Goal: Task Accomplishment & Management: Manage account settings

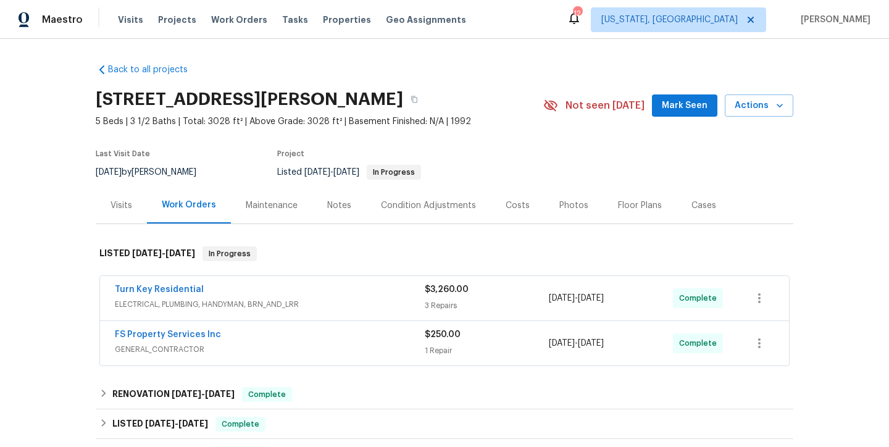
click at [60, 319] on div "Back to all projects 113 Crosswind Dr, Cary, NC 27513 5 Beds | 3 1/2 Baths | To…" at bounding box center [444, 243] width 889 height 408
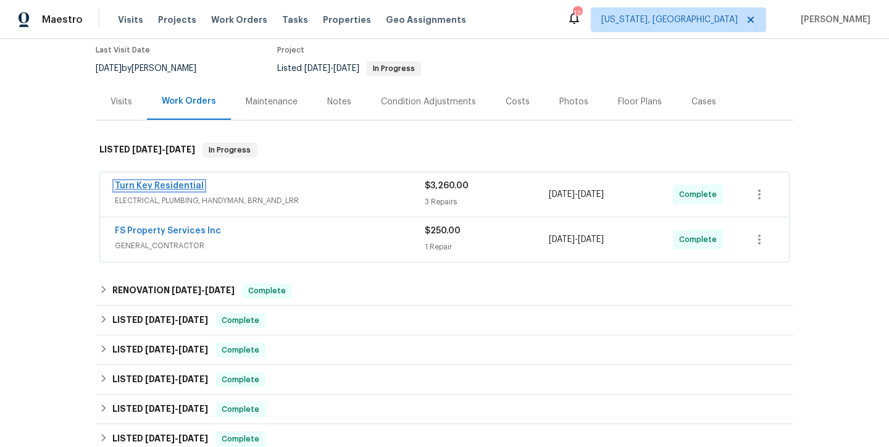
click at [156, 188] on link "Turn Key Residential" at bounding box center [159, 186] width 89 height 9
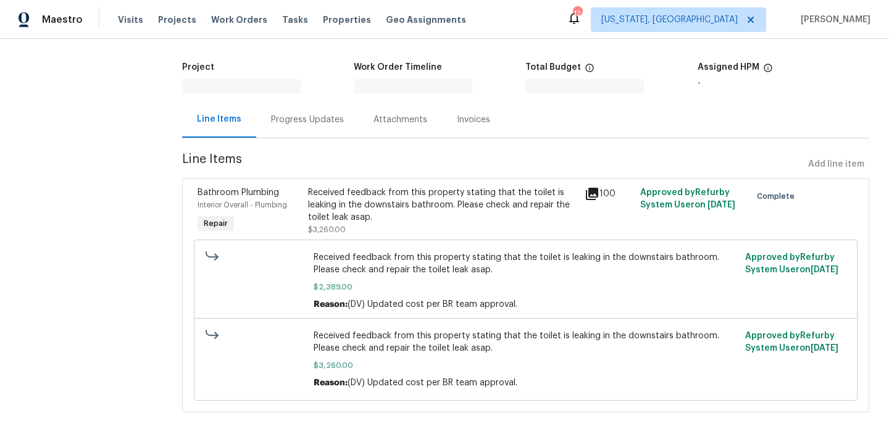
scroll to position [59, 0]
click at [432, 202] on div "Received feedback from this property stating that the toilet is leaking in the …" at bounding box center [442, 204] width 269 height 37
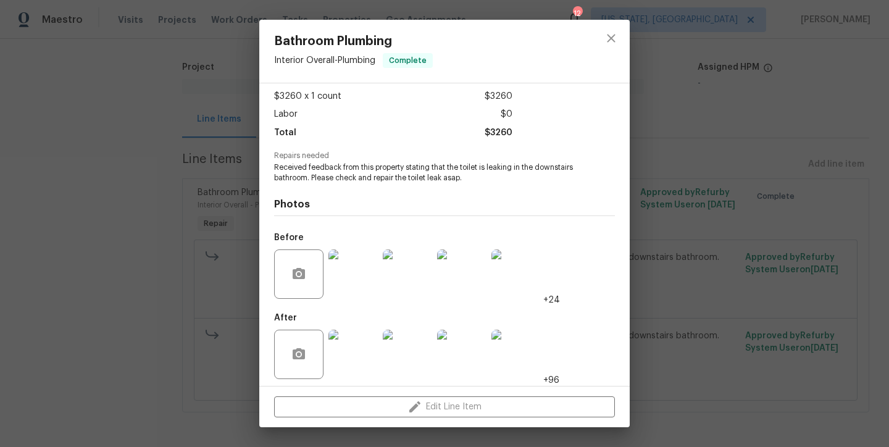
scroll to position [70, 0]
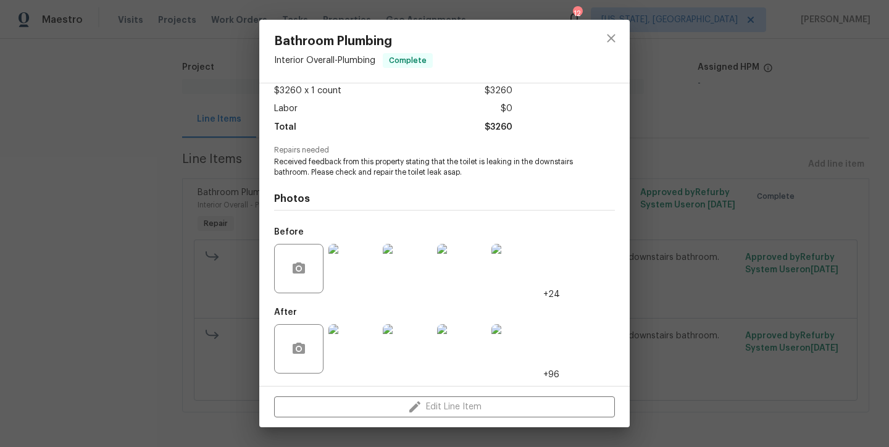
click at [361, 268] on img at bounding box center [353, 268] width 49 height 49
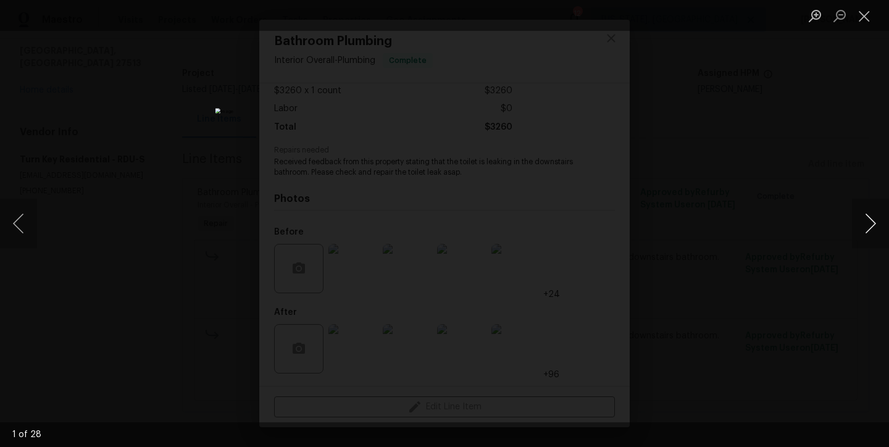
click at [864, 233] on button "Next image" at bounding box center [870, 223] width 37 height 49
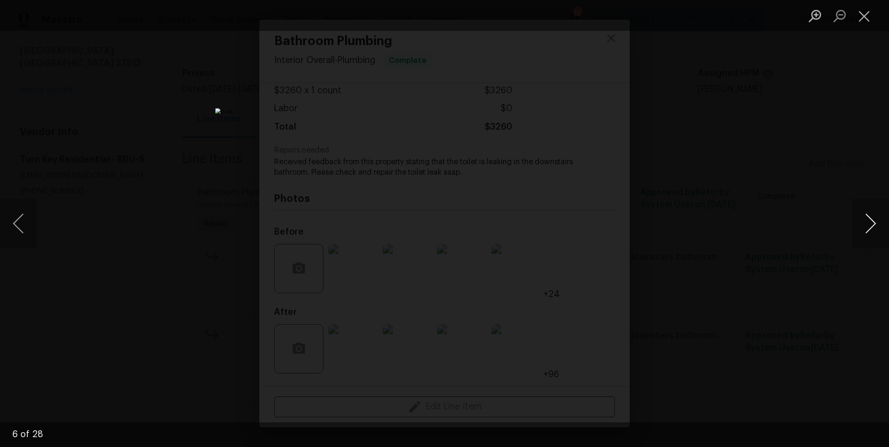
click at [864, 233] on button "Next image" at bounding box center [870, 223] width 37 height 49
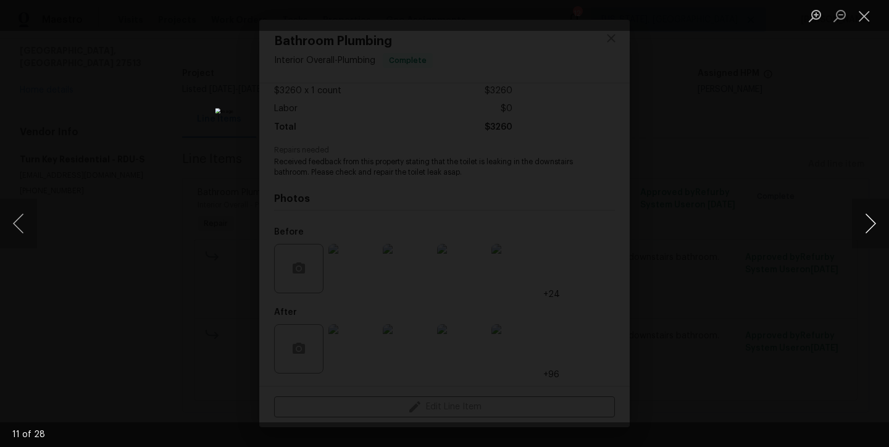
click at [868, 224] on button "Next image" at bounding box center [870, 223] width 37 height 49
click at [869, 19] on button "Close lightbox" at bounding box center [864, 16] width 25 height 22
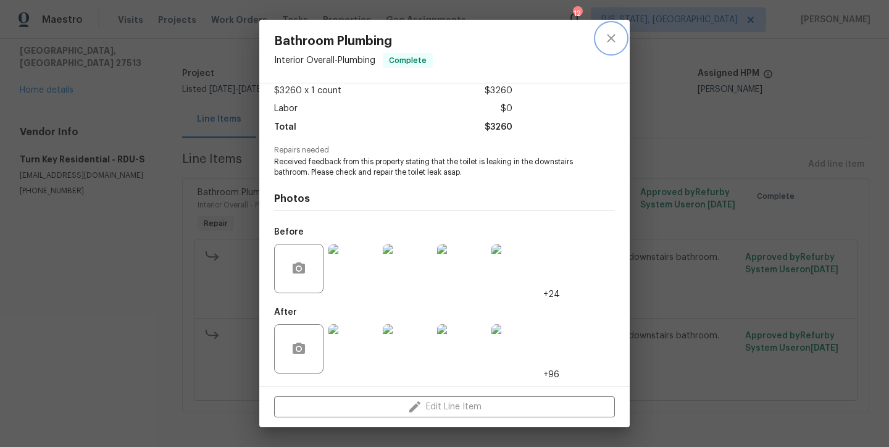
click at [610, 42] on icon "close" at bounding box center [611, 38] width 15 height 15
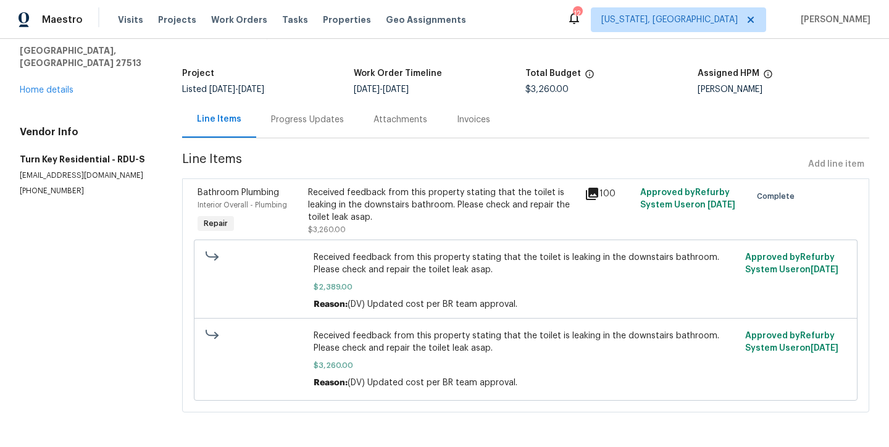
click at [288, 120] on div "Progress Updates" at bounding box center [307, 120] width 73 height 12
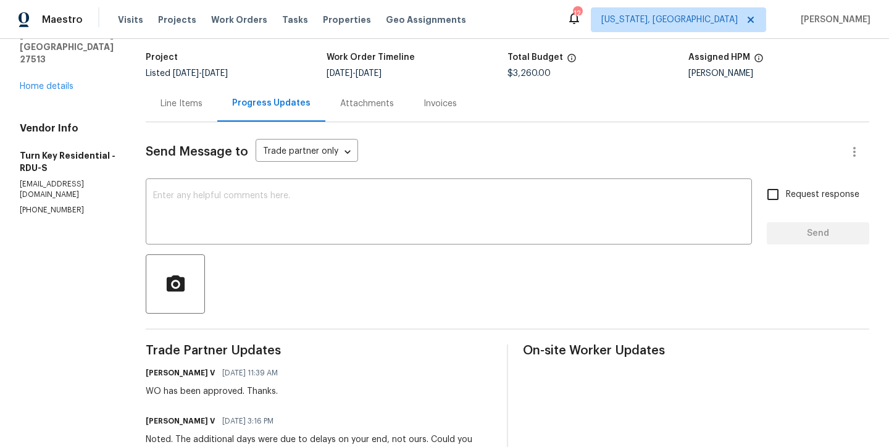
scroll to position [75, 0]
click at [203, 98] on div "Line Items" at bounding box center [182, 104] width 42 height 12
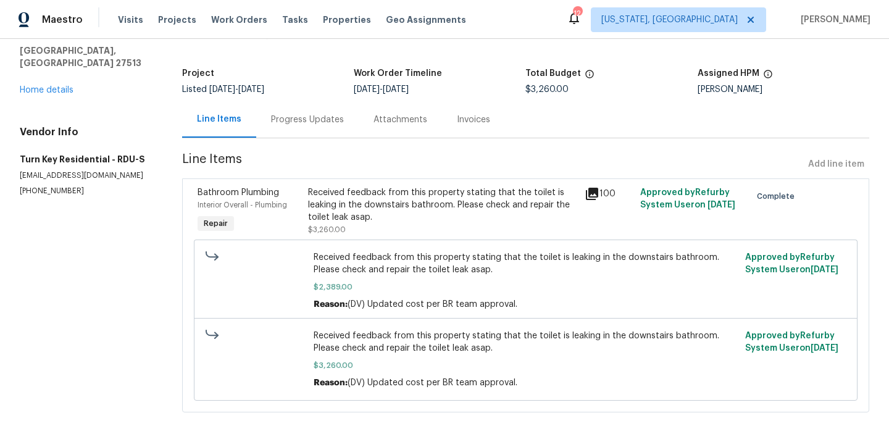
scroll to position [69, 0]
click at [42, 86] on link "Home details" at bounding box center [47, 90] width 54 height 9
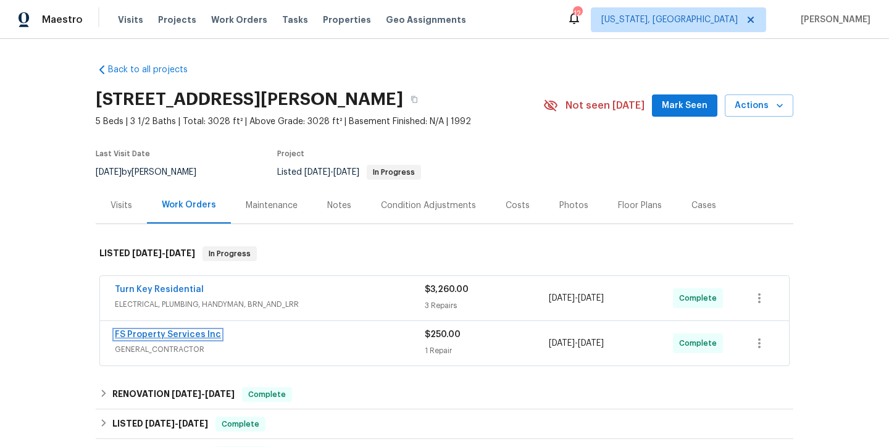
click at [186, 332] on link "FS Property Services Inc" at bounding box center [168, 334] width 106 height 9
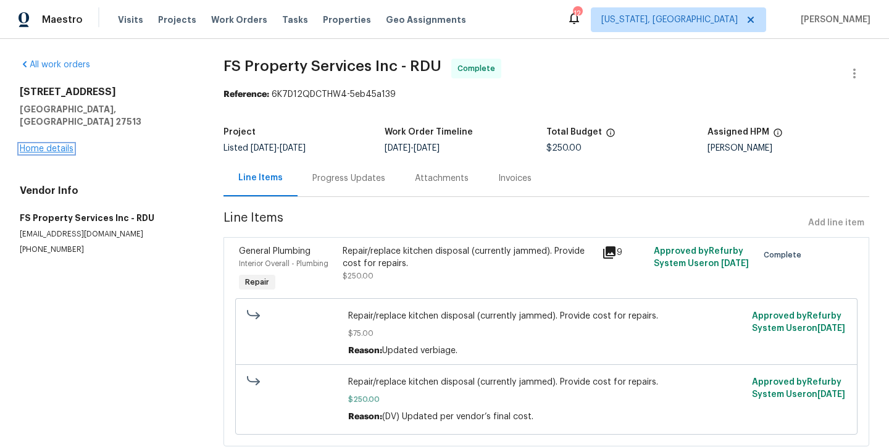
click at [27, 144] on link "Home details" at bounding box center [47, 148] width 54 height 9
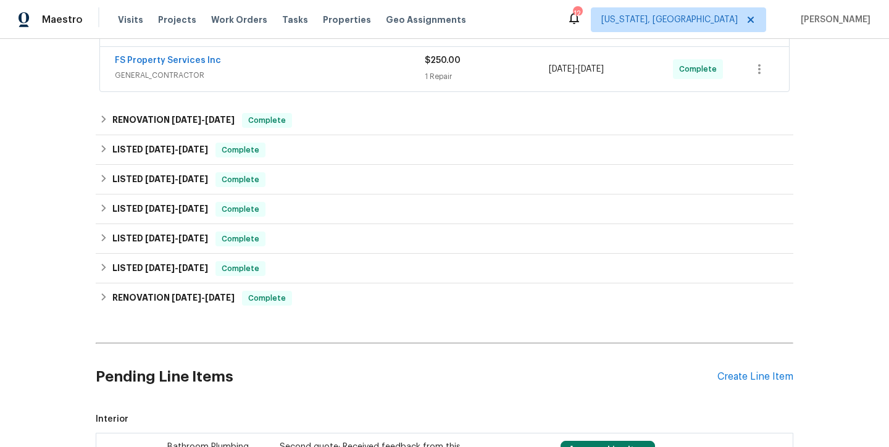
scroll to position [282, 0]
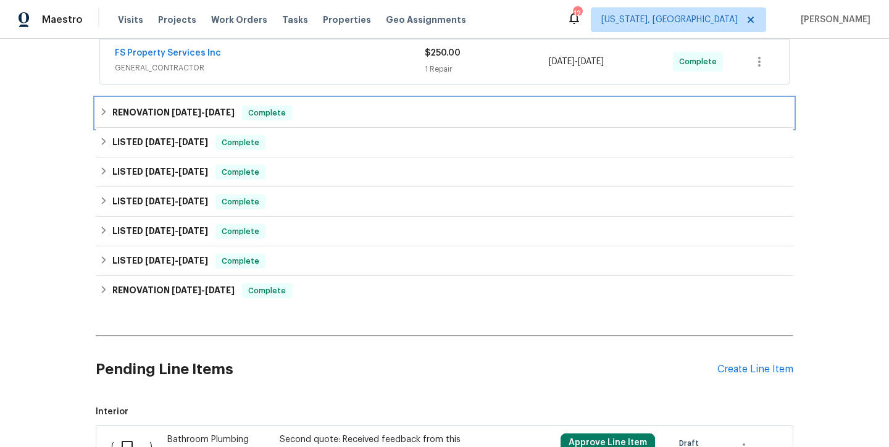
click at [102, 113] on icon at bounding box center [103, 111] width 9 height 9
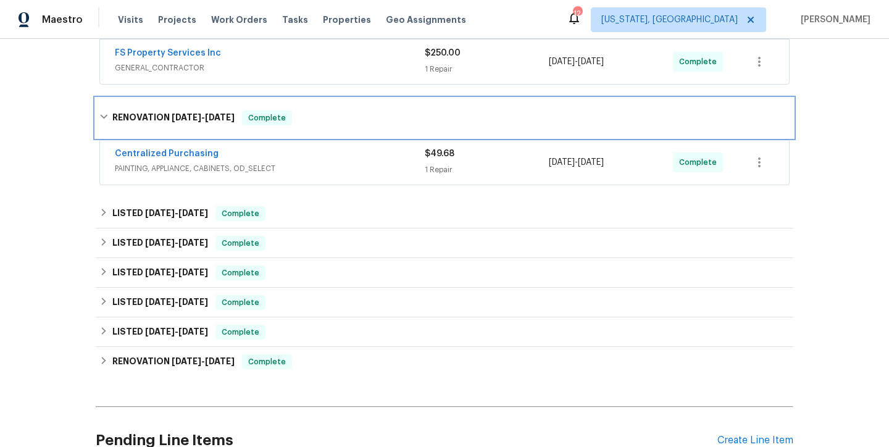
click at [99, 112] on icon at bounding box center [103, 116] width 9 height 9
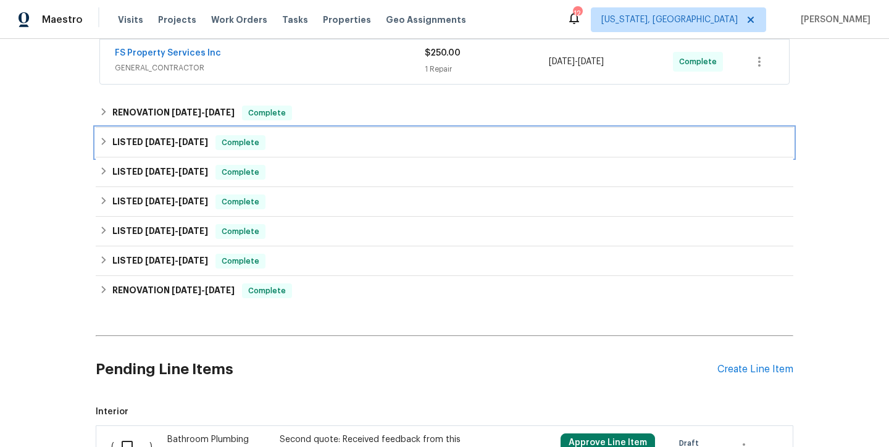
click at [99, 140] on icon at bounding box center [103, 141] width 9 height 9
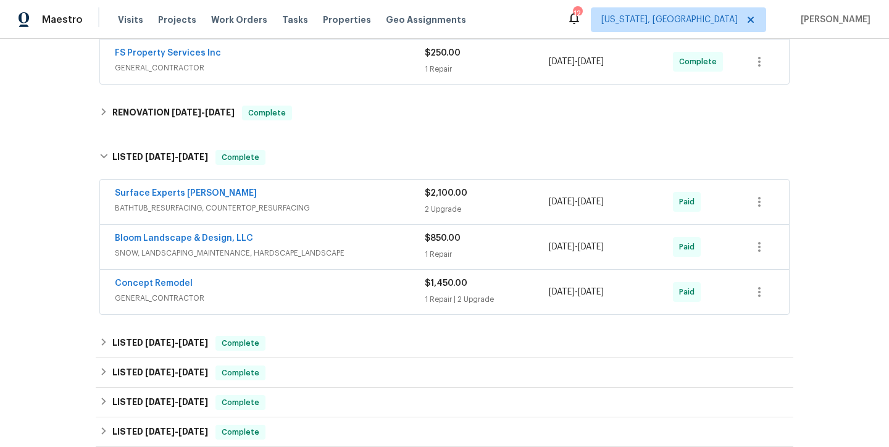
click at [141, 199] on div "Surface Experts Cary" at bounding box center [270, 194] width 310 height 15
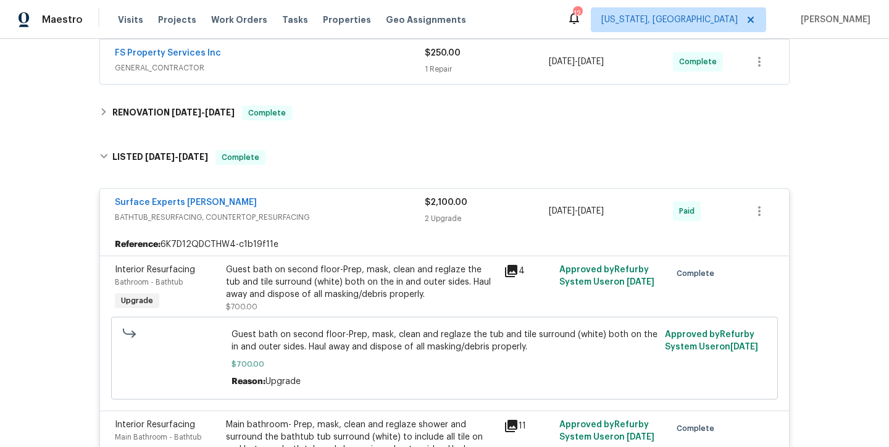
click at [316, 214] on span "BATHTUB_RESURFACING, COUNTERTOP_RESURFACING" at bounding box center [270, 217] width 310 height 12
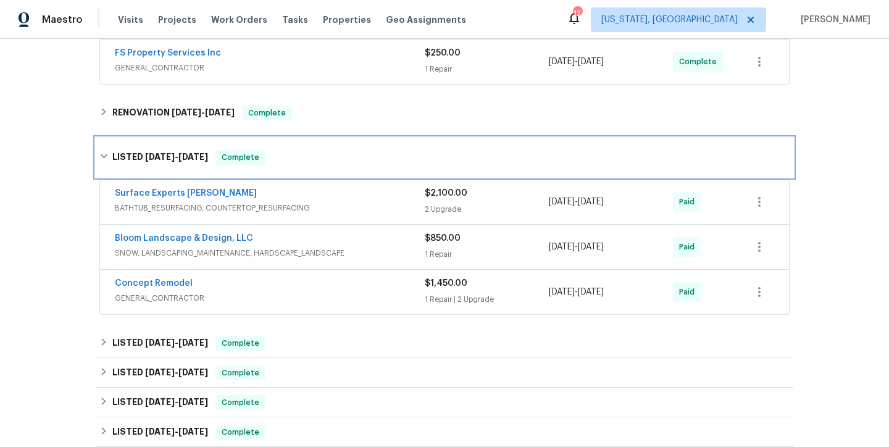
click at [99, 154] on icon at bounding box center [103, 156] width 9 height 9
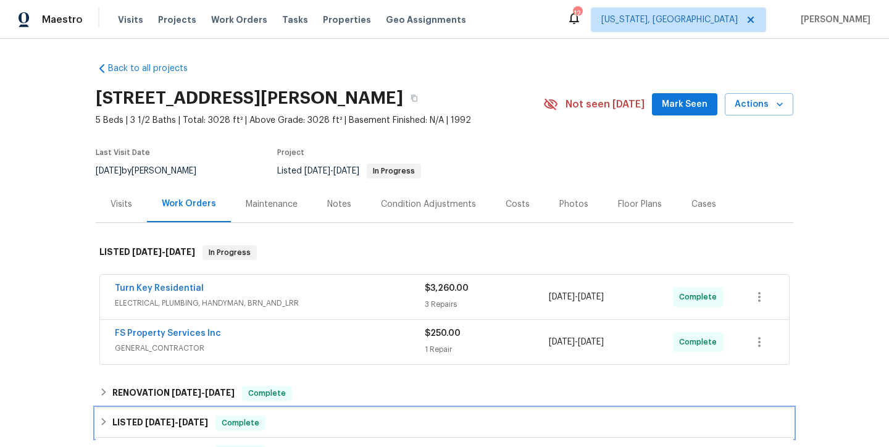
scroll to position [0, 0]
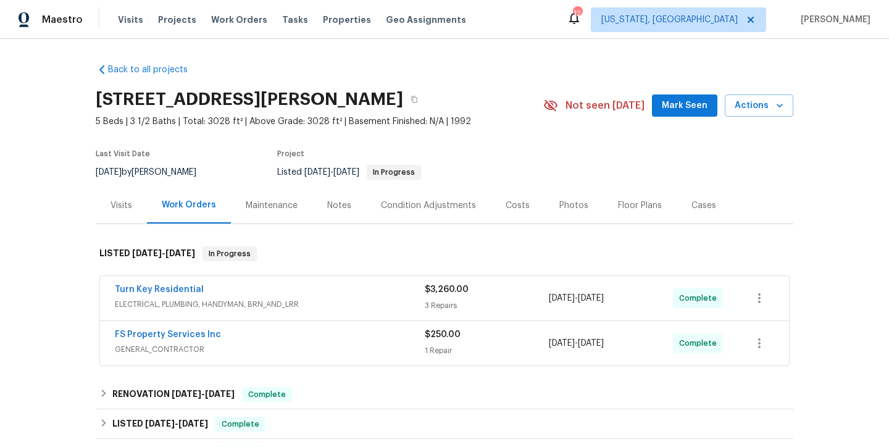
click at [503, 71] on div "Back to all projects 113 Crosswind Dr, Cary, NC 27513 5 Beds | 3 1/2 Baths | To…" at bounding box center [445, 438] width 698 height 768
click at [513, 86] on div "113 Crosswind Dr, Cary, NC 27513" at bounding box center [320, 99] width 448 height 32
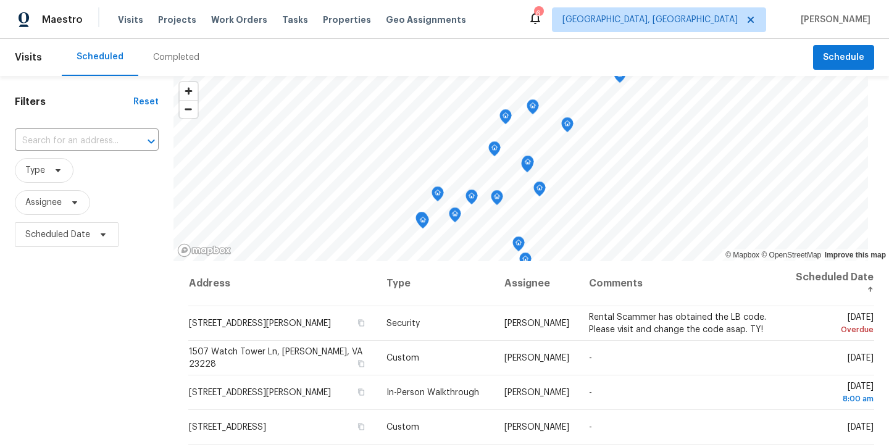
click at [527, 17] on div "Maestro Visits Projects Work Orders Tasks Properties Geo Assignments 6 Richmond…" at bounding box center [444, 19] width 889 height 39
click at [688, 15] on span "Richmond, VA" at bounding box center [650, 20] width 175 height 12
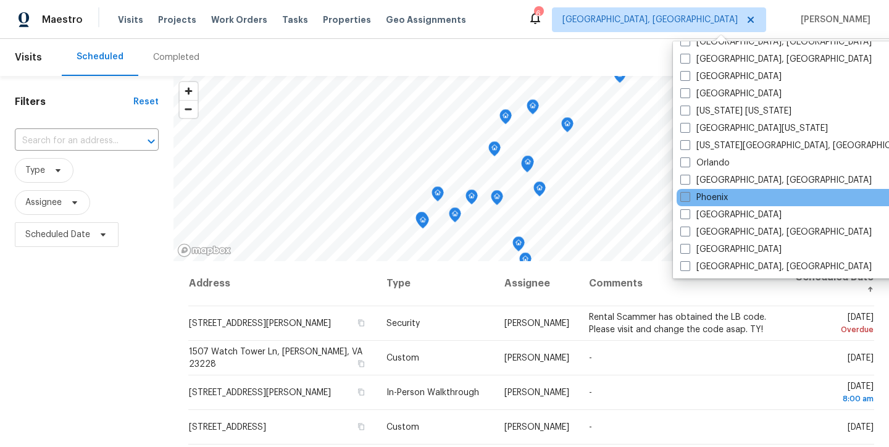
scroll to position [614, 0]
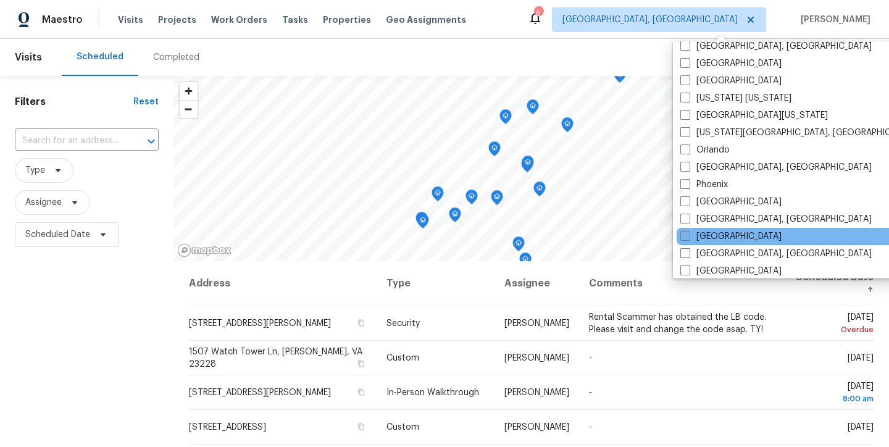
click at [703, 233] on label "Raleigh" at bounding box center [730, 236] width 101 height 12
click at [688, 233] on input "Raleigh" at bounding box center [684, 234] width 8 height 8
checkbox input "true"
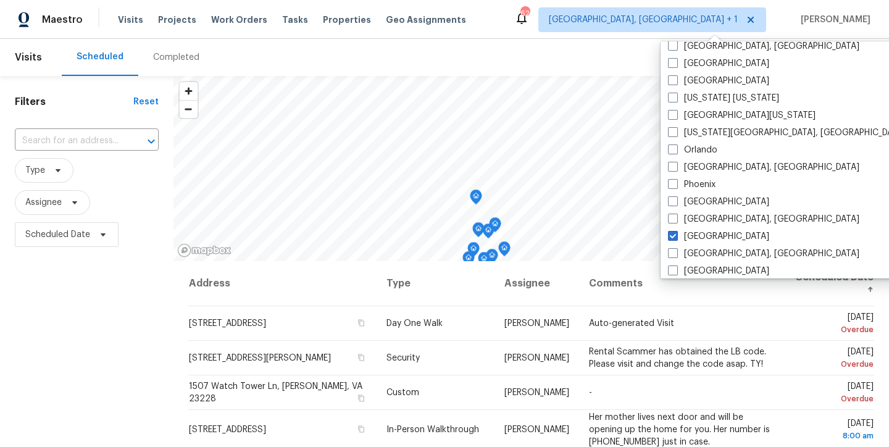
click at [515, 27] on div "Maestro Visits Projects Work Orders Tasks Properties Geo Assignments 62 Richmon…" at bounding box center [444, 19] width 889 height 39
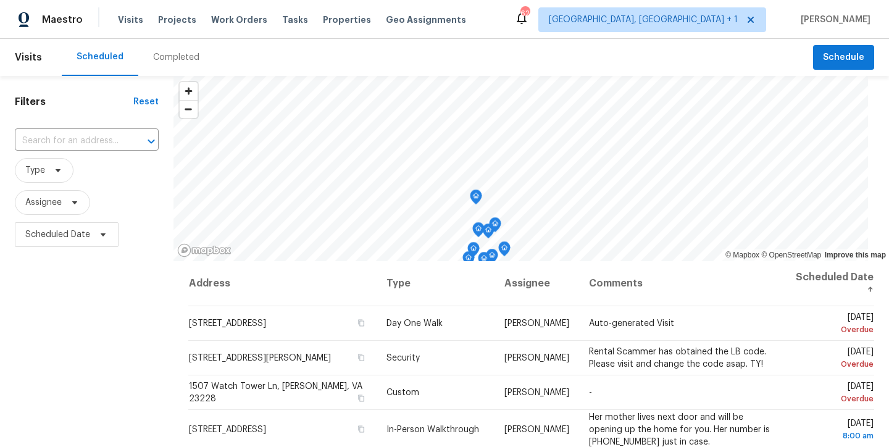
click at [84, 334] on div "Filters Reset ​ Type Assignee Scheduled Date" at bounding box center [87, 347] width 174 height 543
click at [73, 143] on input "text" at bounding box center [69, 141] width 109 height 19
type input "113 cr"
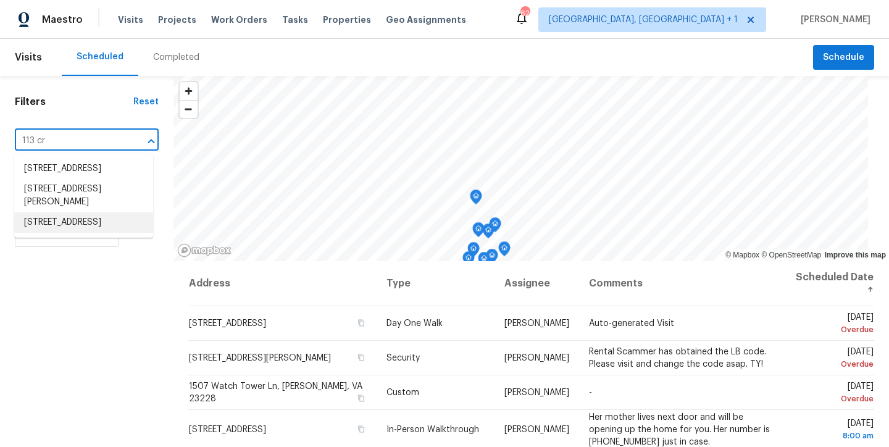
click at [92, 195] on li "113 Crosswind Dr, Cary, NC 27513" at bounding box center [83, 195] width 139 height 33
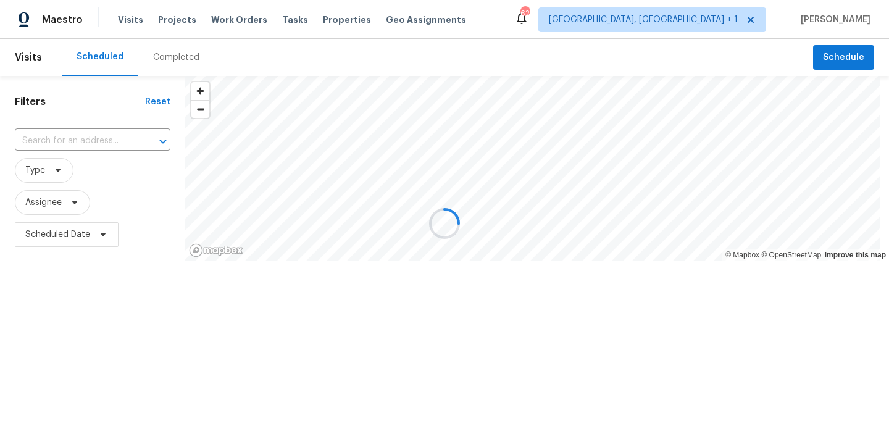
type input "113 Crosswind Dr, Cary, NC 27513"
click at [169, 61] on div "Completed" at bounding box center [176, 57] width 46 height 12
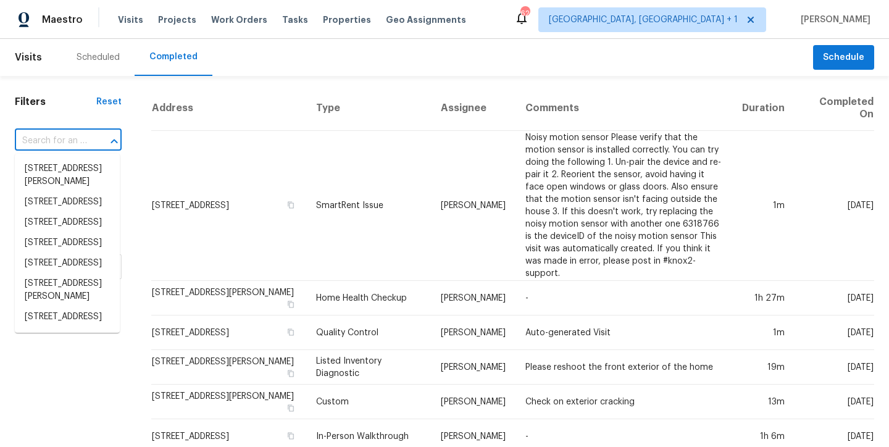
click at [62, 141] on input "text" at bounding box center [51, 141] width 72 height 19
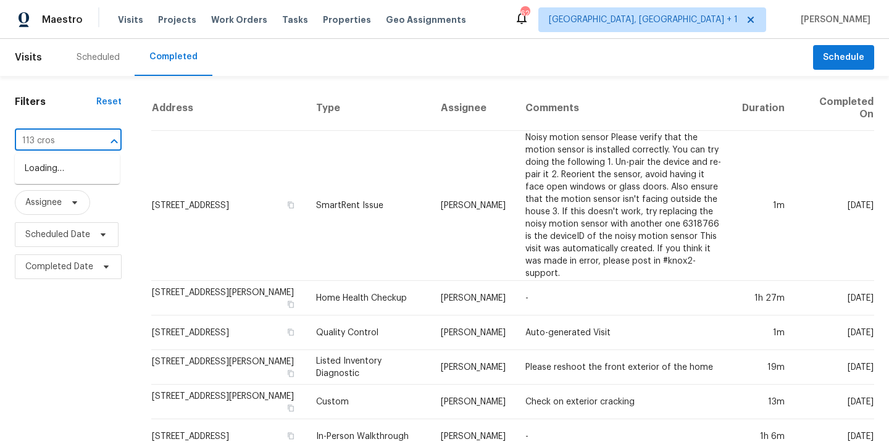
type input "113 cross"
click at [65, 184] on li "113 Crosswind Dr, Cary, NC 27513" at bounding box center [67, 175] width 105 height 33
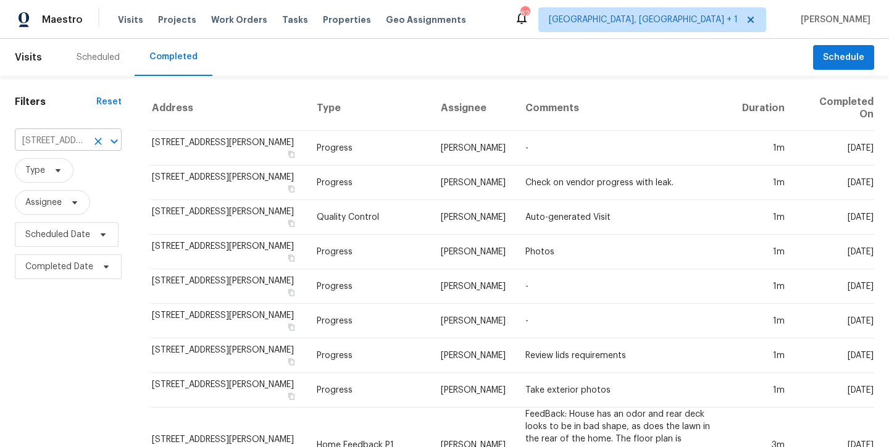
click at [99, 143] on icon "Clear" at bounding box center [98, 141] width 12 height 12
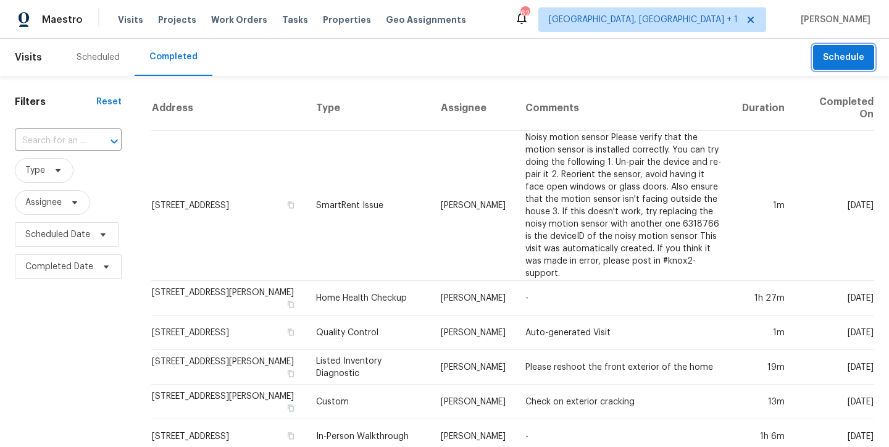
click at [842, 55] on span "Schedule" at bounding box center [843, 57] width 41 height 15
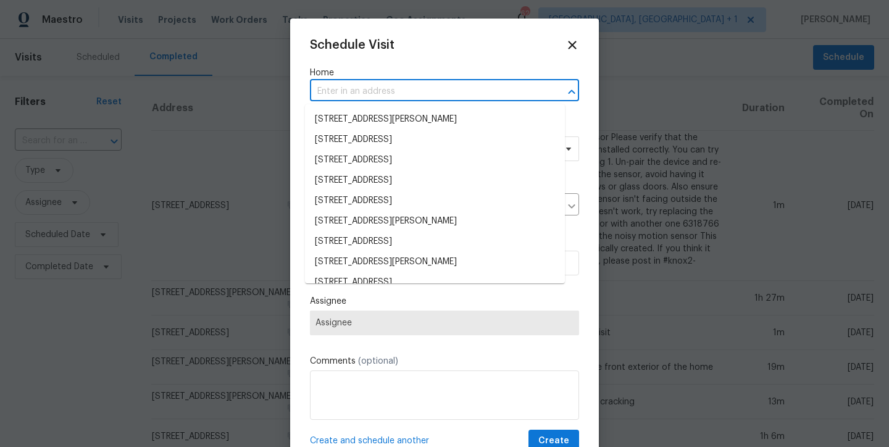
click at [360, 96] on input "text" at bounding box center [427, 91] width 235 height 19
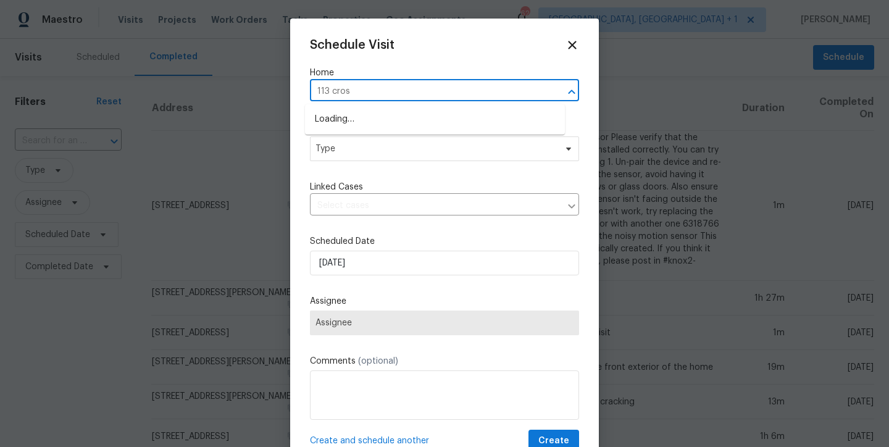
type input "113 cross"
click at [395, 117] on li "113 Crosswind Dr, Cary, NC 27513" at bounding box center [435, 119] width 260 height 20
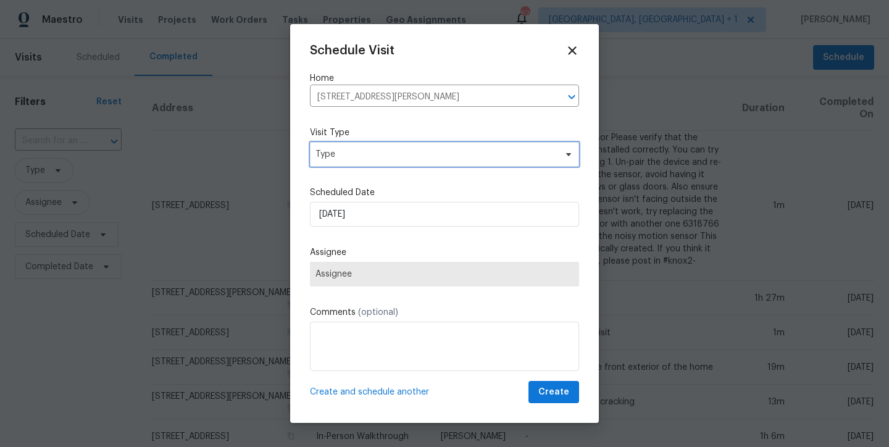
click at [364, 151] on span "Type" at bounding box center [436, 154] width 240 height 12
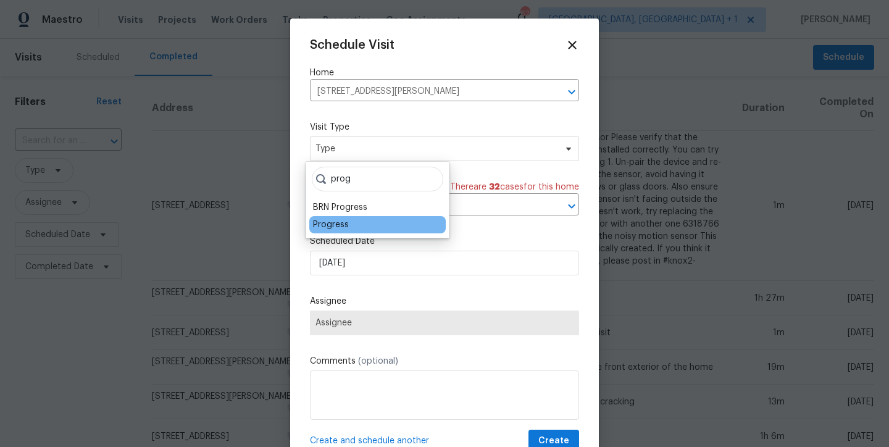
type input "prog"
click at [325, 230] on div "Progress" at bounding box center [331, 225] width 36 height 12
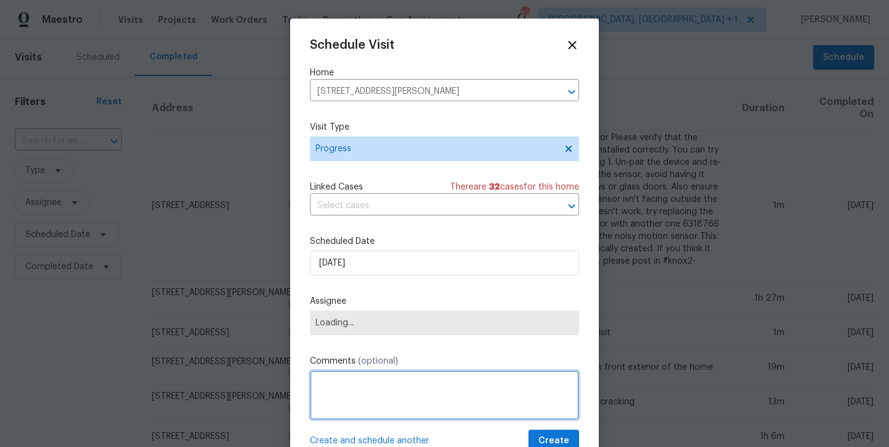
click at [356, 399] on textarea at bounding box center [444, 394] width 269 height 49
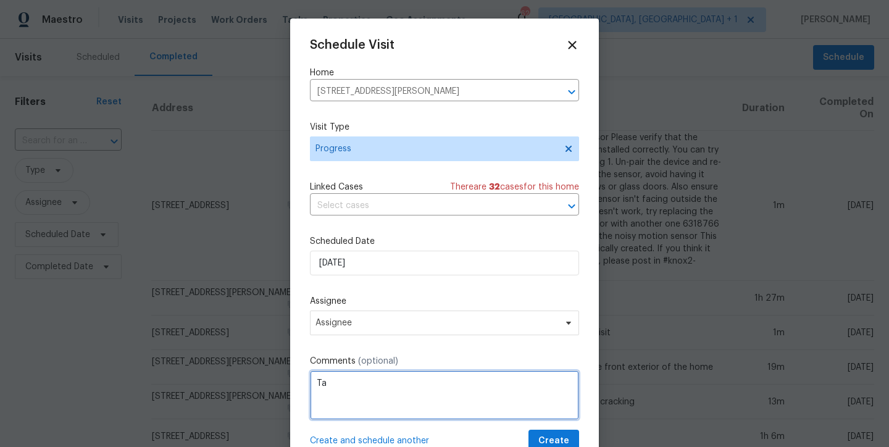
type textarea "T"
type textarea "Ensure all work is complete. Ensure house is ready for listing. Take new photos…"
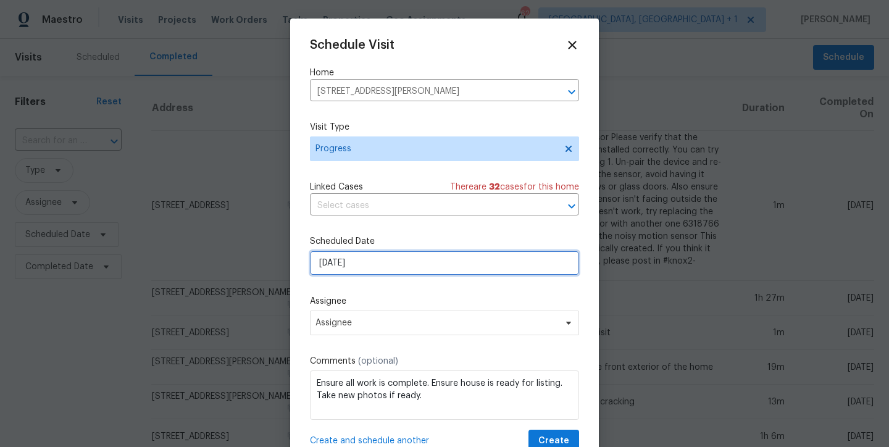
click at [322, 262] on input "[DATE]" at bounding box center [444, 263] width 269 height 25
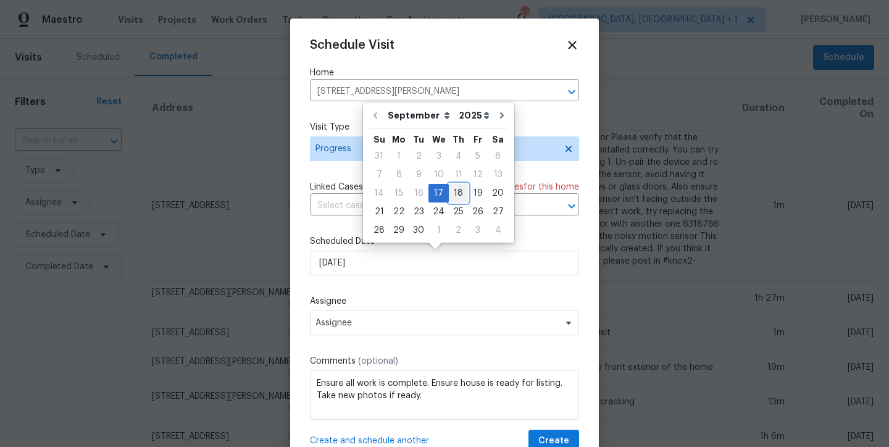
click at [451, 190] on div "18" at bounding box center [458, 193] width 19 height 17
type input "9/18/2025"
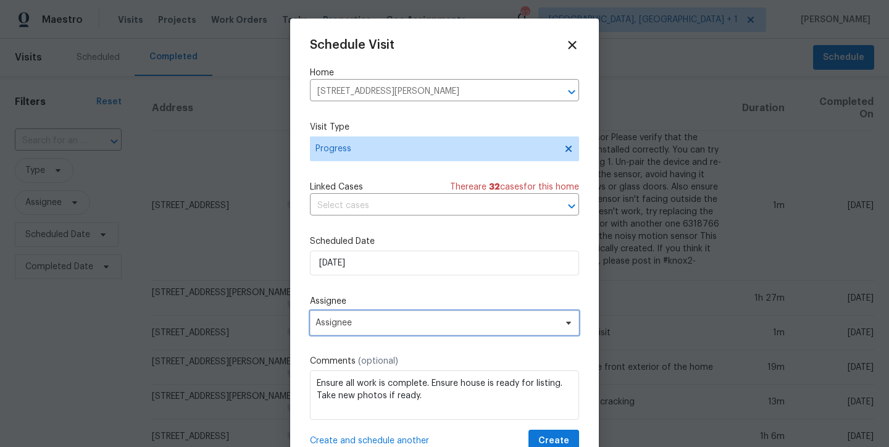
click at [372, 317] on span "Assignee" at bounding box center [444, 323] width 269 height 25
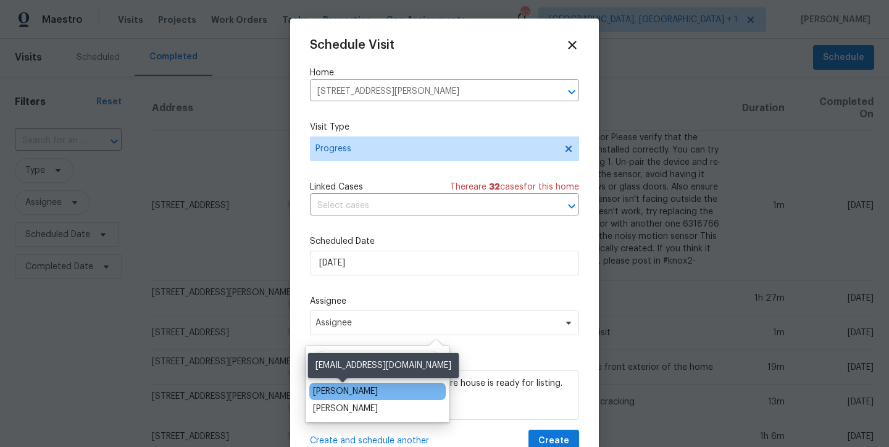
type input "wayn"
click at [360, 393] on div "Wayne Putnam" at bounding box center [345, 391] width 65 height 12
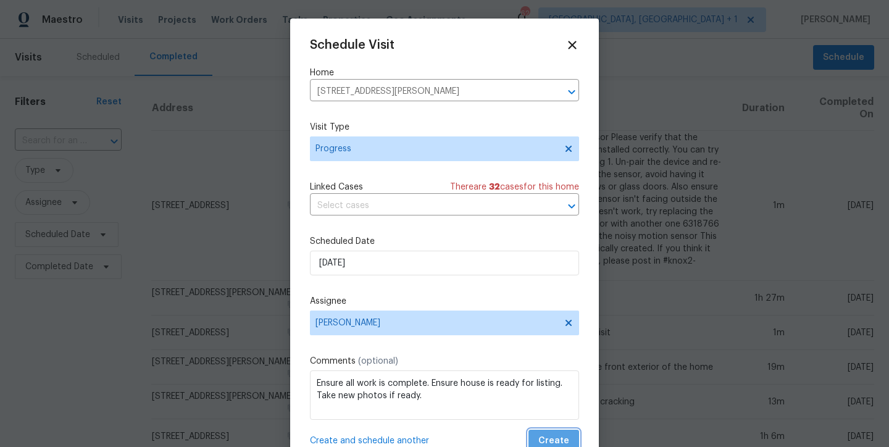
click at [543, 441] on span "Create" at bounding box center [553, 440] width 31 height 15
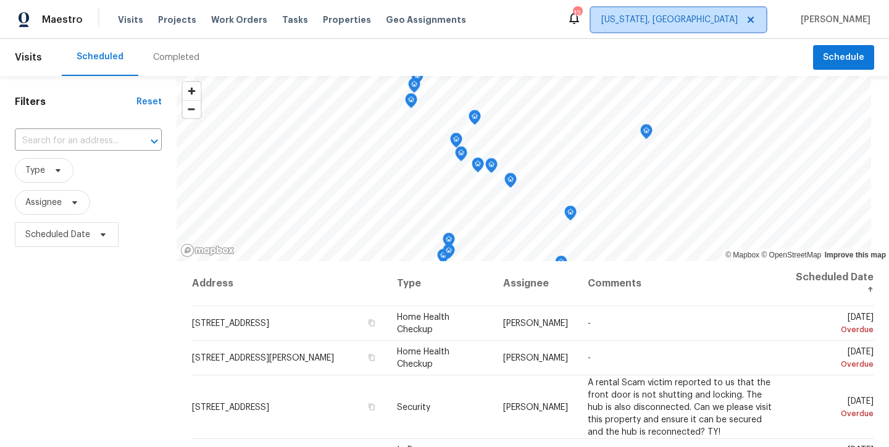
click at [705, 25] on span "Washington, DC" at bounding box center [669, 20] width 136 height 12
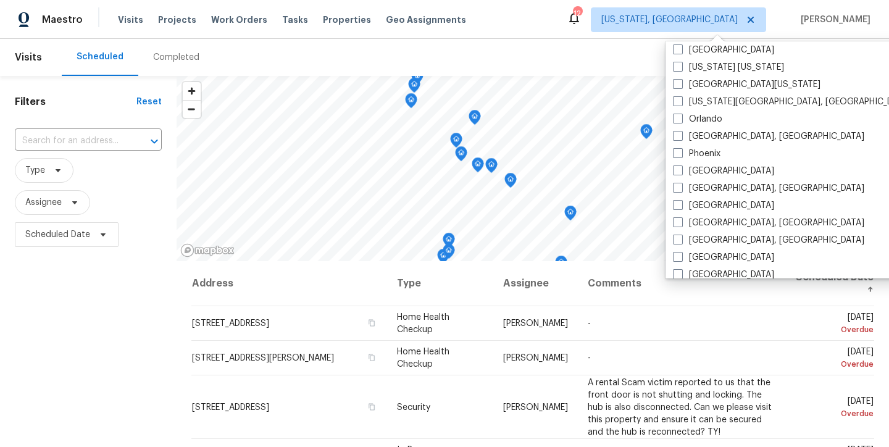
scroll to position [649, 0]
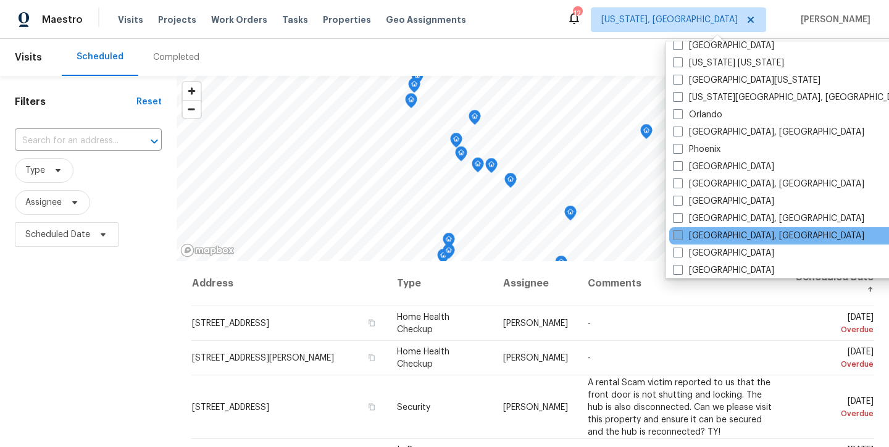
click at [693, 233] on label "Richmond, VA" at bounding box center [768, 236] width 191 height 12
click at [681, 233] on input "Richmond, VA" at bounding box center [677, 234] width 8 height 8
checkbox input "true"
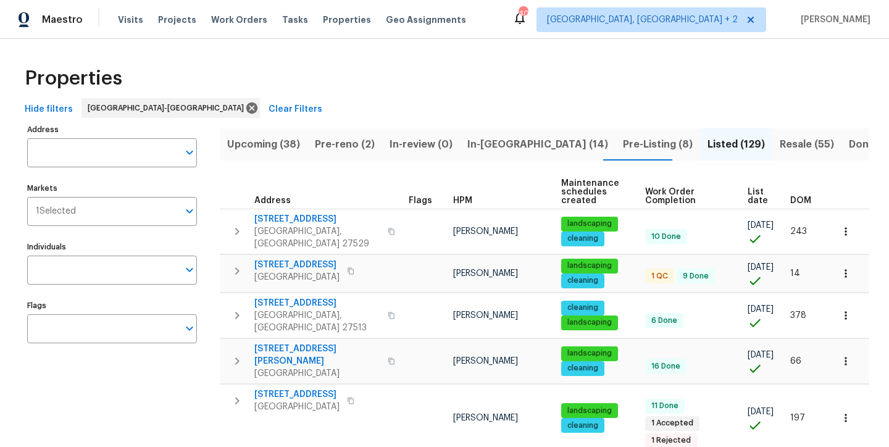
click at [275, 64] on div "Properties" at bounding box center [445, 79] width 850 height 40
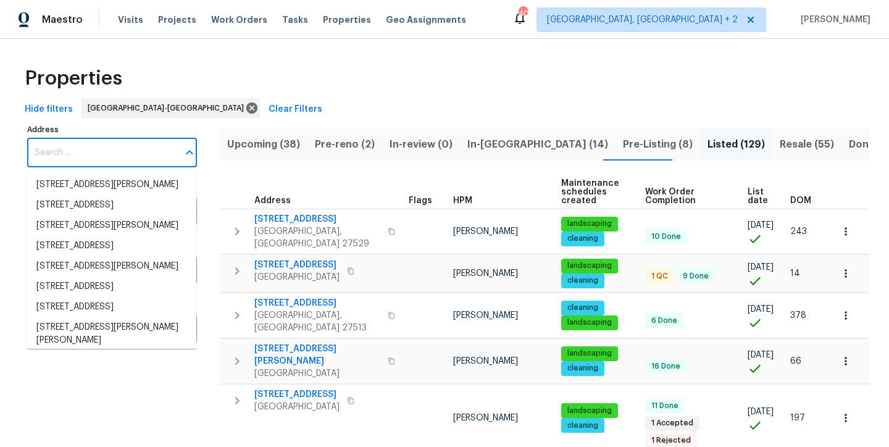
click at [74, 153] on input "Address" at bounding box center [102, 152] width 151 height 29
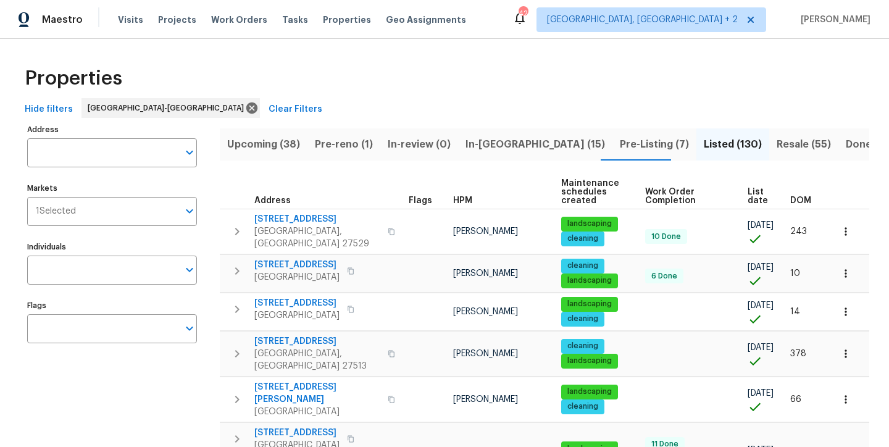
click at [482, 151] on span "In-reno (15)" at bounding box center [536, 144] width 140 height 17
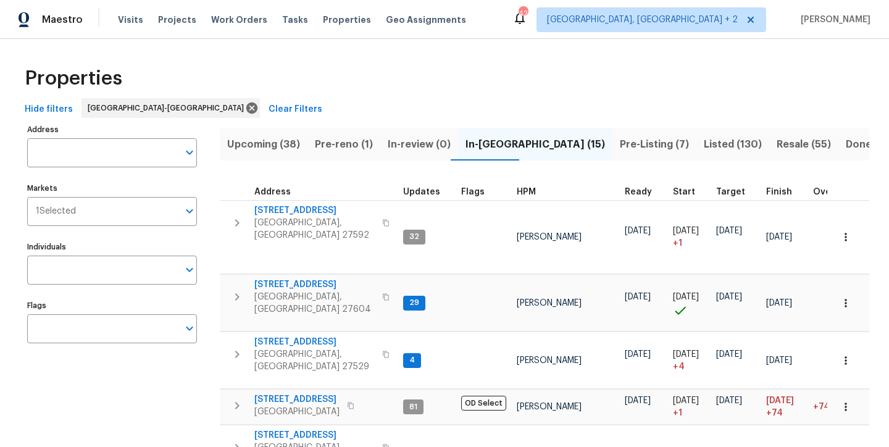
click at [529, 72] on div "Properties" at bounding box center [445, 79] width 850 height 40
click at [527, 190] on span "HPM" at bounding box center [526, 192] width 19 height 9
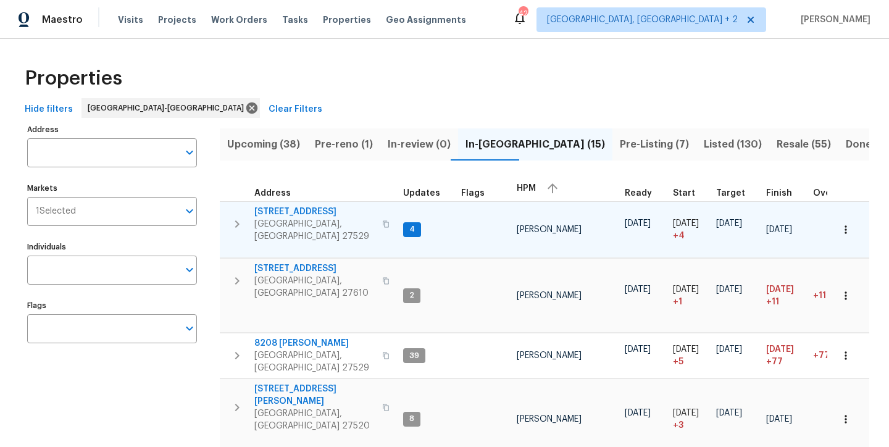
click at [298, 213] on span "[STREET_ADDRESS]" at bounding box center [314, 212] width 120 height 12
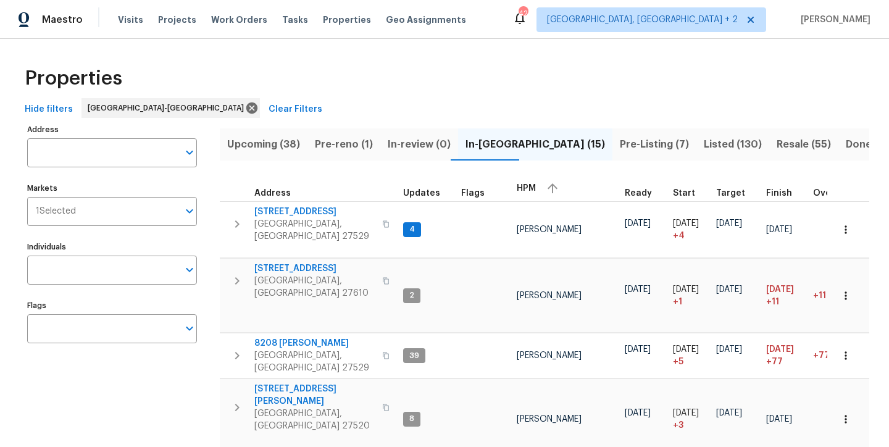
click at [388, 66] on div "Properties" at bounding box center [445, 79] width 850 height 40
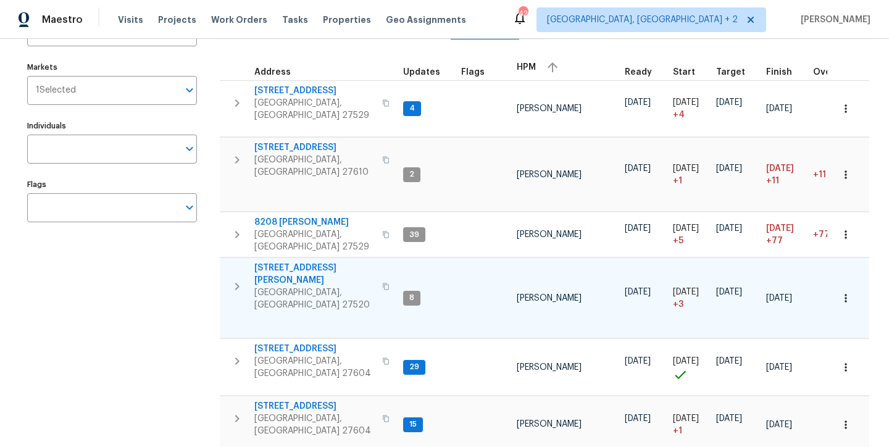
scroll to position [112, 0]
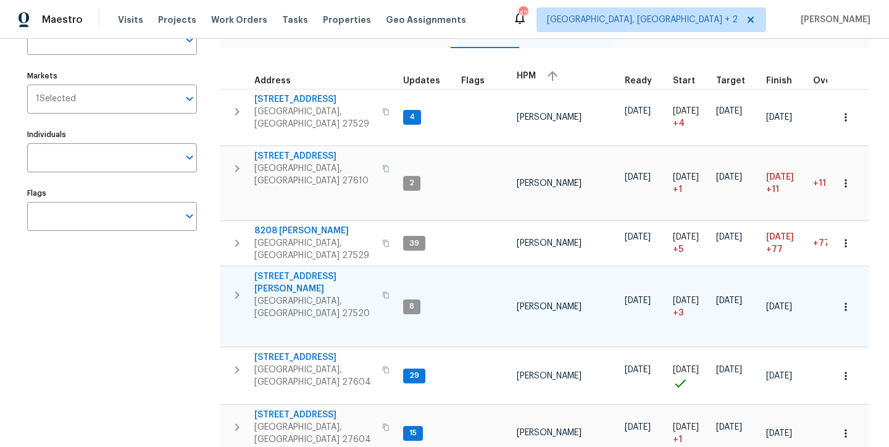
click at [291, 270] on span "112 Kelly Ln" at bounding box center [314, 282] width 120 height 25
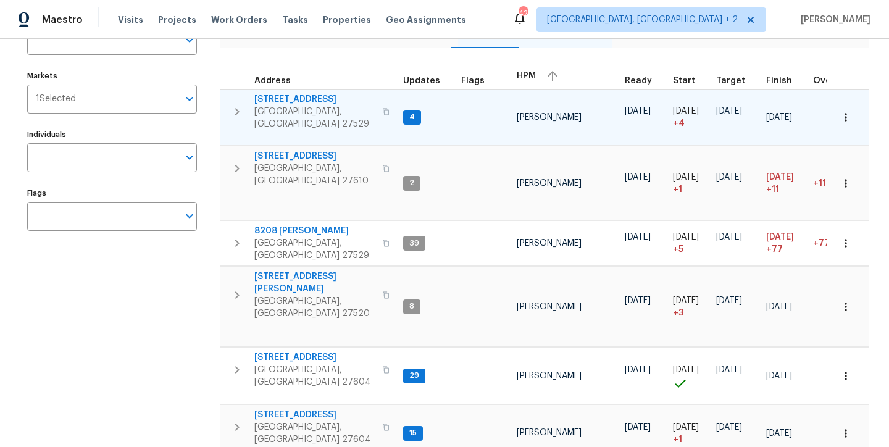
click at [290, 102] on span "[STREET_ADDRESS]" at bounding box center [314, 99] width 120 height 12
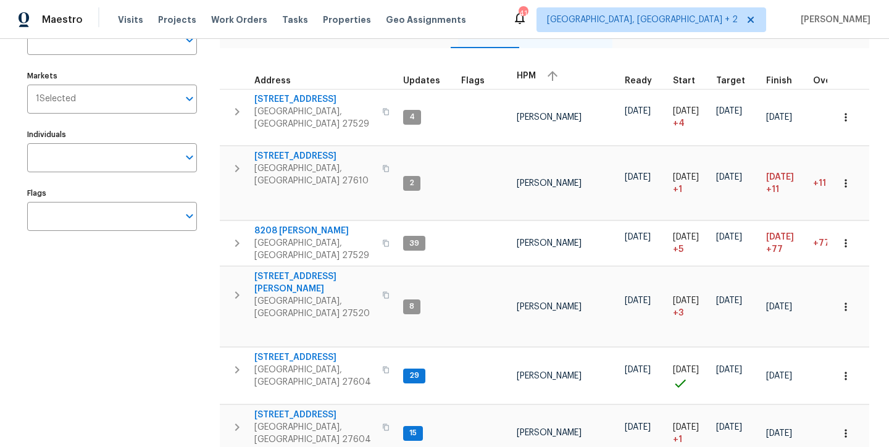
scroll to position [0, 0]
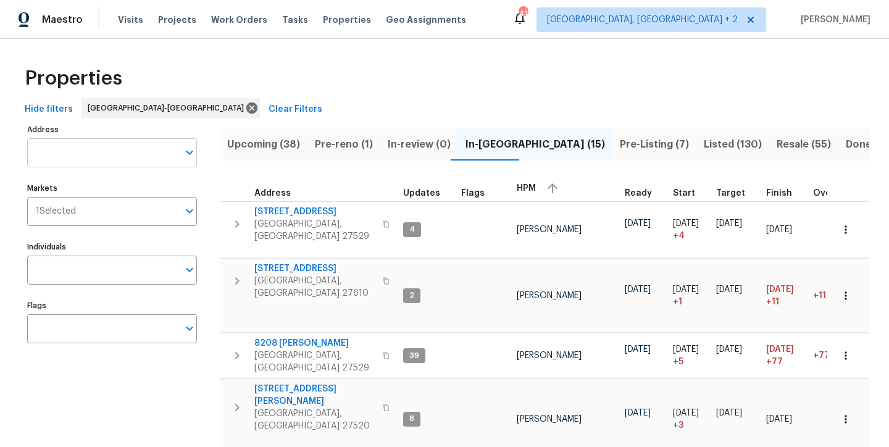
click at [111, 149] on input "Address" at bounding box center [102, 152] width 151 height 29
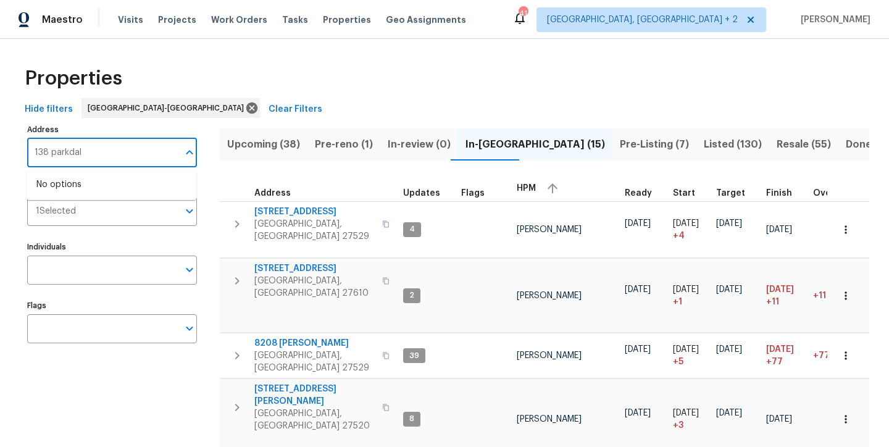
type input "138 parkdale"
click at [90, 189] on li "138 Parkdale Ln Clayton NC 27520" at bounding box center [112, 185] width 170 height 20
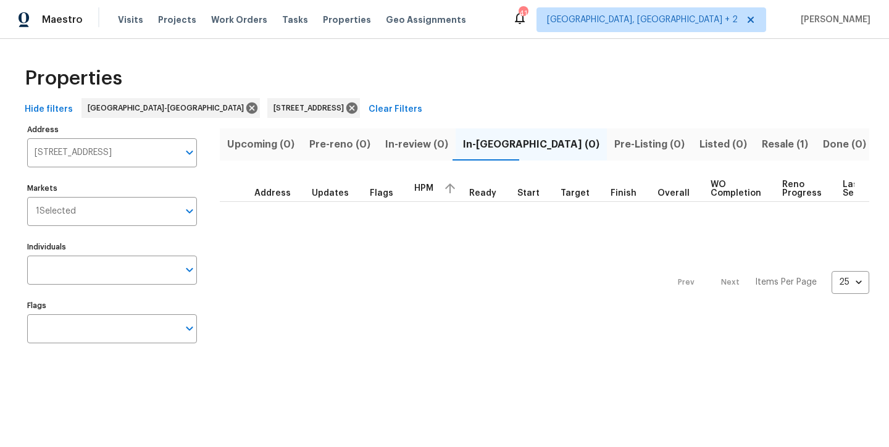
click at [762, 151] on span "Resale (1)" at bounding box center [785, 144] width 46 height 17
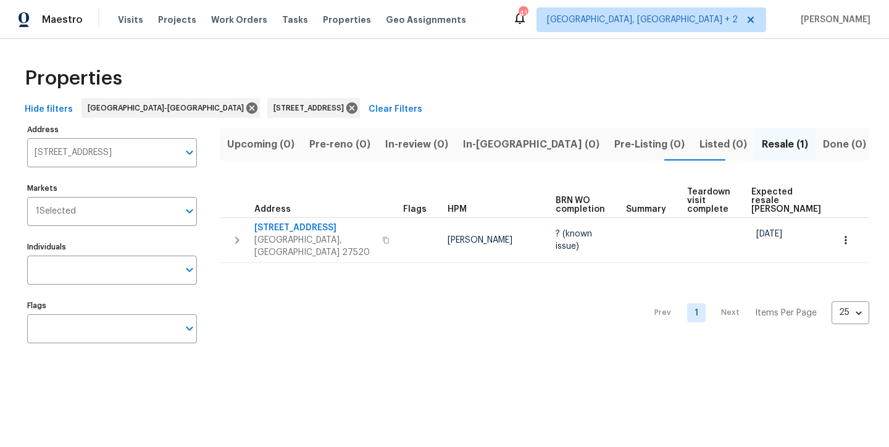
click at [412, 95] on div "Properties" at bounding box center [445, 79] width 850 height 40
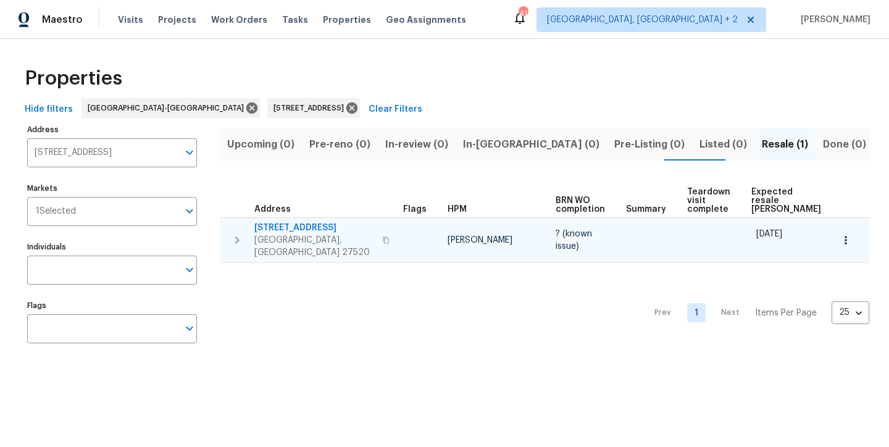
click at [235, 233] on icon "button" at bounding box center [237, 240] width 15 height 15
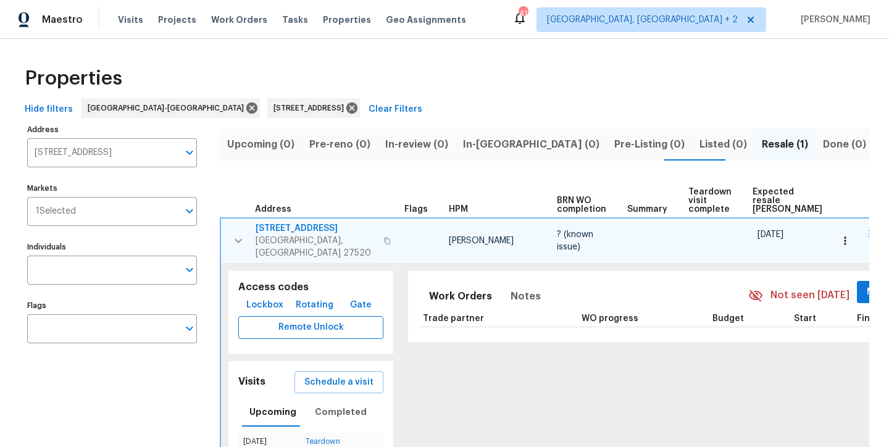
click at [324, 326] on span "Remote Unlock" at bounding box center [310, 327] width 125 height 15
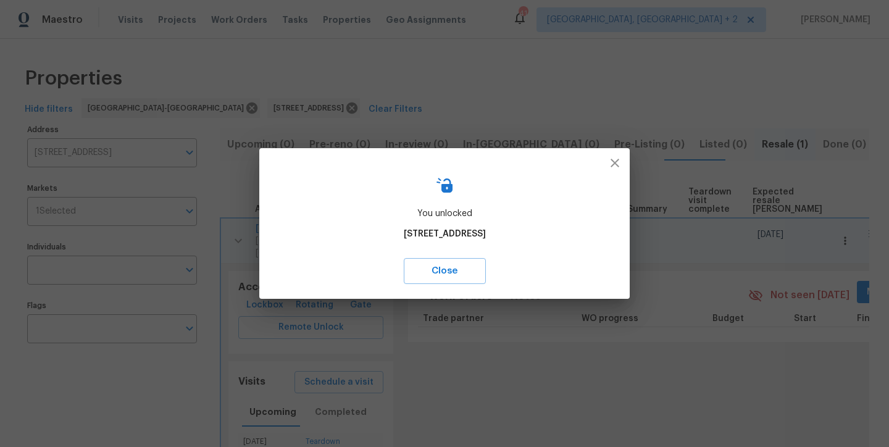
click at [617, 164] on icon "button" at bounding box center [615, 163] width 15 height 15
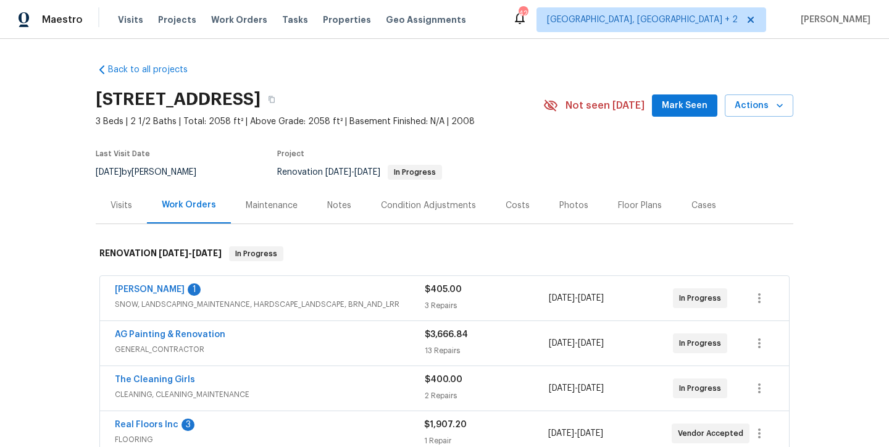
scroll to position [100, 0]
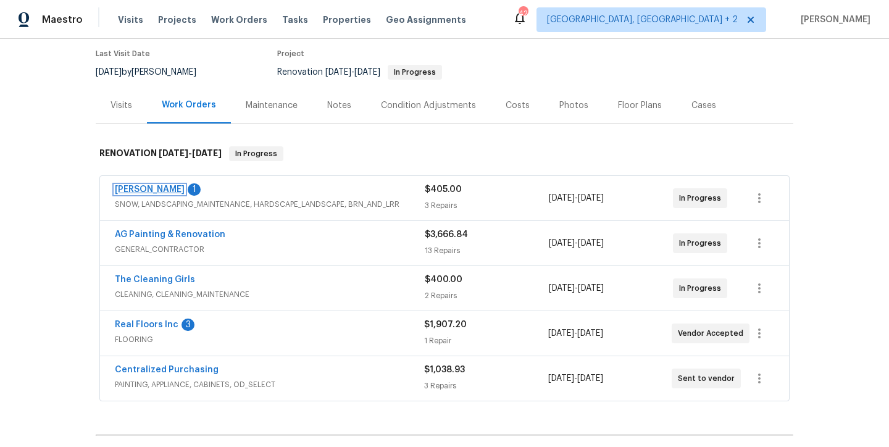
click at [152, 193] on link "[PERSON_NAME]" at bounding box center [150, 189] width 70 height 9
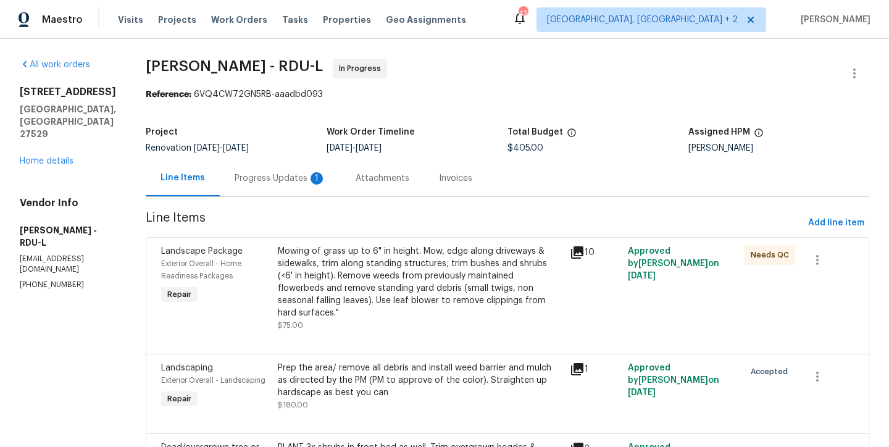
click at [285, 182] on div "Progress Updates 1" at bounding box center [280, 178] width 91 height 12
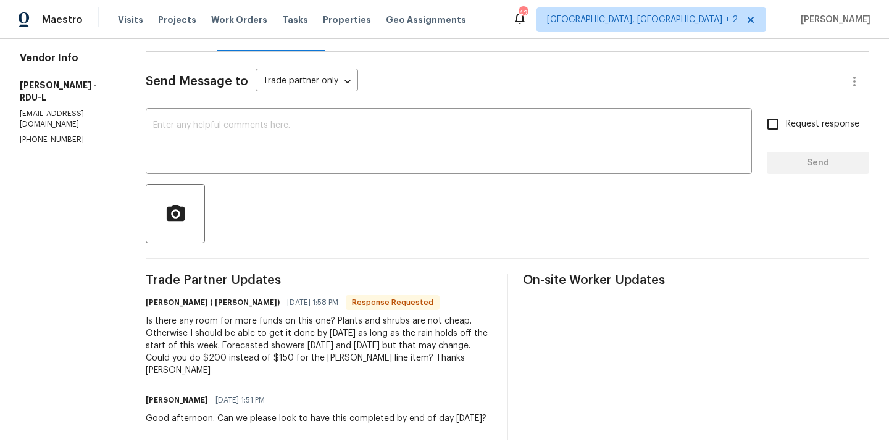
scroll to position [35, 0]
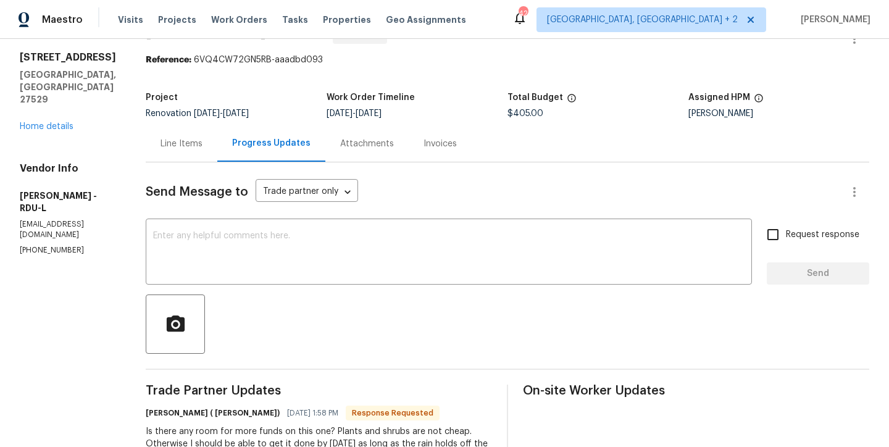
click at [185, 150] on div "Line Items" at bounding box center [182, 143] width 72 height 36
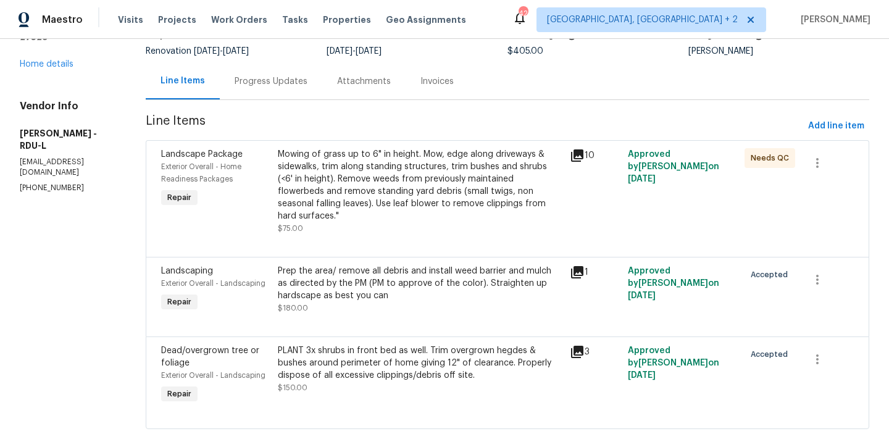
scroll to position [104, 0]
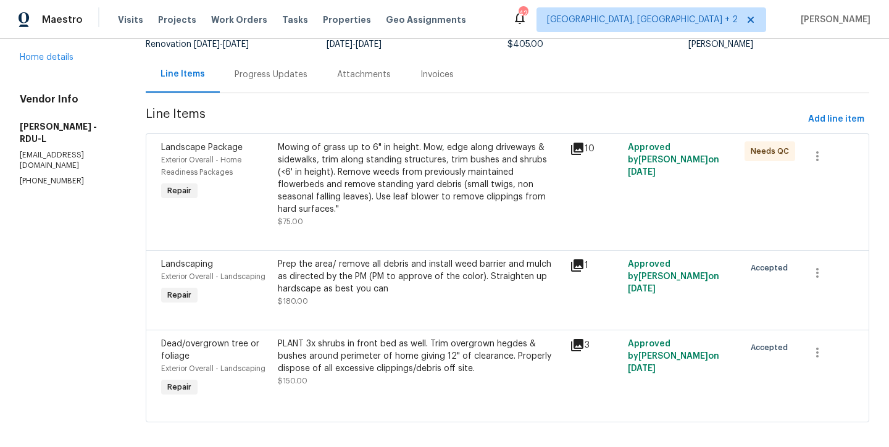
click at [272, 82] on div "Progress Updates" at bounding box center [271, 74] width 103 height 36
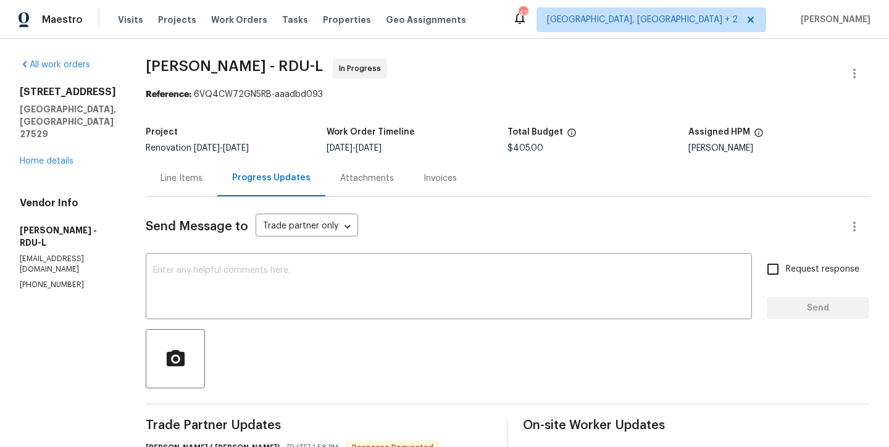
click at [170, 183] on div "Line Items" at bounding box center [182, 178] width 42 height 12
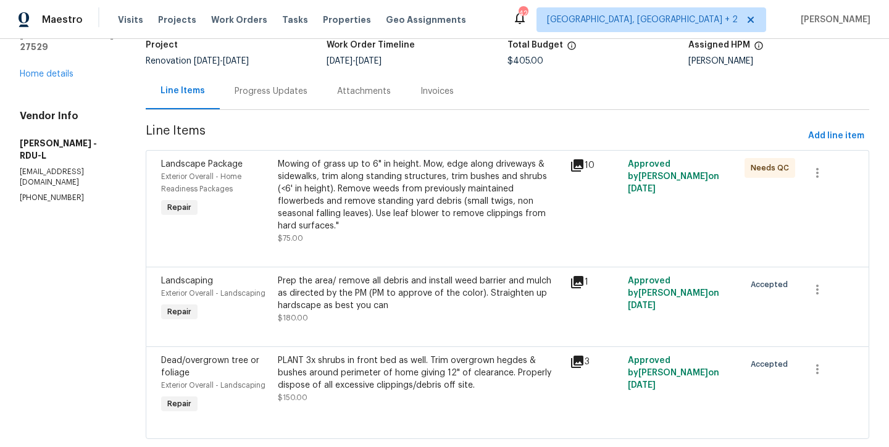
scroll to position [111, 0]
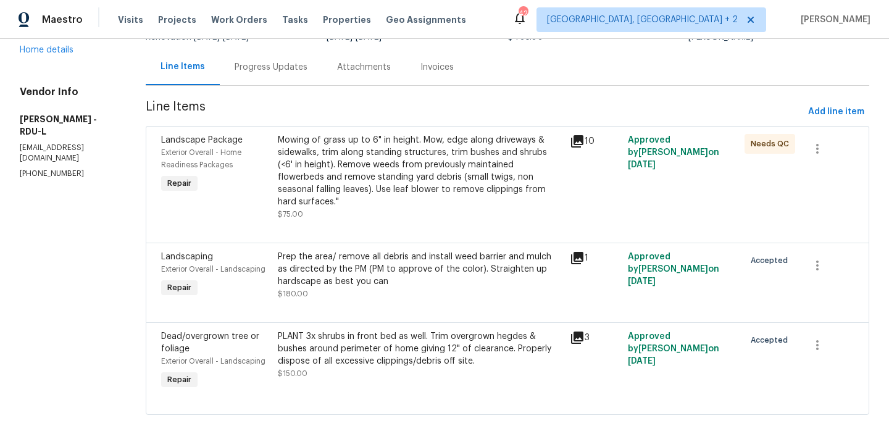
click at [324, 330] on div "PLANT 3x shrubs in front bed as well. Trim overgrown hegdes & bushes around per…" at bounding box center [420, 348] width 285 height 37
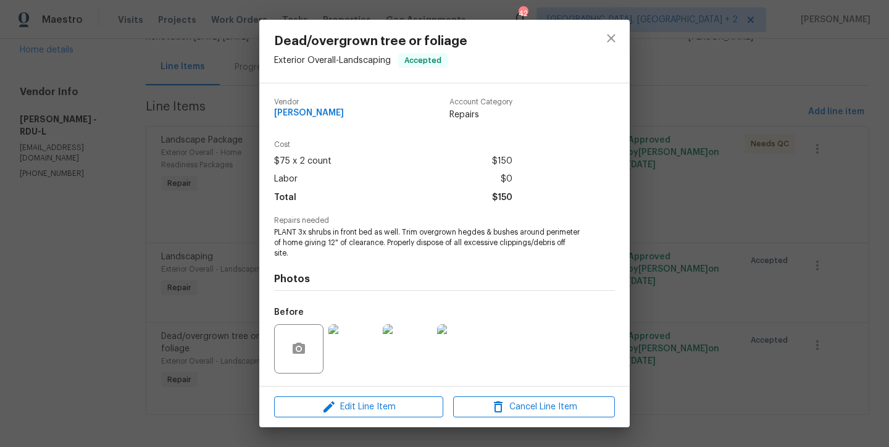
click at [354, 395] on div "Edit Line Item Cancel Line Item" at bounding box center [444, 407] width 370 height 41
click at [370, 409] on span "Edit Line Item" at bounding box center [359, 407] width 162 height 15
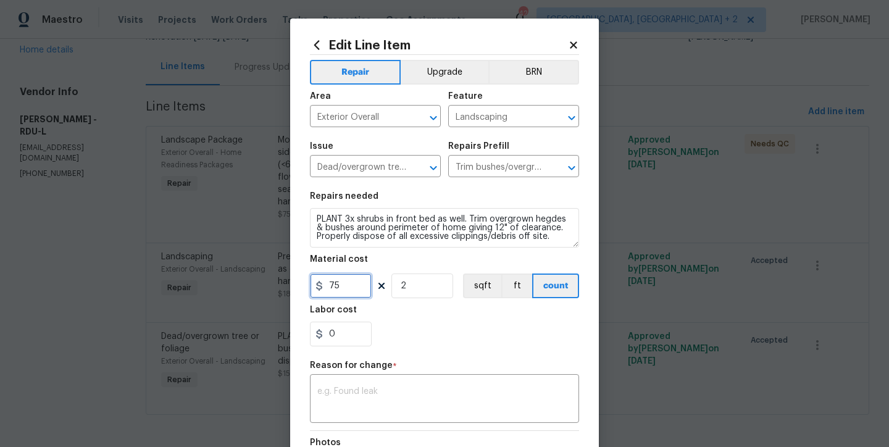
click at [342, 285] on input "75" at bounding box center [341, 286] width 62 height 25
click at [335, 343] on input "0" at bounding box center [341, 334] width 62 height 25
type input "50"
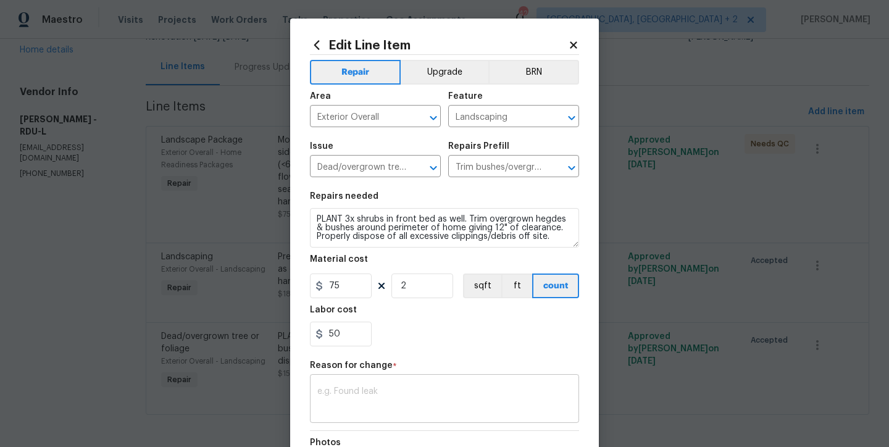
click at [380, 391] on textarea at bounding box center [444, 400] width 254 height 26
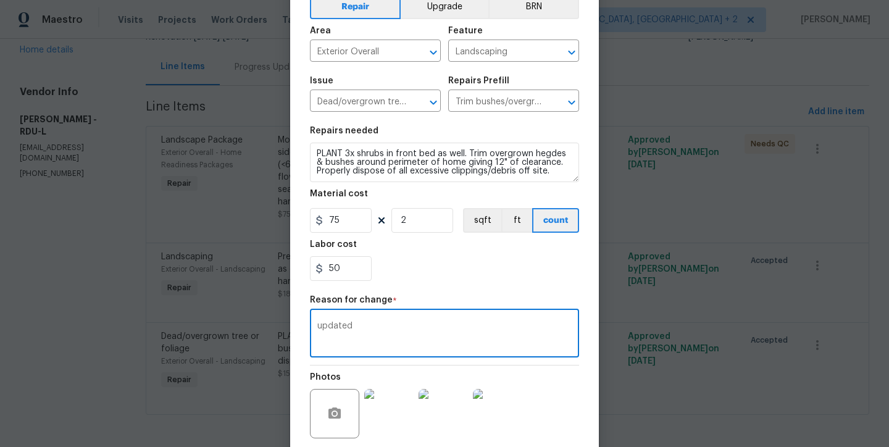
scroll to position [162, 0]
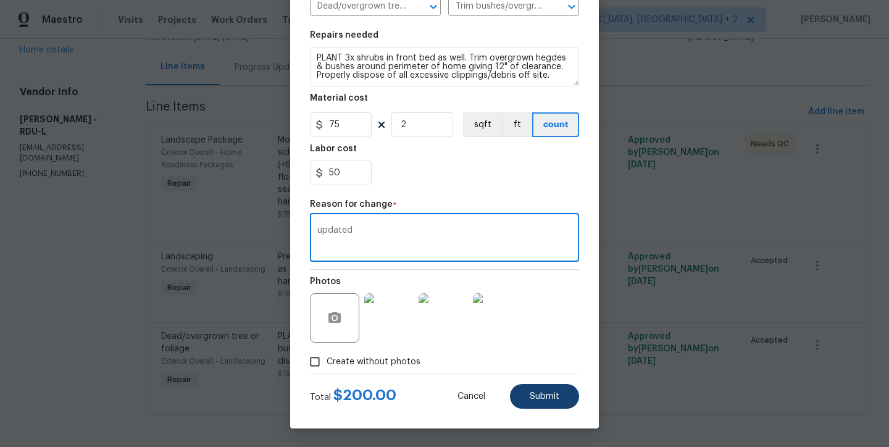
type textarea "updated"
click at [550, 404] on button "Submit" at bounding box center [544, 396] width 69 height 25
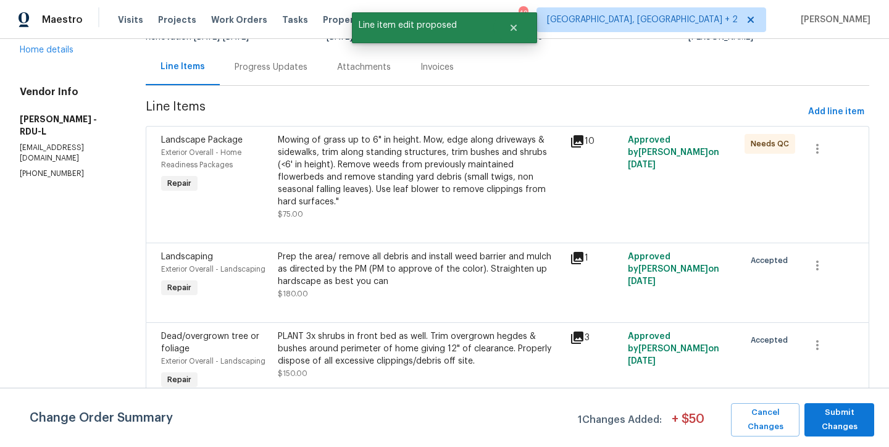
scroll to position [0, 0]
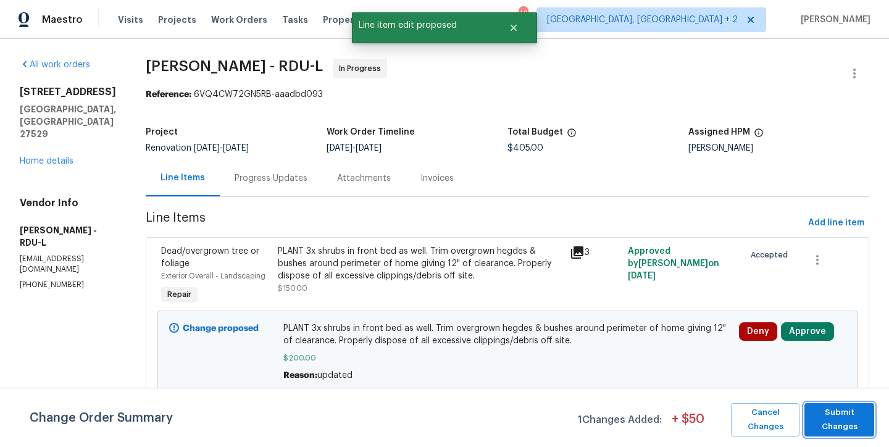
click at [832, 421] on span "Submit Changes" at bounding box center [839, 420] width 57 height 28
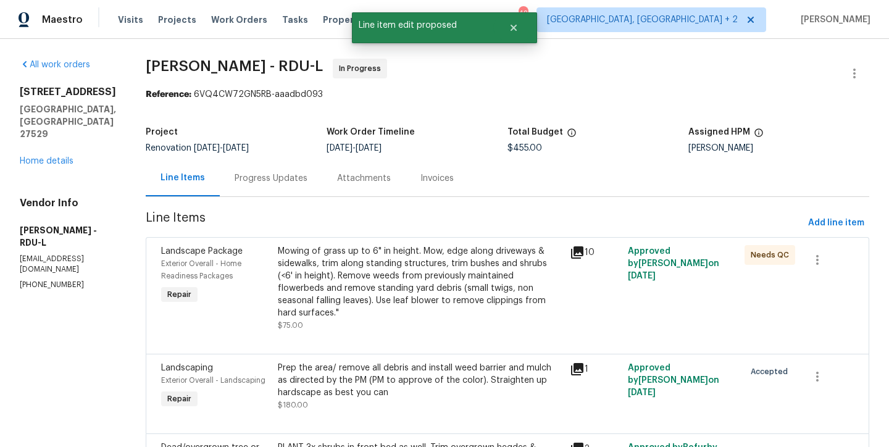
click at [278, 177] on div "Progress Updates" at bounding box center [271, 178] width 73 height 12
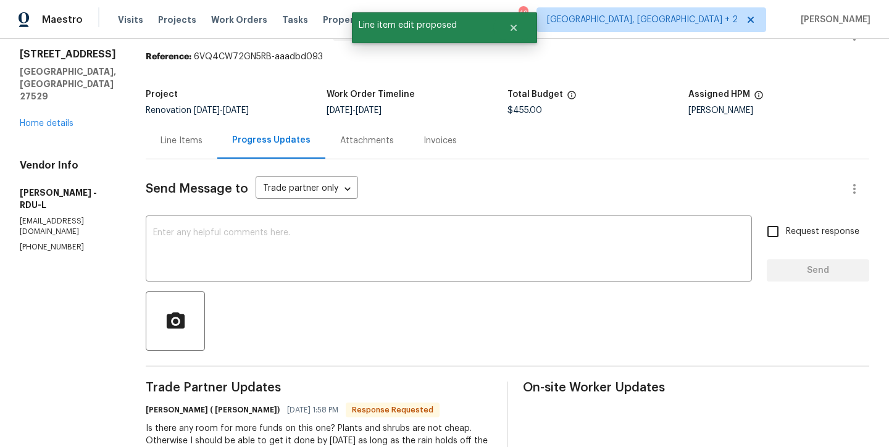
scroll to position [93, 0]
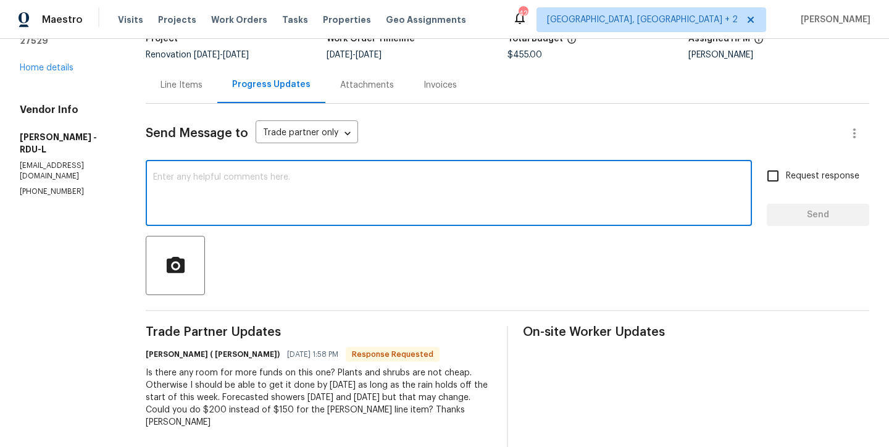
click at [256, 198] on textarea at bounding box center [449, 194] width 592 height 43
type textarea "Done"
click at [818, 220] on span "Send" at bounding box center [818, 214] width 83 height 15
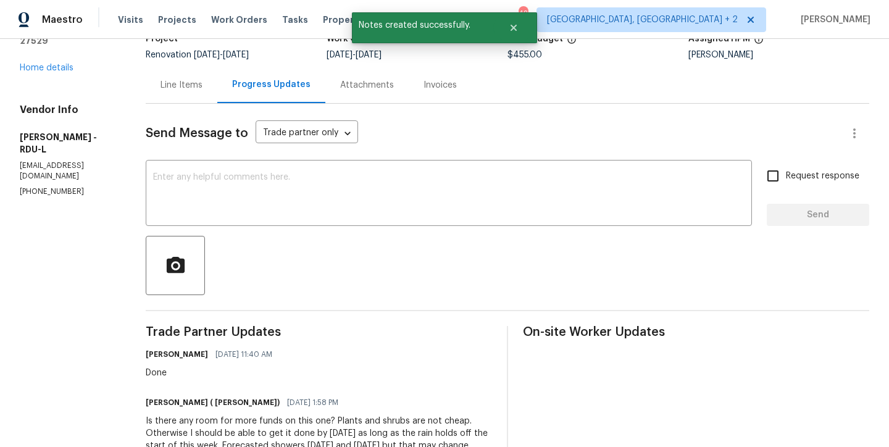
click at [182, 83] on div "Line Items" at bounding box center [182, 85] width 42 height 12
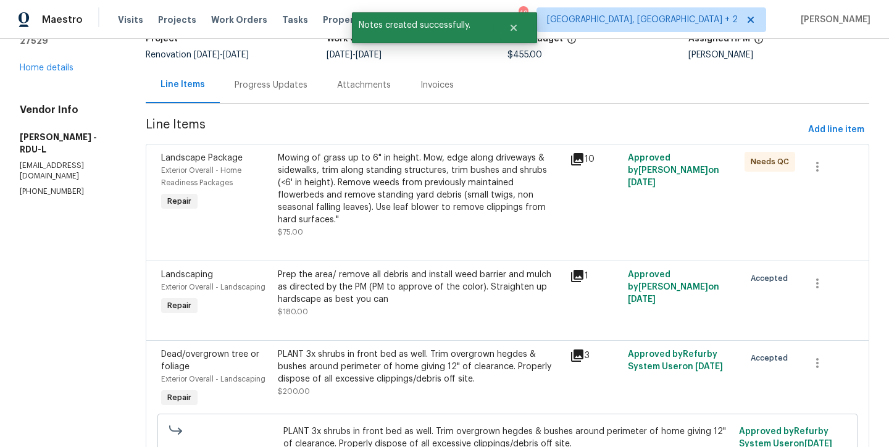
click at [111, 245] on section "All work orders [STREET_ADDRESS] Home details Vendor Info [PERSON_NAME] - RDU-L…" at bounding box center [68, 244] width 96 height 558
click at [52, 64] on link "Home details" at bounding box center [47, 68] width 54 height 9
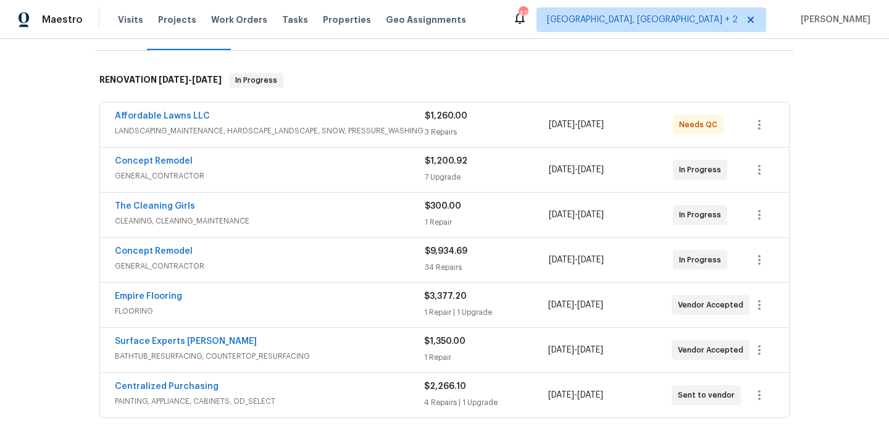
scroll to position [129, 0]
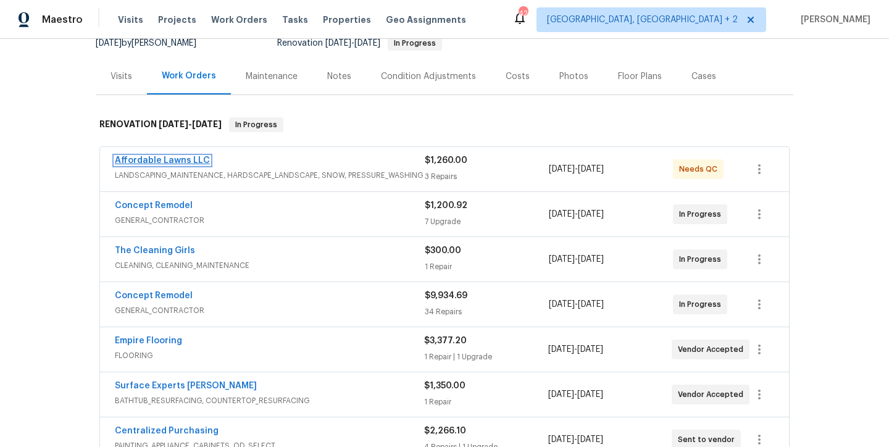
click at [164, 159] on link "Affordable Lawns LLC" at bounding box center [162, 160] width 95 height 9
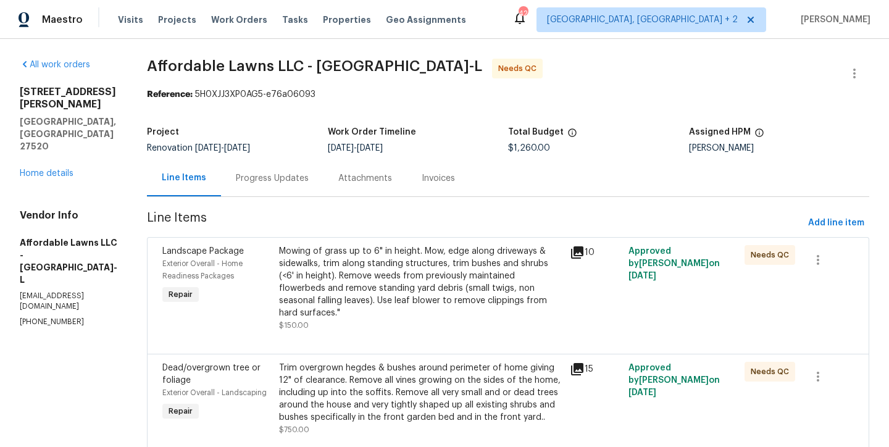
click at [396, 292] on div "Mowing of grass up to 6" in height. Mow, edge along driveways & sidewalks, trim…" at bounding box center [421, 282] width 284 height 74
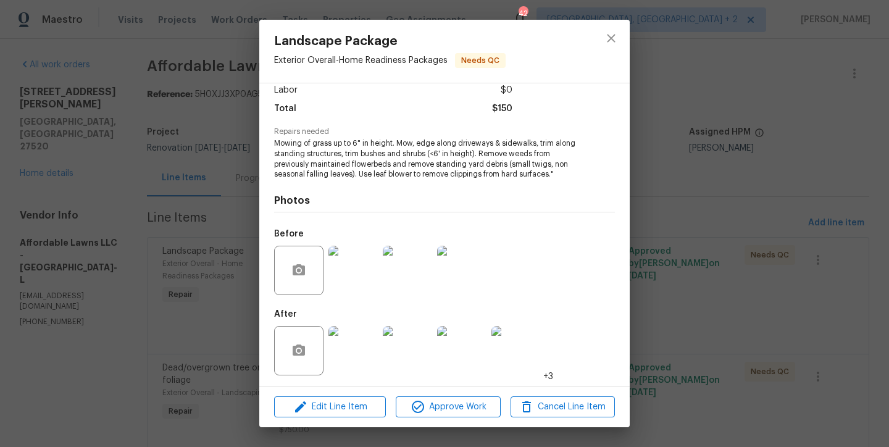
scroll to position [91, 0]
click at [354, 362] on img at bounding box center [353, 348] width 49 height 49
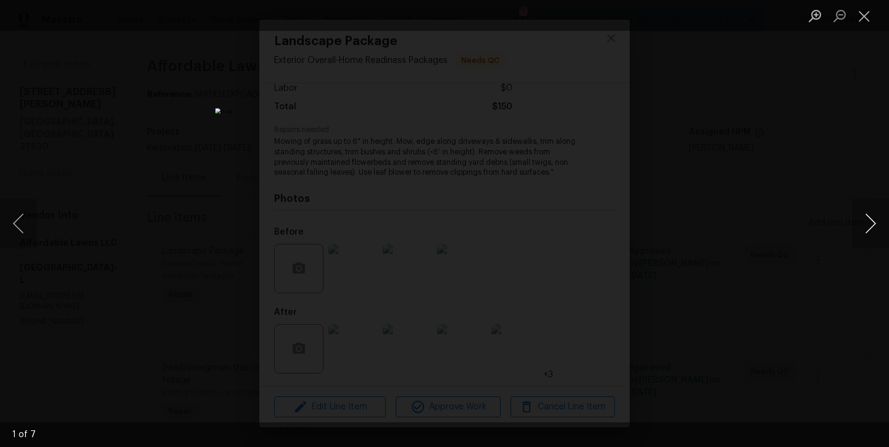
click at [872, 227] on button "Next image" at bounding box center [870, 223] width 37 height 49
click at [872, 220] on button "Next image" at bounding box center [870, 223] width 37 height 49
click at [23, 230] on button "Previous image" at bounding box center [18, 223] width 37 height 49
click at [864, 223] on button "Next image" at bounding box center [870, 223] width 37 height 49
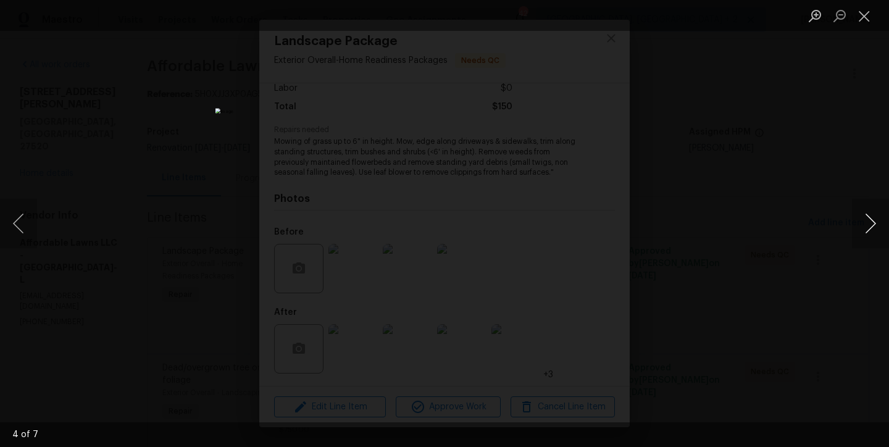
click at [868, 220] on button "Next image" at bounding box center [870, 223] width 37 height 49
click at [864, 13] on button "Close lightbox" at bounding box center [864, 16] width 25 height 22
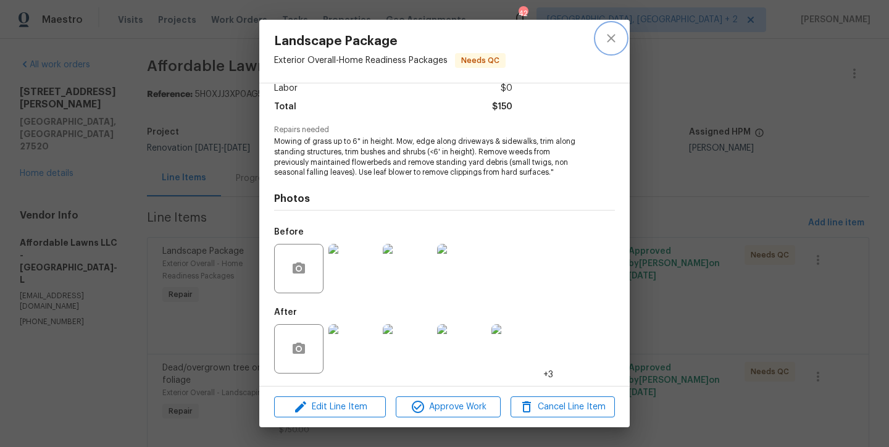
click at [607, 31] on icon "close" at bounding box center [611, 38] width 15 height 15
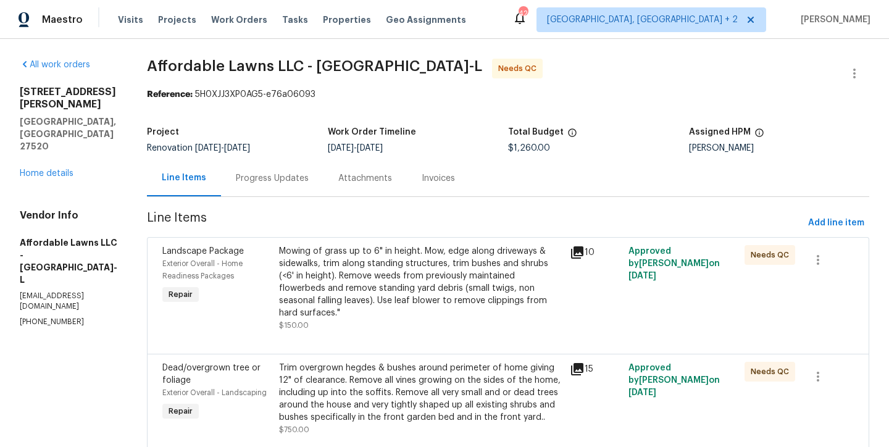
click at [43, 128] on div "112 Kelly Ln Clayton, NC 27520 Home details" at bounding box center [69, 133] width 98 height 94
click at [43, 169] on link "Home details" at bounding box center [47, 173] width 54 height 9
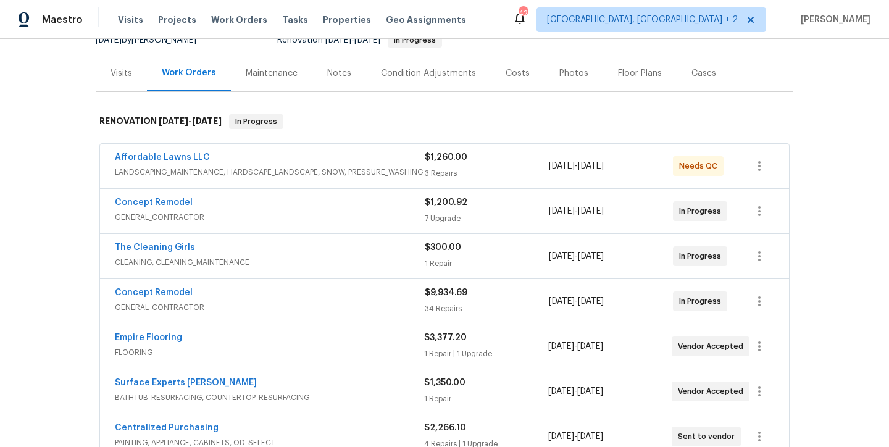
scroll to position [166, 0]
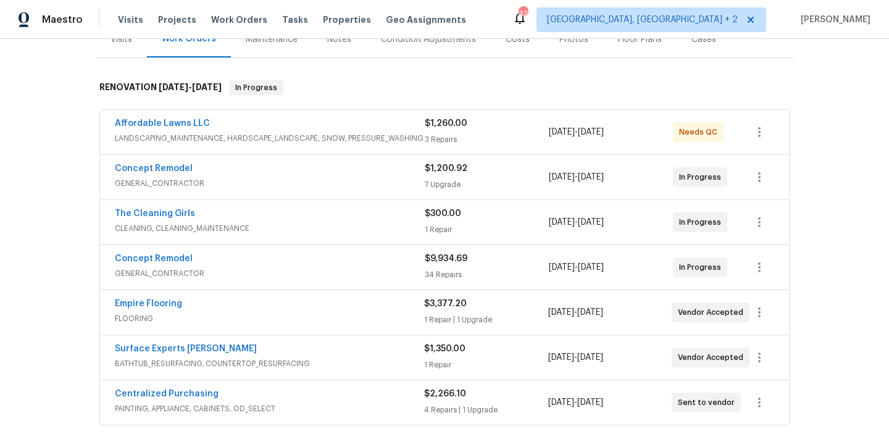
click at [162, 162] on span "Concept Remodel" at bounding box center [154, 168] width 78 height 12
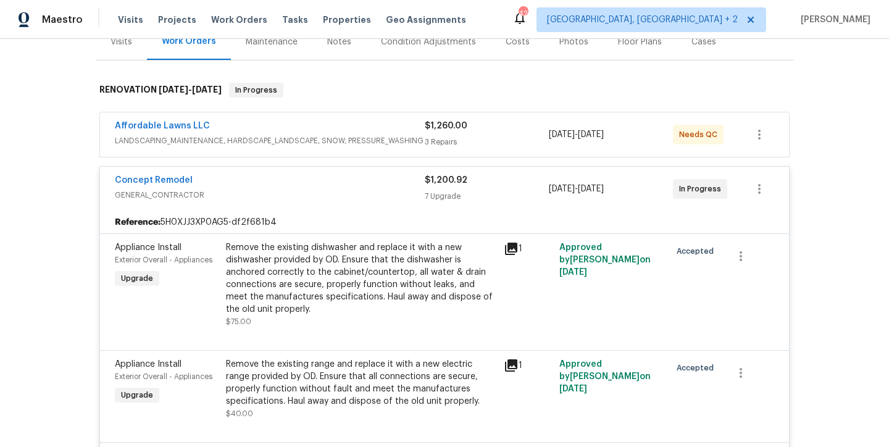
scroll to position [164, 0]
click at [321, 194] on span "GENERAL_CONTRACTOR" at bounding box center [270, 195] width 310 height 12
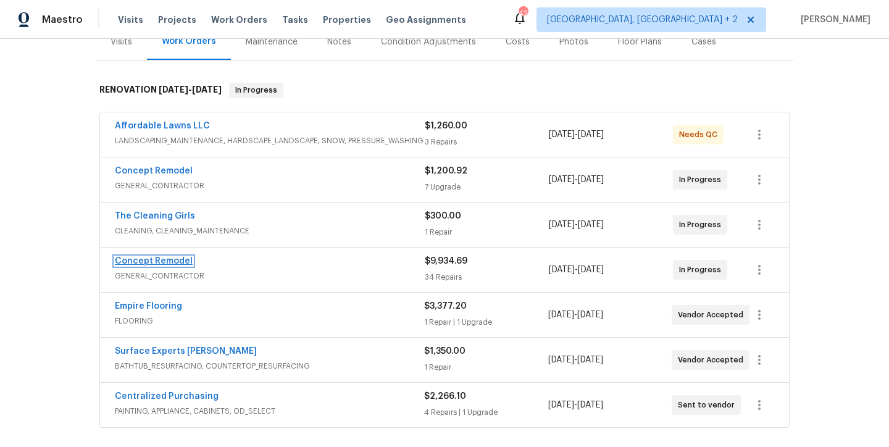
click at [168, 261] on link "Concept Remodel" at bounding box center [154, 261] width 78 height 9
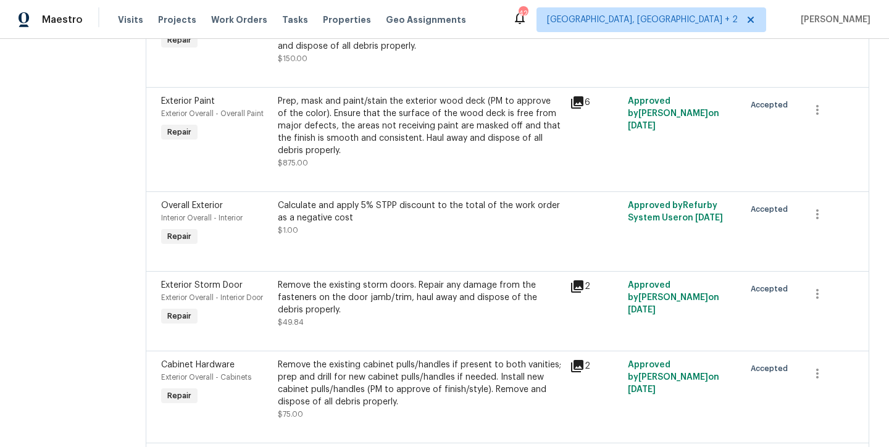
scroll to position [2423, 0]
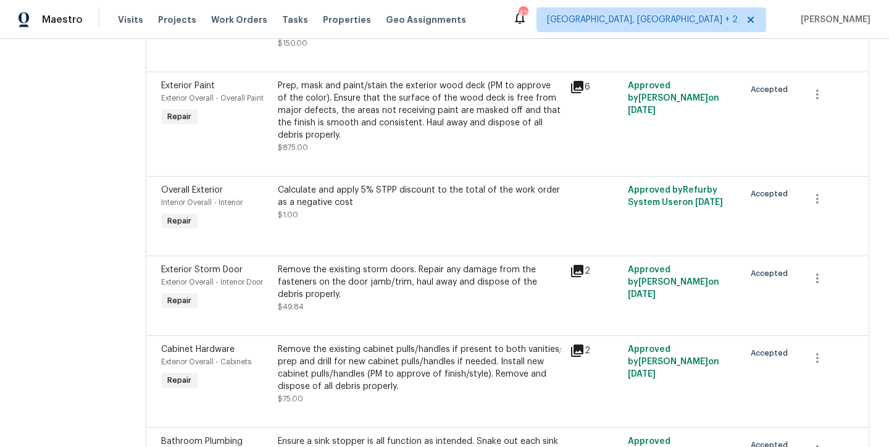
click at [364, 264] on div "Remove the existing storm doors. Repair any damage from the fasteners on the do…" at bounding box center [420, 282] width 285 height 37
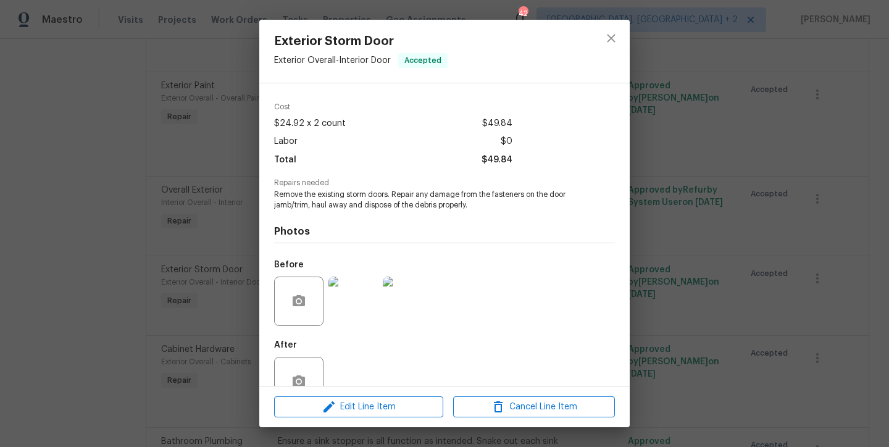
scroll to position [70, 0]
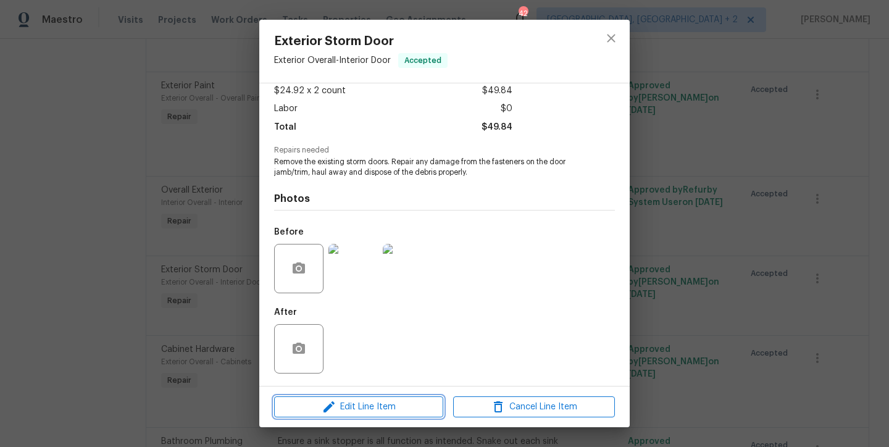
click at [348, 404] on span "Edit Line Item" at bounding box center [359, 407] width 162 height 15
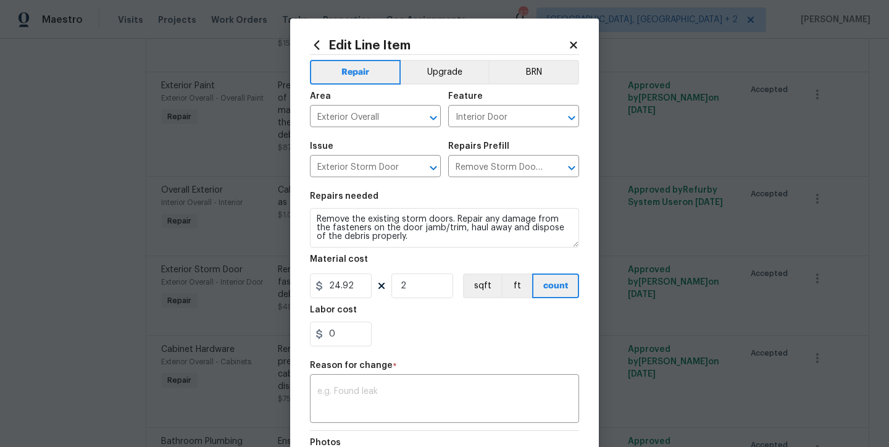
click at [392, 338] on div "0" at bounding box center [444, 334] width 269 height 25
drag, startPoint x: 356, startPoint y: 288, endPoint x: 314, endPoint y: 290, distance: 42.7
click at [314, 290] on div "24.92" at bounding box center [341, 286] width 62 height 25
drag, startPoint x: 345, startPoint y: 335, endPoint x: 314, endPoint y: 337, distance: 30.9
click at [314, 337] on div "0" at bounding box center [341, 334] width 62 height 25
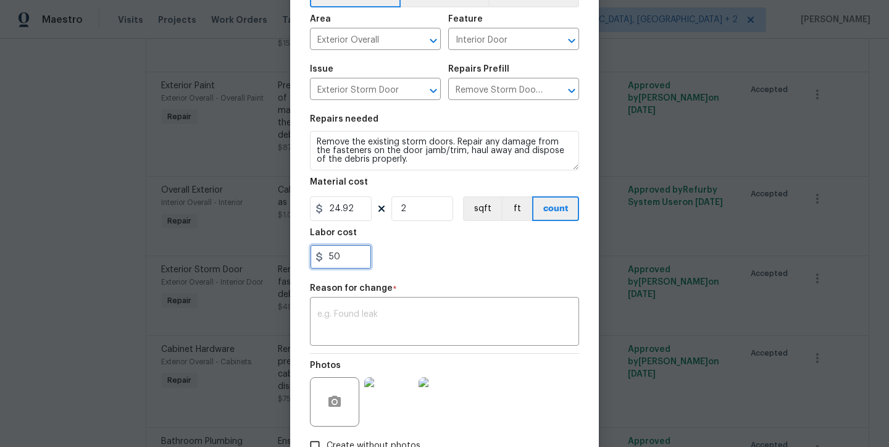
scroll to position [74, 0]
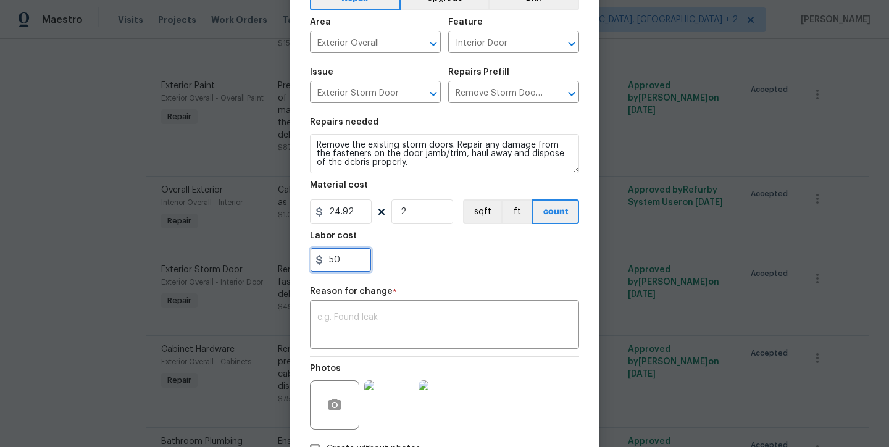
type input "50"
drag, startPoint x: 351, startPoint y: 215, endPoint x: 316, endPoint y: 212, distance: 35.9
click at [316, 212] on div "24.92" at bounding box center [341, 211] width 62 height 25
type input "50"
drag, startPoint x: 349, startPoint y: 253, endPoint x: 305, endPoint y: 263, distance: 44.9
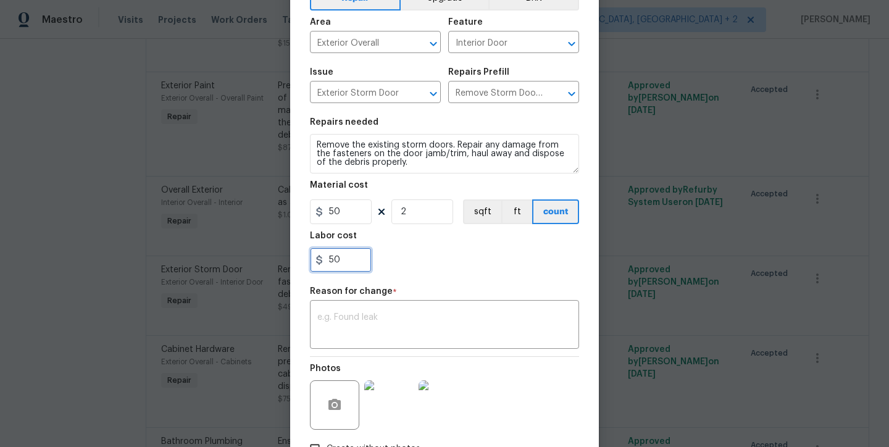
click at [310, 263] on input "50" at bounding box center [341, 260] width 62 height 25
type input "0"
click at [372, 329] on textarea at bounding box center [444, 326] width 254 height 26
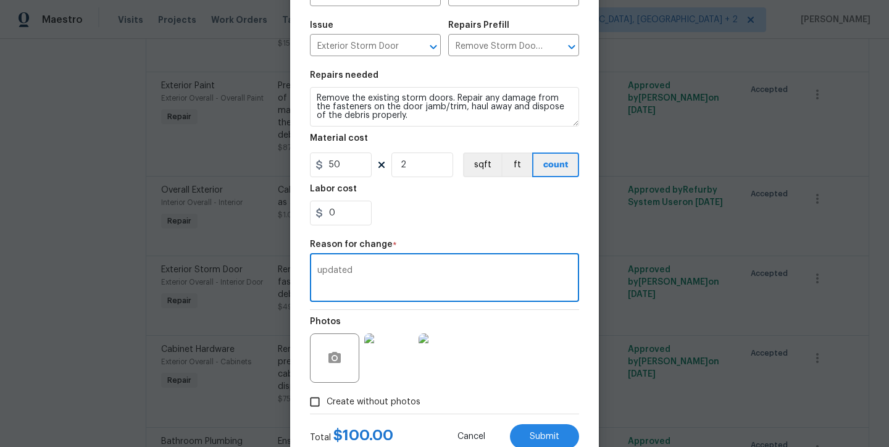
scroll to position [162, 0]
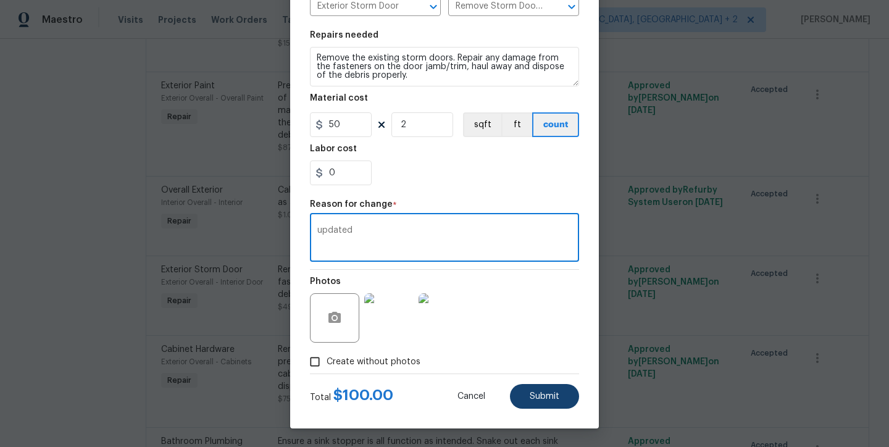
type textarea "updated"
click at [550, 390] on button "Submit" at bounding box center [544, 396] width 69 height 25
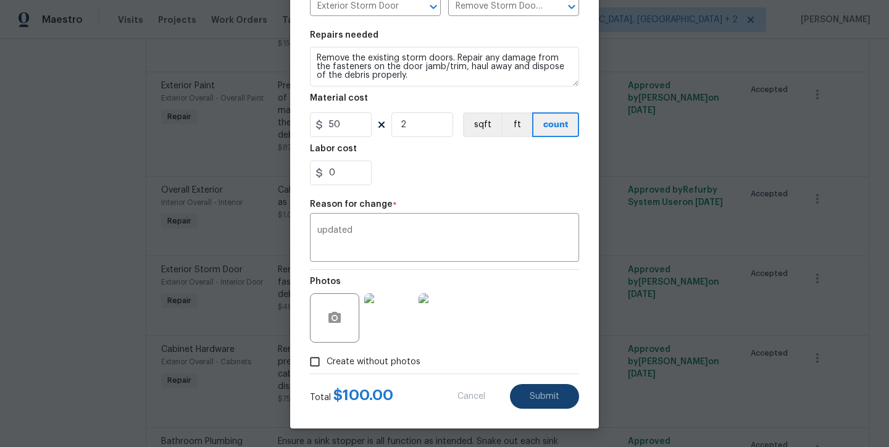
type input "24.92"
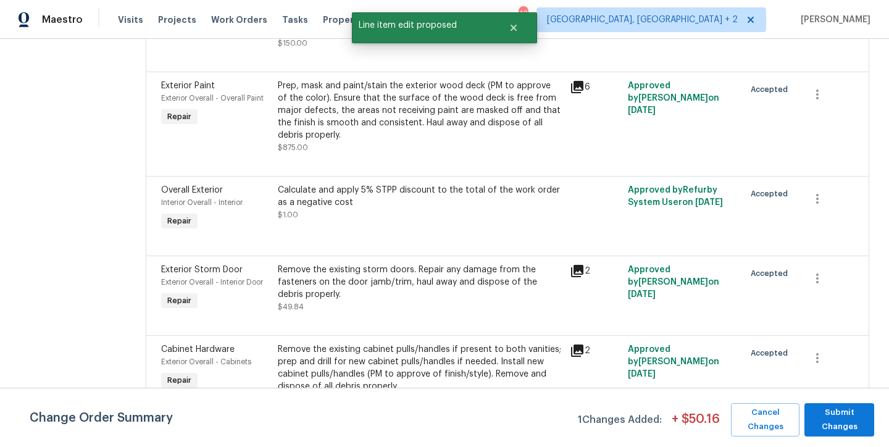
scroll to position [0, 0]
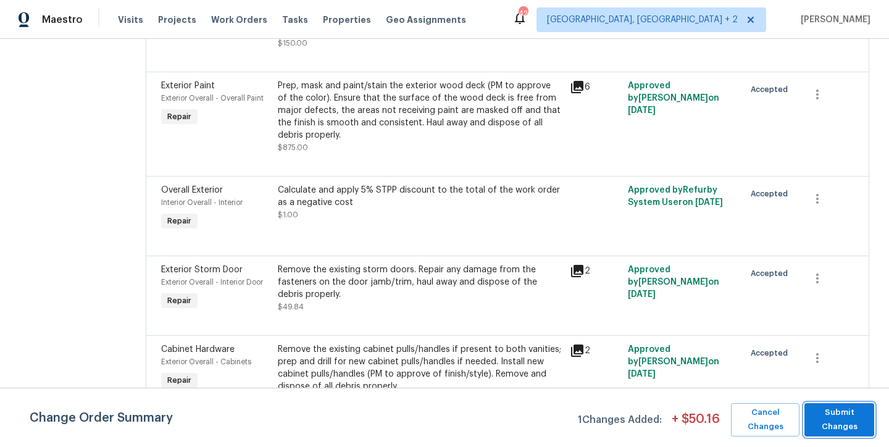
click at [852, 421] on span "Submit Changes" at bounding box center [839, 420] width 57 height 28
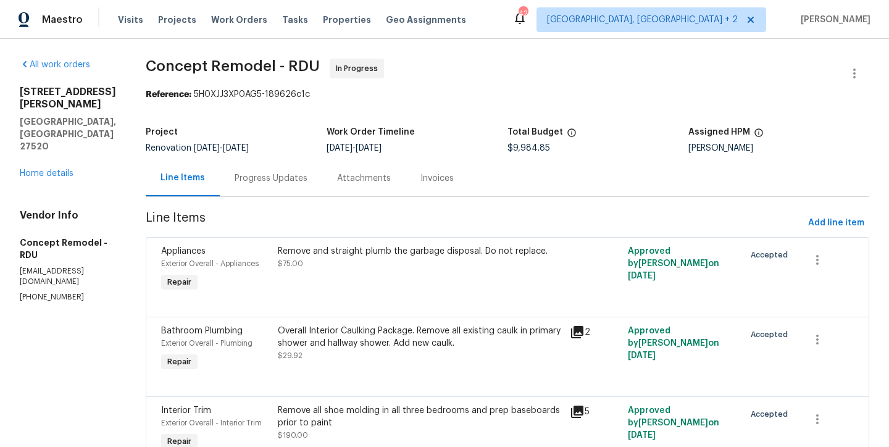
click at [517, 80] on span "Concept Remodel - RDU In Progress" at bounding box center [493, 74] width 694 height 30
click at [55, 169] on link "Home details" at bounding box center [47, 173] width 54 height 9
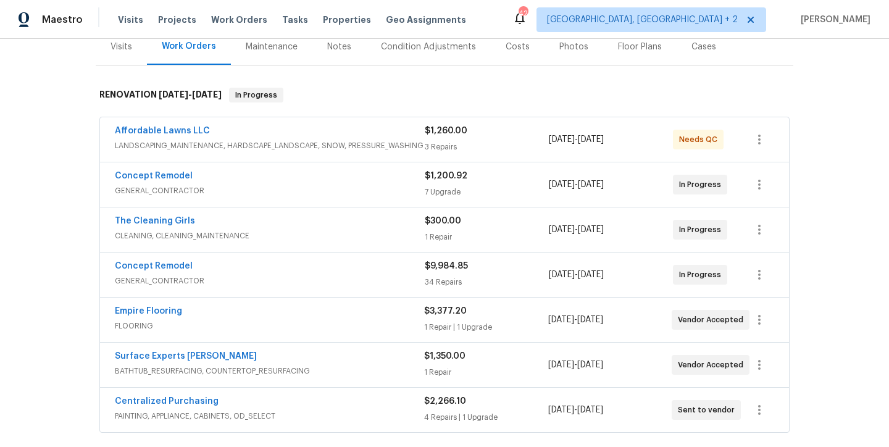
scroll to position [120, 0]
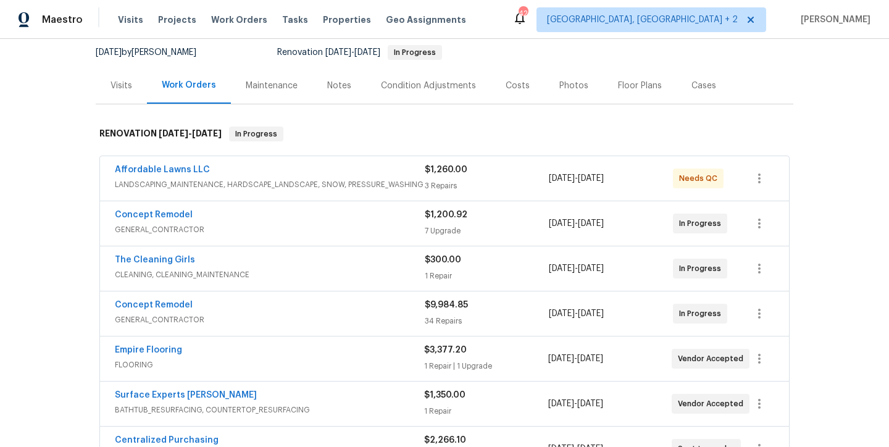
click at [339, 85] on div "Notes" at bounding box center [339, 86] width 24 height 12
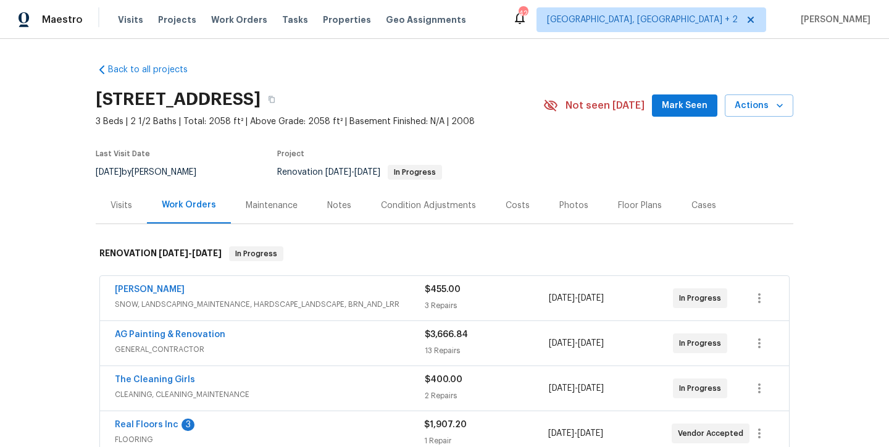
click at [337, 207] on div "Notes" at bounding box center [339, 205] width 24 height 12
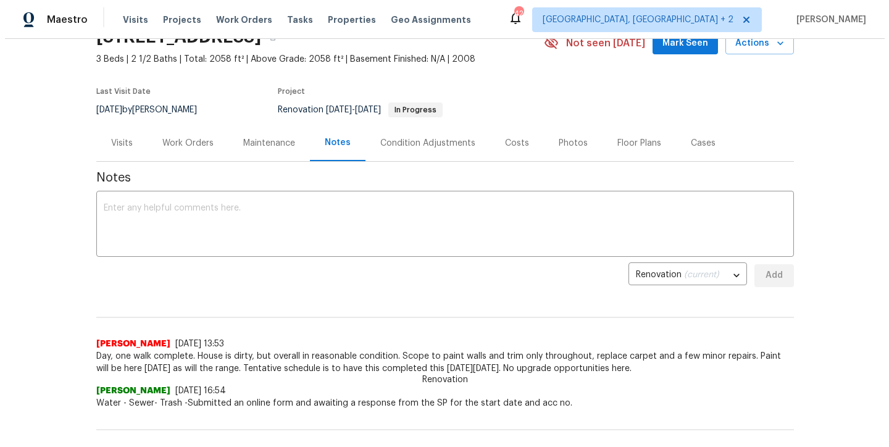
scroll to position [65, 0]
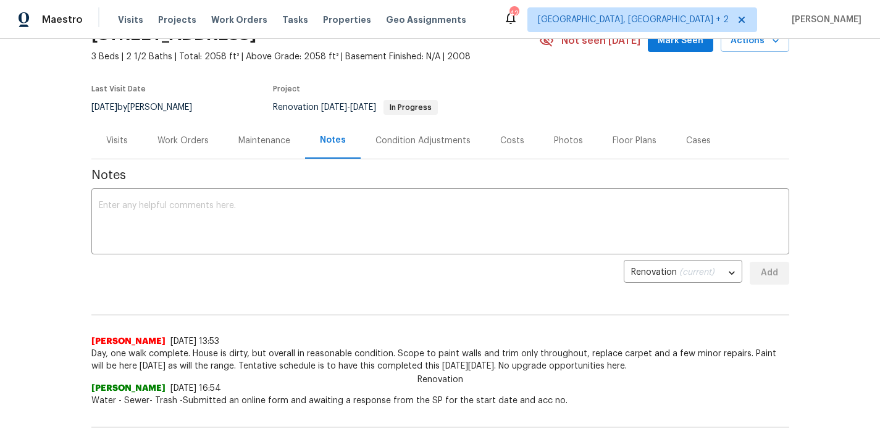
drag, startPoint x: 161, startPoint y: 142, endPoint x: 144, endPoint y: 160, distance: 24.5
click at [161, 142] on div "Work Orders" at bounding box center [182, 141] width 51 height 12
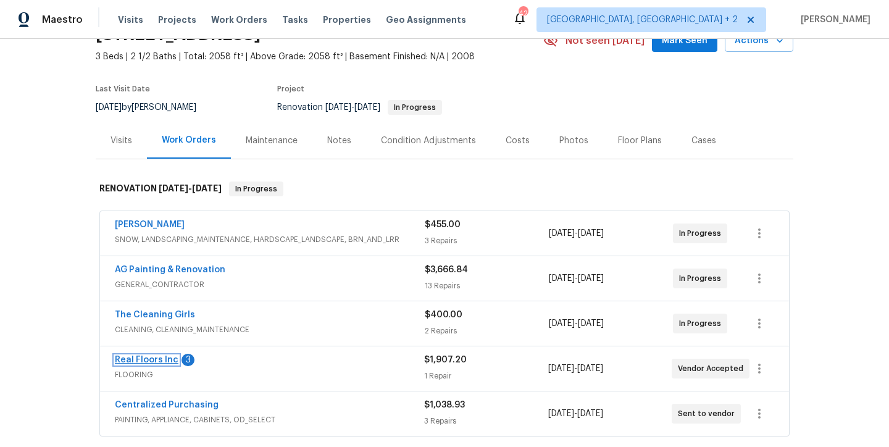
click at [139, 356] on link "Real Floors Inc" at bounding box center [147, 360] width 64 height 9
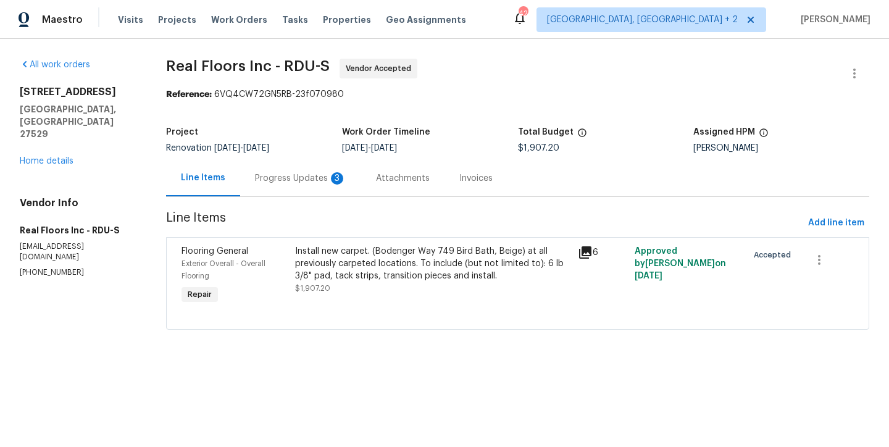
click at [296, 180] on div "Progress Updates 3" at bounding box center [300, 178] width 91 height 12
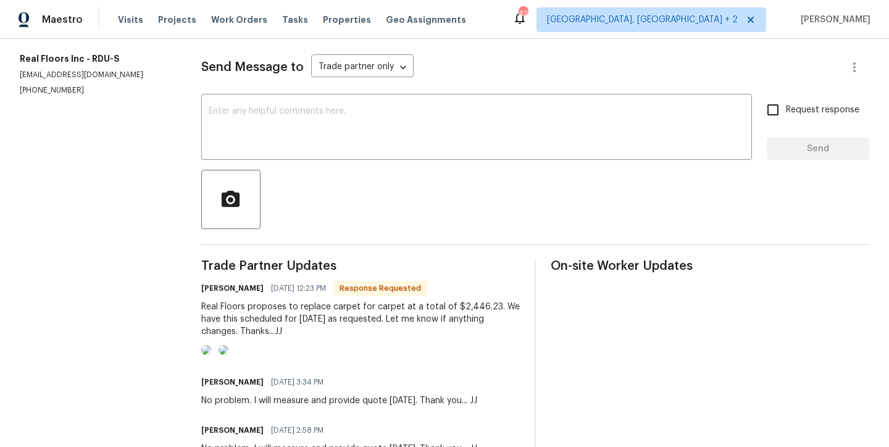
scroll to position [241, 0]
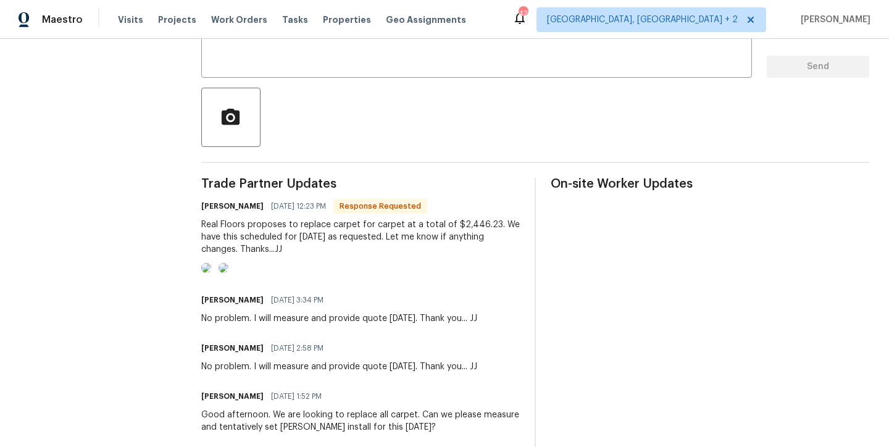
click at [228, 273] on img at bounding box center [224, 268] width 10 height 10
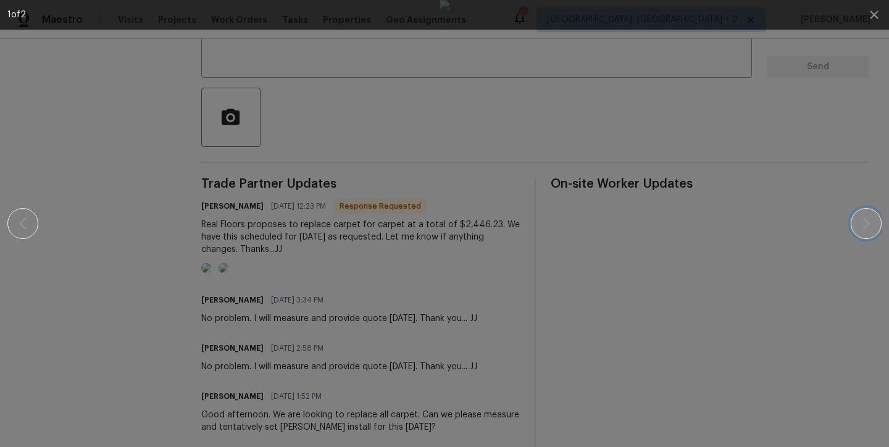
click at [871, 223] on icon "button" at bounding box center [866, 223] width 15 height 15
click at [450, 206] on img at bounding box center [445, 223] width 10 height 447
click at [877, 17] on icon "button" at bounding box center [874, 14] width 8 height 8
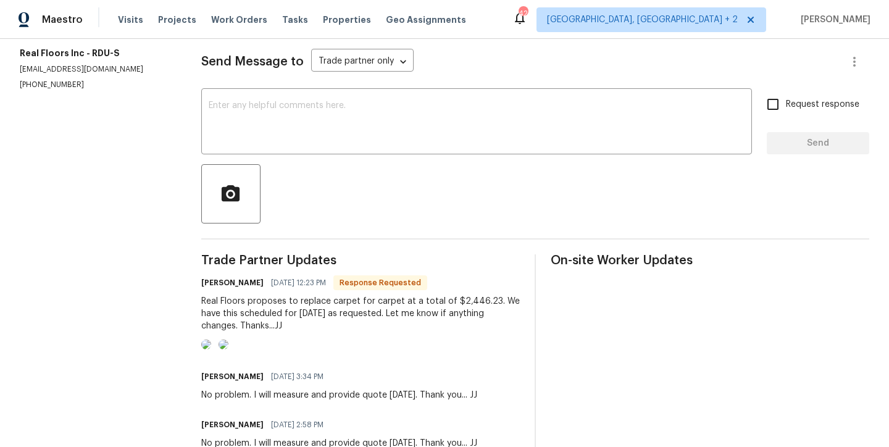
scroll to position [0, 0]
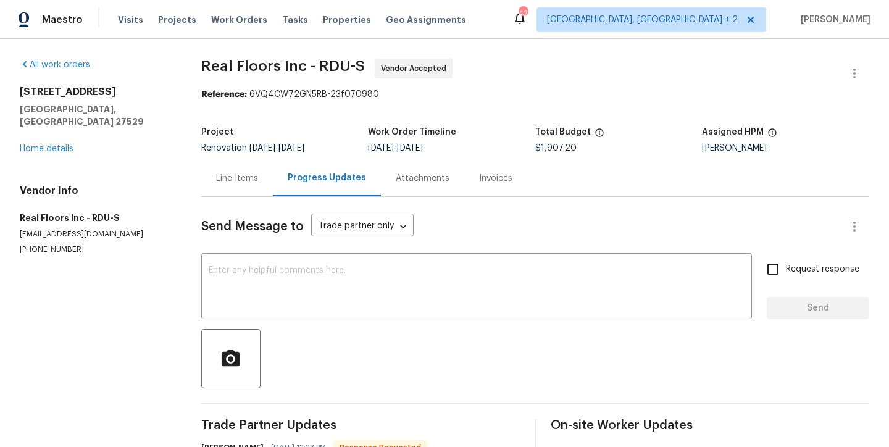
click at [241, 175] on div "Line Items" at bounding box center [237, 178] width 42 height 12
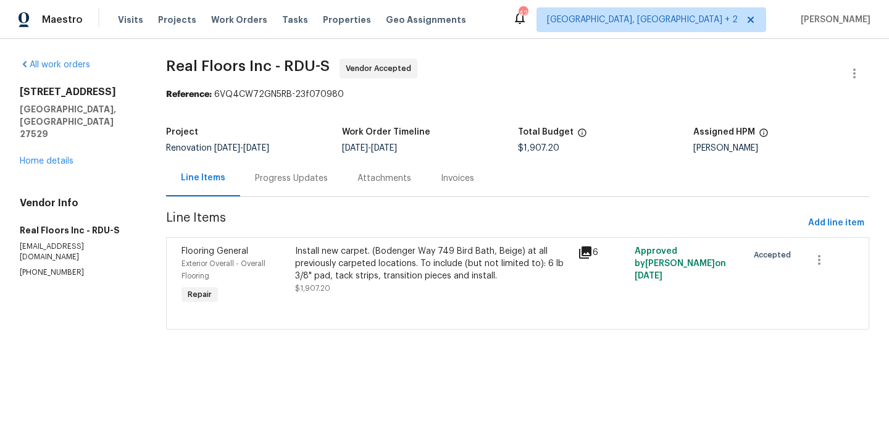
click at [289, 180] on div "Progress Updates" at bounding box center [291, 178] width 73 height 12
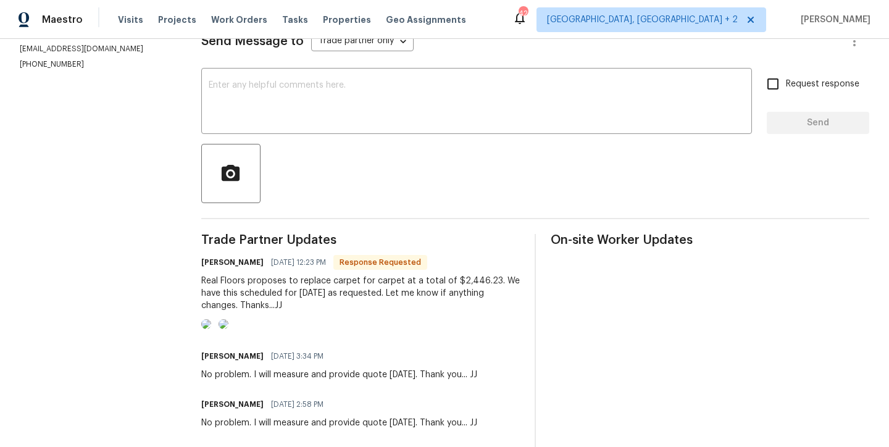
scroll to position [128, 0]
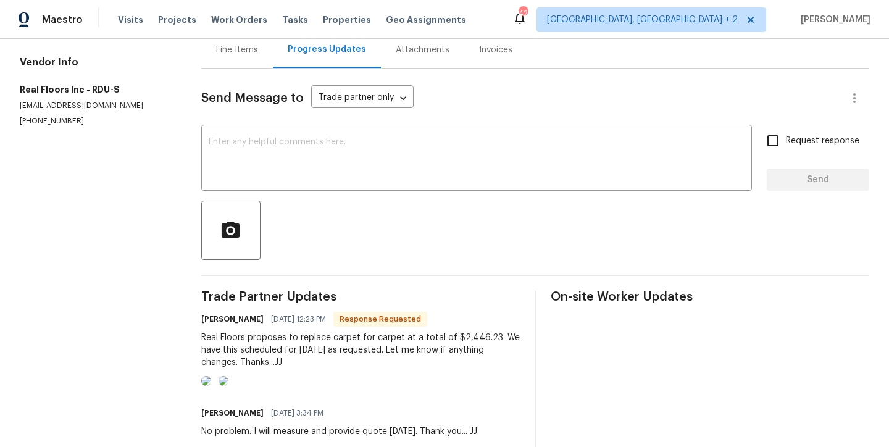
click at [244, 47] on div "Line Items" at bounding box center [237, 50] width 42 height 12
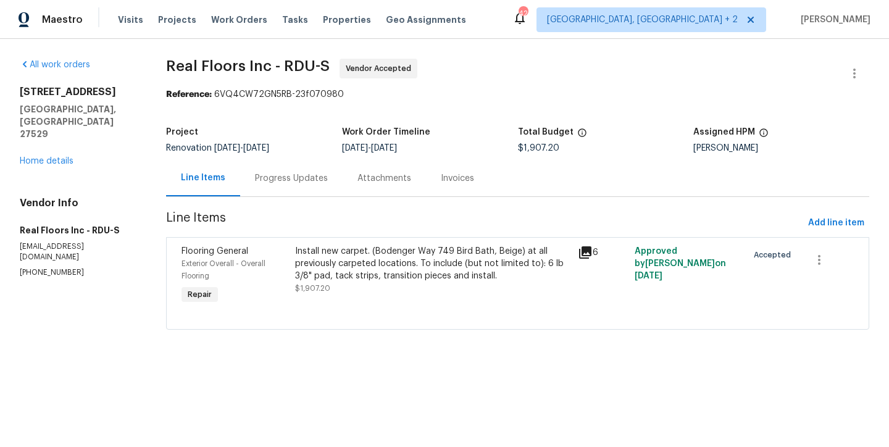
click at [361, 273] on div "Install new carpet. (Bodenger Way 749 Bird Bath, Beige) at all previously carpe…" at bounding box center [433, 263] width 276 height 37
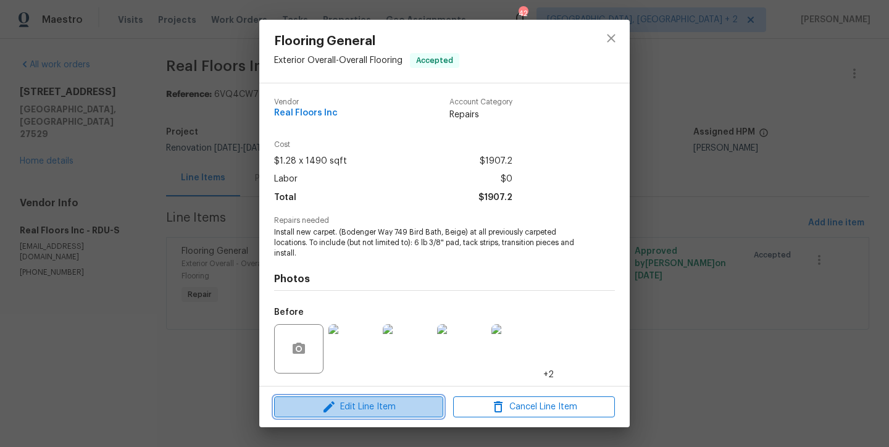
click at [365, 400] on span "Edit Line Item" at bounding box center [359, 407] width 162 height 15
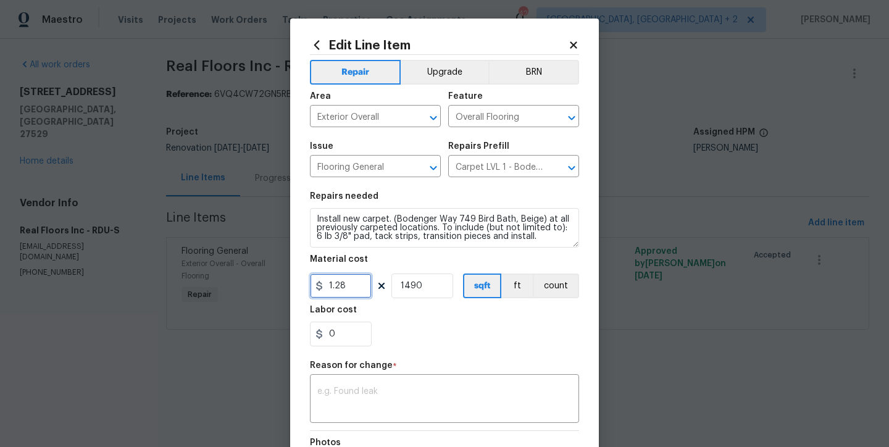
drag, startPoint x: 341, startPoint y: 290, endPoint x: 320, endPoint y: 285, distance: 21.4
click at [320, 285] on input "1.28" at bounding box center [341, 286] width 62 height 25
type input "1.41"
drag, startPoint x: 424, startPoint y: 291, endPoint x: 398, endPoint y: 287, distance: 25.7
click at [398, 287] on input "1490" at bounding box center [422, 286] width 62 height 25
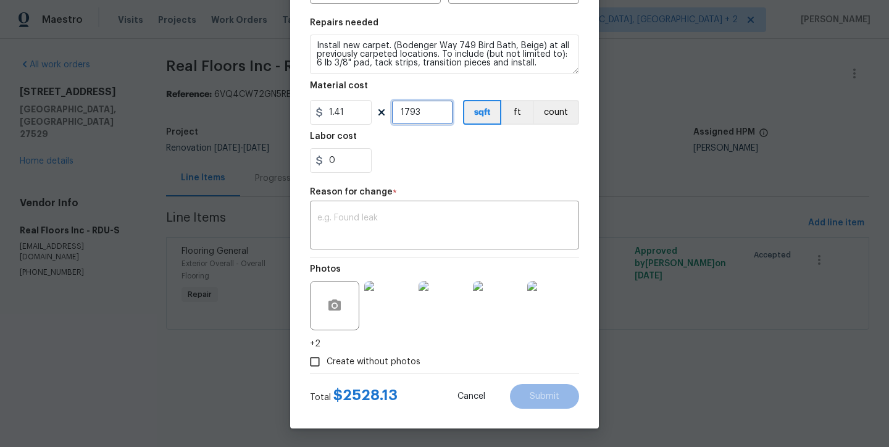
scroll to position [154, 0]
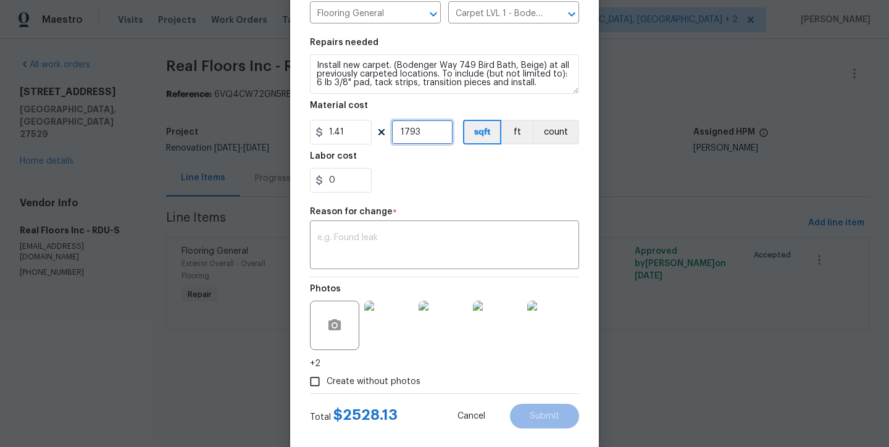
type input "1793"
drag, startPoint x: 340, startPoint y: 138, endPoint x: 335, endPoint y: 135, distance: 6.4
click at [335, 135] on input "1.41" at bounding box center [341, 132] width 62 height 25
type input "1.4"
click at [435, 173] on div "0" at bounding box center [444, 180] width 269 height 25
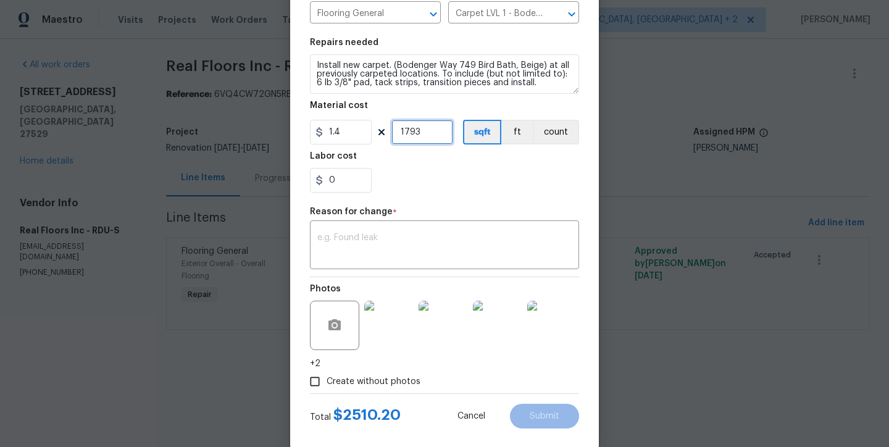
click at [410, 132] on input "1793" at bounding box center [422, 132] width 62 height 25
click at [467, 185] on div "0" at bounding box center [444, 180] width 269 height 25
drag, startPoint x: 414, startPoint y: 130, endPoint x: 406, endPoint y: 132, distance: 8.1
click at [406, 132] on input "1790" at bounding box center [422, 132] width 62 height 25
type input "1743"
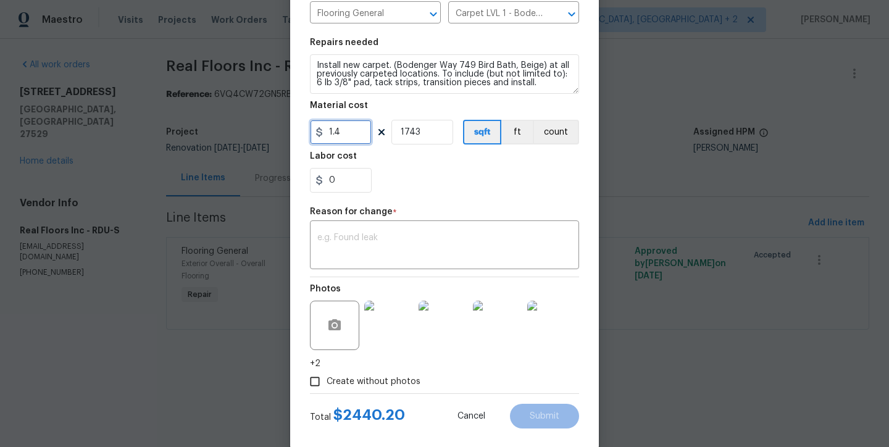
click at [343, 132] on input "1.4" at bounding box center [341, 132] width 62 height 25
type input "1.41"
click at [413, 177] on div "0" at bounding box center [444, 180] width 269 height 25
click at [409, 133] on input "1743" at bounding box center [422, 132] width 62 height 25
click at [449, 177] on div "0" at bounding box center [444, 180] width 269 height 25
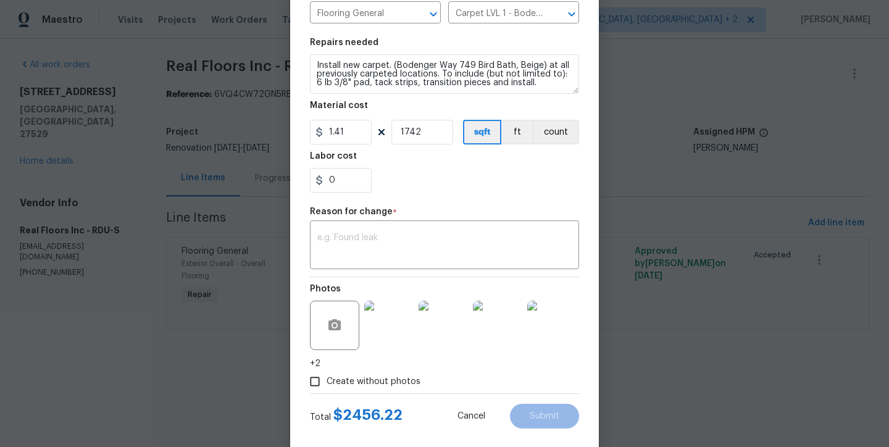
click at [448, 181] on div "0" at bounding box center [444, 180] width 269 height 25
click at [445, 186] on div "0" at bounding box center [444, 180] width 269 height 25
drag, startPoint x: 426, startPoint y: 127, endPoint x: 409, endPoint y: 133, distance: 17.6
click at [409, 133] on input "1742" at bounding box center [422, 132] width 62 height 25
click at [456, 175] on div "0" at bounding box center [444, 180] width 269 height 25
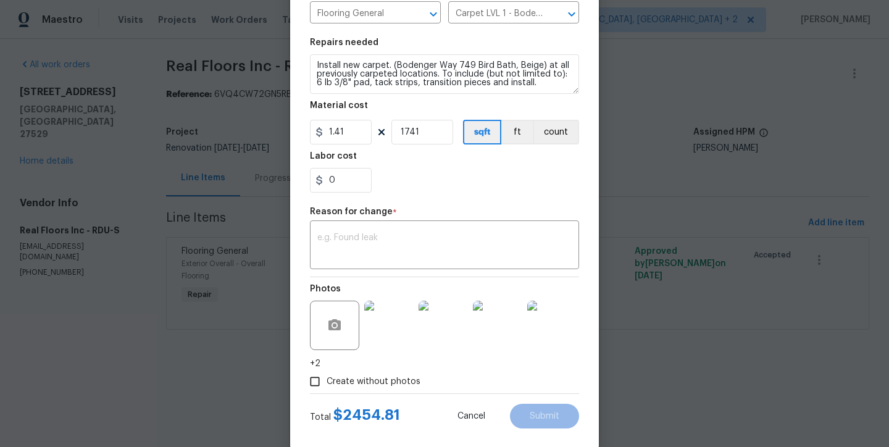
click at [456, 175] on div "0" at bounding box center [444, 180] width 269 height 25
click at [425, 177] on div "0" at bounding box center [444, 180] width 269 height 25
drag, startPoint x: 416, startPoint y: 132, endPoint x: 404, endPoint y: 132, distance: 11.7
click at [404, 132] on input "1741" at bounding box center [422, 132] width 62 height 25
type input "1737"
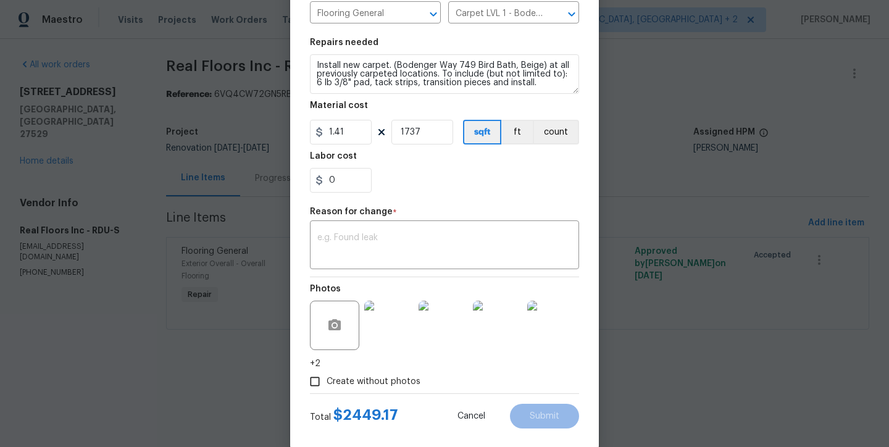
click at [457, 170] on div "0" at bounding box center [444, 180] width 269 height 25
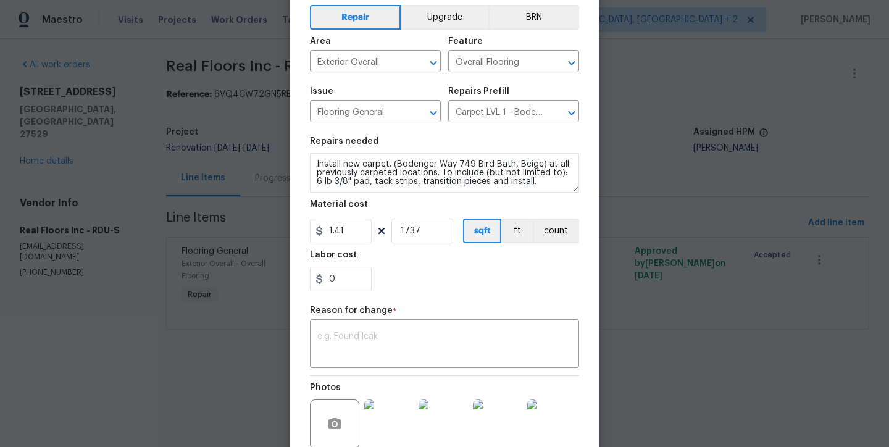
click at [691, 223] on body "Maestro Visits Projects Work Orders Tasks Properties Geo Assignments 42 Charles…" at bounding box center [444, 182] width 889 height 364
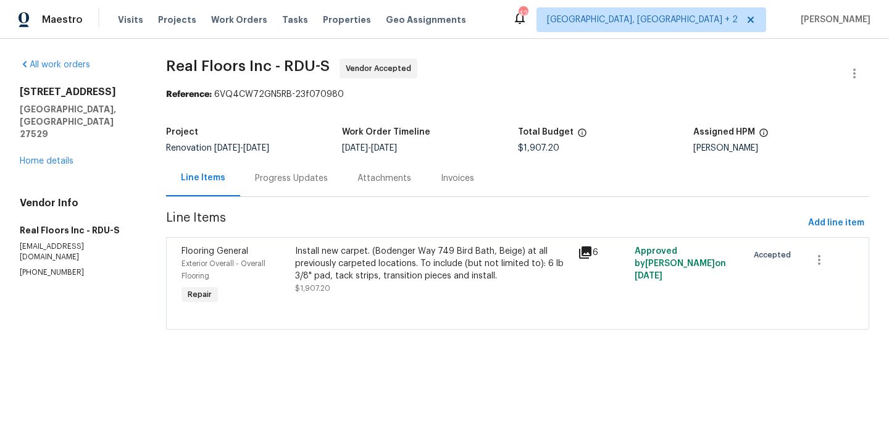
scroll to position [0, 0]
click at [291, 193] on div "Progress Updates" at bounding box center [291, 178] width 103 height 36
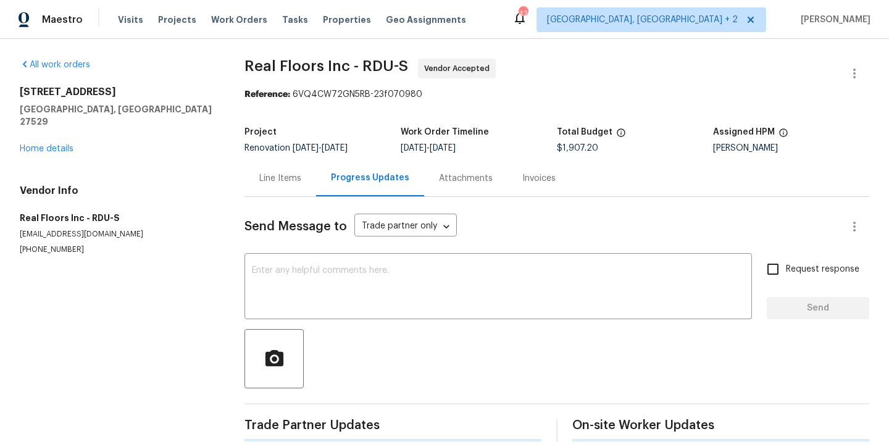
click at [286, 182] on div "Line Items" at bounding box center [280, 178] width 42 height 12
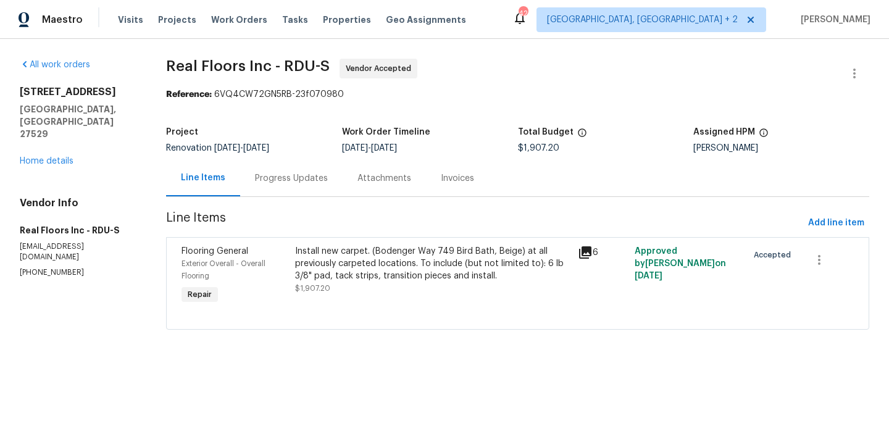
click at [287, 181] on div "Progress Updates" at bounding box center [291, 178] width 73 height 12
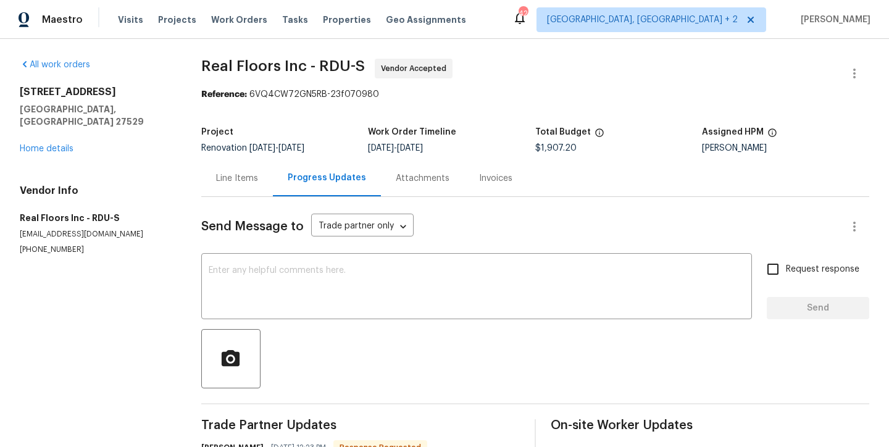
click at [240, 183] on div "Line Items" at bounding box center [237, 178] width 42 height 12
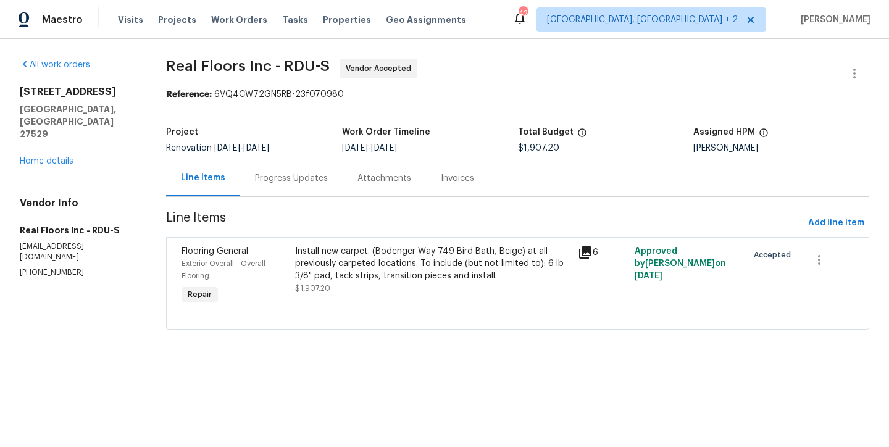
click at [317, 278] on div "Install new carpet. (Bodenger Way 749 Bird Bath, Beige) at all previously carpe…" at bounding box center [433, 263] width 276 height 37
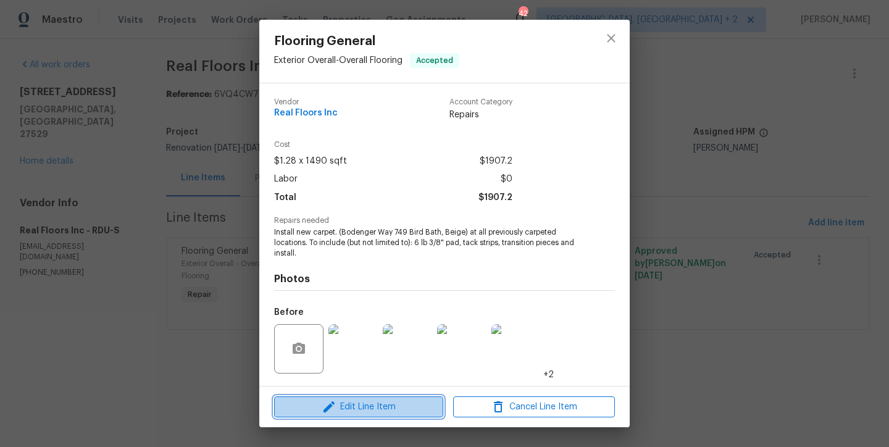
click at [332, 409] on icon "button" at bounding box center [329, 407] width 15 height 15
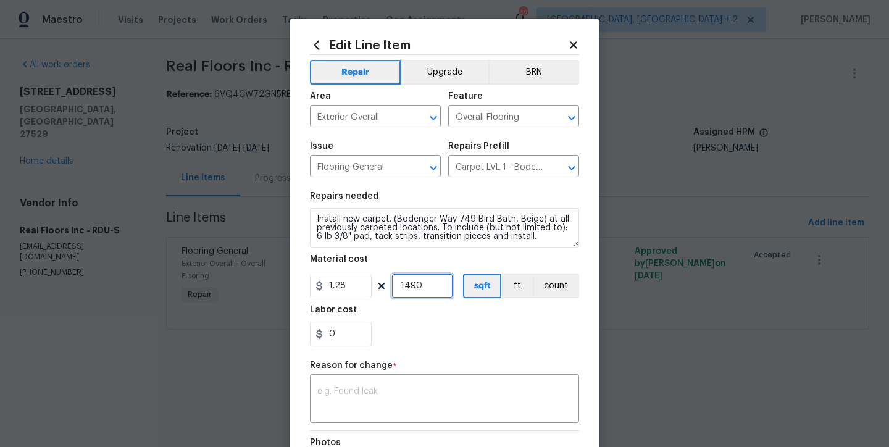
drag, startPoint x: 422, startPoint y: 290, endPoint x: 380, endPoint y: 290, distance: 42.6
click at [380, 291] on div "1.28 1490 sqft ft count" at bounding box center [444, 286] width 269 height 25
drag, startPoint x: 348, startPoint y: 285, endPoint x: 306, endPoint y: 288, distance: 42.1
click at [310, 288] on input "1.28" at bounding box center [341, 286] width 62 height 25
type input "1"
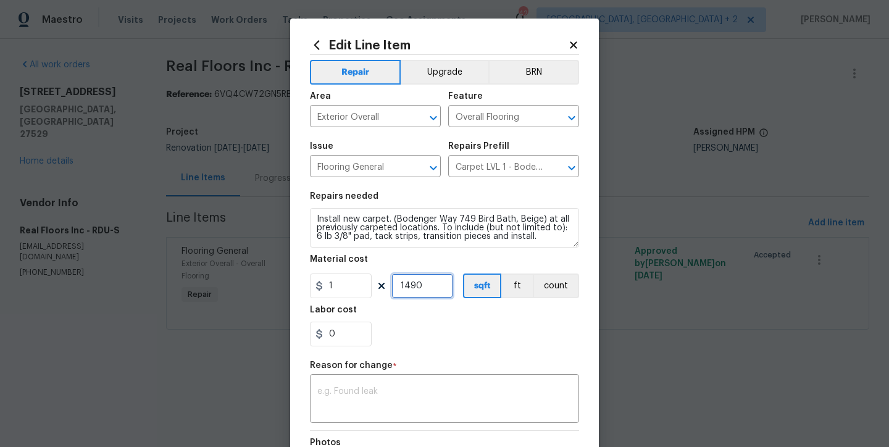
drag, startPoint x: 437, startPoint y: 288, endPoint x: 391, endPoint y: 288, distance: 46.3
click at [391, 288] on input "1490" at bounding box center [422, 286] width 62 height 25
drag, startPoint x: 430, startPoint y: 288, endPoint x: 375, endPoint y: 288, distance: 55.0
click at [375, 288] on div "1 244623 sqft ft count" at bounding box center [444, 286] width 269 height 25
type input "244623"
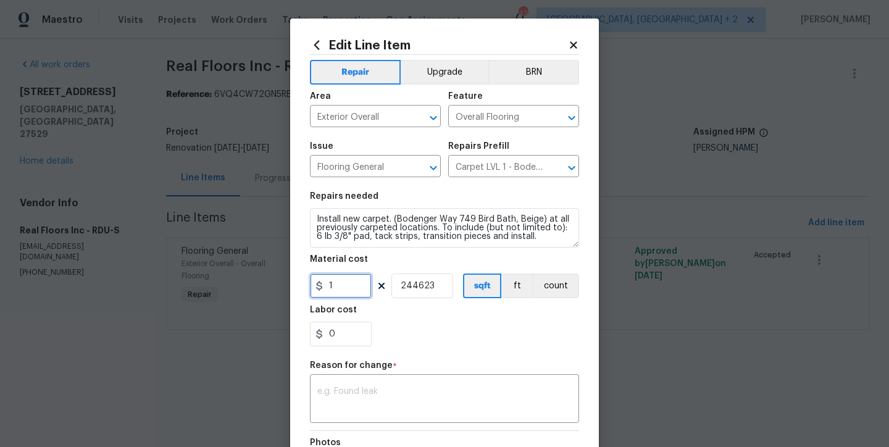
click at [332, 292] on input "1" at bounding box center [341, 286] width 62 height 25
type input "2446.23"
drag, startPoint x: 430, startPoint y: 284, endPoint x: 377, endPoint y: 285, distance: 53.1
click at [377, 285] on div "2446.23 244623 sqft ft count" at bounding box center [444, 286] width 269 height 25
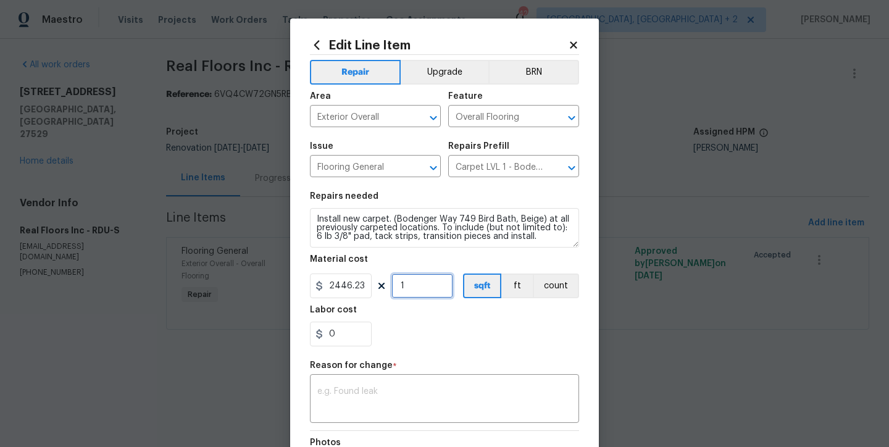
type input "1"
click at [432, 331] on div "0" at bounding box center [444, 334] width 269 height 25
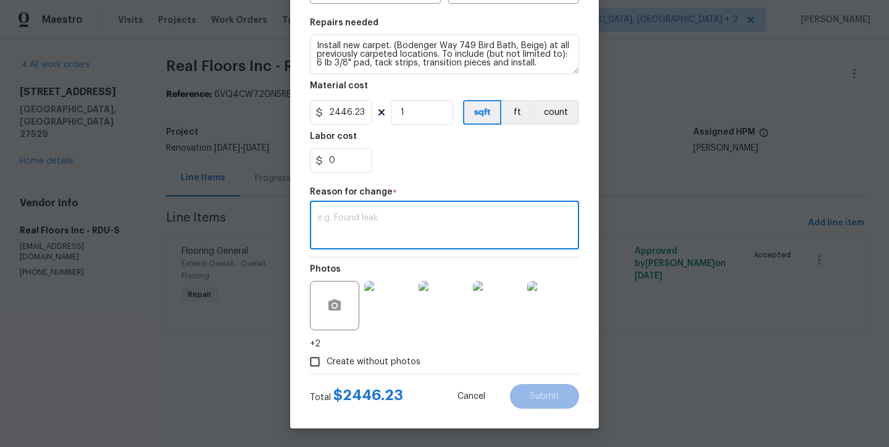
click at [374, 233] on textarea at bounding box center [444, 227] width 254 height 26
type textarea "updated"
click at [530, 393] on span "Submit" at bounding box center [545, 396] width 30 height 9
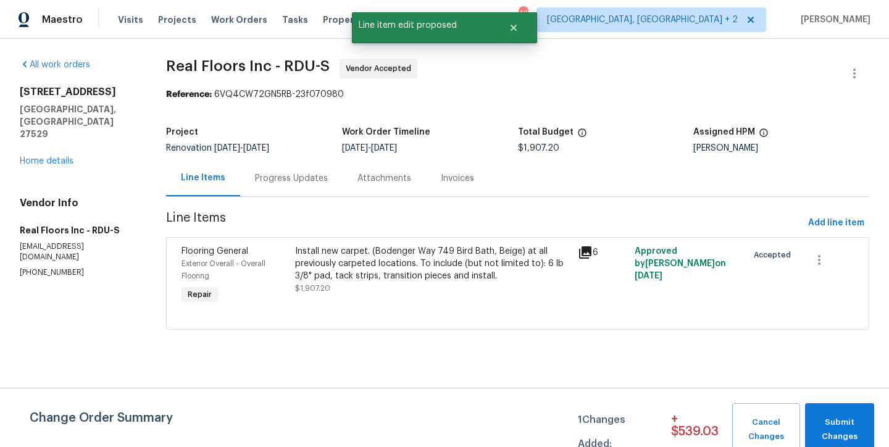
scroll to position [0, 0]
click at [833, 431] on span "Submit Changes" at bounding box center [839, 430] width 57 height 28
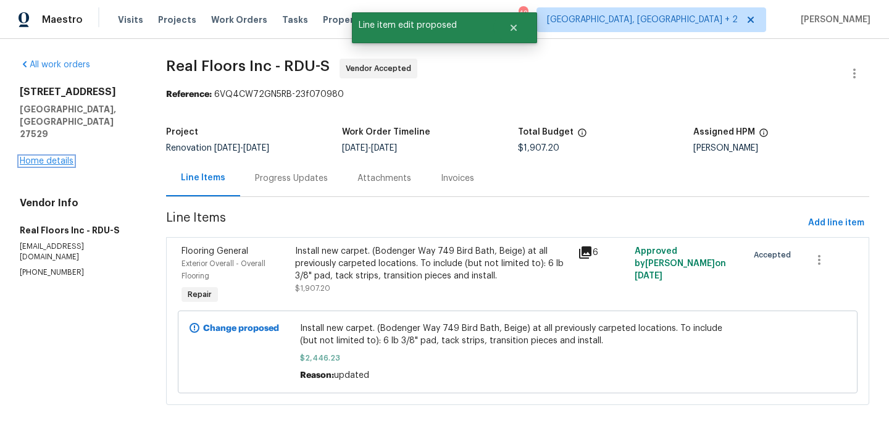
click at [43, 157] on link "Home details" at bounding box center [47, 161] width 54 height 9
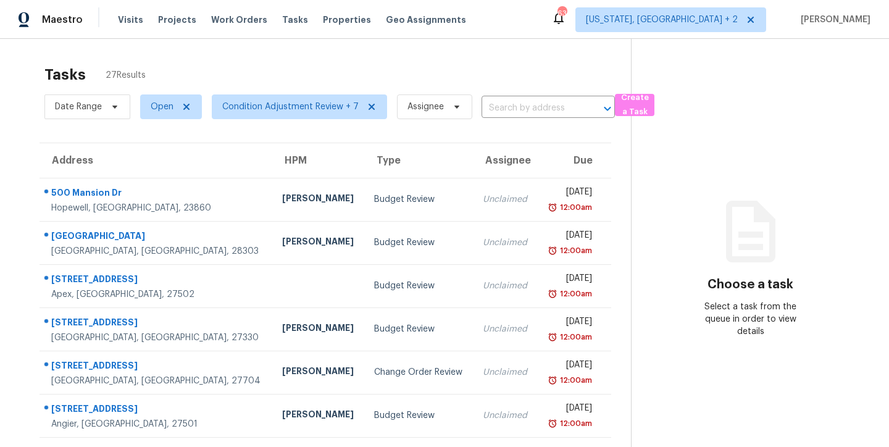
drag, startPoint x: 583, startPoint y: 36, endPoint x: 558, endPoint y: 51, distance: 29.1
click at [583, 35] on div "Maestro Visits Projects Work Orders Tasks Properties Geo Assignments 63 [US_STA…" at bounding box center [444, 19] width 889 height 39
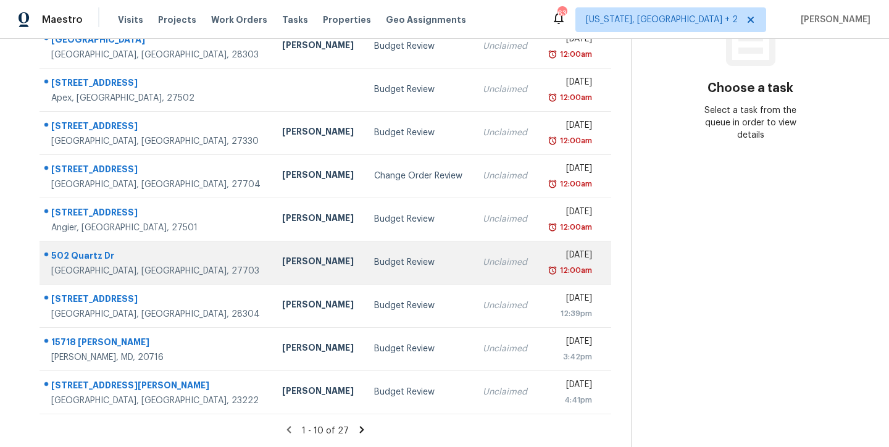
scroll to position [205, 0]
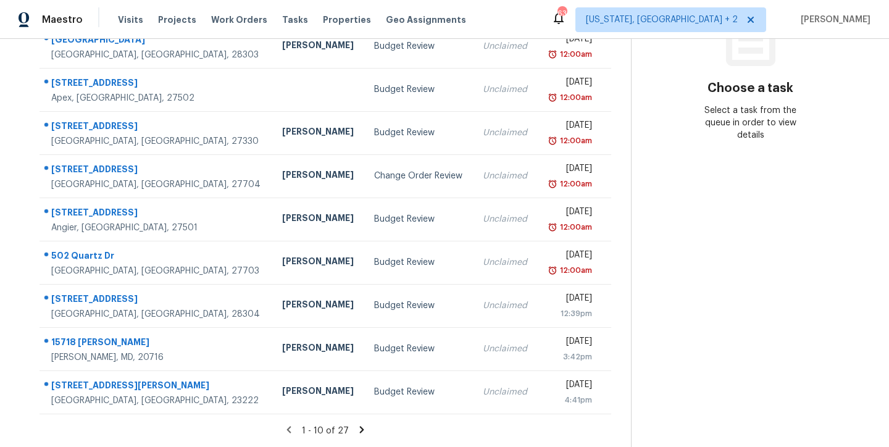
click at [356, 424] on icon at bounding box center [361, 429] width 11 height 11
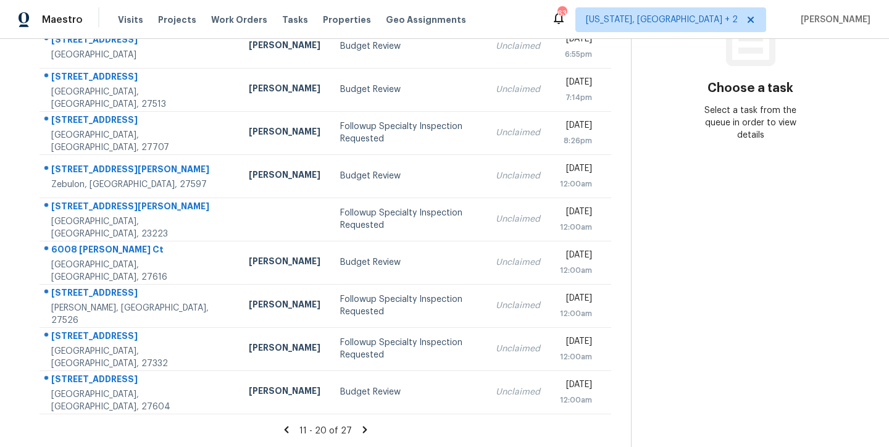
click at [362, 426] on icon at bounding box center [364, 429] width 4 height 7
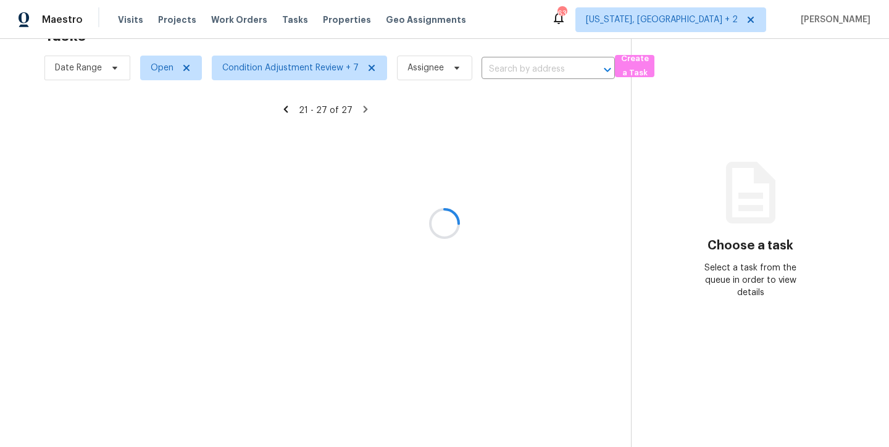
scroll to position [75, 0]
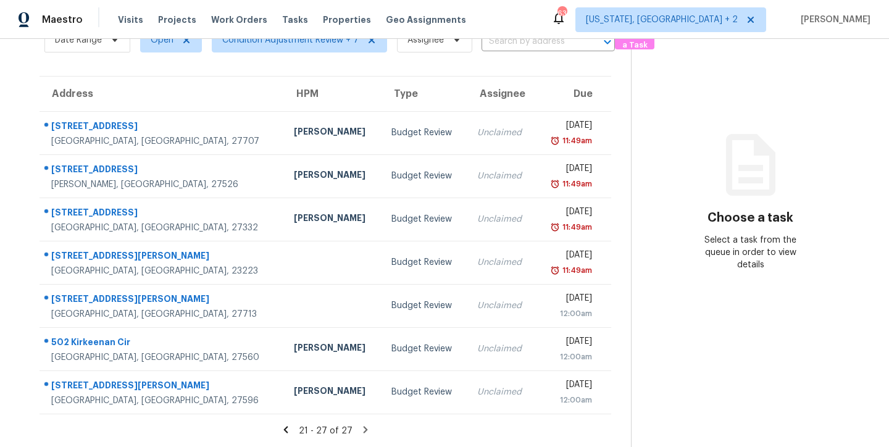
click at [286, 425] on icon at bounding box center [285, 429] width 11 height 11
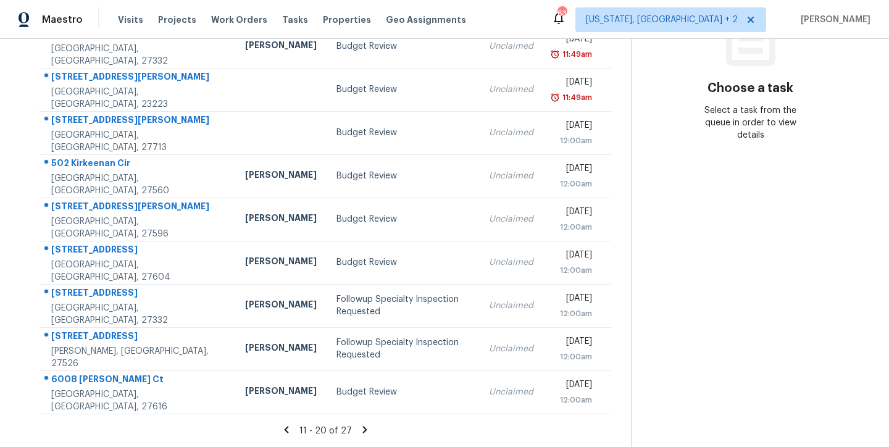
click at [289, 424] on icon at bounding box center [286, 429] width 11 height 11
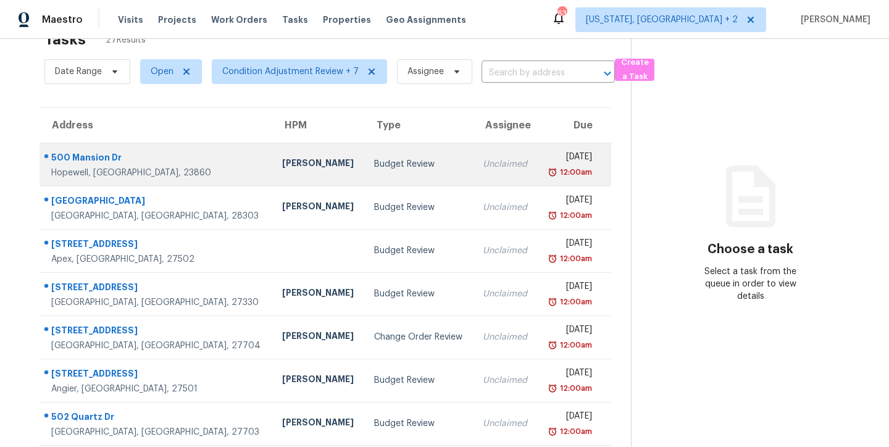
scroll to position [0, 0]
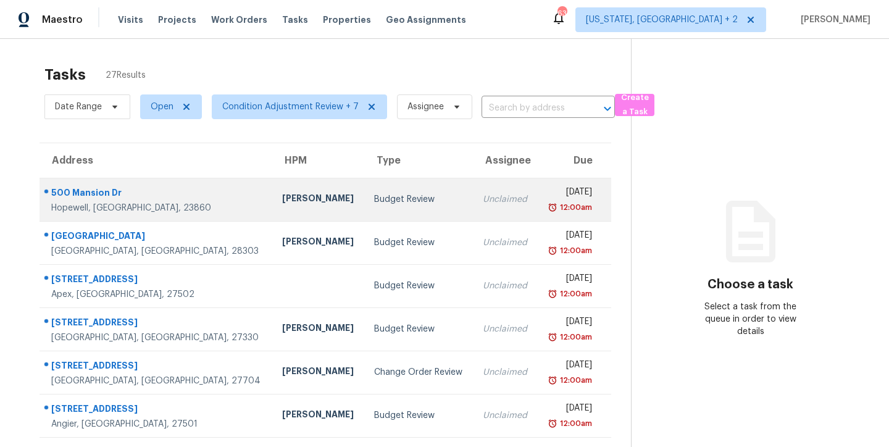
click at [374, 195] on div "Budget Review" at bounding box center [418, 199] width 89 height 12
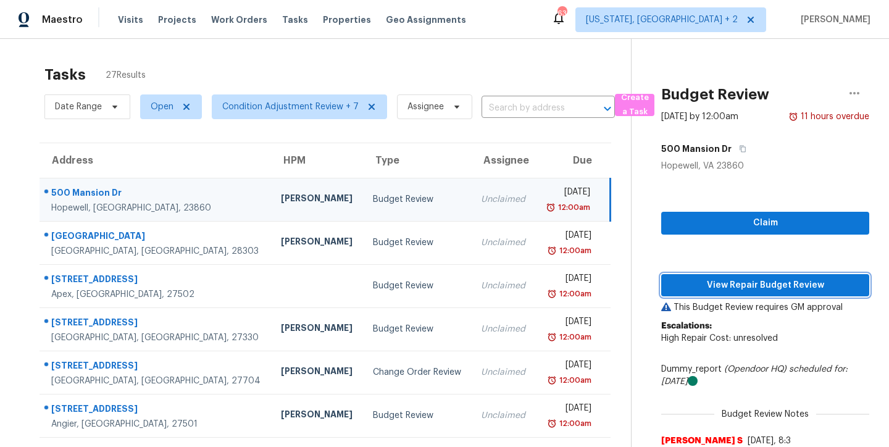
click at [781, 288] on span "View Repair Budget Review" at bounding box center [765, 285] width 188 height 15
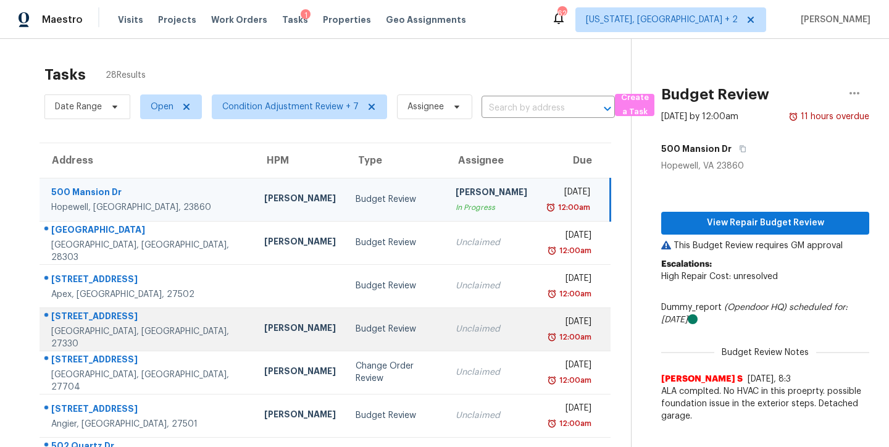
scroll to position [114, 0]
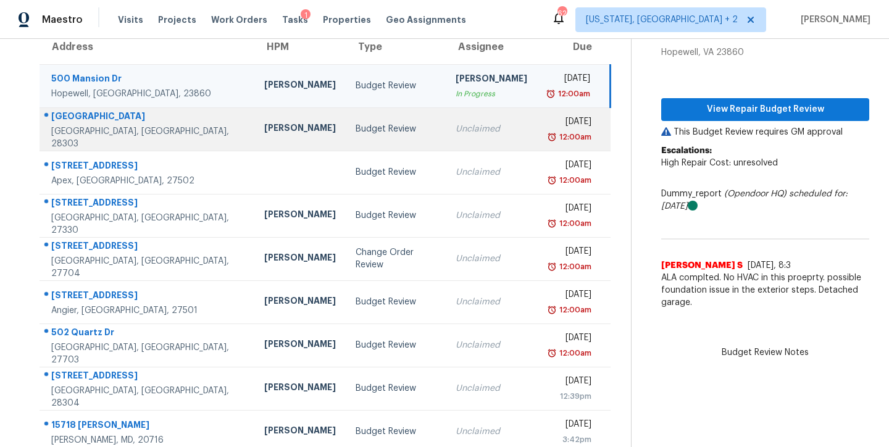
click at [255, 119] on td "[PERSON_NAME]" at bounding box center [299, 128] width 91 height 43
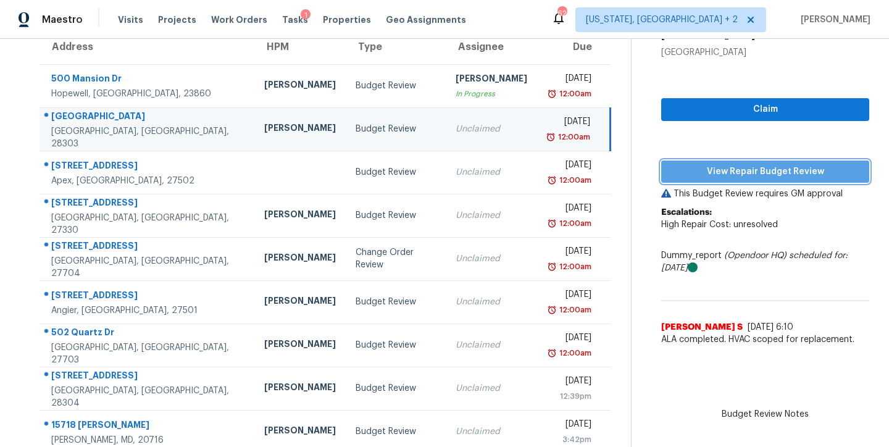
click at [764, 178] on span "View Repair Budget Review" at bounding box center [765, 171] width 188 height 15
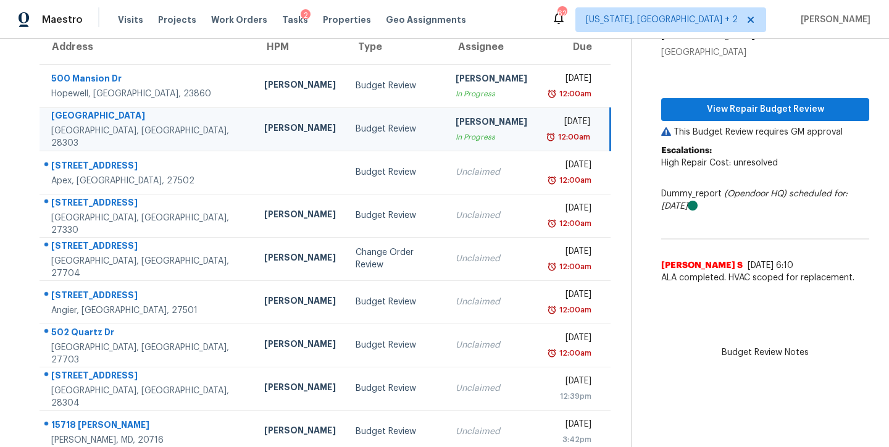
drag, startPoint x: 506, startPoint y: 22, endPoint x: 466, endPoint y: 55, distance: 52.7
click at [506, 21] on div "Maestro Visits Projects Work Orders Tasks 2 Properties Geo Assignments 62 [US_S…" at bounding box center [444, 19] width 889 height 39
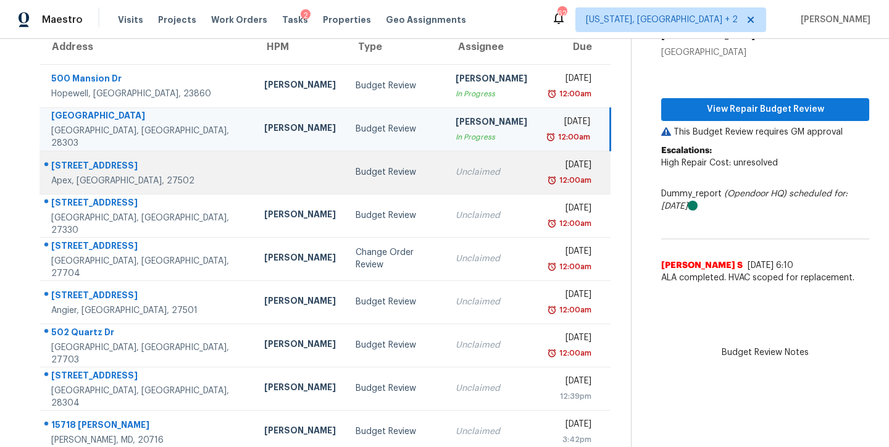
click at [254, 181] on td at bounding box center [299, 172] width 91 height 43
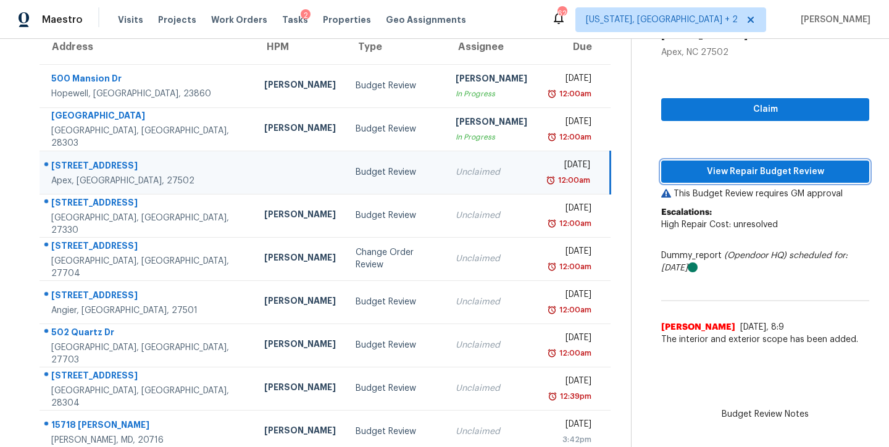
click at [806, 170] on span "View Repair Budget Review" at bounding box center [765, 171] width 188 height 15
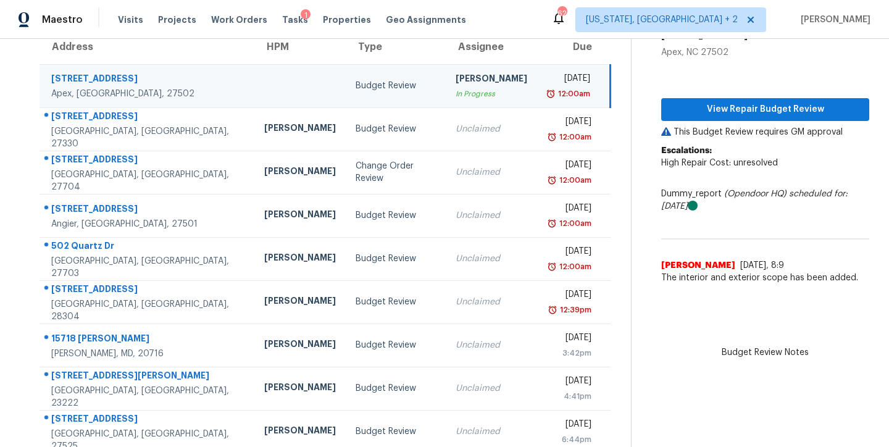
click at [524, 22] on div "Maestro Visits Projects Work Orders Tasks 1 Properties Geo Assignments 62 Washi…" at bounding box center [444, 19] width 889 height 39
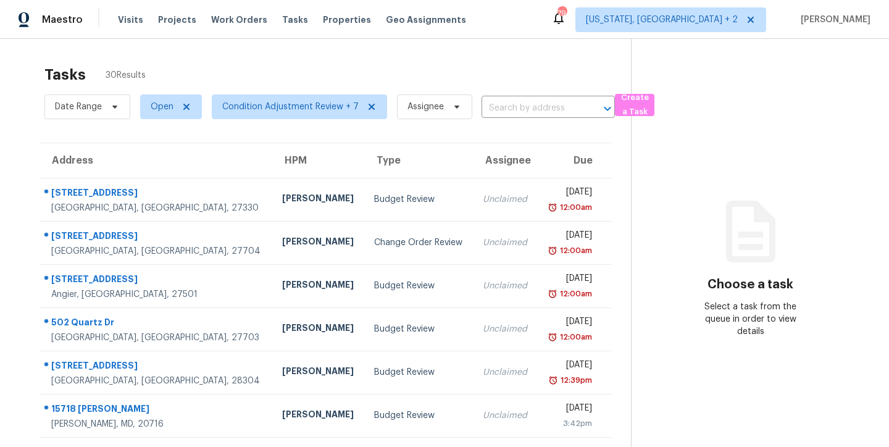
click at [314, 57] on div "Tasks 30 Results Date Range Open Condition Adjustment Review + 7 Assignee ​ Cre…" at bounding box center [444, 341] width 889 height 605
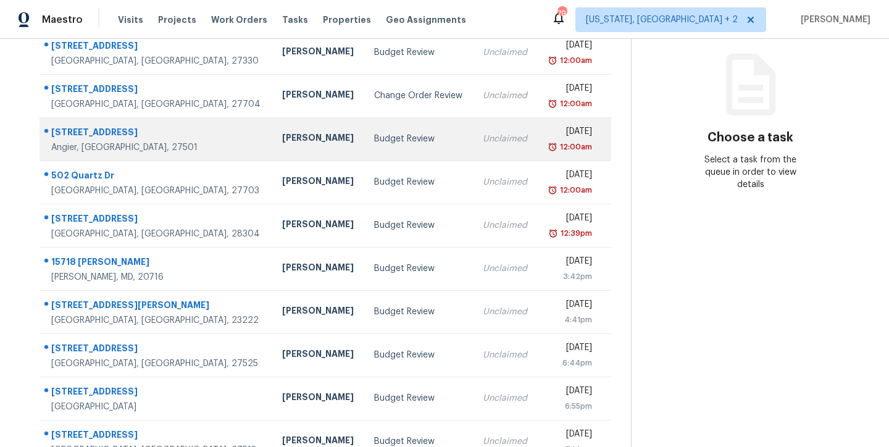
scroll to position [205, 0]
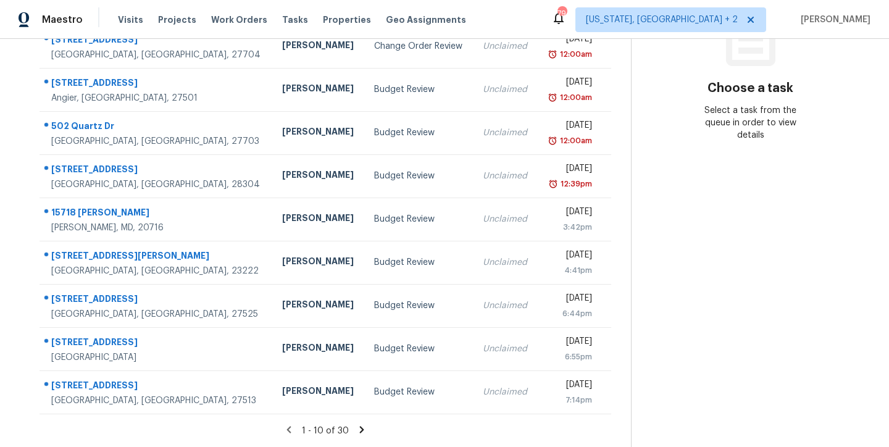
click at [360, 426] on icon at bounding box center [362, 429] width 4 height 7
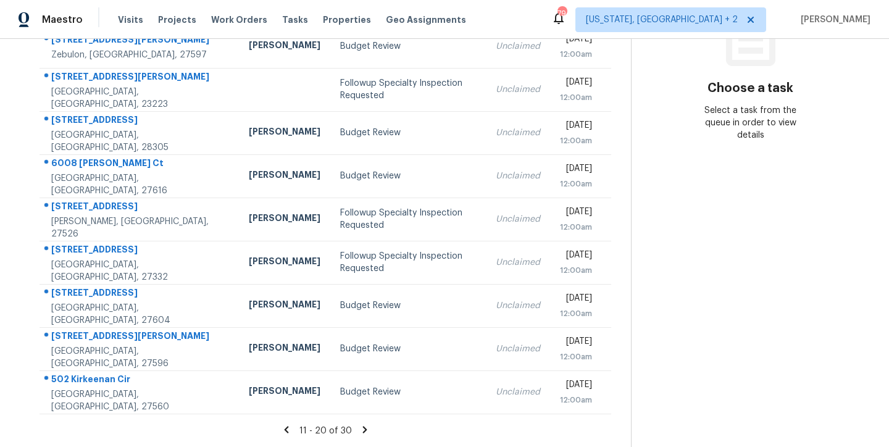
click at [361, 424] on icon at bounding box center [364, 429] width 11 height 11
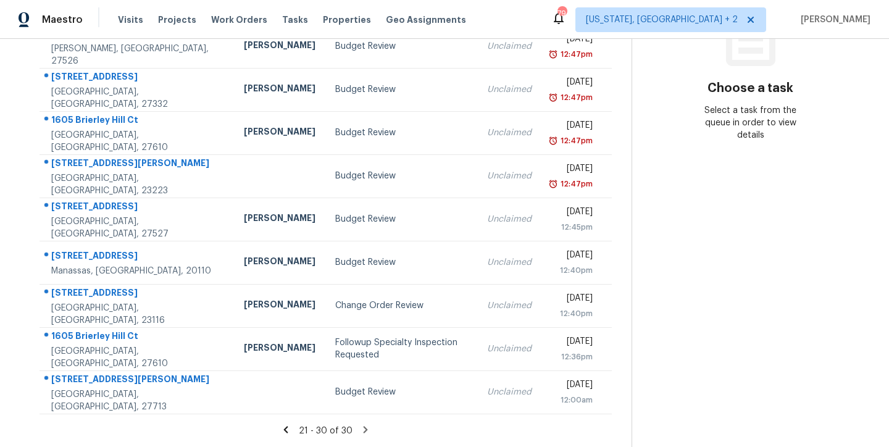
click at [360, 424] on icon at bounding box center [365, 429] width 11 height 11
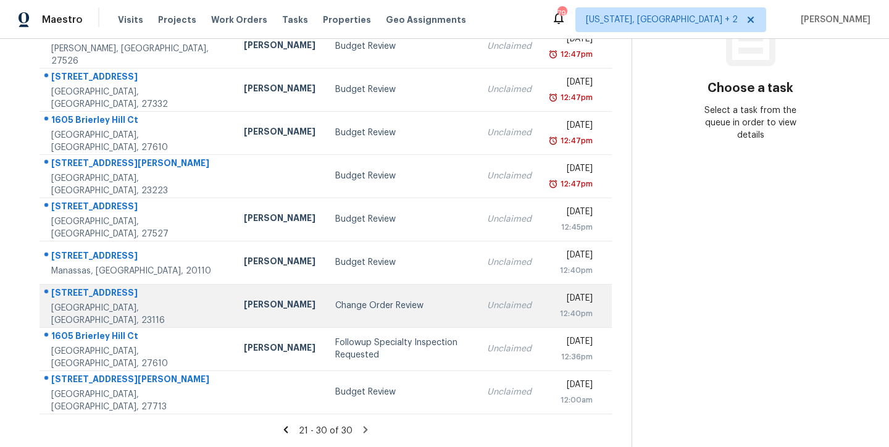
click at [335, 299] on div "Change Order Review" at bounding box center [401, 305] width 132 height 12
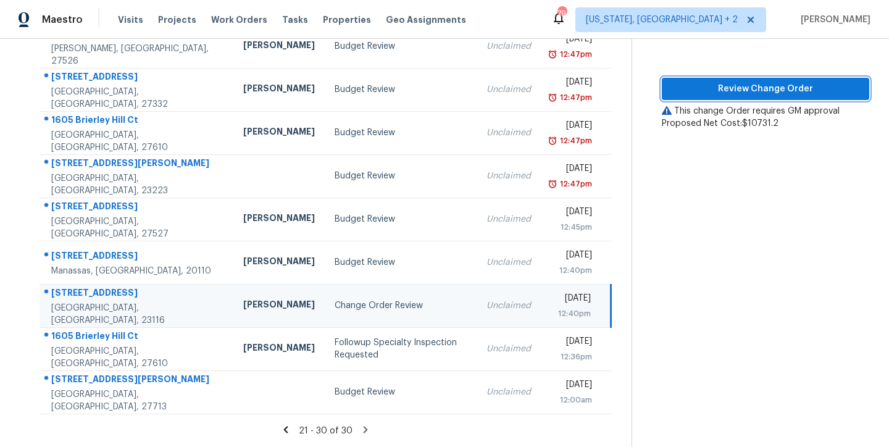
click at [721, 82] on span "Review Change Order" at bounding box center [766, 89] width 188 height 15
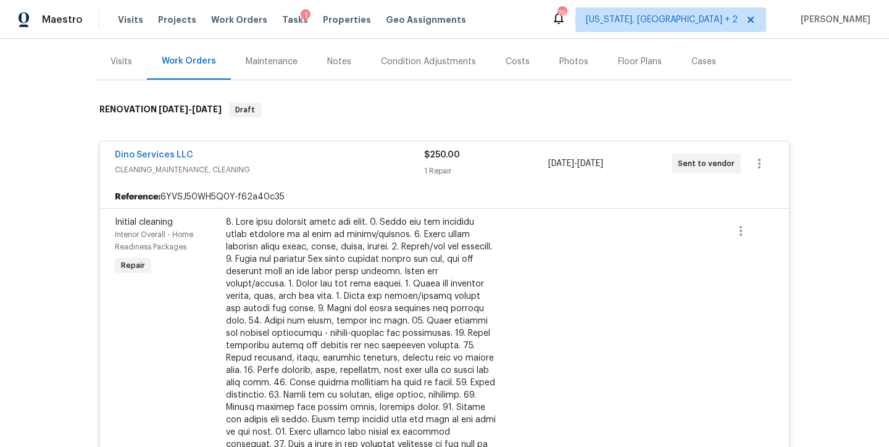
scroll to position [96, 0]
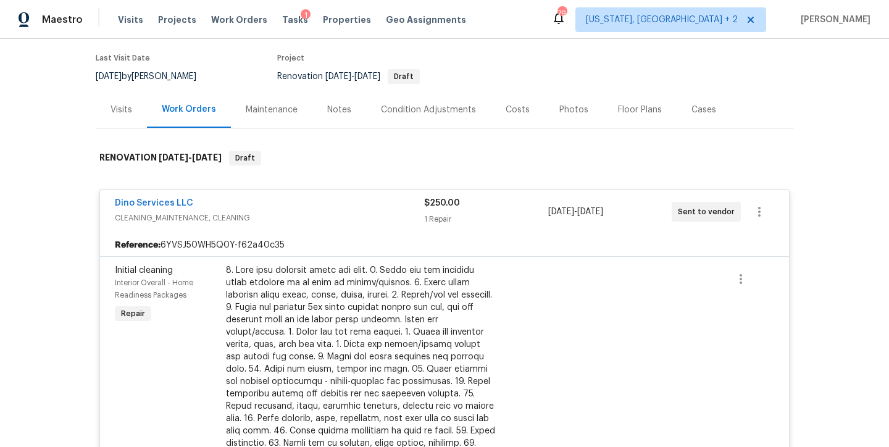
click at [343, 108] on div "Notes" at bounding box center [339, 110] width 24 height 12
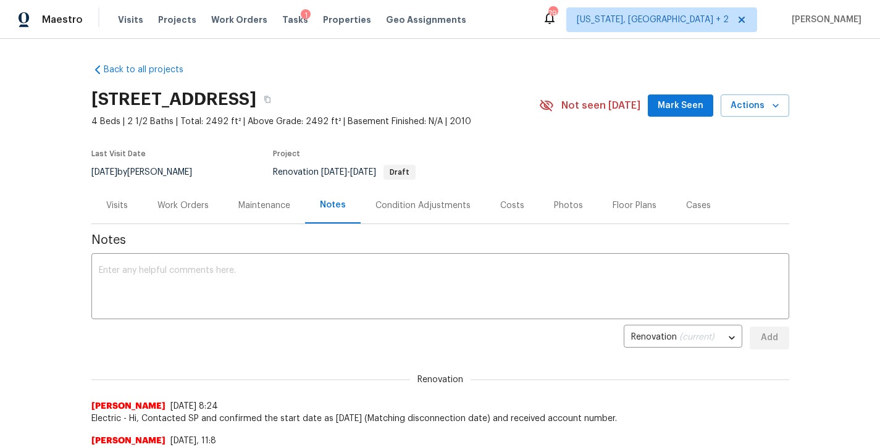
click at [165, 204] on div "Work Orders" at bounding box center [182, 205] width 51 height 12
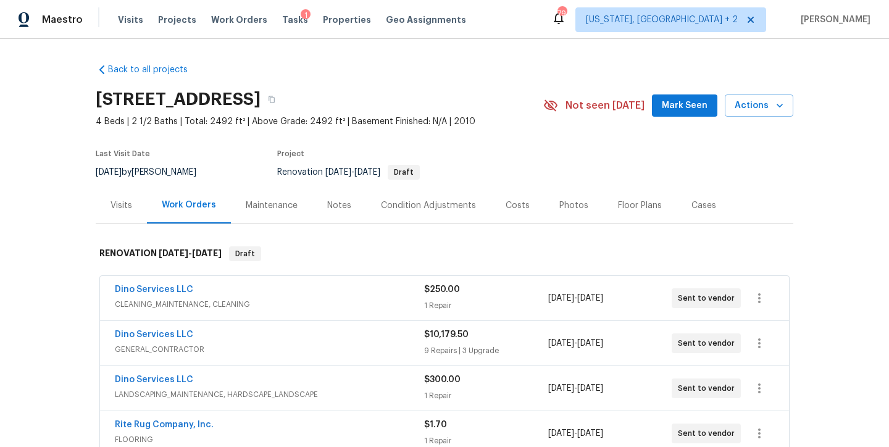
click at [507, 208] on div "Costs" at bounding box center [518, 205] width 24 height 12
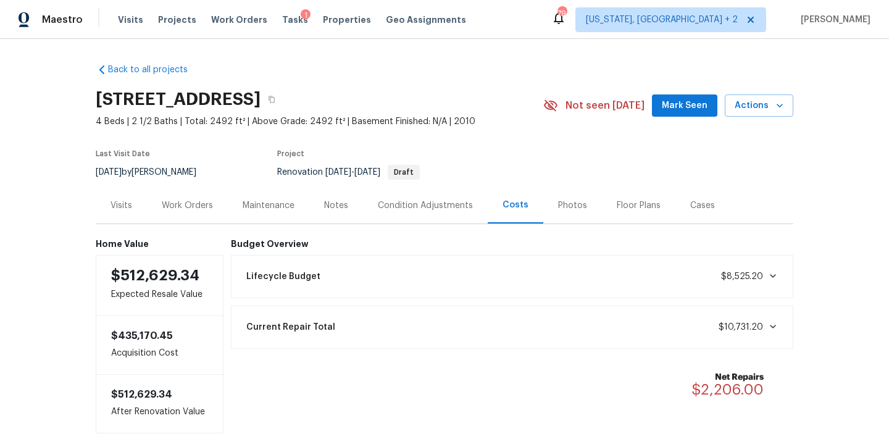
click at [179, 206] on div "Work Orders" at bounding box center [187, 205] width 51 height 12
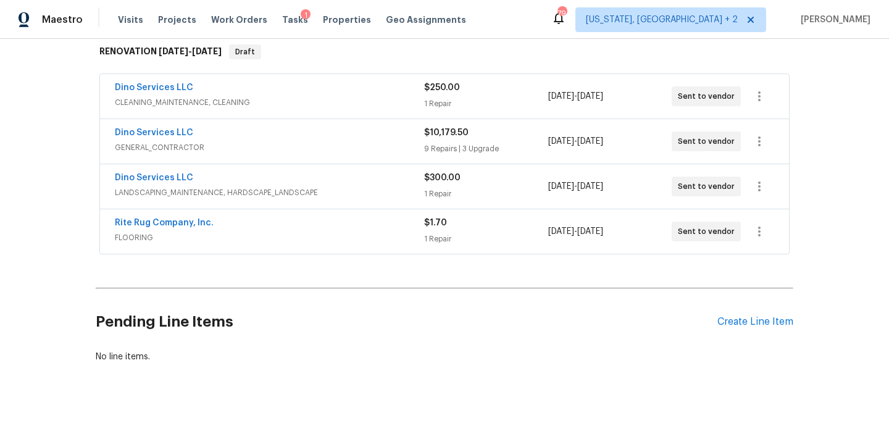
scroll to position [120, 0]
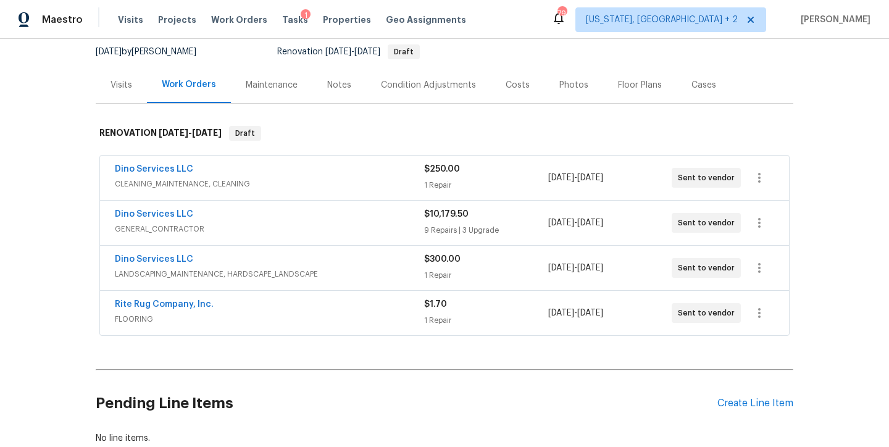
click at [288, 174] on div "Dino Services LLC" at bounding box center [269, 170] width 309 height 15
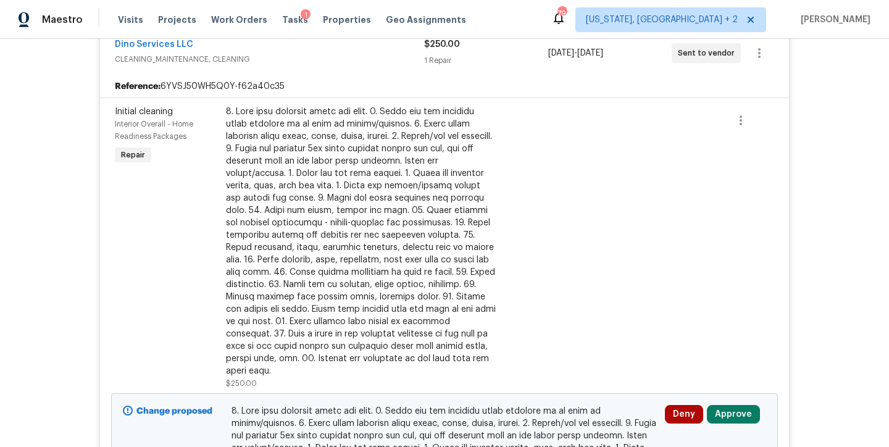
scroll to position [281, 0]
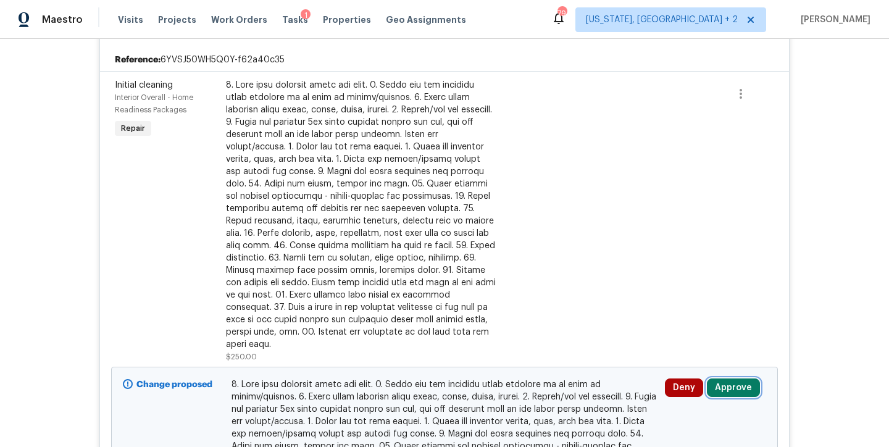
click at [738, 379] on button "Approve" at bounding box center [733, 388] width 53 height 19
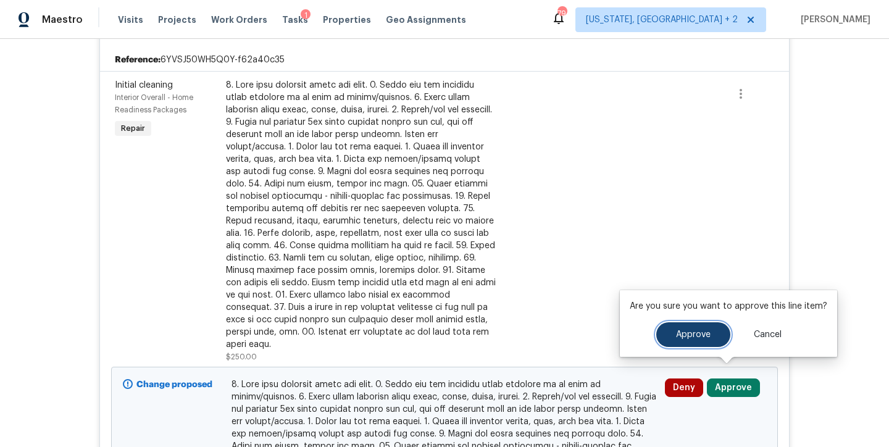
click at [661, 330] on button "Approve" at bounding box center [693, 334] width 74 height 25
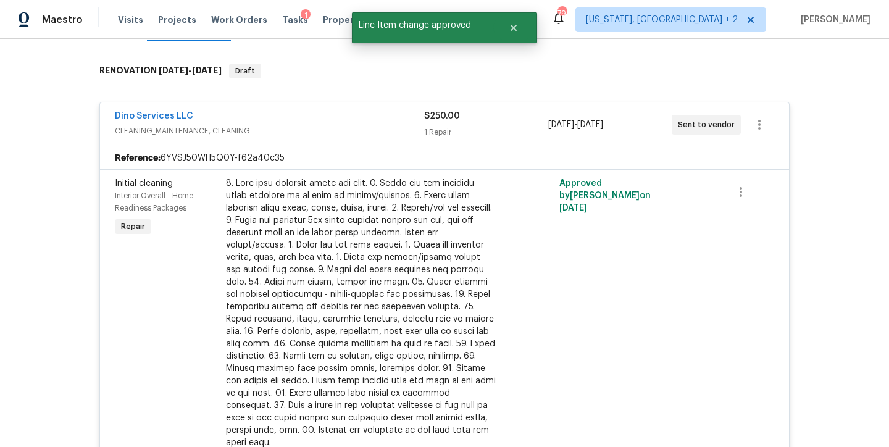
scroll to position [158, 0]
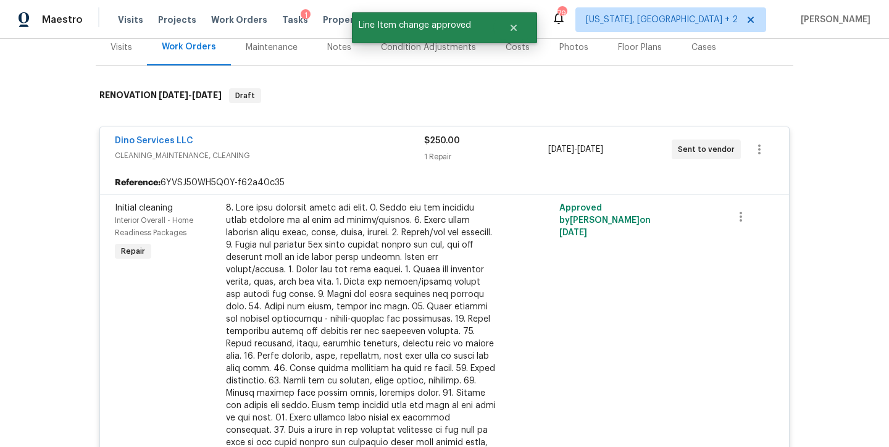
click at [279, 136] on div "Dino Services LLC" at bounding box center [269, 142] width 309 height 15
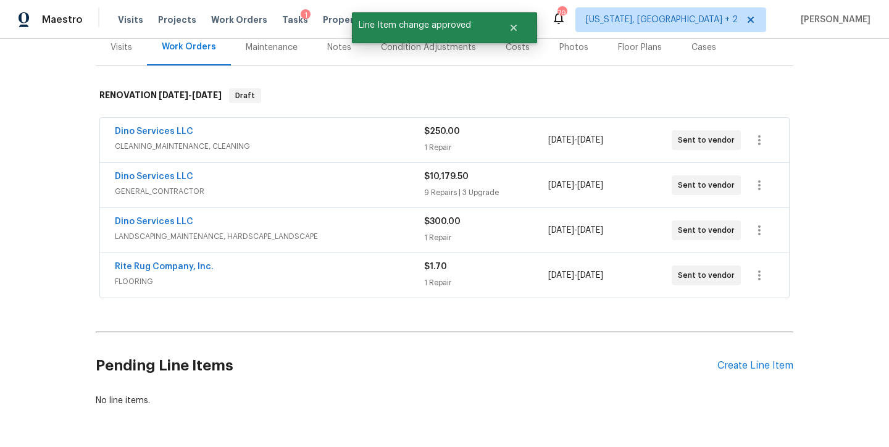
click at [263, 170] on div "Dino Services LLC" at bounding box center [269, 177] width 309 height 15
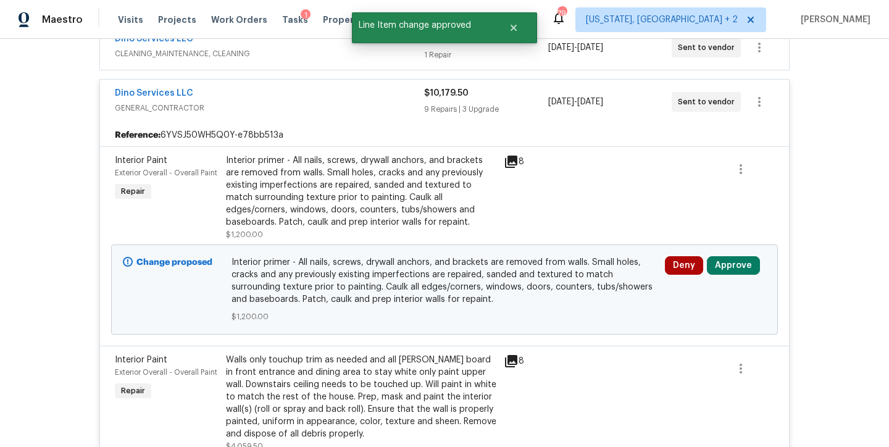
scroll to position [338, 0]
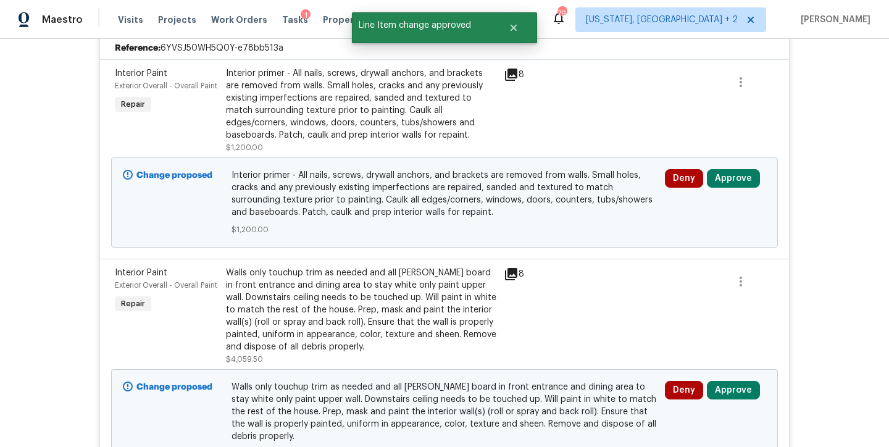
click at [359, 96] on div "Interior primer - All nails, screws, drywall anchors, and brackets are removed …" at bounding box center [361, 104] width 270 height 74
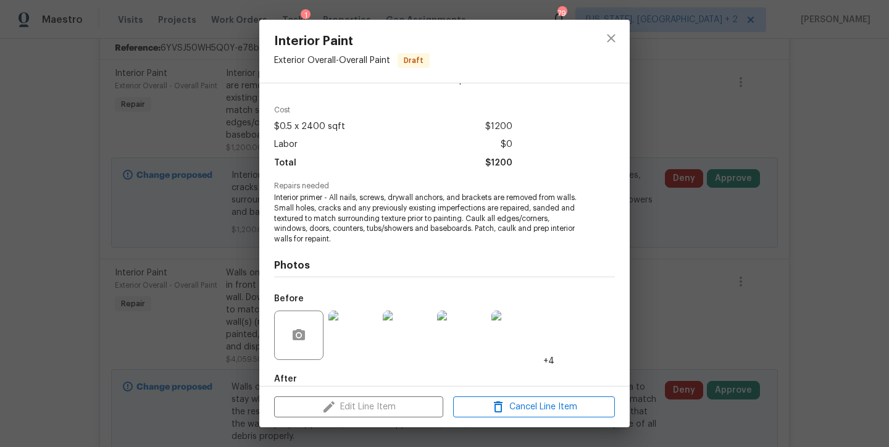
scroll to position [101, 0]
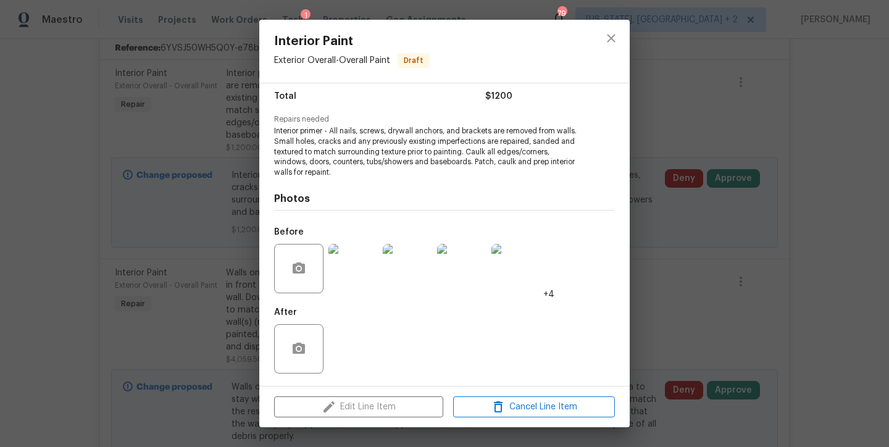
click at [359, 264] on img at bounding box center [353, 268] width 49 height 49
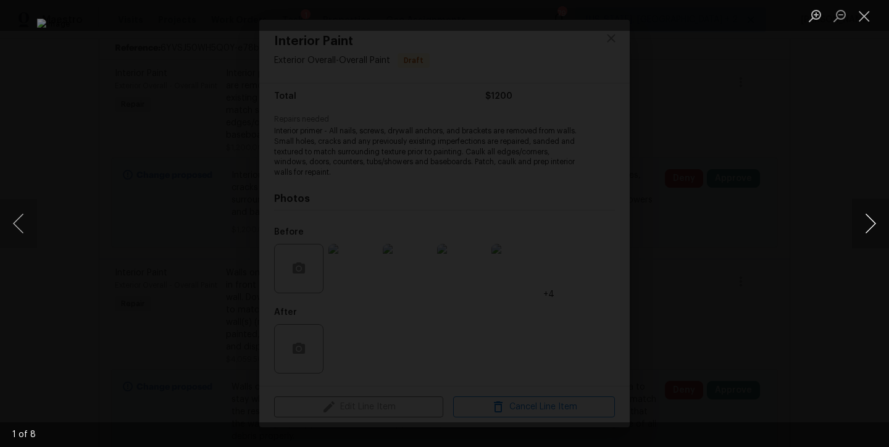
click at [877, 225] on button "Next image" at bounding box center [870, 223] width 37 height 49
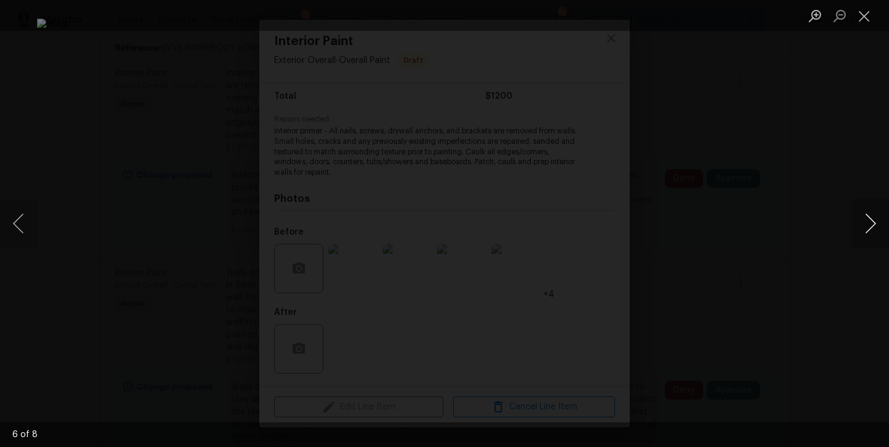
click at [877, 225] on button "Next image" at bounding box center [870, 223] width 37 height 49
click at [863, 14] on button "Close lightbox" at bounding box center [864, 16] width 25 height 22
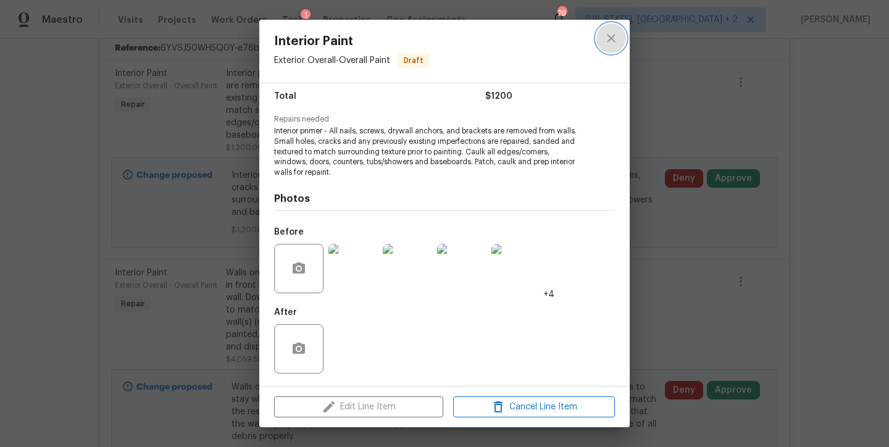
click at [606, 41] on icon "close" at bounding box center [611, 38] width 15 height 15
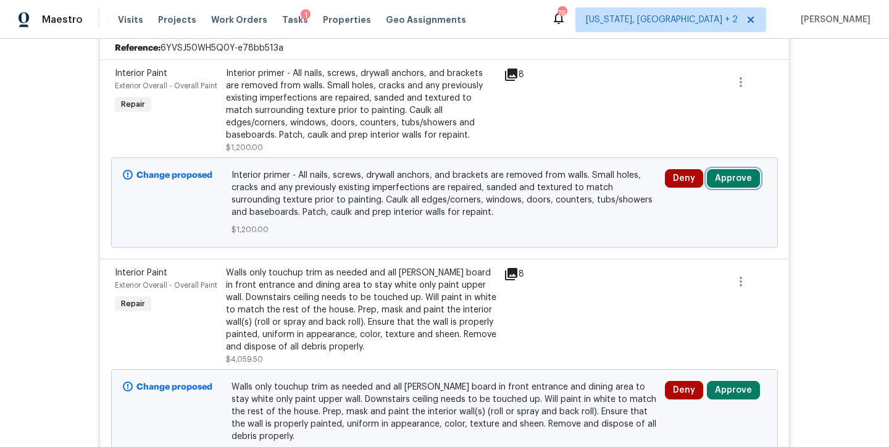
click at [729, 179] on button "Approve" at bounding box center [733, 178] width 53 height 19
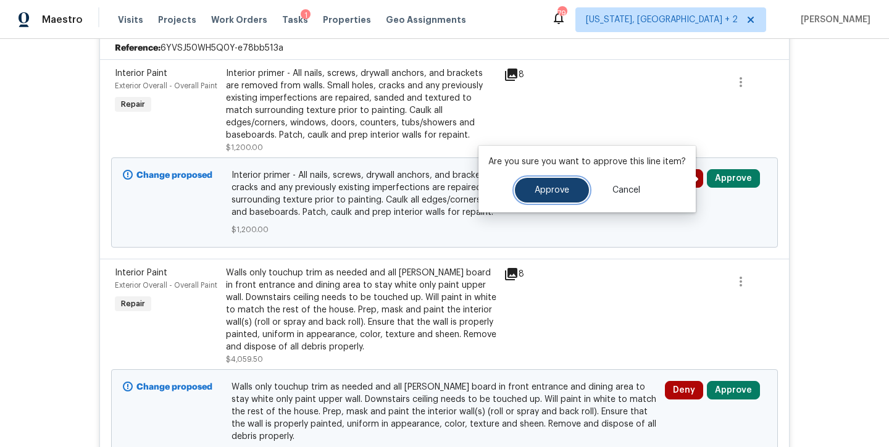
click at [541, 195] on button "Approve" at bounding box center [552, 190] width 74 height 25
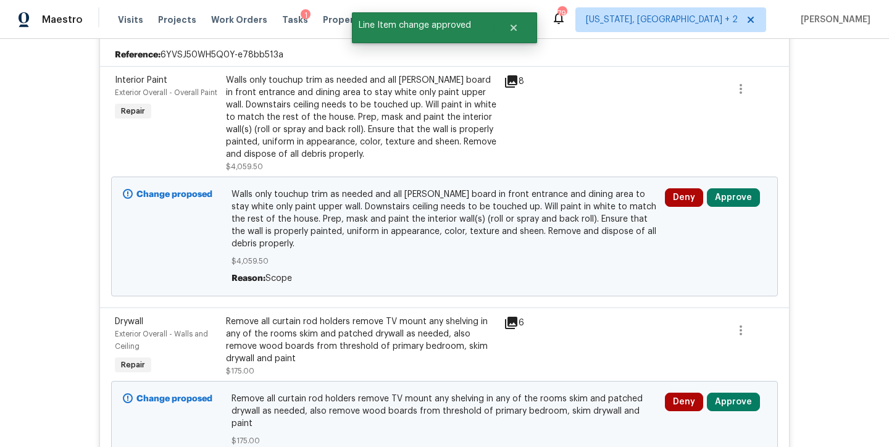
scroll to position [330, 0]
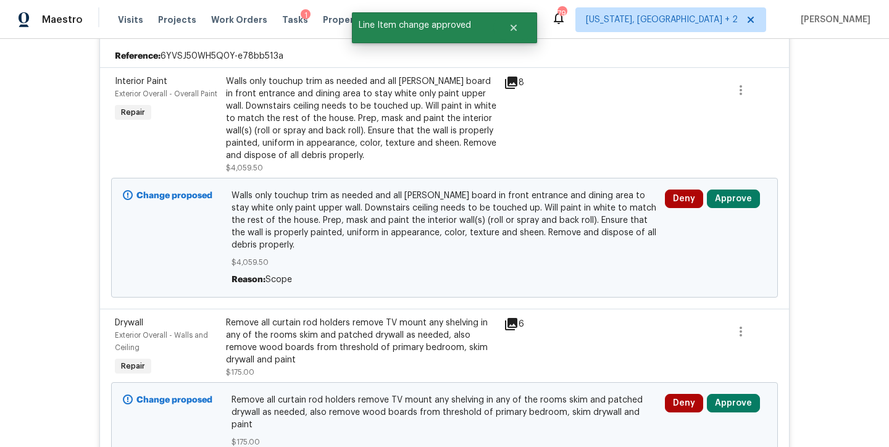
click at [316, 104] on div "Walls only touchup trim as needed and all batten board in front entrance and di…" at bounding box center [361, 118] width 270 height 86
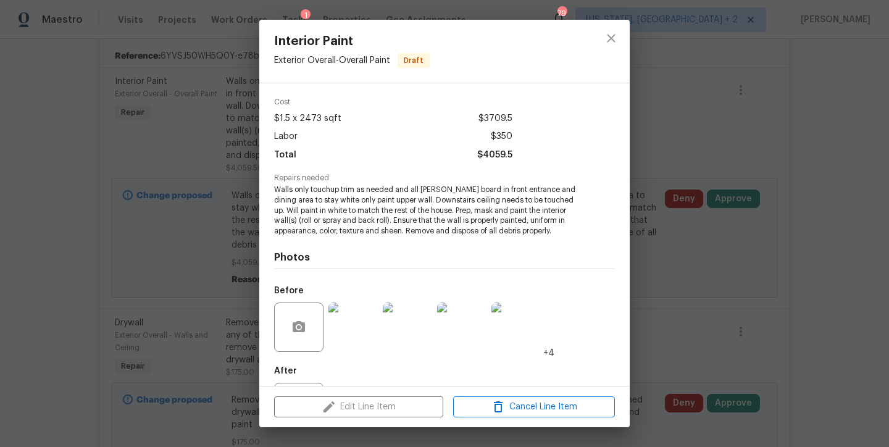
scroll to position [91, 0]
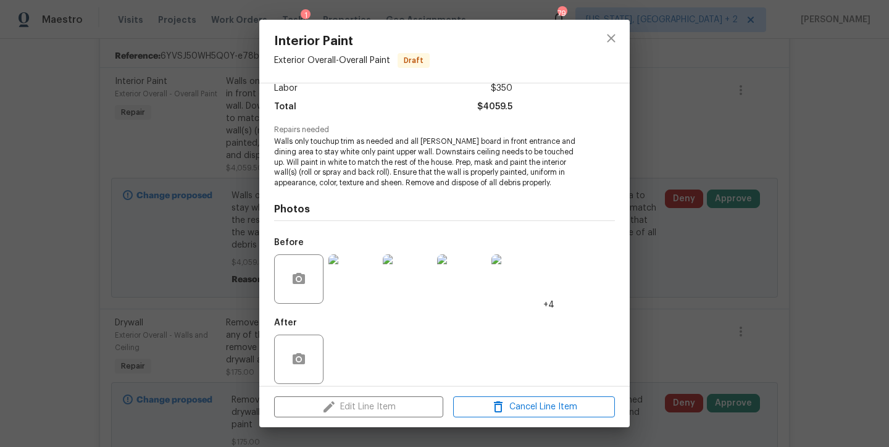
click at [351, 270] on img at bounding box center [353, 278] width 49 height 49
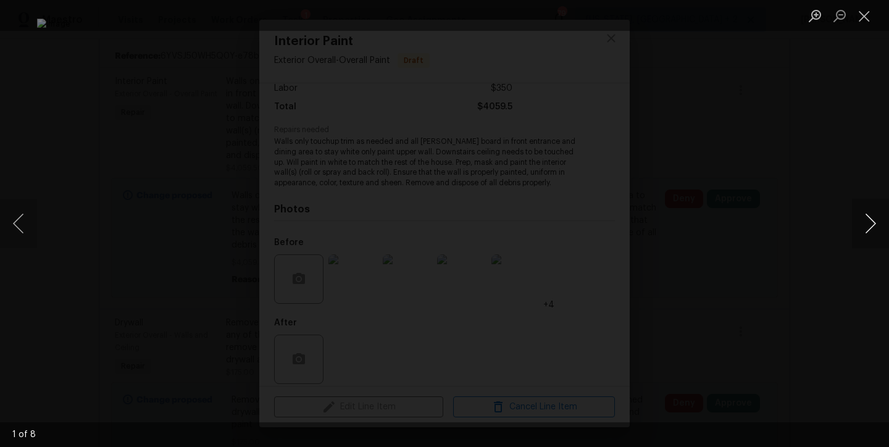
click at [871, 227] on button "Next image" at bounding box center [870, 223] width 37 height 49
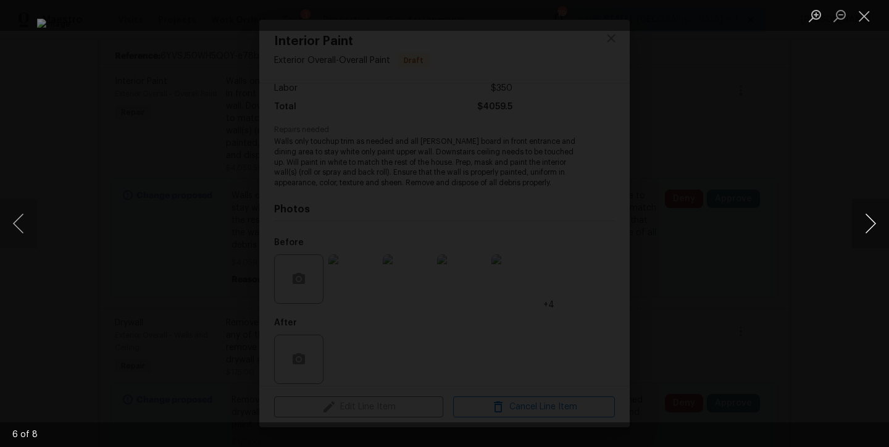
click at [871, 227] on button "Next image" at bounding box center [870, 223] width 37 height 49
click at [863, 14] on button "Close lightbox" at bounding box center [864, 16] width 25 height 22
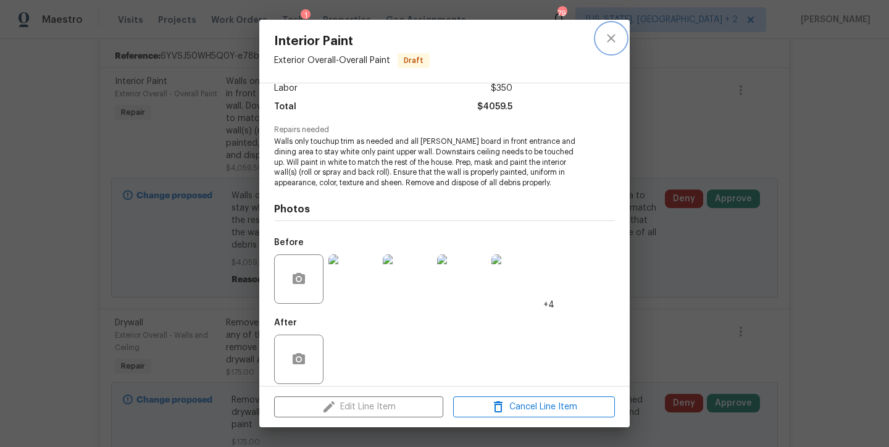
click at [598, 44] on button "close" at bounding box center [611, 38] width 30 height 30
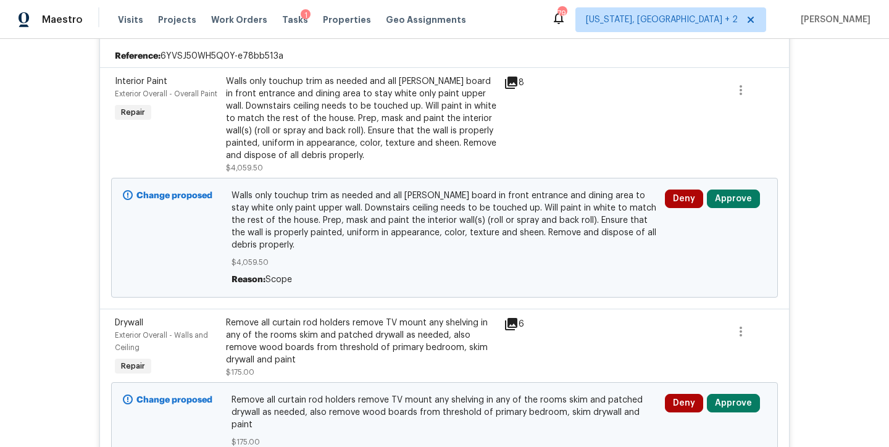
click at [503, 14] on div "Maestro Visits Projects Work Orders Tasks 1 Properties Geo Assignments 79 Washi…" at bounding box center [444, 19] width 889 height 39
click at [829, 107] on div "Back to all projects 9401 Rutlandshire Dr, Mechanicsville, VA 23116 4 Beds | 2 …" at bounding box center [444, 243] width 889 height 408
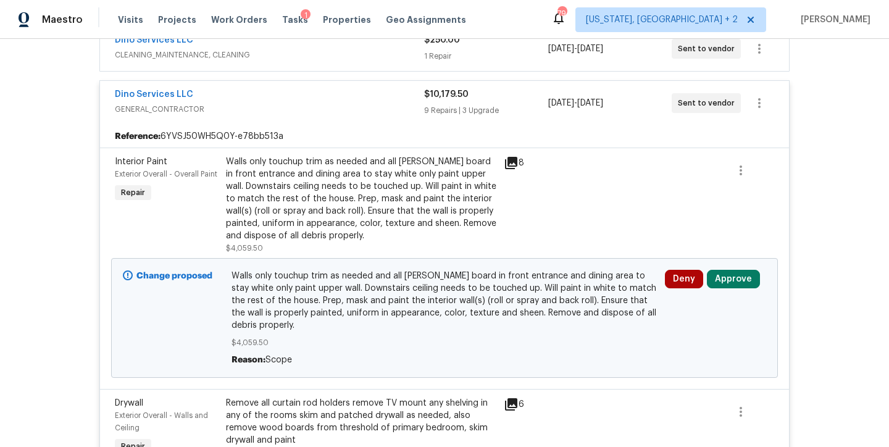
scroll to position [274, 0]
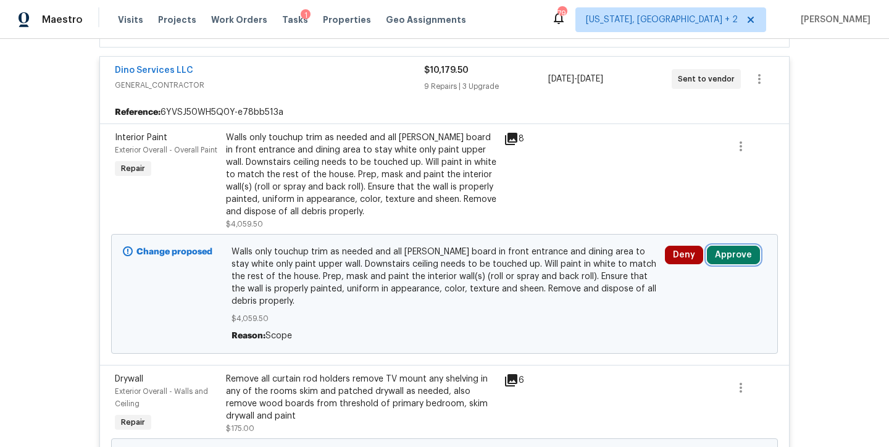
click at [735, 255] on button "Approve" at bounding box center [733, 255] width 53 height 19
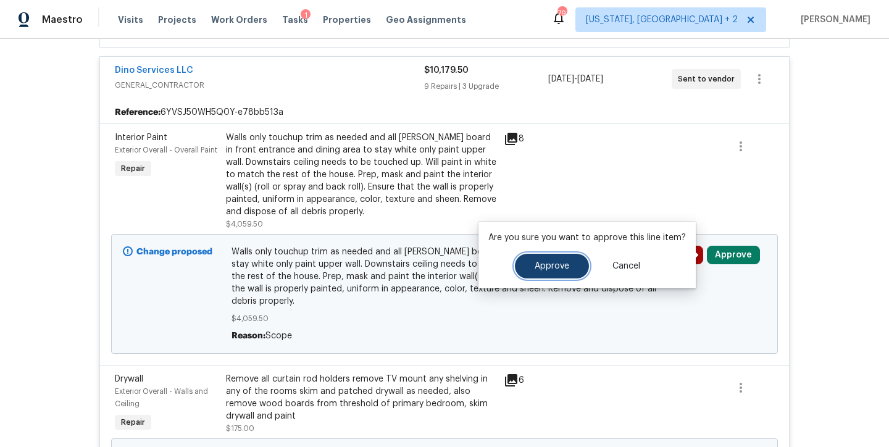
click at [536, 257] on button "Approve" at bounding box center [552, 266] width 74 height 25
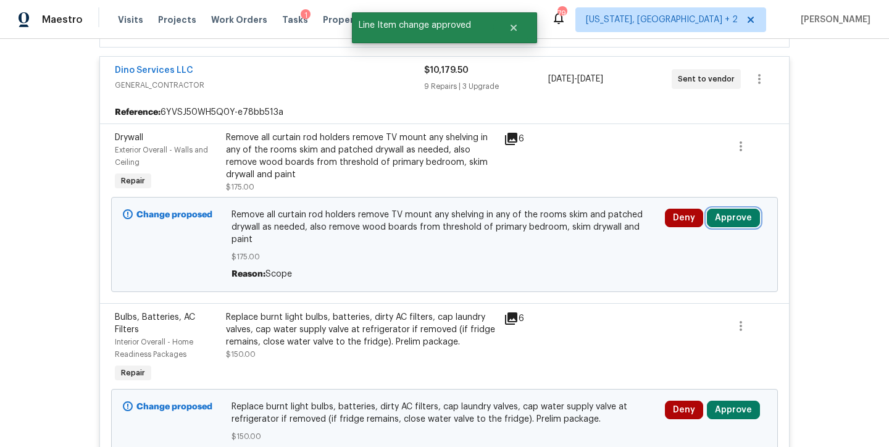
click at [720, 213] on button "Approve" at bounding box center [733, 218] width 53 height 19
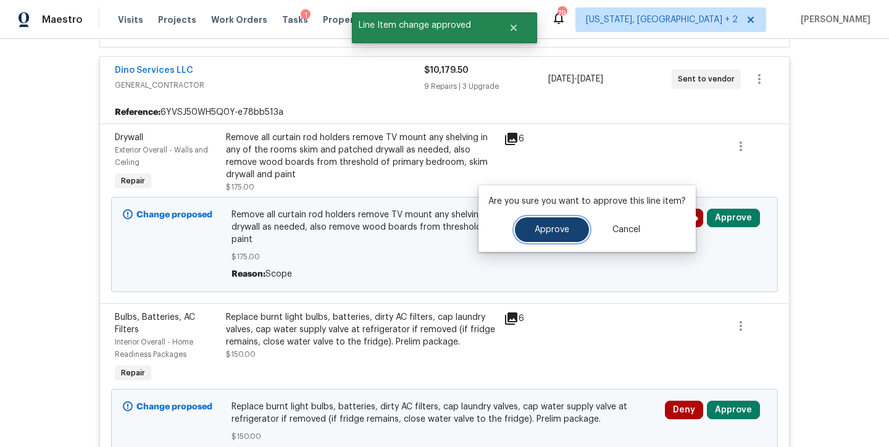
click at [568, 226] on button "Approve" at bounding box center [552, 229] width 74 height 25
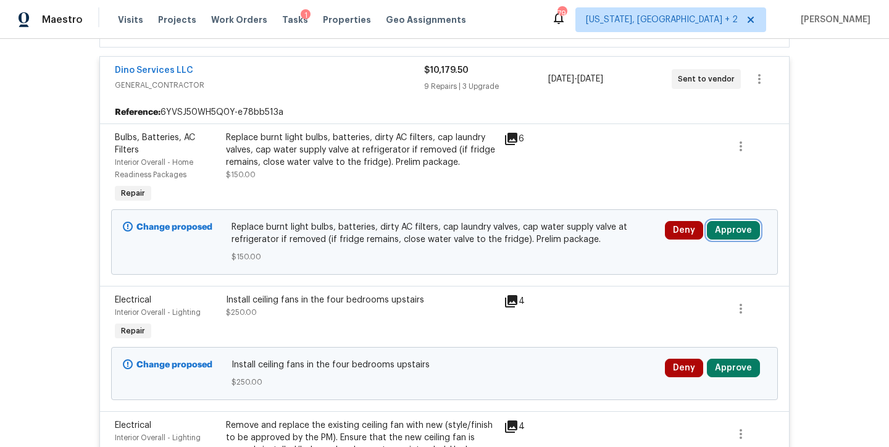
drag, startPoint x: 747, startPoint y: 233, endPoint x: 709, endPoint y: 236, distance: 37.8
click at [747, 233] on button "Approve" at bounding box center [733, 230] width 53 height 19
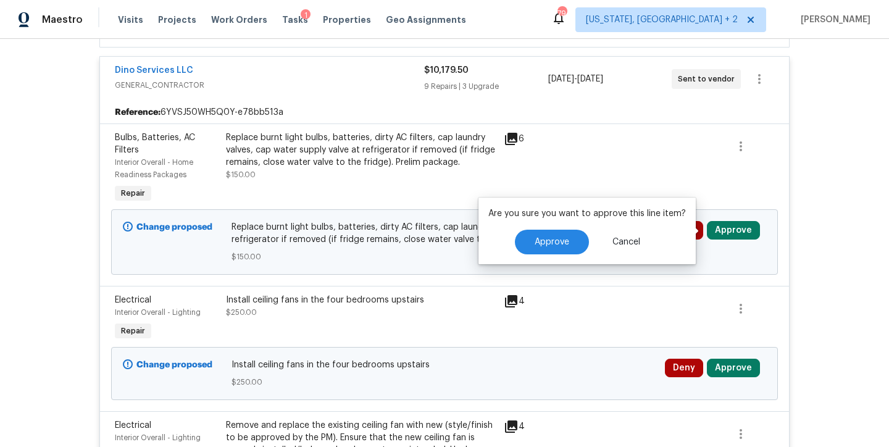
click at [588, 242] on div "Approve Cancel" at bounding box center [587, 242] width 198 height 25
click at [561, 245] on span "Approve" at bounding box center [552, 242] width 35 height 9
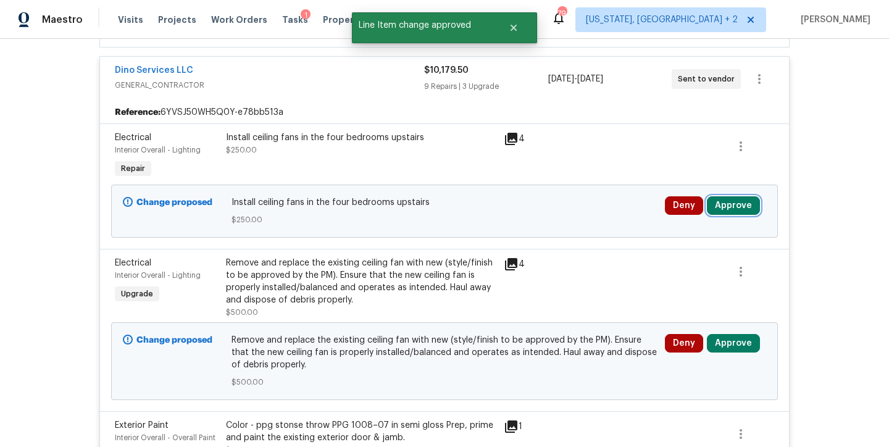
click at [711, 203] on button "Approve" at bounding box center [733, 205] width 53 height 19
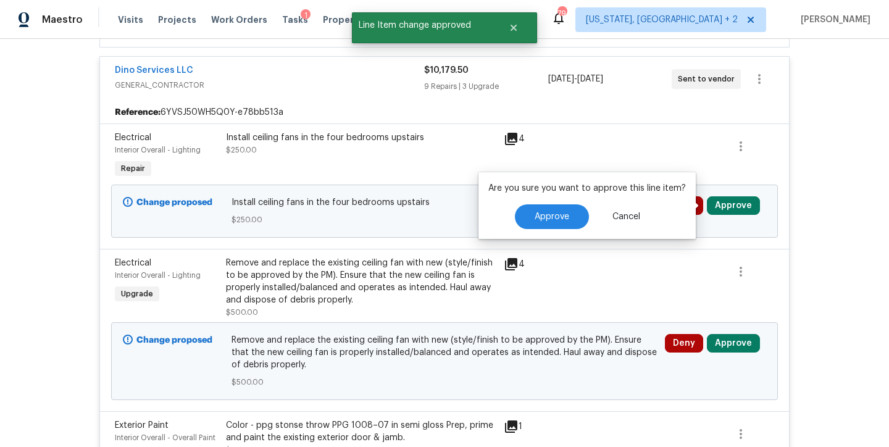
click at [516, 150] on div "4" at bounding box center [528, 156] width 56 height 57
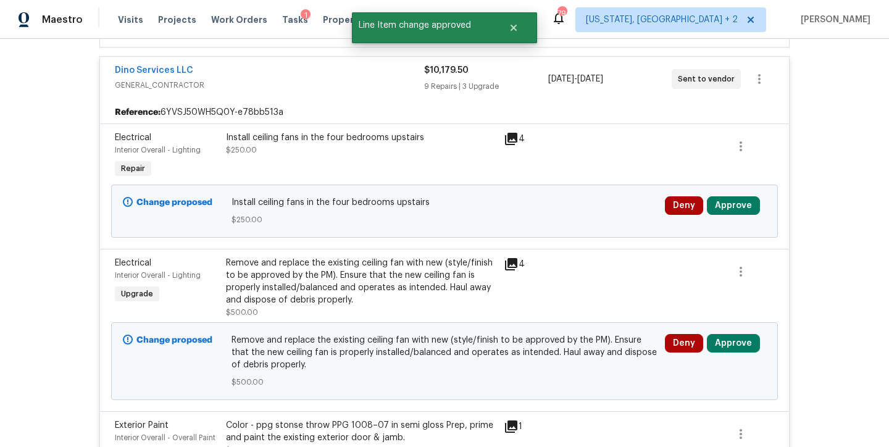
click at [500, 131] on div "4" at bounding box center [528, 156] width 56 height 57
click at [508, 138] on icon at bounding box center [511, 139] width 12 height 12
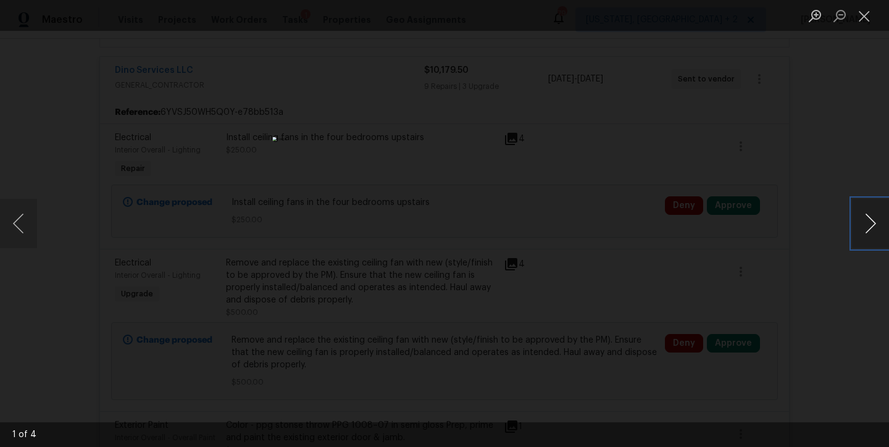
click at [863, 227] on button "Next image" at bounding box center [870, 223] width 37 height 49
click at [870, 14] on button "Close lightbox" at bounding box center [864, 16] width 25 height 22
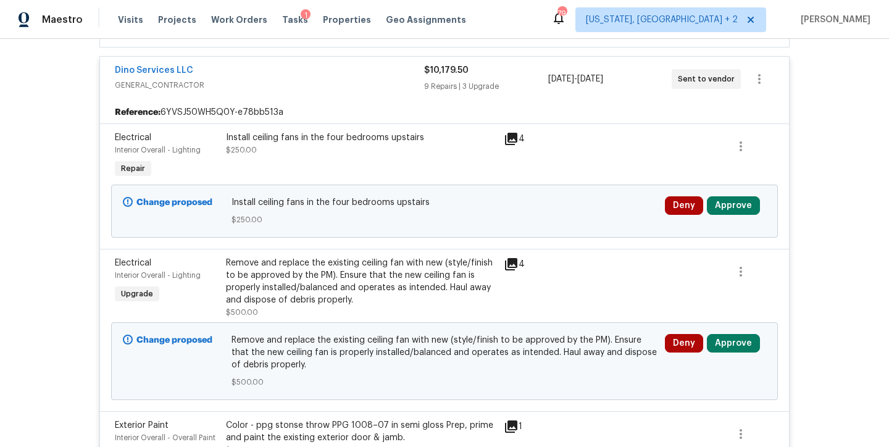
click at [297, 150] on div "Install ceiling fans in the four bedrooms upstairs $250.00" at bounding box center [361, 144] width 270 height 25
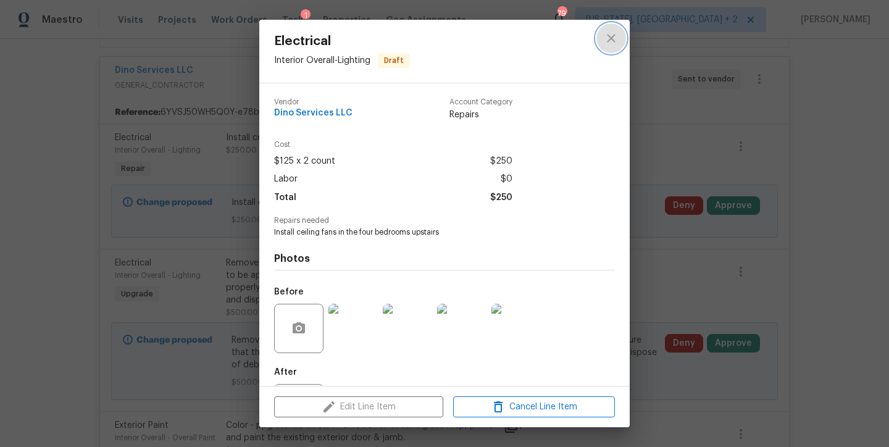
click at [614, 43] on icon "close" at bounding box center [611, 38] width 15 height 15
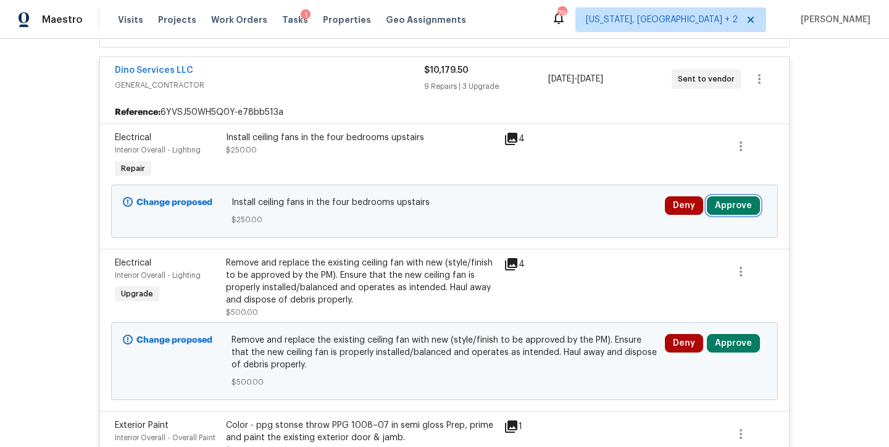
click at [728, 206] on button "Approve" at bounding box center [733, 205] width 53 height 19
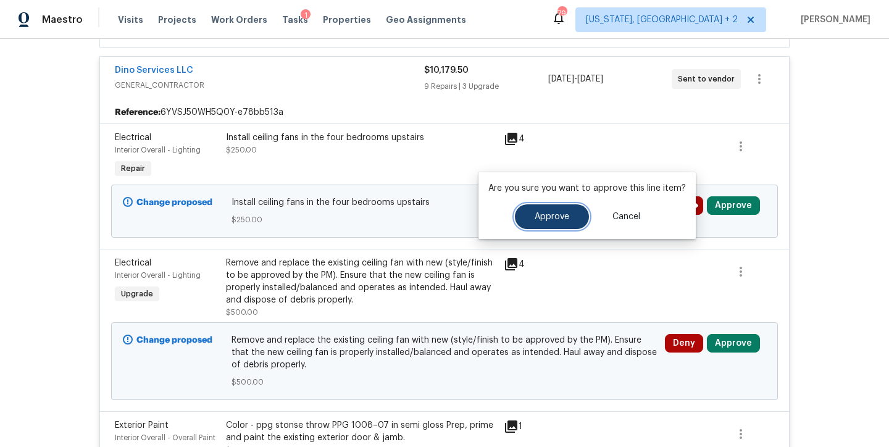
click at [551, 211] on button "Approve" at bounding box center [552, 216] width 74 height 25
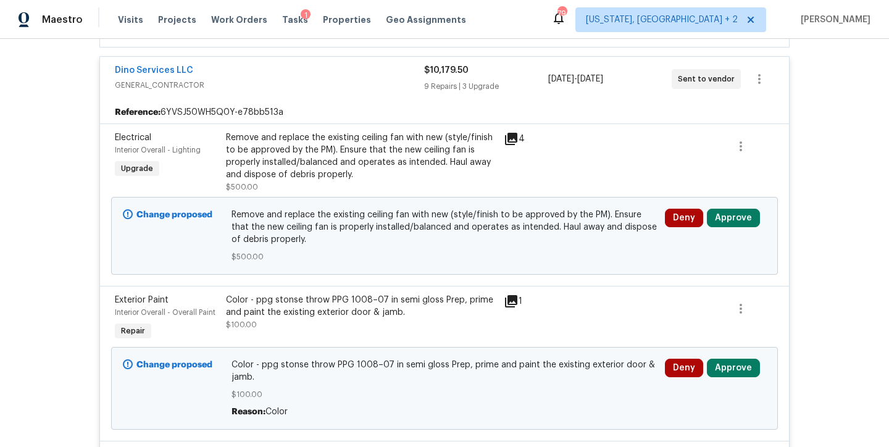
click at [304, 157] on div "Remove and replace the existing ceiling fan with new (style/finish to be approv…" at bounding box center [361, 156] width 270 height 49
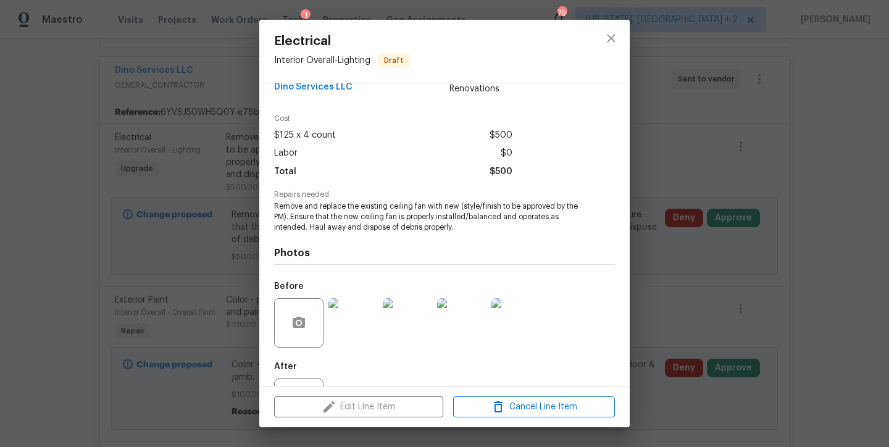
scroll to position [80, 0]
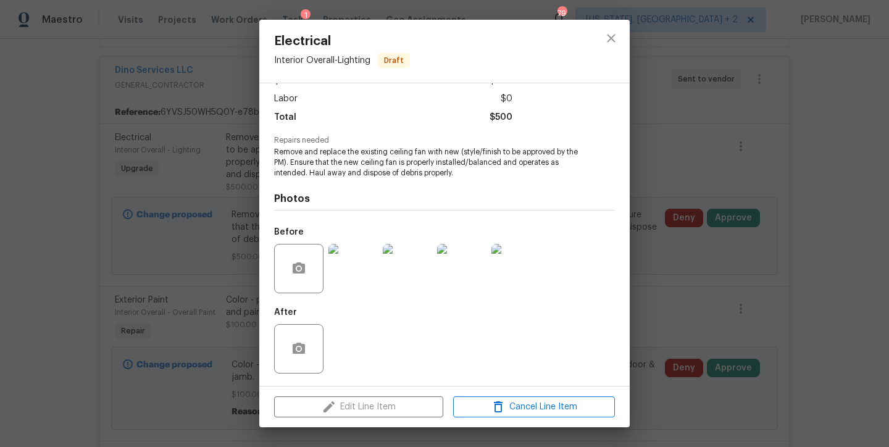
click at [354, 263] on img at bounding box center [353, 268] width 49 height 49
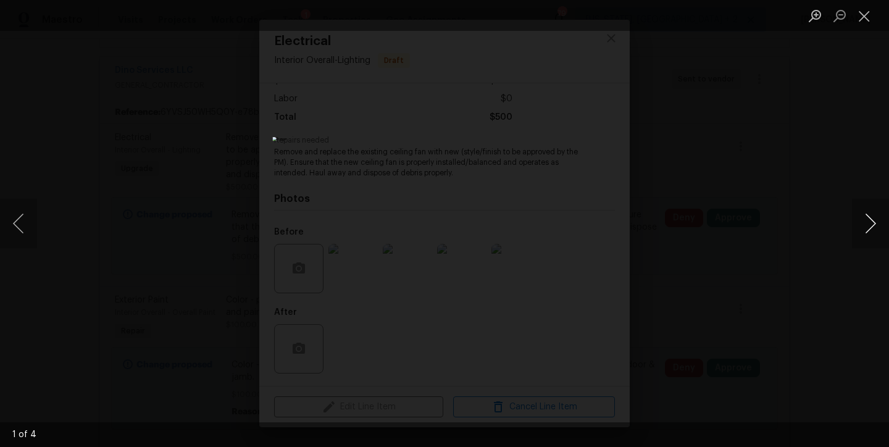
click at [871, 220] on button "Next image" at bounding box center [870, 223] width 37 height 49
click at [864, 19] on button "Close lightbox" at bounding box center [864, 16] width 25 height 22
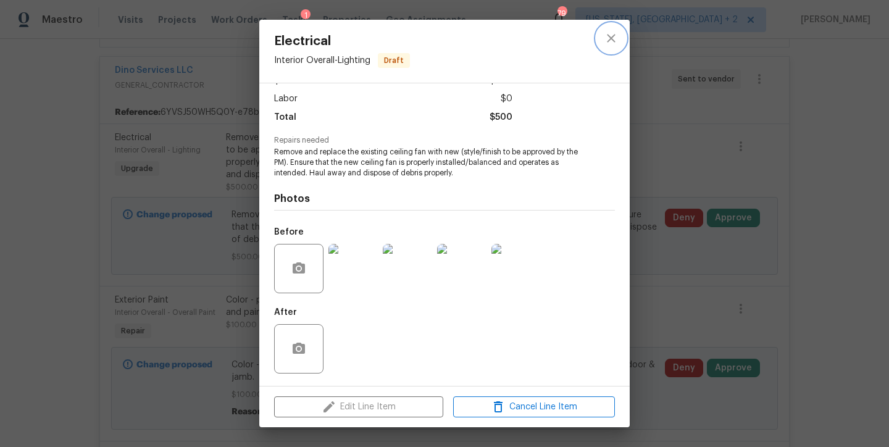
click at [608, 35] on icon "close" at bounding box center [611, 38] width 8 height 8
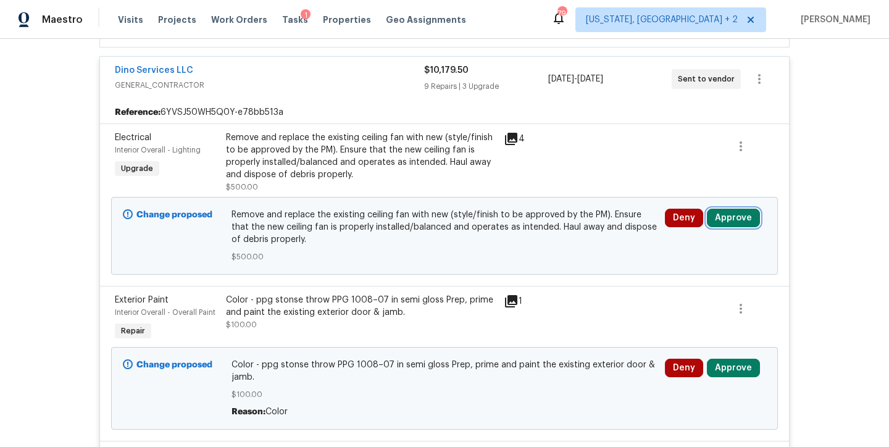
click at [722, 220] on button "Approve" at bounding box center [733, 218] width 53 height 19
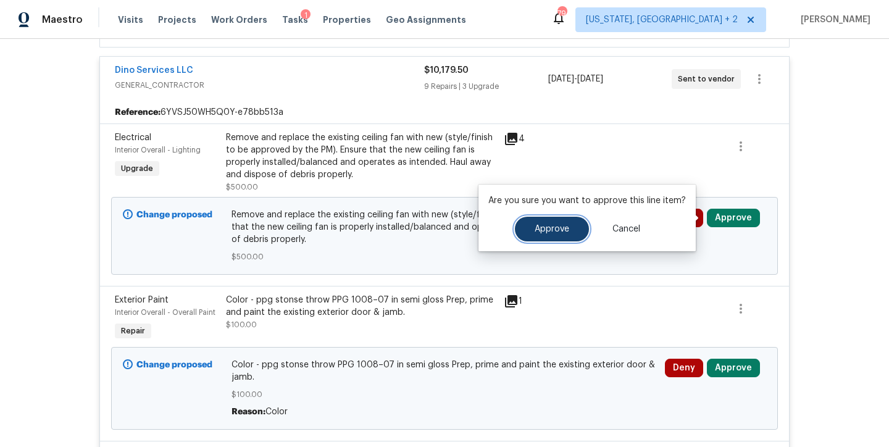
click at [564, 222] on button "Approve" at bounding box center [552, 229] width 74 height 25
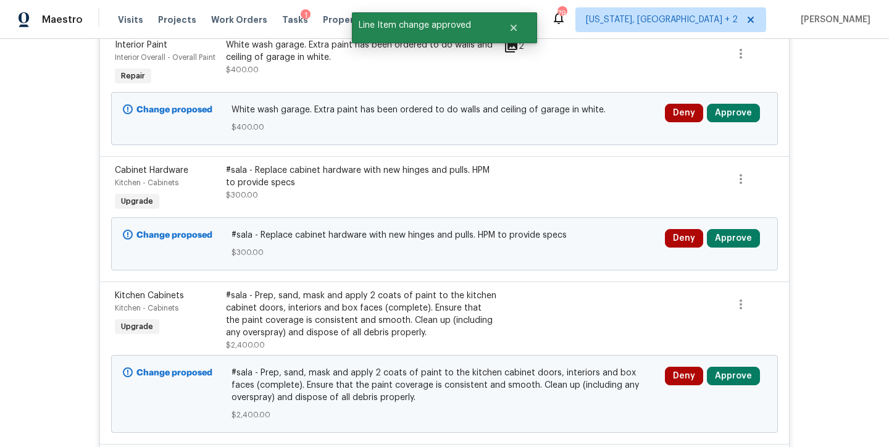
scroll to position [881, 0]
click at [737, 228] on button "Approve" at bounding box center [733, 237] width 53 height 19
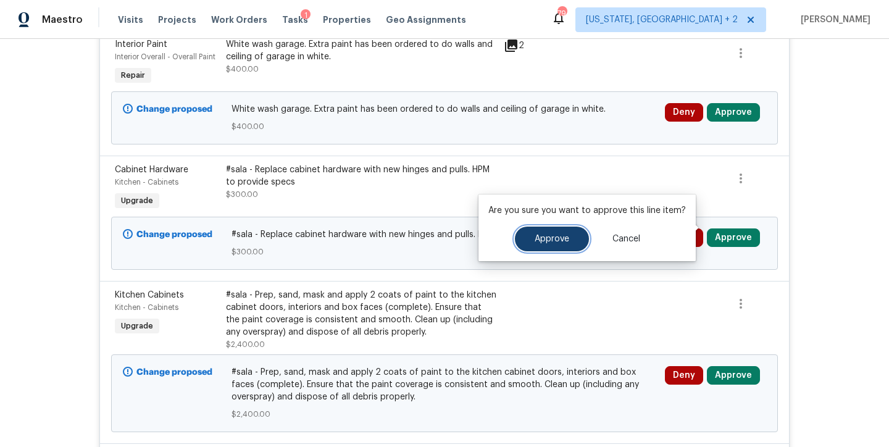
click at [548, 235] on span "Approve" at bounding box center [552, 239] width 35 height 9
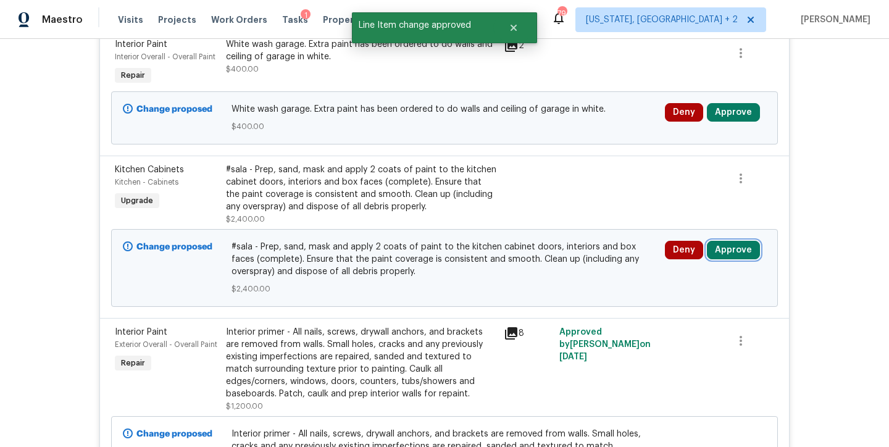
click at [735, 241] on button "Approve" at bounding box center [733, 250] width 53 height 19
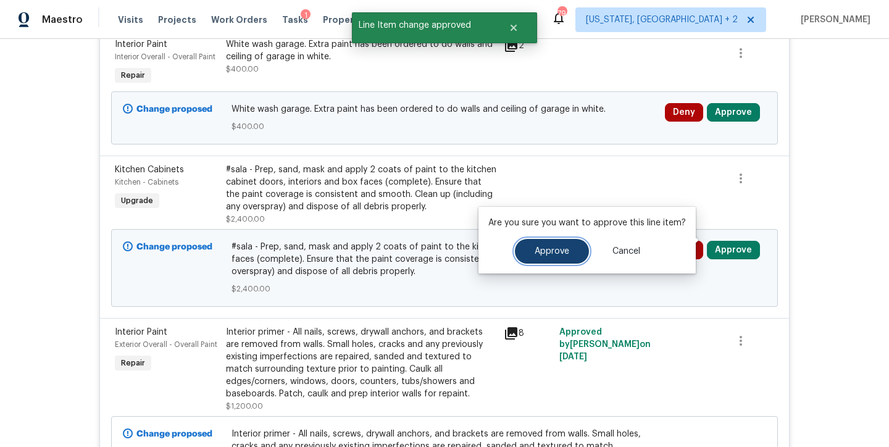
click at [545, 247] on span "Approve" at bounding box center [552, 251] width 35 height 9
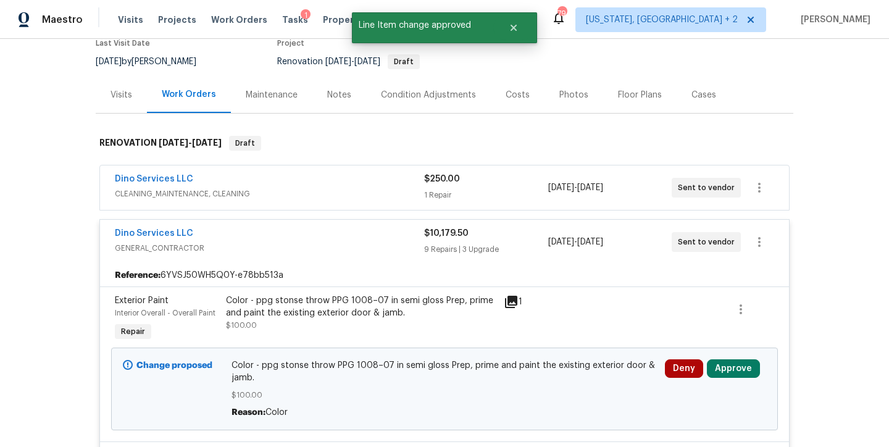
scroll to position [186, 0]
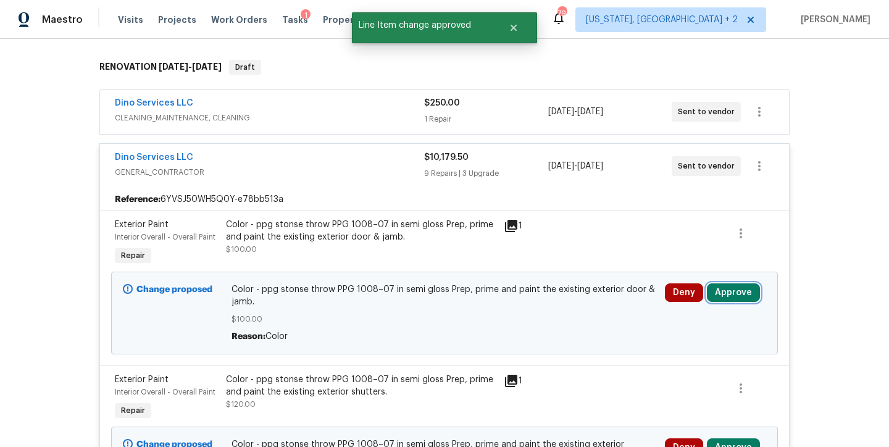
click at [730, 295] on button "Approve" at bounding box center [733, 292] width 53 height 19
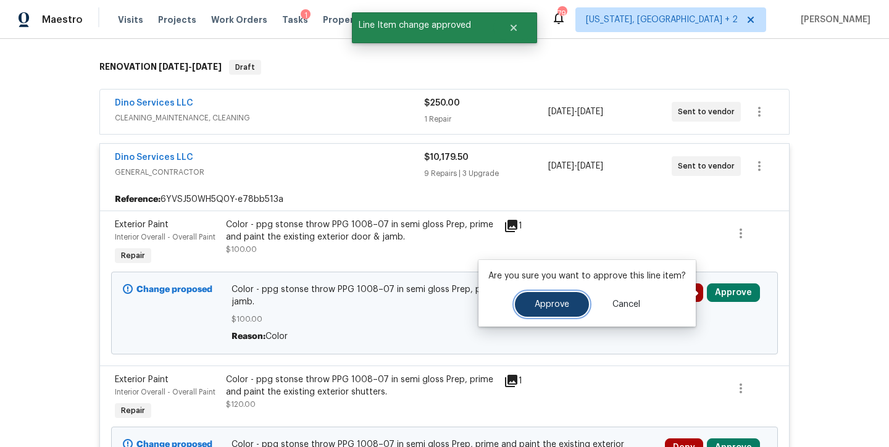
click at [535, 304] on span "Approve" at bounding box center [552, 304] width 35 height 9
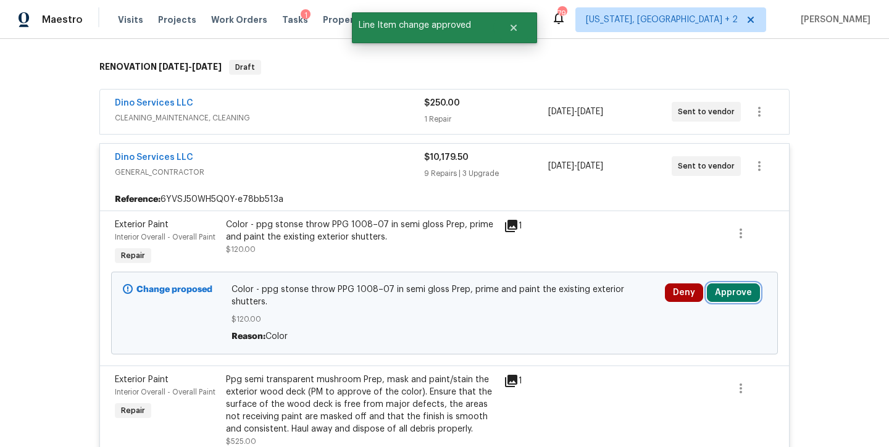
click at [743, 296] on button "Approve" at bounding box center [733, 292] width 53 height 19
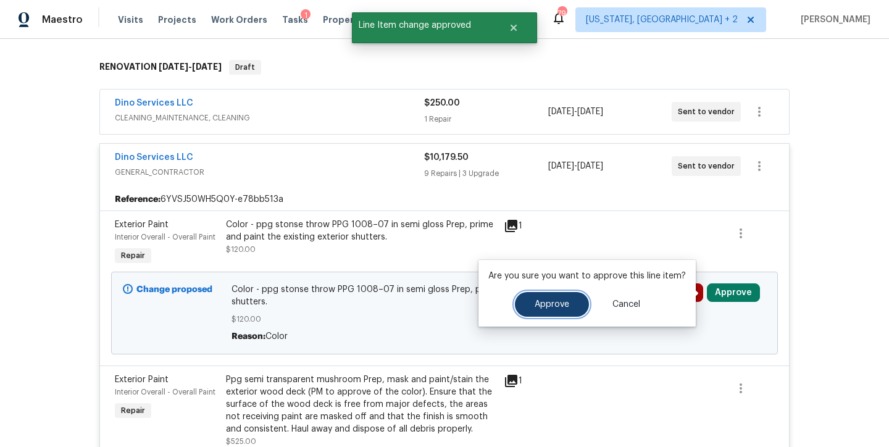
click at [563, 305] on span "Approve" at bounding box center [552, 304] width 35 height 9
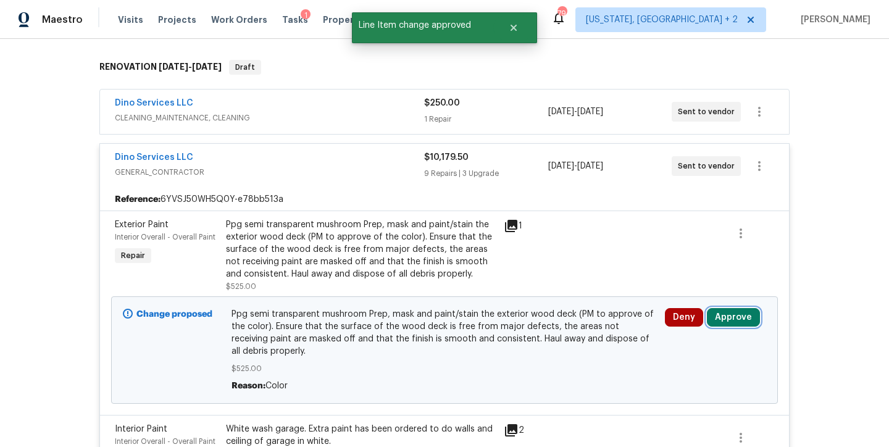
click at [734, 322] on button "Approve" at bounding box center [733, 317] width 53 height 19
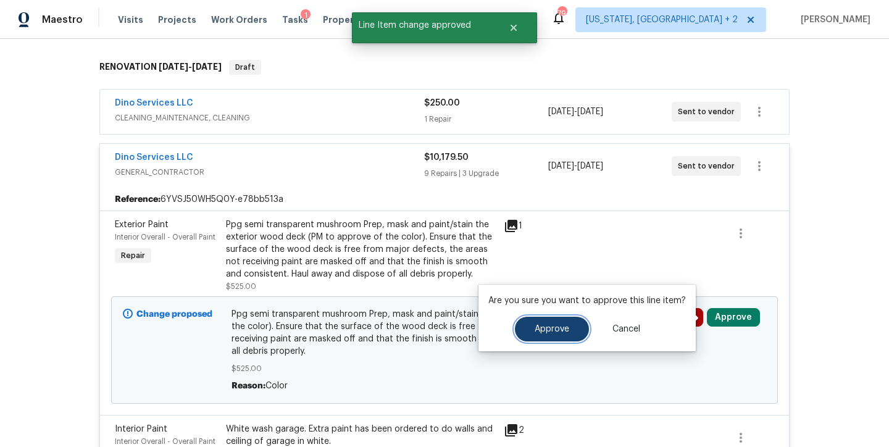
click at [526, 326] on button "Approve" at bounding box center [552, 329] width 74 height 25
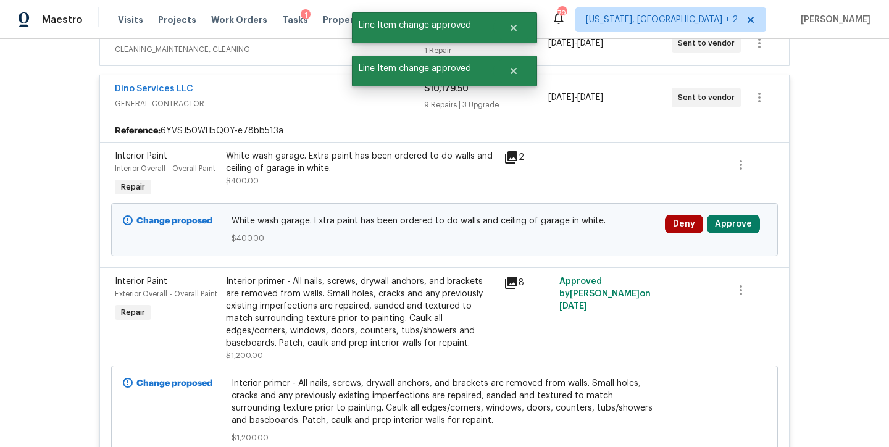
scroll to position [257, 0]
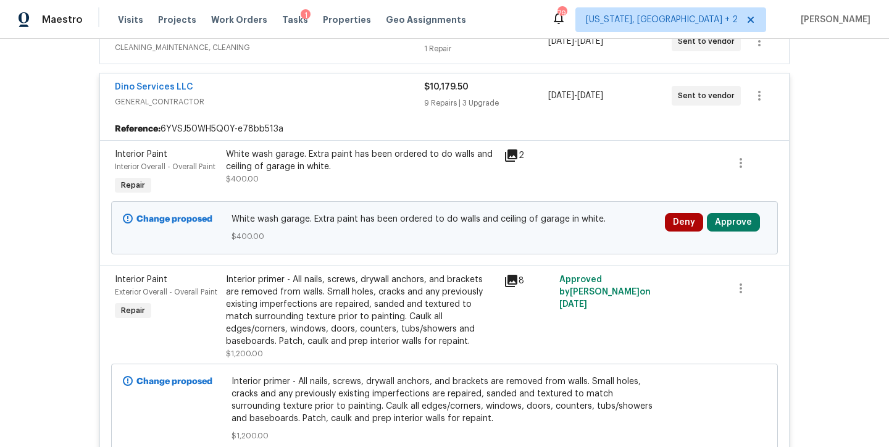
click at [510, 157] on icon at bounding box center [511, 155] width 15 height 15
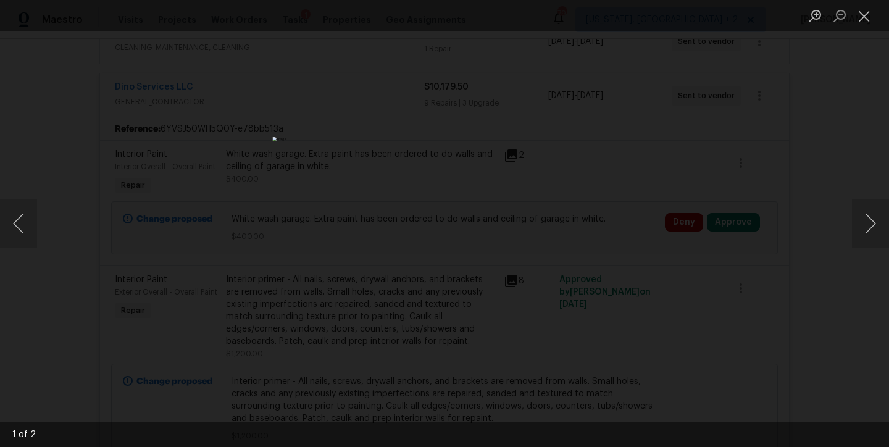
click at [882, 15] on ul "Lightbox" at bounding box center [846, 15] width 86 height 31
click at [873, 20] on button "Close lightbox" at bounding box center [864, 16] width 25 height 22
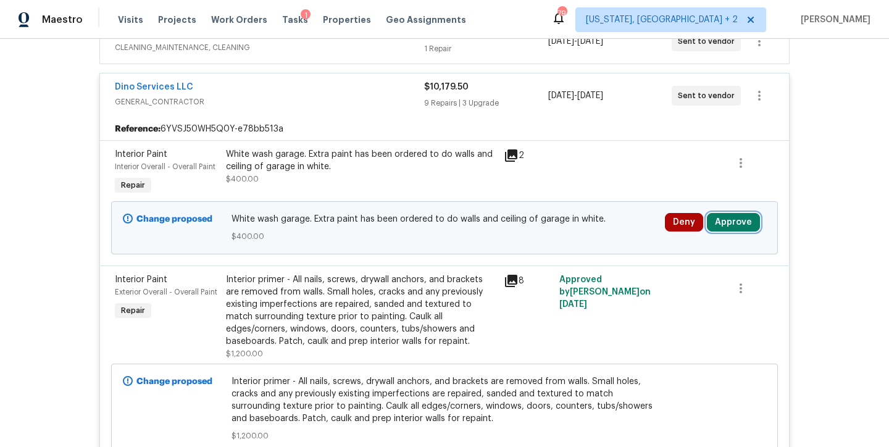
click at [732, 221] on button "Approve" at bounding box center [733, 222] width 53 height 19
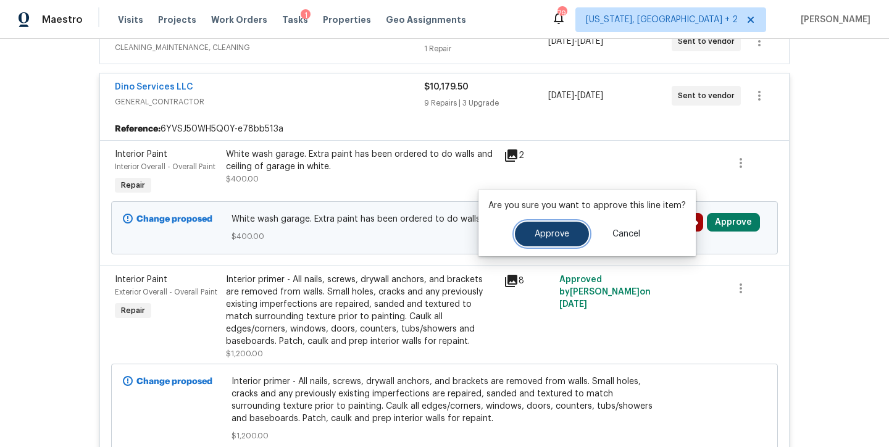
click at [550, 237] on span "Approve" at bounding box center [552, 234] width 35 height 9
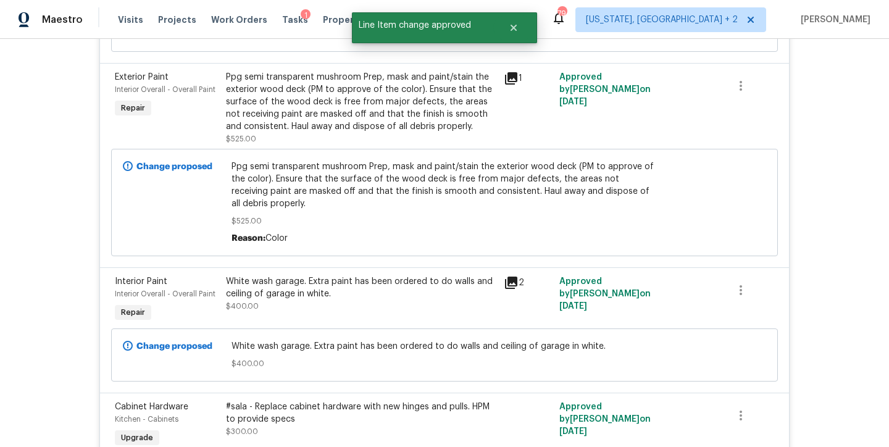
scroll to position [2230, 0]
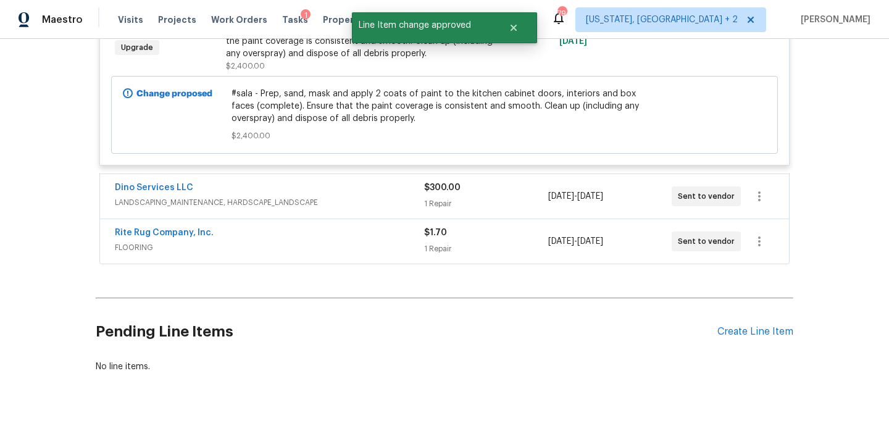
click at [376, 182] on div "Dino Services LLC" at bounding box center [269, 189] width 309 height 15
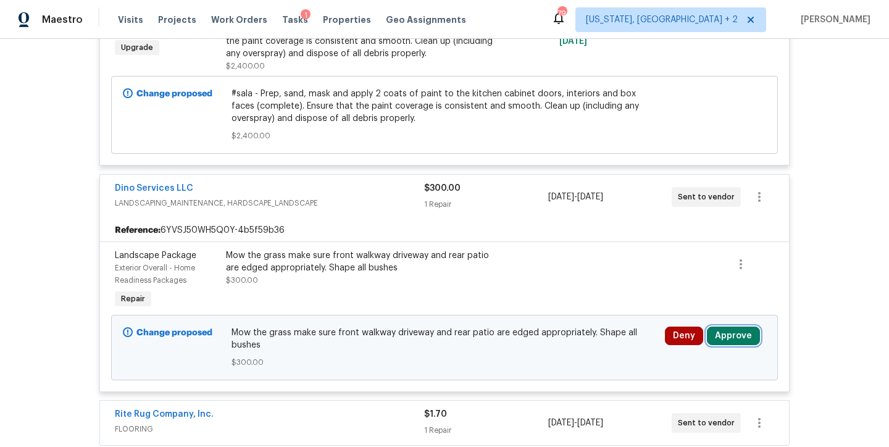
click at [727, 327] on button "Approve" at bounding box center [733, 336] width 53 height 19
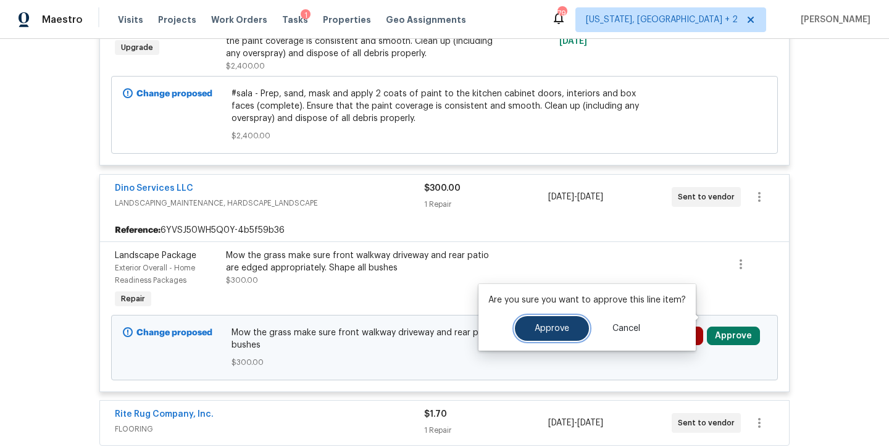
click at [553, 329] on span "Approve" at bounding box center [552, 328] width 35 height 9
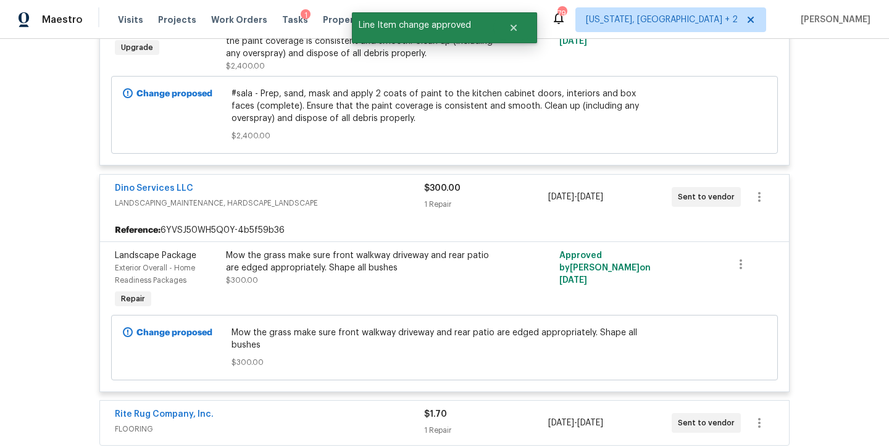
click at [253, 182] on div "Dino Services LLC" at bounding box center [269, 189] width 309 height 15
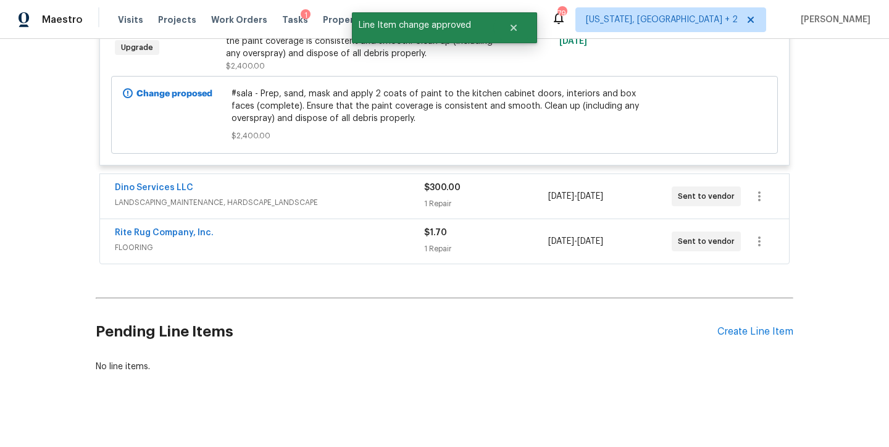
click at [255, 241] on span "FLOORING" at bounding box center [269, 247] width 309 height 12
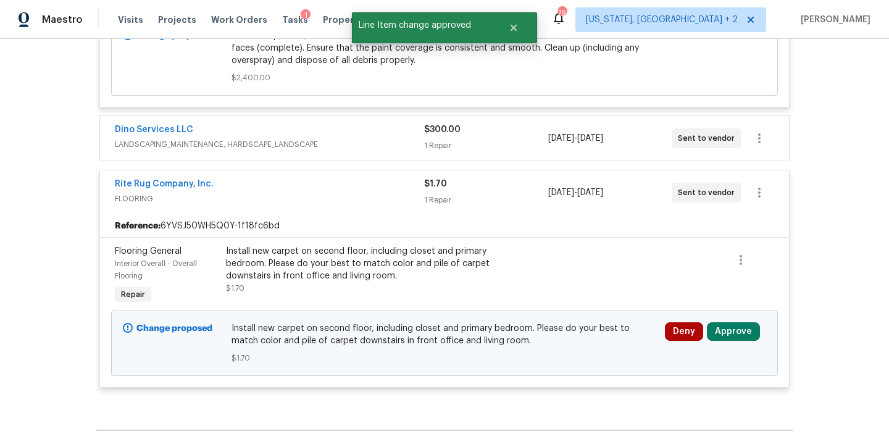
scroll to position [2340, 0]
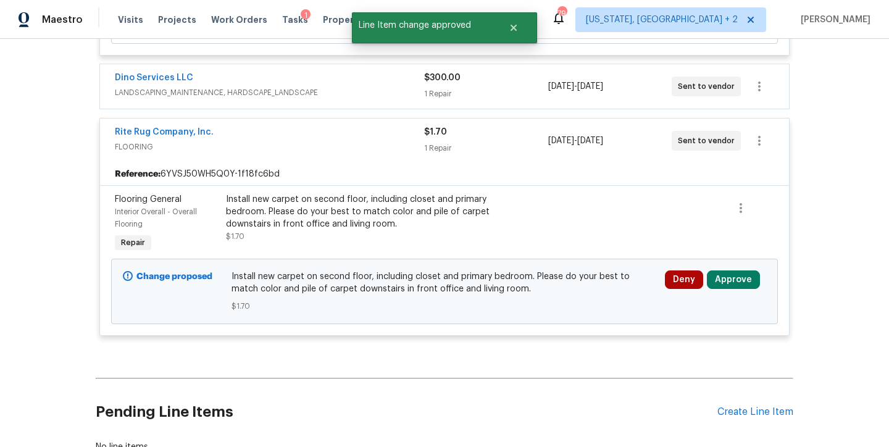
click at [314, 199] on div "Install new carpet on second floor, including closet and primary bedroom. Pleas…" at bounding box center [361, 211] width 270 height 37
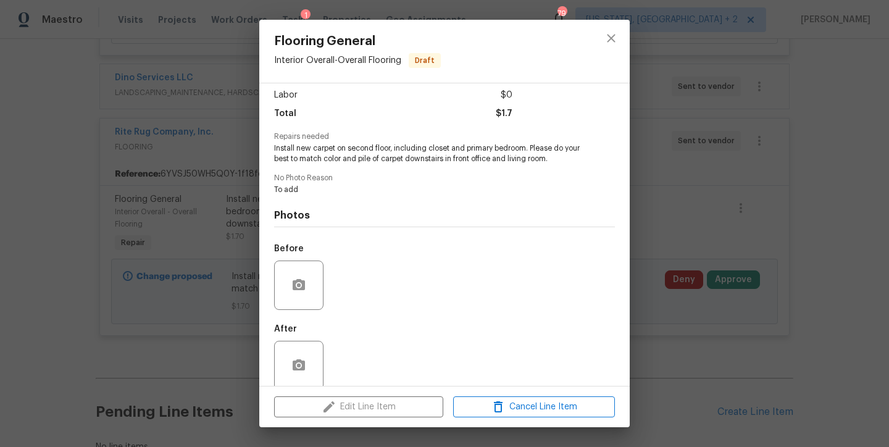
scroll to position [101, 0]
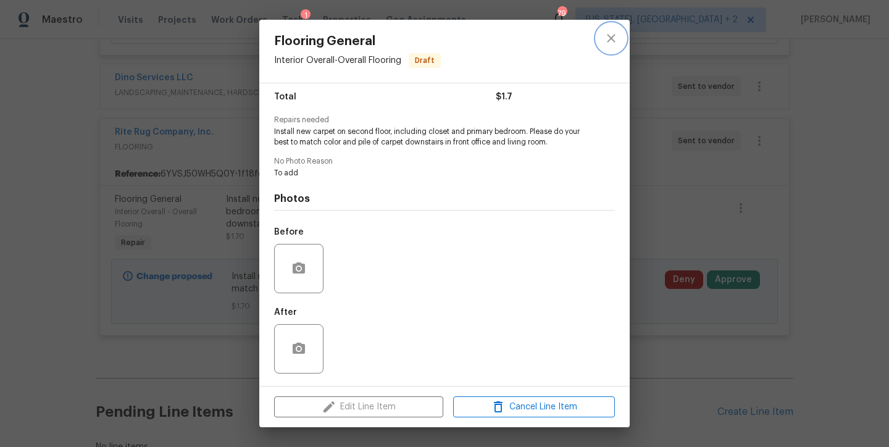
click at [615, 38] on icon "close" at bounding box center [611, 38] width 15 height 15
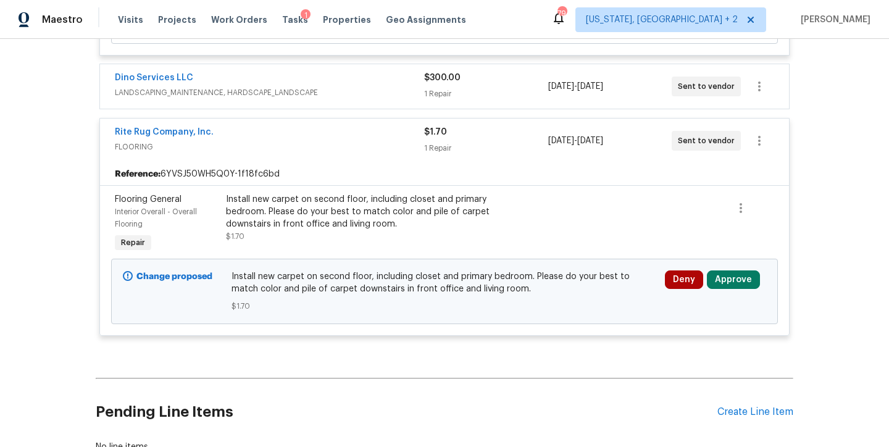
click at [731, 272] on div "Deny Approve" at bounding box center [715, 291] width 109 height 49
click at [730, 270] on button "Approve" at bounding box center [733, 279] width 53 height 19
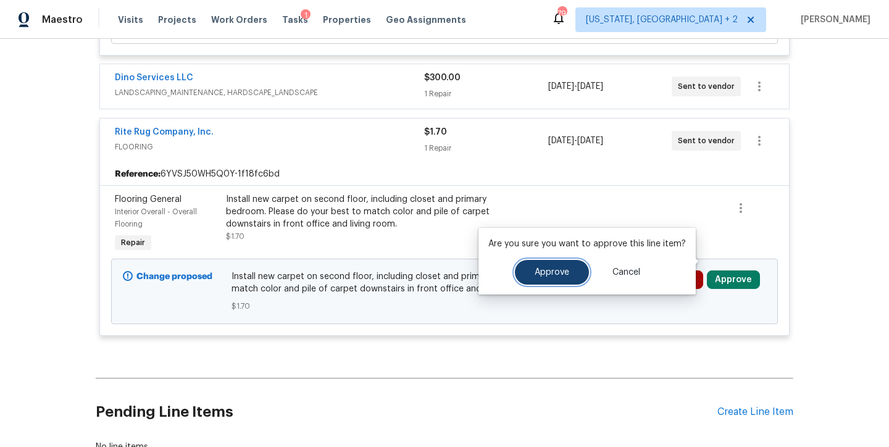
click at [572, 272] on button "Approve" at bounding box center [552, 272] width 74 height 25
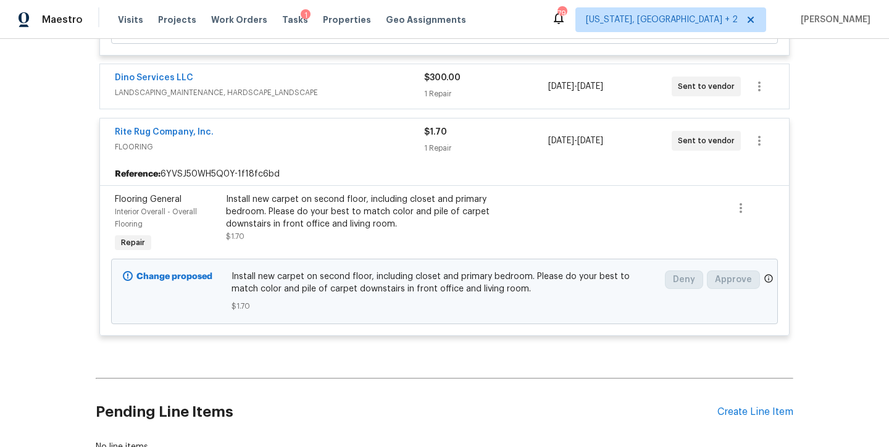
scroll to position [1494, 0]
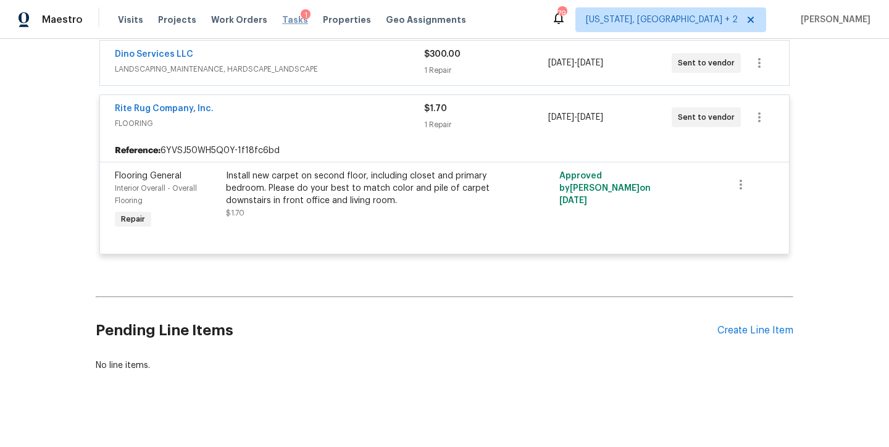
click at [286, 19] on span "Tasks" at bounding box center [295, 19] width 26 height 9
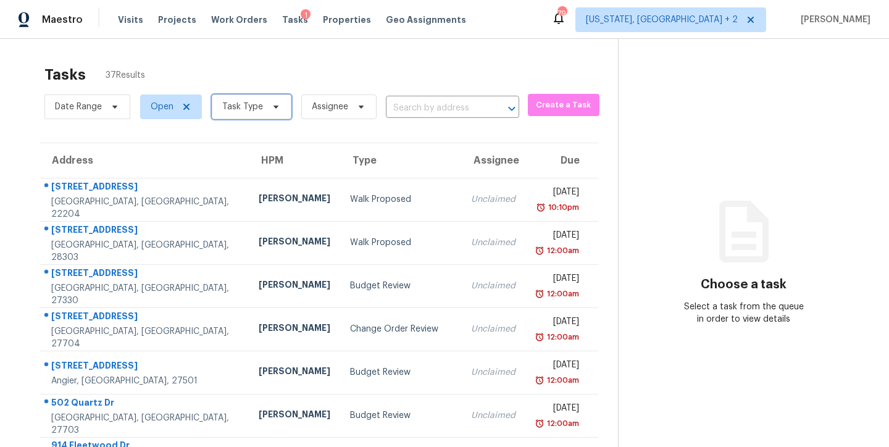
click at [251, 109] on span "Task Type" at bounding box center [242, 107] width 41 height 12
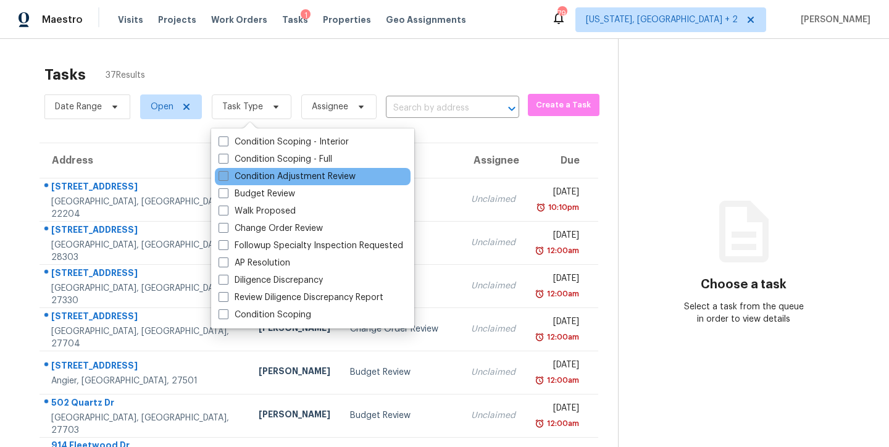
click at [285, 175] on label "Condition Adjustment Review" at bounding box center [287, 176] width 137 height 12
click at [227, 175] on input "Condition Adjustment Review" at bounding box center [223, 174] width 8 height 8
checkbox input "true"
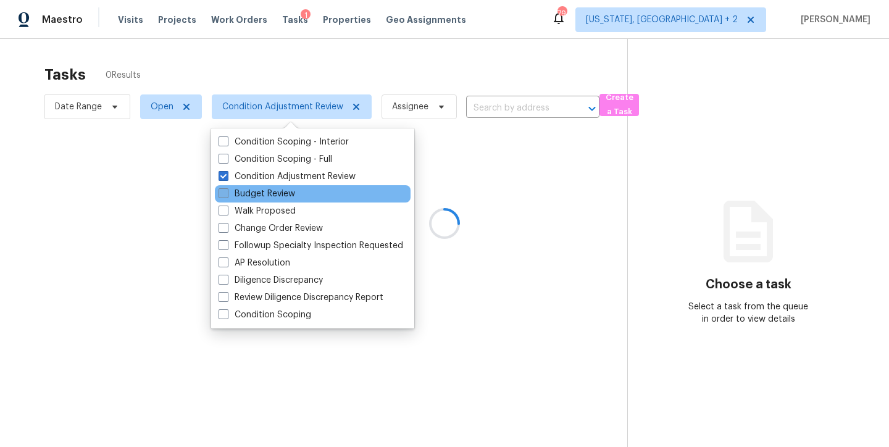
click at [269, 196] on label "Budget Review" at bounding box center [257, 194] width 77 height 12
click at [227, 196] on input "Budget Review" at bounding box center [223, 192] width 8 height 8
checkbox input "true"
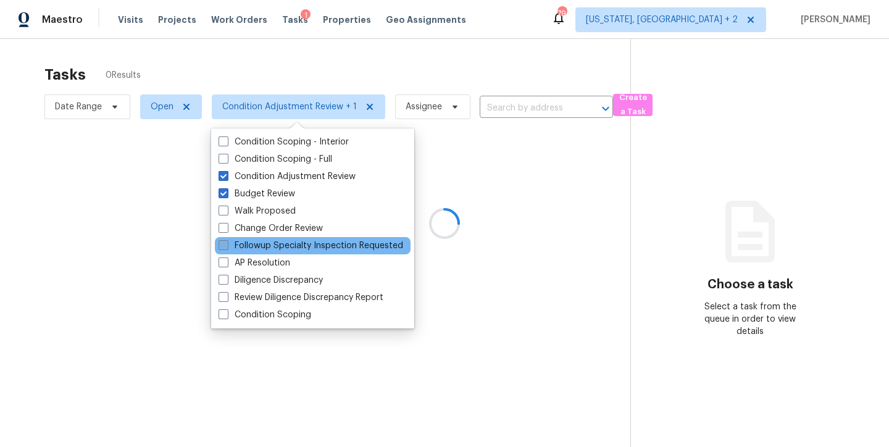
drag, startPoint x: 270, startPoint y: 227, endPoint x: 263, endPoint y: 243, distance: 17.4
click at [270, 227] on label "Change Order Review" at bounding box center [271, 228] width 104 height 12
click at [227, 227] on input "Change Order Review" at bounding box center [223, 226] width 8 height 8
checkbox input "true"
click at [262, 243] on label "Followup Specialty Inspection Requested" at bounding box center [311, 246] width 185 height 12
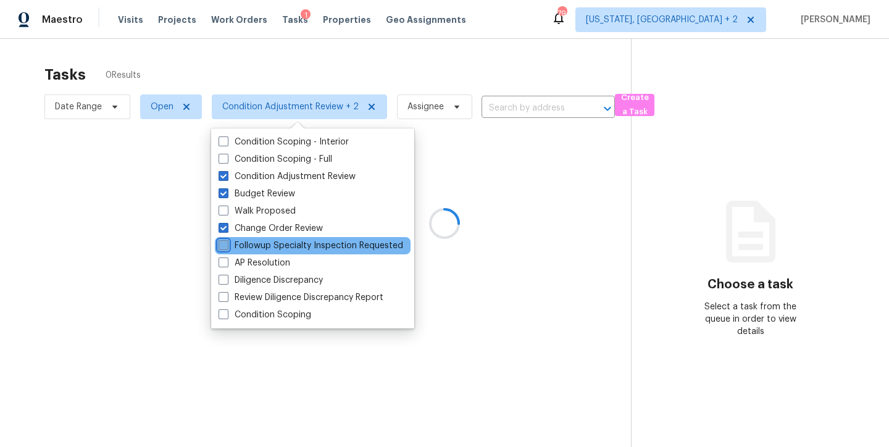
click at [227, 243] on input "Followup Specialty Inspection Requested" at bounding box center [223, 244] width 8 height 8
checkbox input "true"
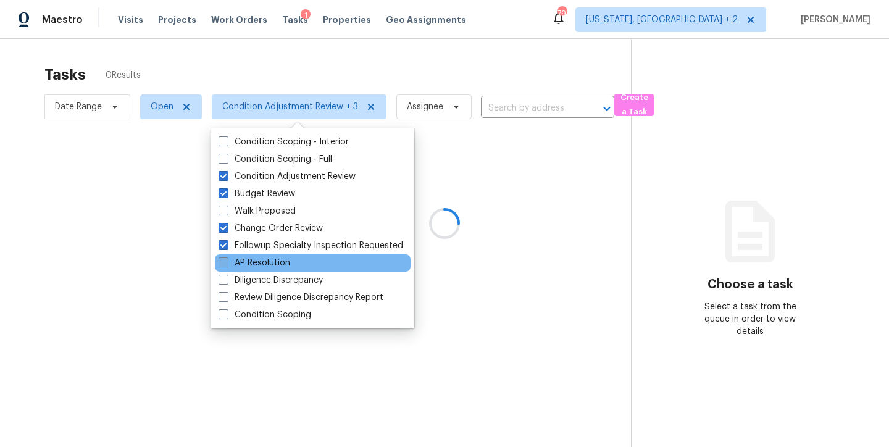
click at [261, 262] on label "AP Resolution" at bounding box center [255, 263] width 72 height 12
click at [227, 262] on input "AP Resolution" at bounding box center [223, 261] width 8 height 8
checkbox input "true"
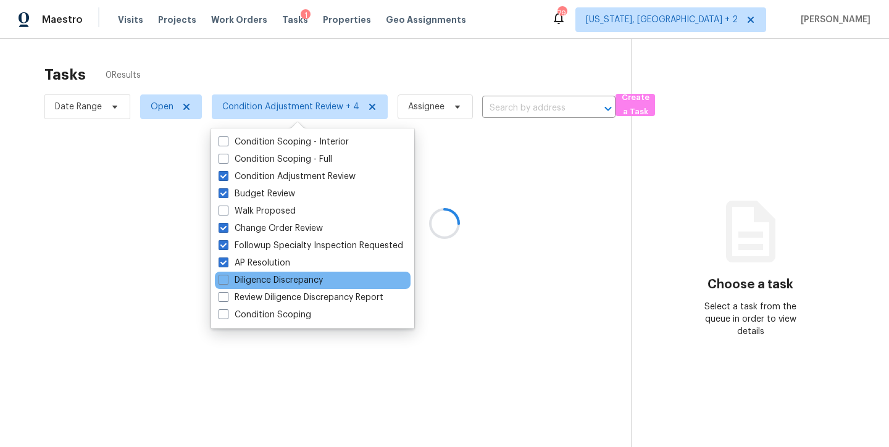
click at [259, 283] on label "Diligence Discrepancy" at bounding box center [271, 280] width 104 height 12
click at [227, 282] on input "Diligence Discrepancy" at bounding box center [223, 278] width 8 height 8
checkbox input "true"
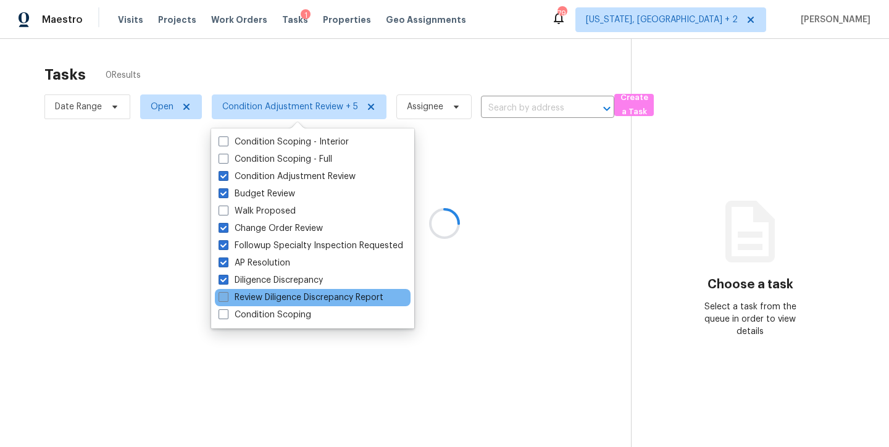
click at [261, 296] on label "Review Diligence Discrepancy Report" at bounding box center [301, 297] width 165 height 12
click at [227, 296] on input "Review Diligence Discrepancy Report" at bounding box center [223, 295] width 8 height 8
checkbox input "true"
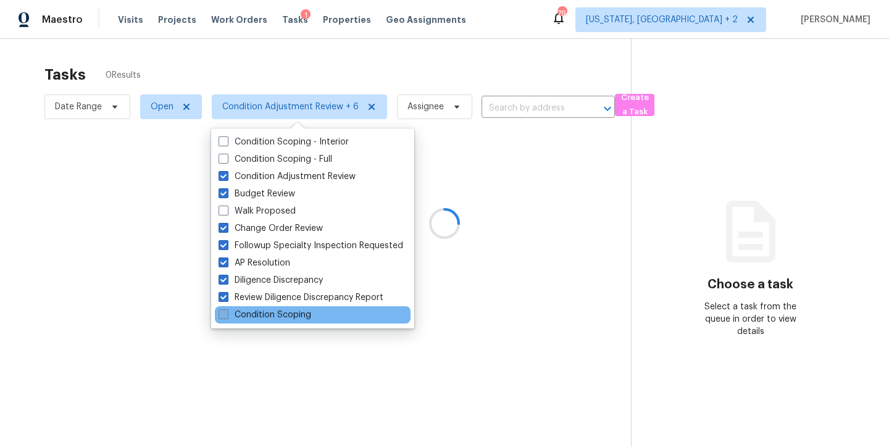
click at [254, 314] on label "Condition Scoping" at bounding box center [265, 315] width 93 height 12
click at [227, 314] on input "Condition Scoping" at bounding box center [223, 313] width 8 height 8
checkbox input "true"
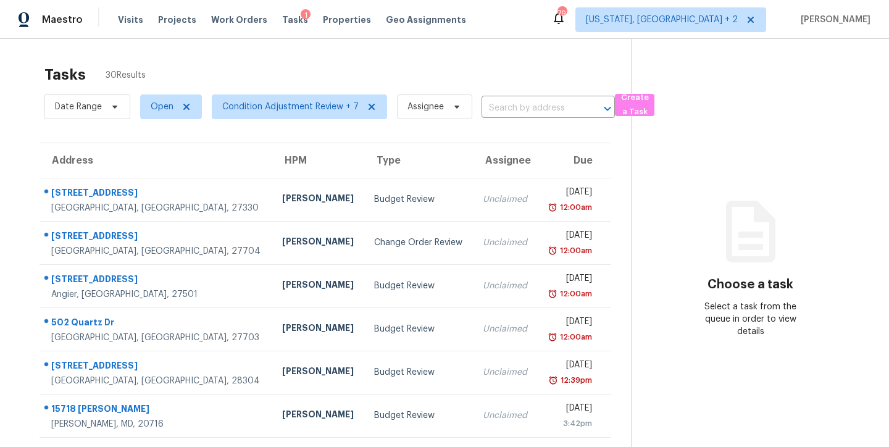
click at [496, 63] on div "Tasks 30 Results" at bounding box center [337, 75] width 587 height 32
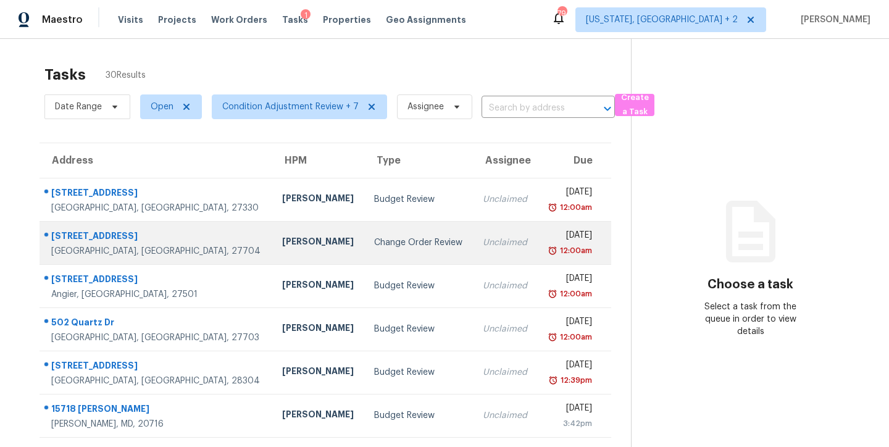
click at [374, 236] on div "Change Order Review" at bounding box center [418, 242] width 89 height 12
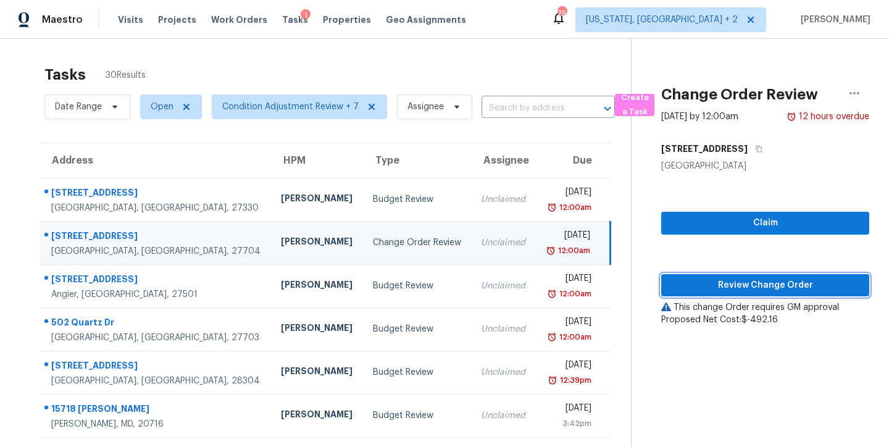
click at [836, 287] on span "Review Change Order" at bounding box center [765, 285] width 188 height 15
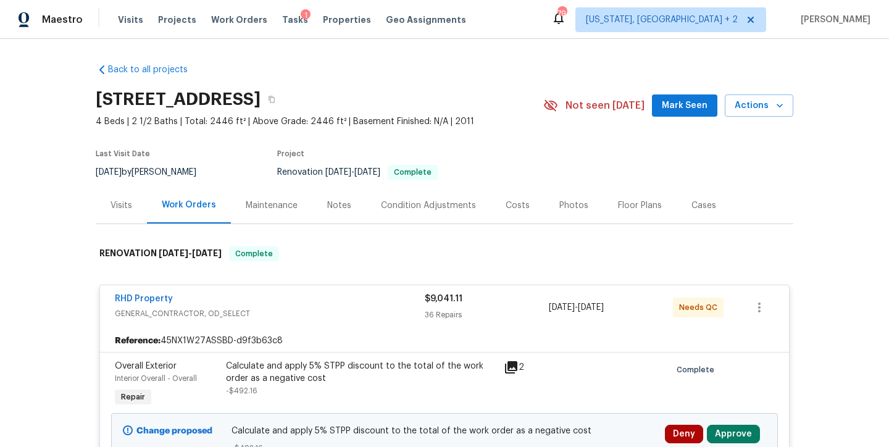
scroll to position [217, 0]
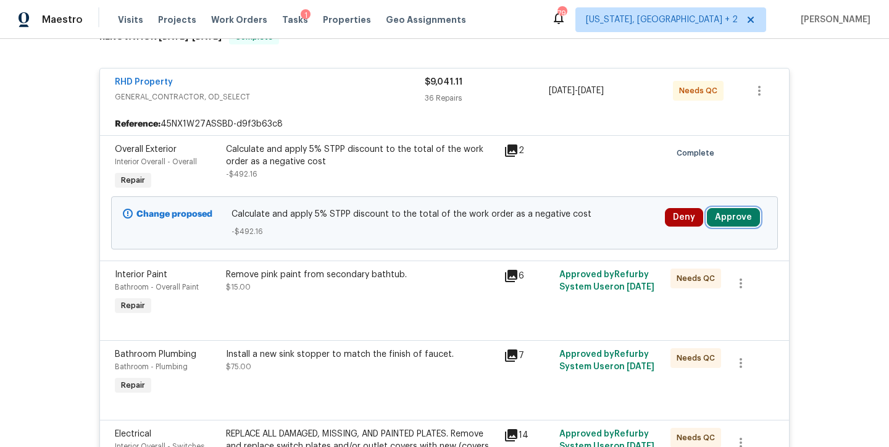
click at [740, 220] on button "Approve" at bounding box center [733, 217] width 53 height 19
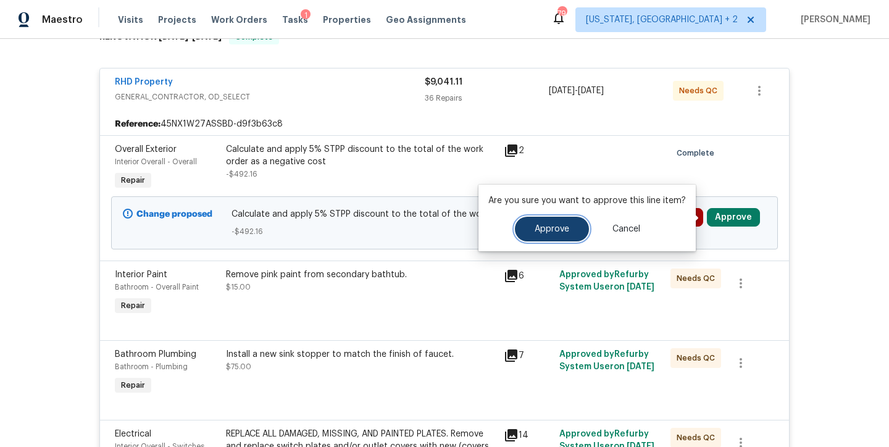
click at [548, 227] on span "Approve" at bounding box center [552, 229] width 35 height 9
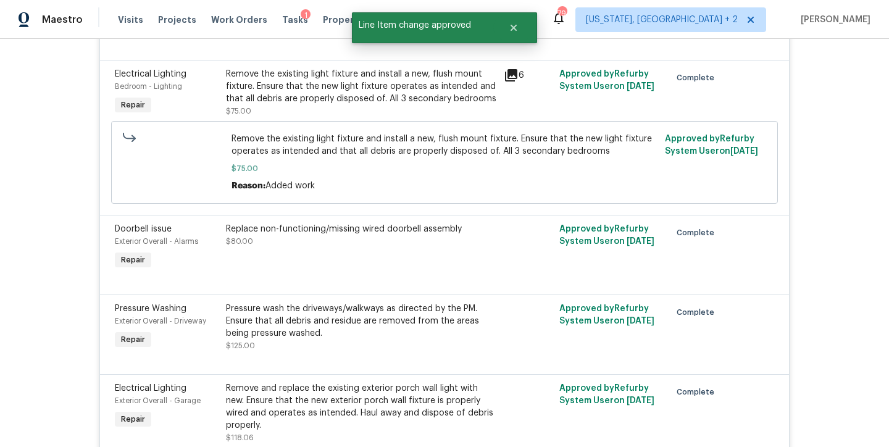
scroll to position [0, 0]
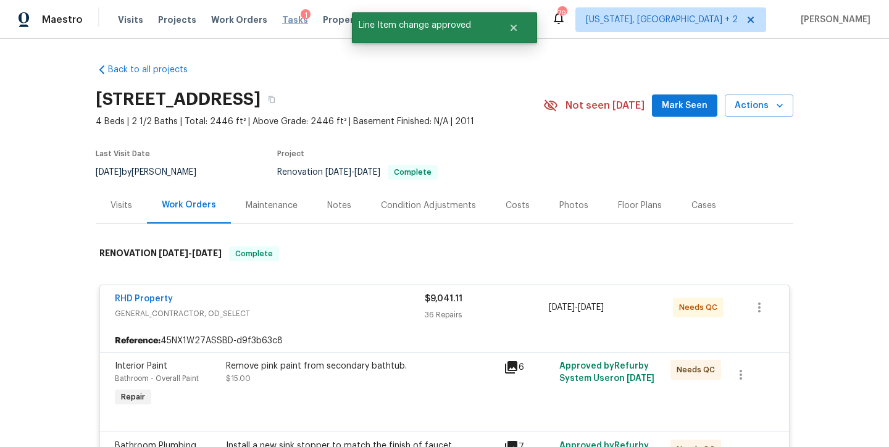
click at [282, 22] on span "Tasks" at bounding box center [295, 19] width 26 height 9
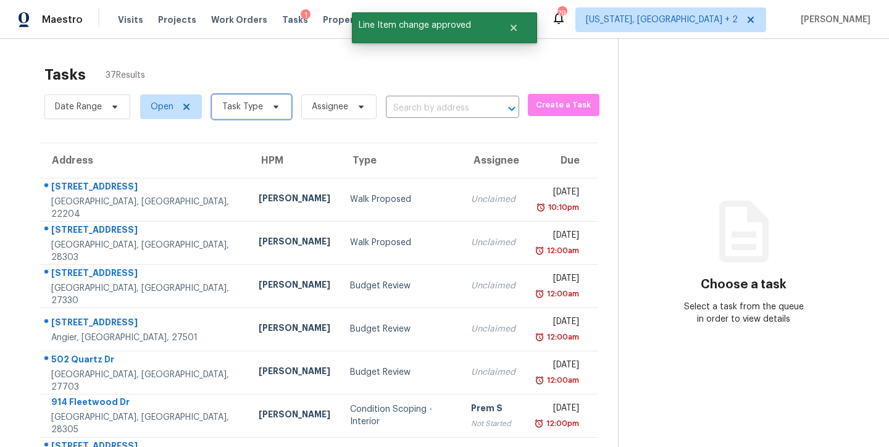
click at [249, 109] on span "Task Type" at bounding box center [242, 107] width 41 height 12
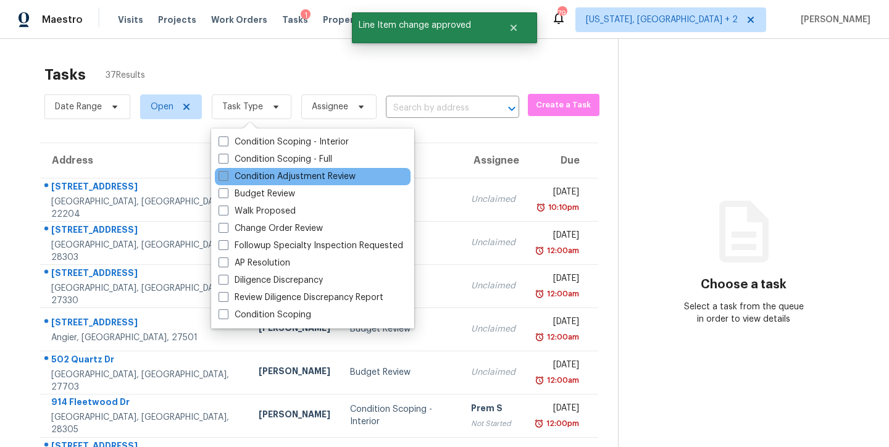
click at [278, 179] on label "Condition Adjustment Review" at bounding box center [287, 176] width 137 height 12
click at [227, 178] on input "Condition Adjustment Review" at bounding box center [223, 174] width 8 height 8
checkbox input "true"
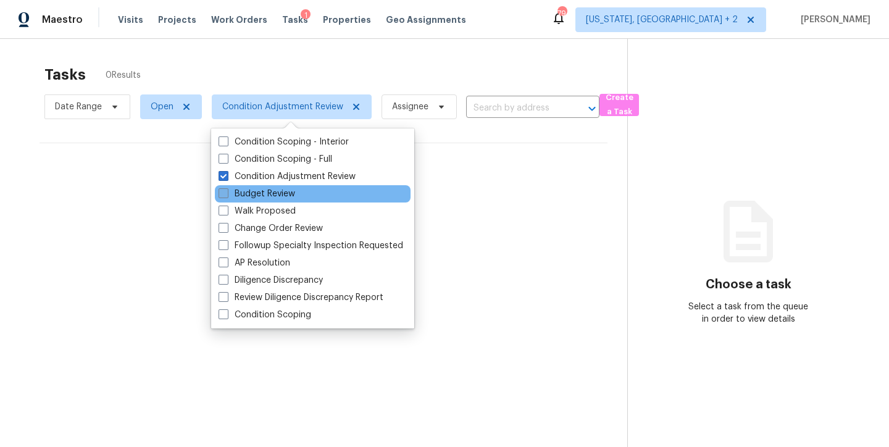
click at [272, 199] on label "Budget Review" at bounding box center [257, 194] width 77 height 12
click at [227, 196] on input "Budget Review" at bounding box center [223, 192] width 8 height 8
checkbox input "true"
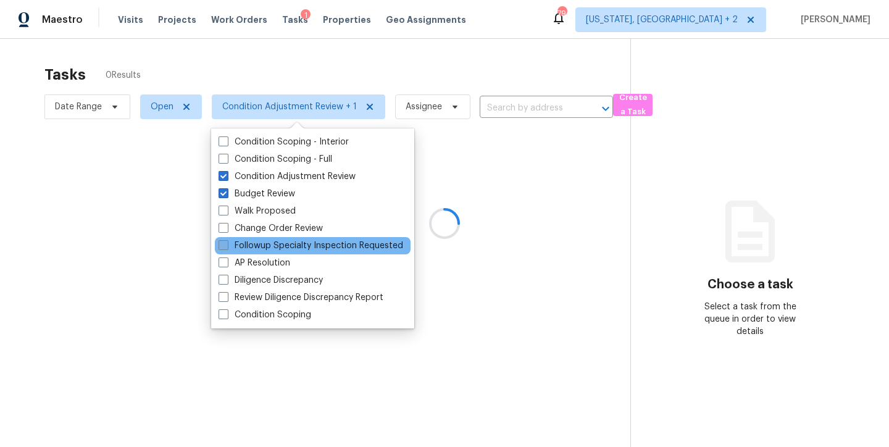
drag, startPoint x: 269, startPoint y: 232, endPoint x: 263, endPoint y: 248, distance: 17.2
click at [269, 232] on label "Change Order Review" at bounding box center [271, 228] width 104 height 12
click at [227, 230] on input "Change Order Review" at bounding box center [223, 226] width 8 height 8
checkbox input "true"
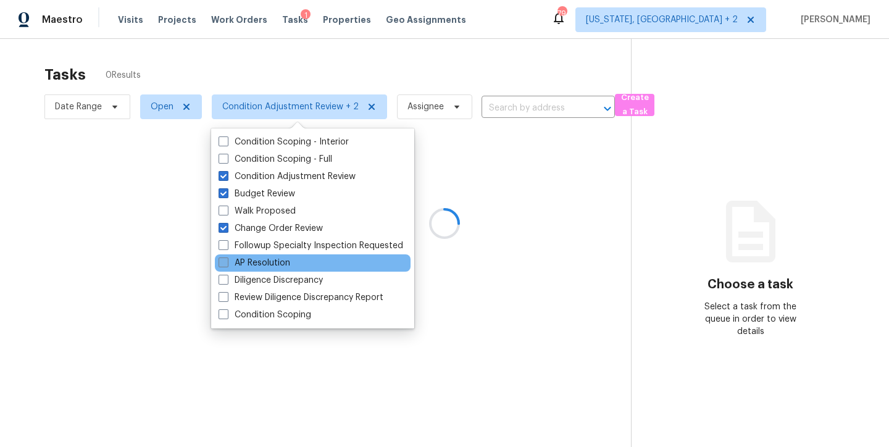
click at [263, 248] on label "Followup Specialty Inspection Requested" at bounding box center [311, 246] width 185 height 12
click at [227, 248] on input "Followup Specialty Inspection Requested" at bounding box center [223, 244] width 8 height 8
checkbox input "true"
click at [259, 259] on label "AP Resolution" at bounding box center [255, 263] width 72 height 12
click at [227, 259] on input "AP Resolution" at bounding box center [223, 261] width 8 height 8
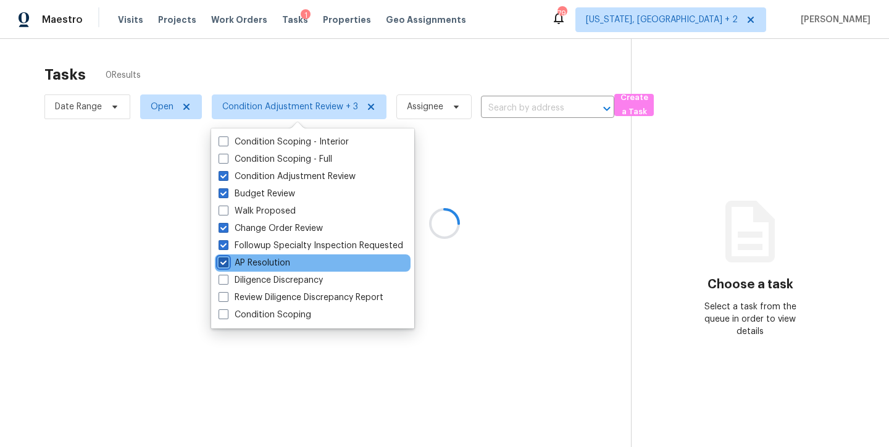
checkbox input "true"
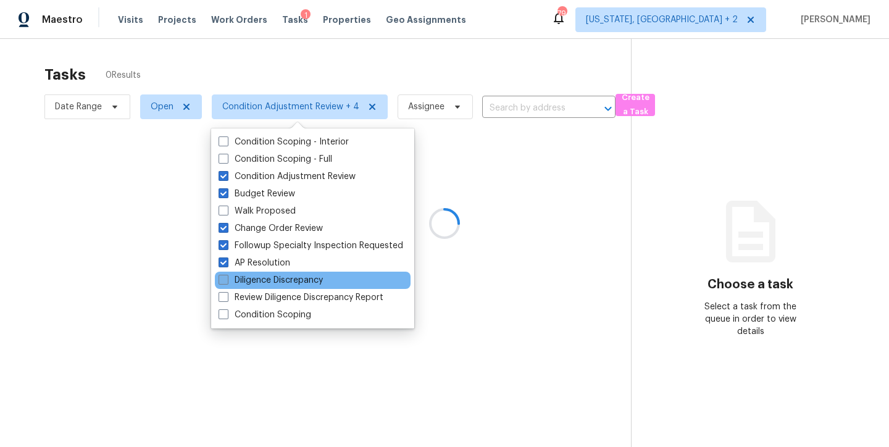
click at [253, 280] on label "Diligence Discrepancy" at bounding box center [271, 280] width 104 height 12
click at [227, 280] on input "Diligence Discrepancy" at bounding box center [223, 278] width 8 height 8
checkbox input "true"
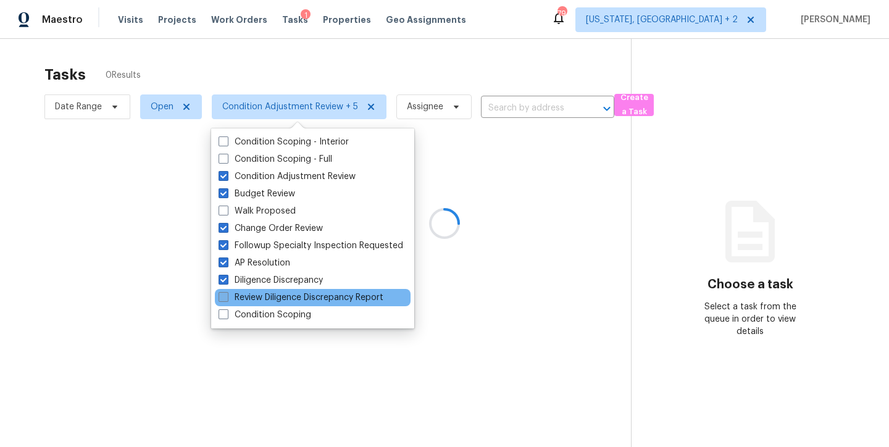
click at [254, 295] on label "Review Diligence Discrepancy Report" at bounding box center [301, 297] width 165 height 12
click at [227, 295] on input "Review Diligence Discrepancy Report" at bounding box center [223, 295] width 8 height 8
checkbox input "true"
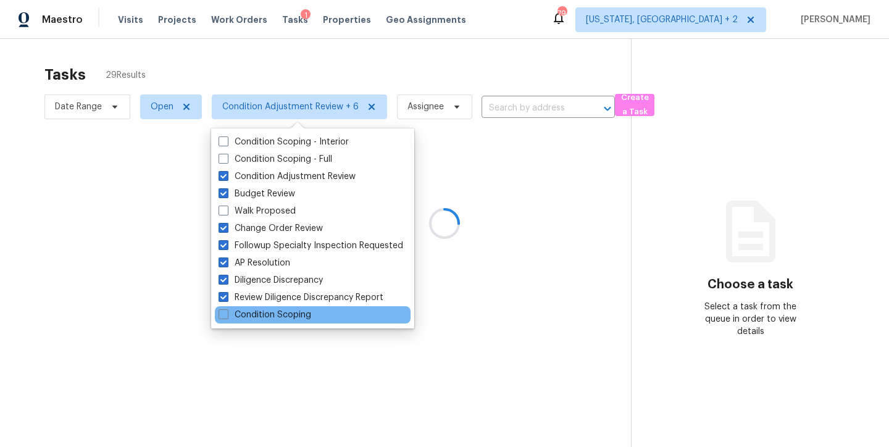
click at [253, 306] on div "Condition Scoping" at bounding box center [313, 314] width 196 height 17
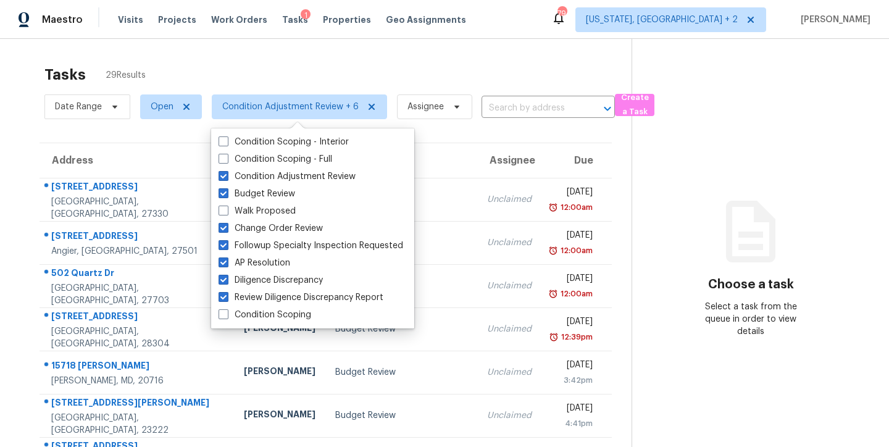
click at [384, 54] on div "Tasks 29 Results Date Range Open Condition Adjustment Review + 6 Assignee ​ Cre…" at bounding box center [444, 341] width 889 height 605
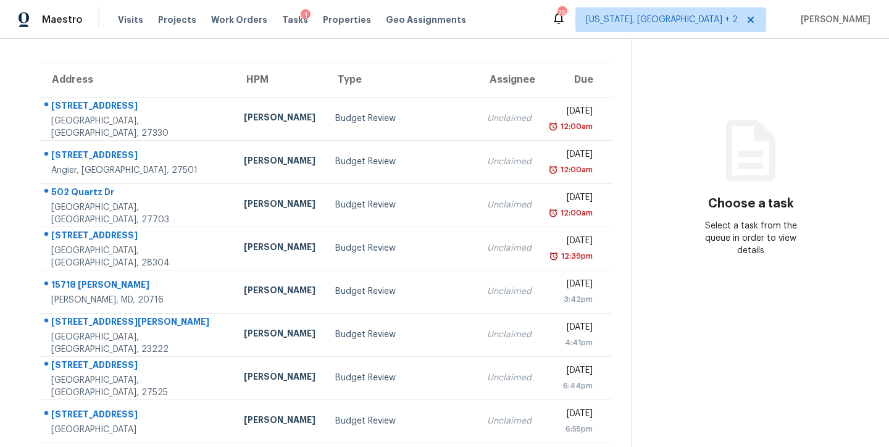
scroll to position [205, 0]
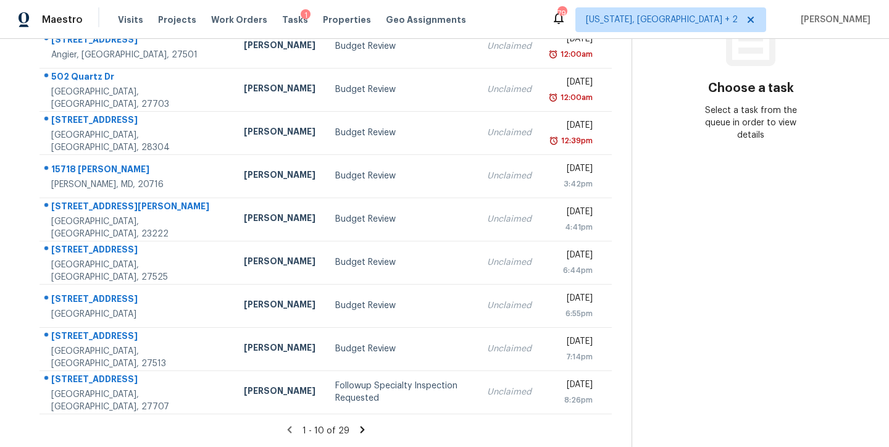
click at [358, 424] on icon at bounding box center [362, 429] width 11 height 11
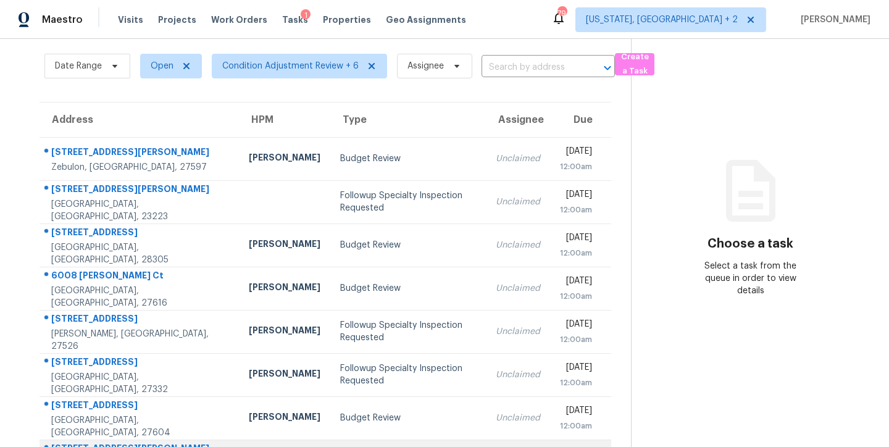
scroll to position [0, 0]
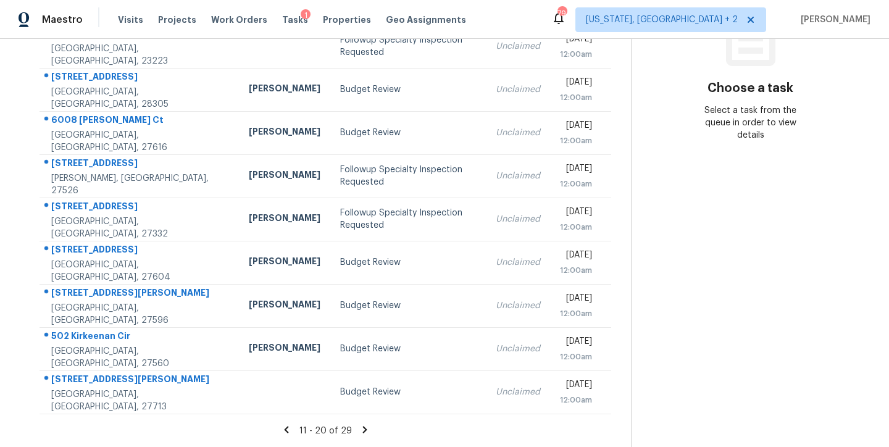
click at [361, 424] on icon at bounding box center [364, 429] width 11 height 11
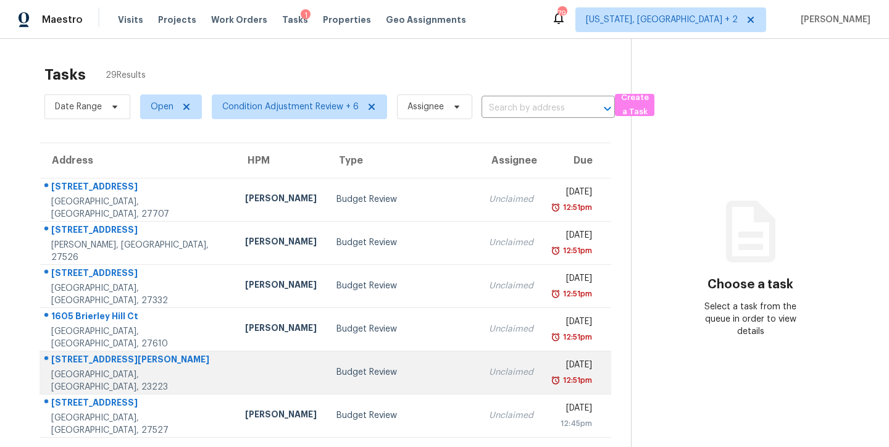
scroll to position [162, 0]
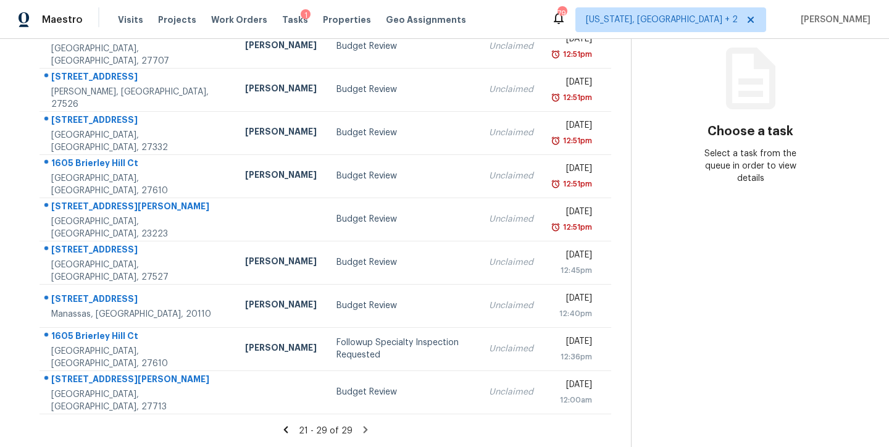
click at [281, 424] on icon at bounding box center [285, 429] width 11 height 11
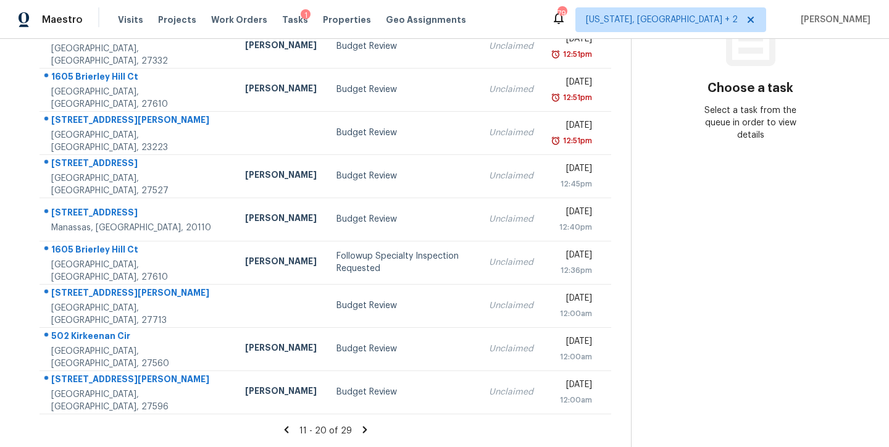
click at [284, 424] on icon at bounding box center [286, 429] width 11 height 11
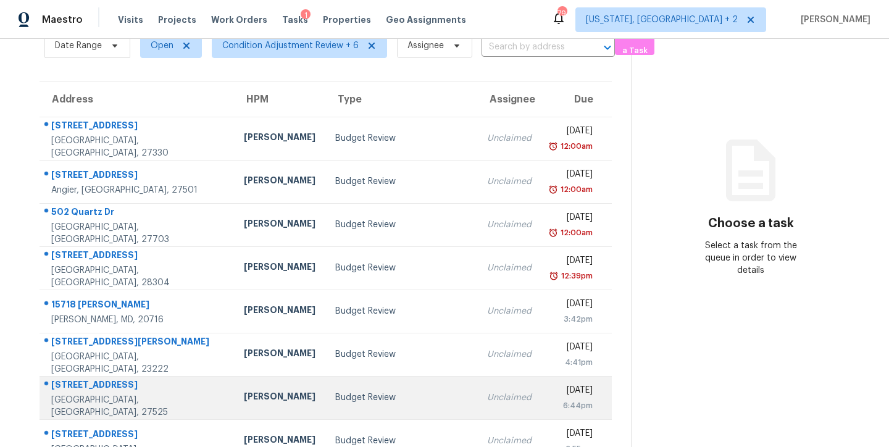
scroll to position [0, 0]
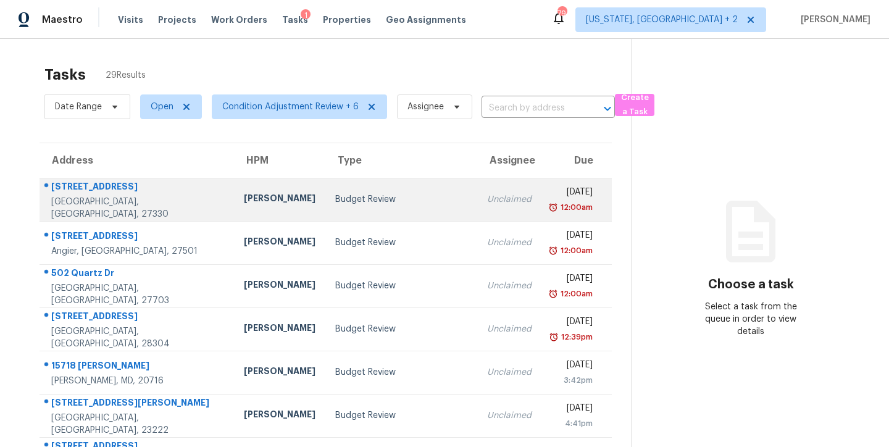
click at [335, 198] on div "Budget Review" at bounding box center [401, 199] width 132 height 12
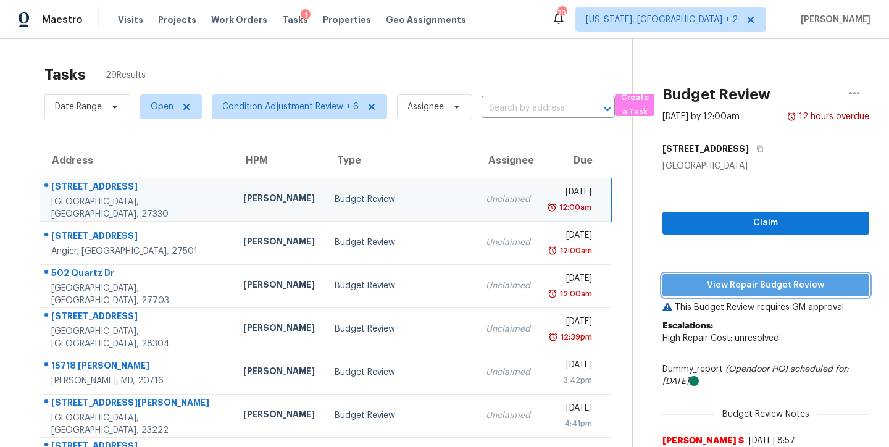
click at [727, 277] on button "View Repair Budget Review" at bounding box center [766, 285] width 207 height 23
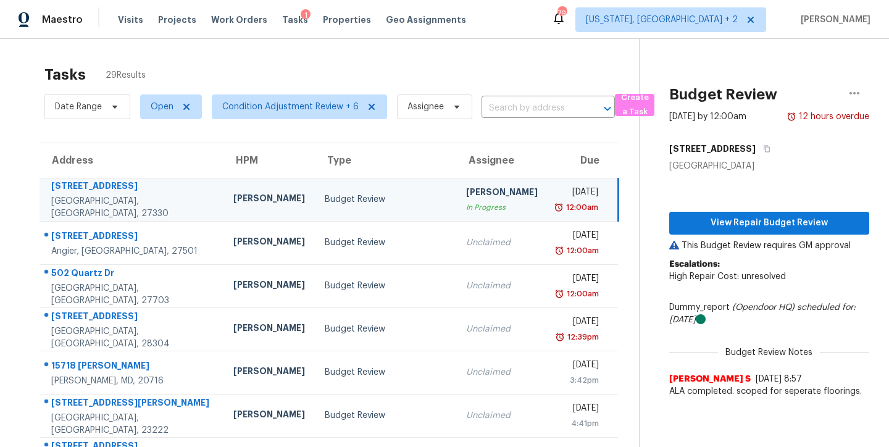
click at [538, 19] on div "Maestro Visits Projects Work Orders Tasks 1 Properties Geo Assignments 79 Washi…" at bounding box center [444, 19] width 889 height 39
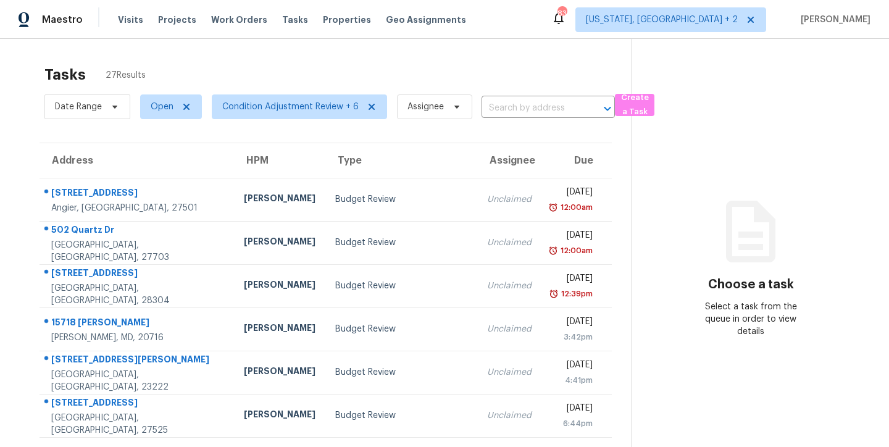
click at [361, 49] on div "Tasks 27 Results Date Range Open Condition Adjustment Review + 6 Assignee ​ Cre…" at bounding box center [444, 341] width 889 height 605
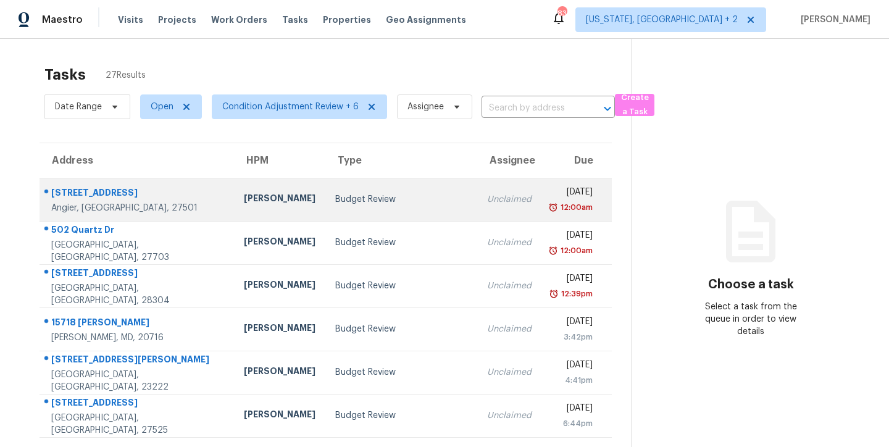
click at [325, 190] on td "Budget Review" at bounding box center [401, 199] width 152 height 43
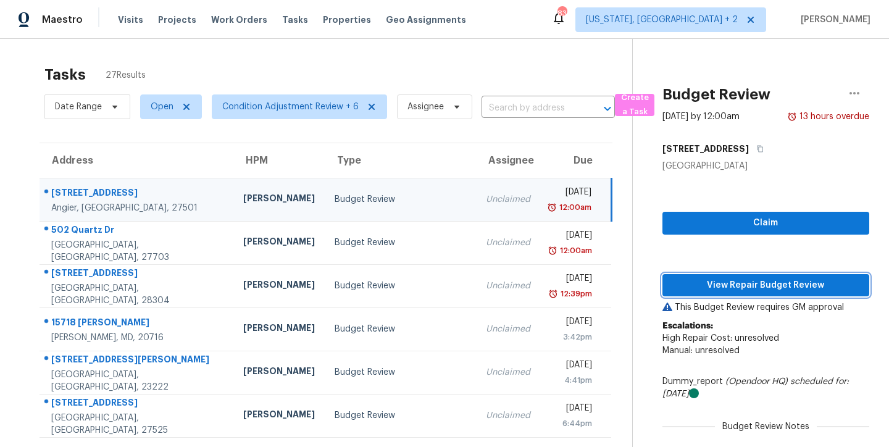
click at [828, 281] on span "View Repair Budget Review" at bounding box center [765, 285] width 187 height 15
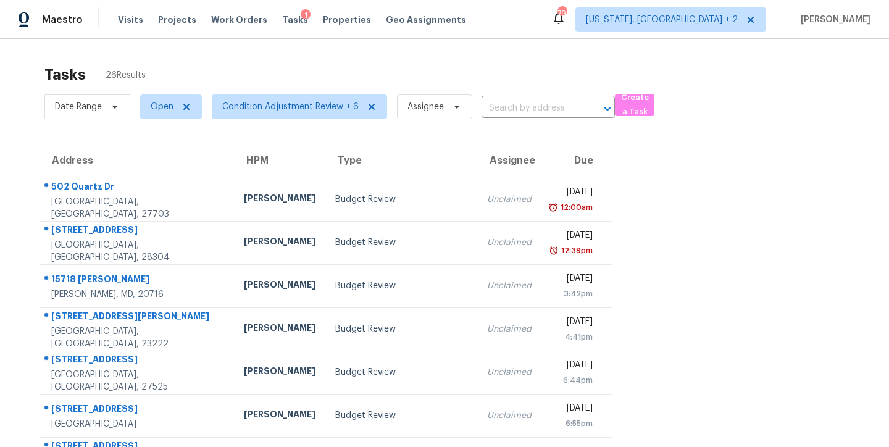
click at [314, 56] on div "Tasks 26 Results Date Range Open Condition Adjustment Review + 6 Assignee ​ Cre…" at bounding box center [444, 341] width 889 height 605
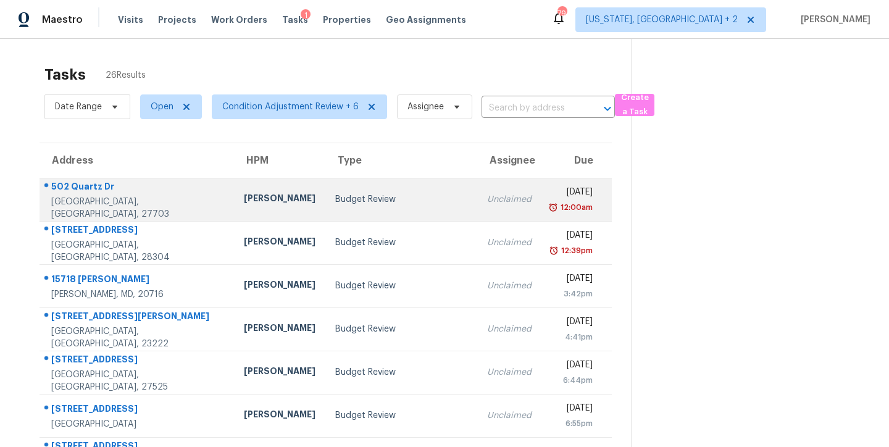
click at [165, 198] on td "502 Quartz Dr Durham, NC, 27703" at bounding box center [137, 199] width 195 height 43
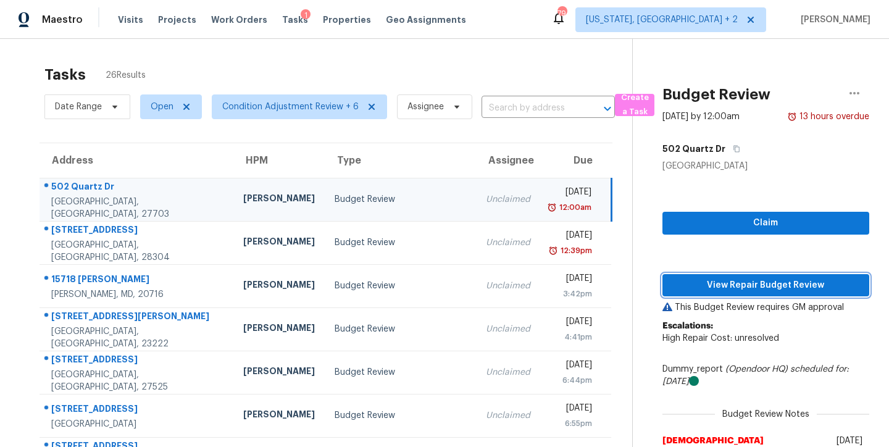
click at [808, 285] on span "View Repair Budget Review" at bounding box center [765, 285] width 187 height 15
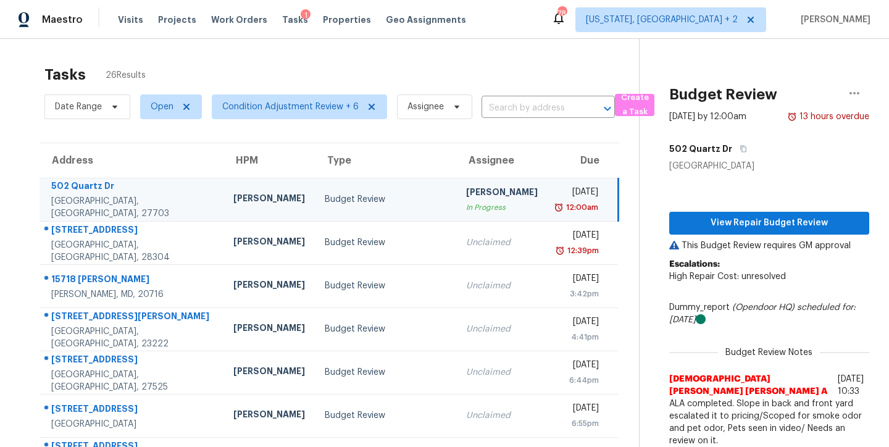
click at [540, 27] on div "Maestro Visits Projects Work Orders Tasks 1 Properties Geo Assignments 78 Washi…" at bounding box center [444, 19] width 889 height 39
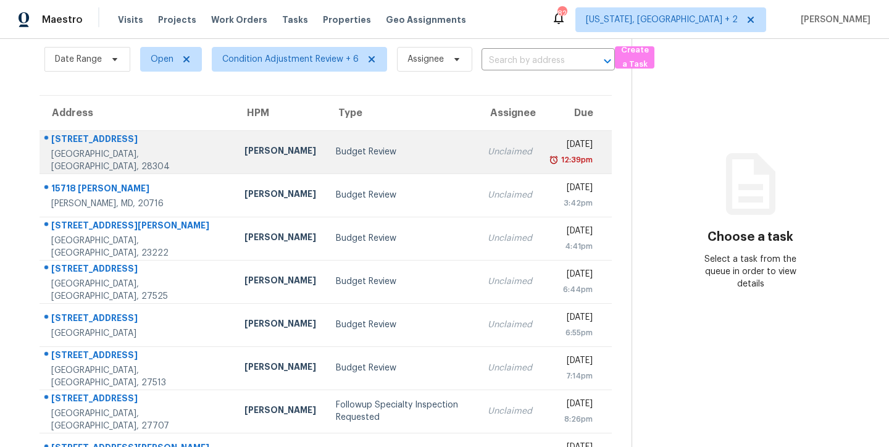
scroll to position [57, 0]
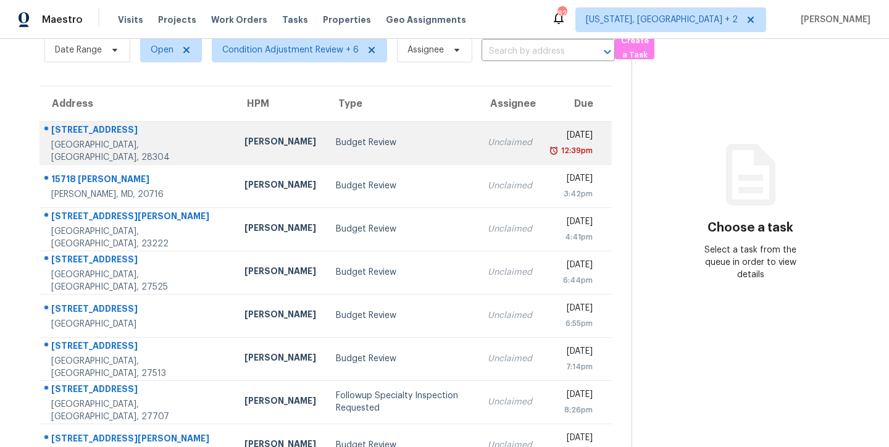
click at [245, 141] on div "[PERSON_NAME]" at bounding box center [281, 142] width 72 height 15
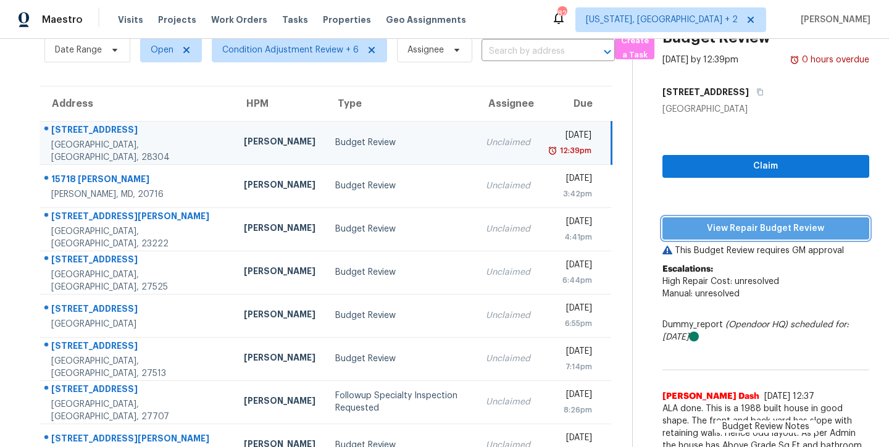
click at [790, 227] on span "View Repair Budget Review" at bounding box center [765, 228] width 187 height 15
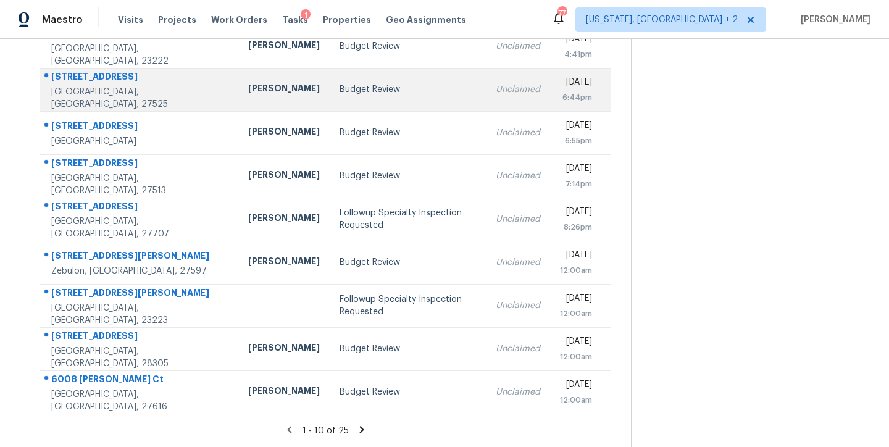
scroll to position [0, 0]
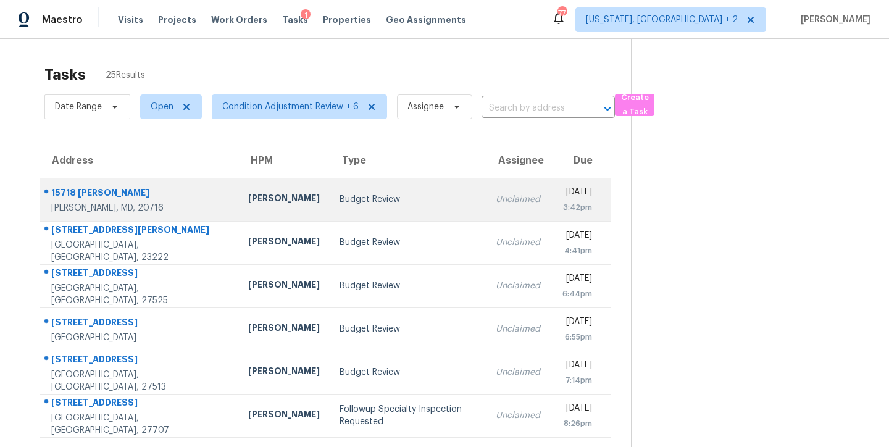
click at [340, 201] on div "Budget Review" at bounding box center [408, 199] width 136 height 12
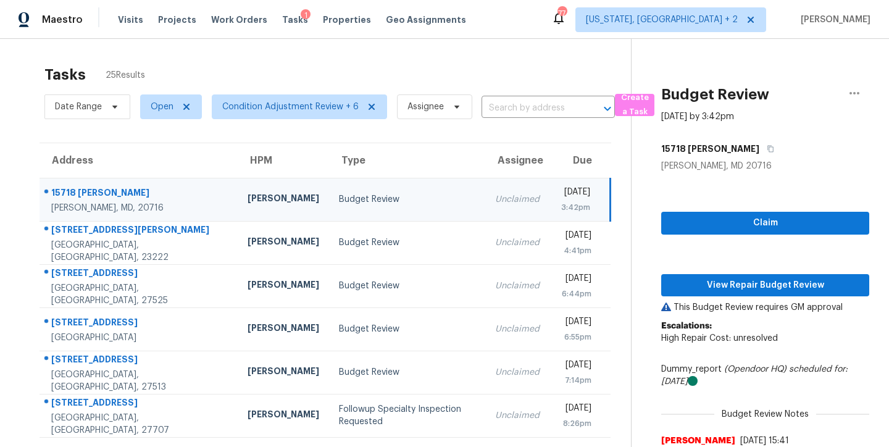
scroll to position [111, 0]
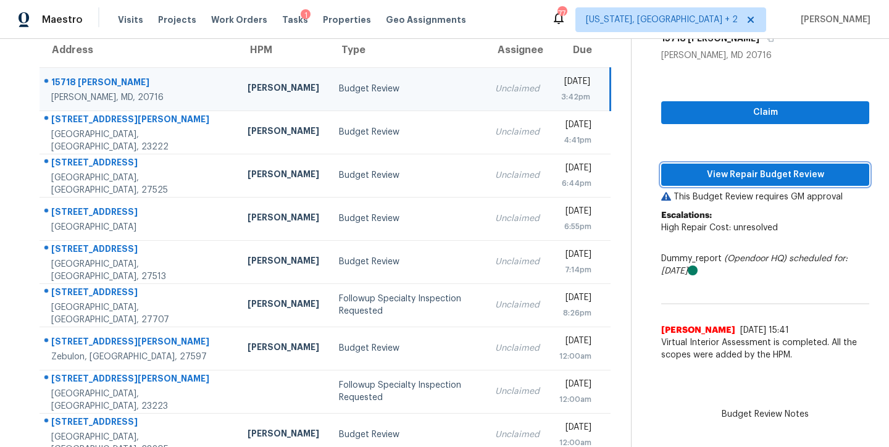
click at [780, 174] on span "View Repair Budget Review" at bounding box center [765, 174] width 188 height 15
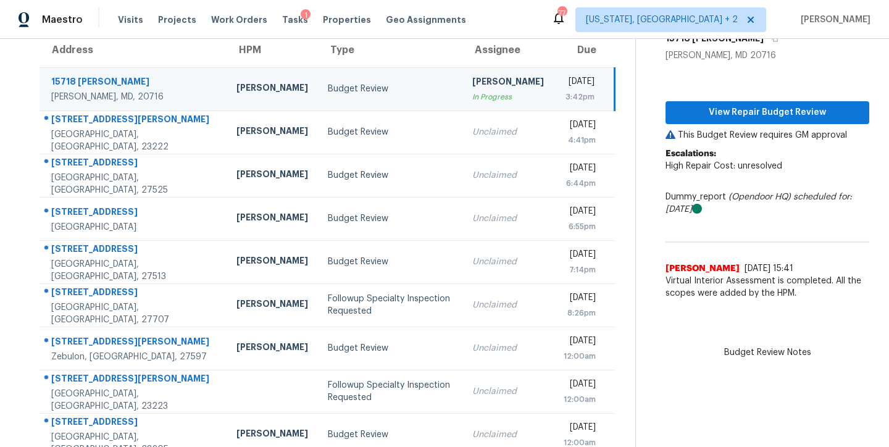
click at [540, 26] on div "Maestro Visits Projects Work Orders Tasks 1 Properties Geo Assignments [GEOGRAP…" at bounding box center [444, 19] width 889 height 39
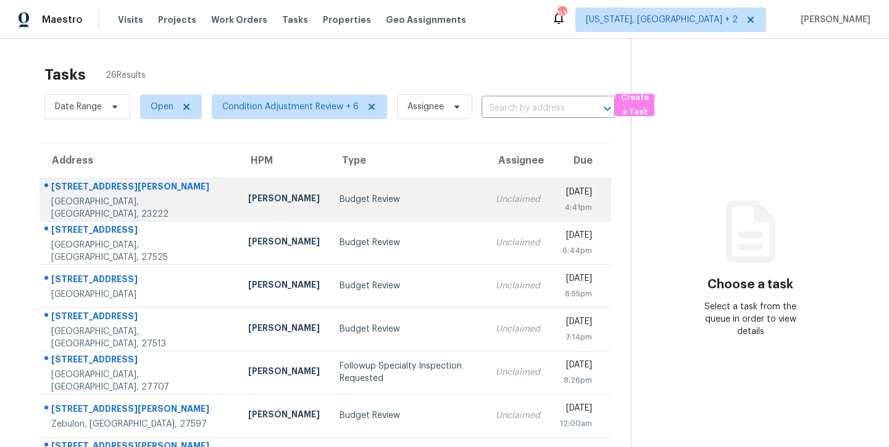
click at [340, 198] on div "Budget Review" at bounding box center [408, 199] width 136 height 12
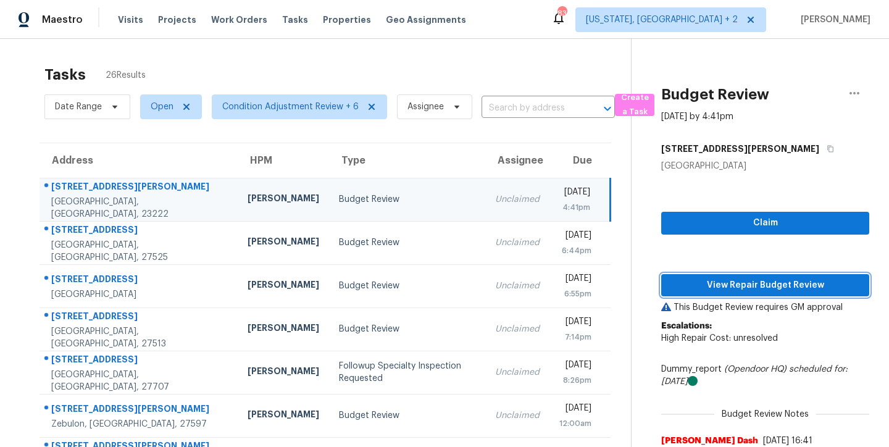
click at [774, 284] on span "View Repair Budget Review" at bounding box center [765, 285] width 188 height 15
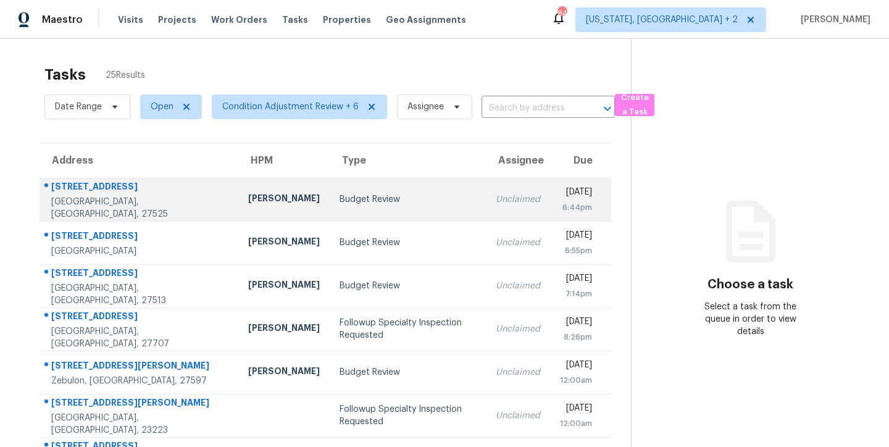
click at [330, 201] on td "Budget Review" at bounding box center [408, 199] width 156 height 43
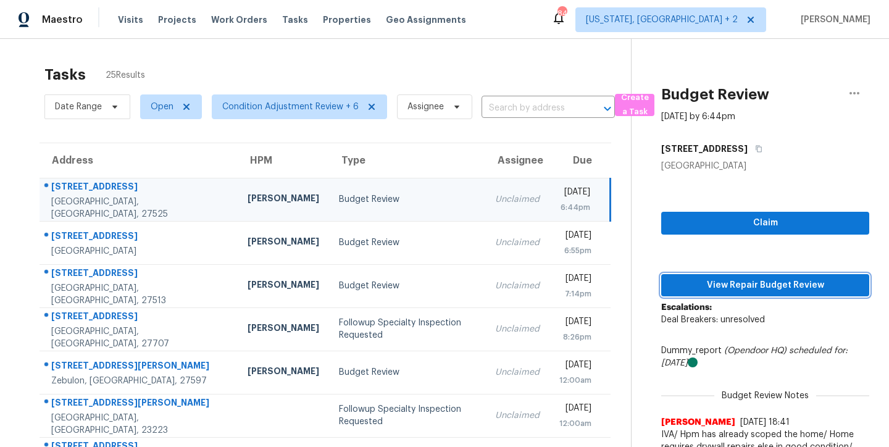
click at [763, 284] on span "View Repair Budget Review" at bounding box center [765, 285] width 188 height 15
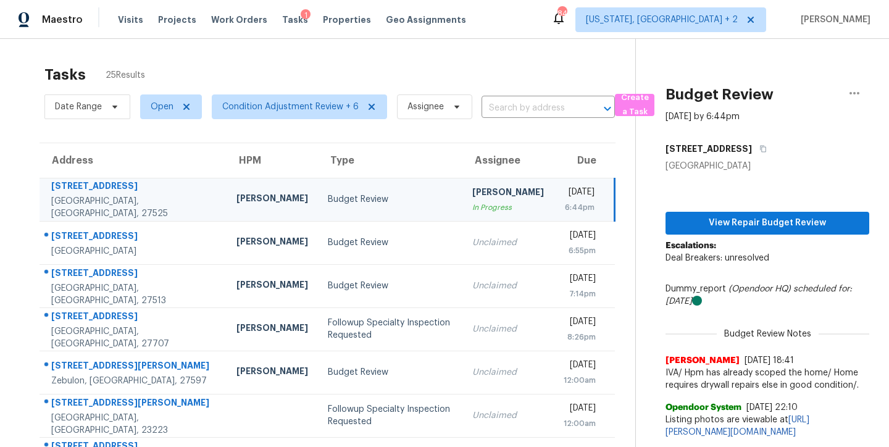
click at [556, 18] on div "Maestro Visits Projects Work Orders Tasks 1 Properties Geo Assignments 84 [US_S…" at bounding box center [444, 19] width 889 height 39
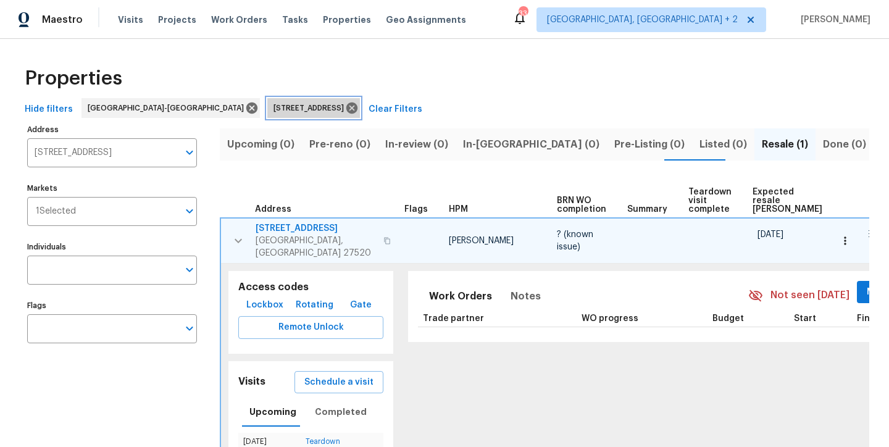
click at [346, 110] on icon at bounding box center [351, 108] width 11 height 11
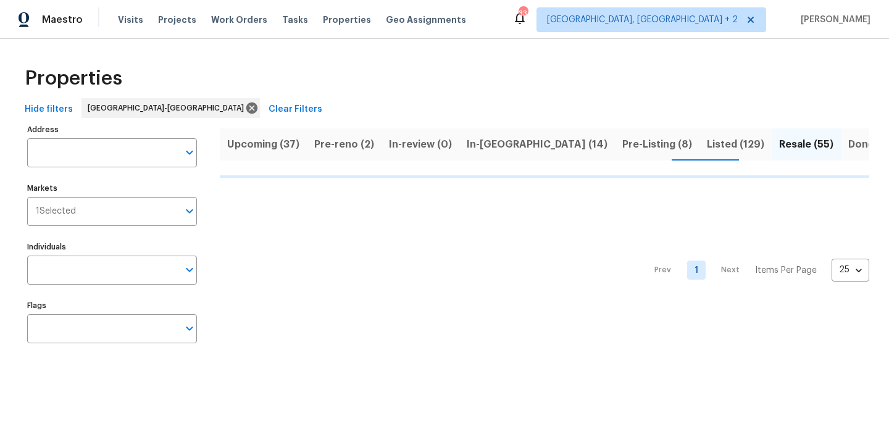
click at [524, 15] on div "Maestro Visits Projects Work Orders Tasks Properties Geo Assignments 33 Charles…" at bounding box center [444, 19] width 889 height 39
click at [521, 23] on div "Maestro Visits Projects Work Orders Tasks Properties Geo Assignments 38 [GEOGRA…" at bounding box center [444, 19] width 889 height 39
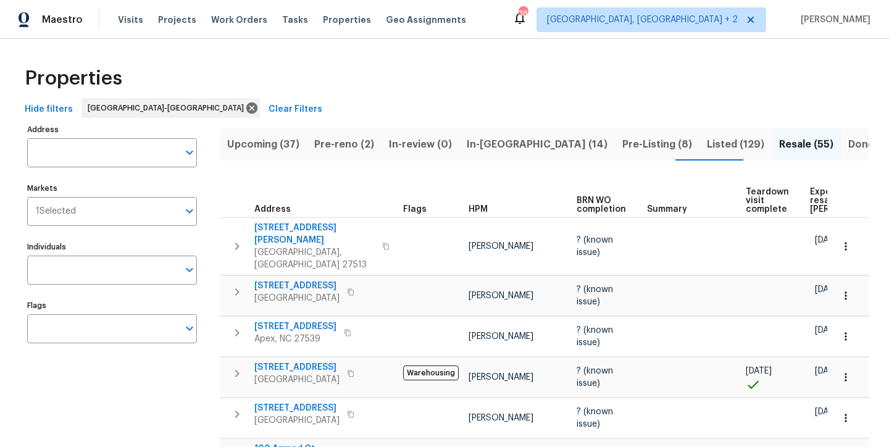
click at [622, 144] on span "Pre-Listing (8)" at bounding box center [657, 144] width 70 height 17
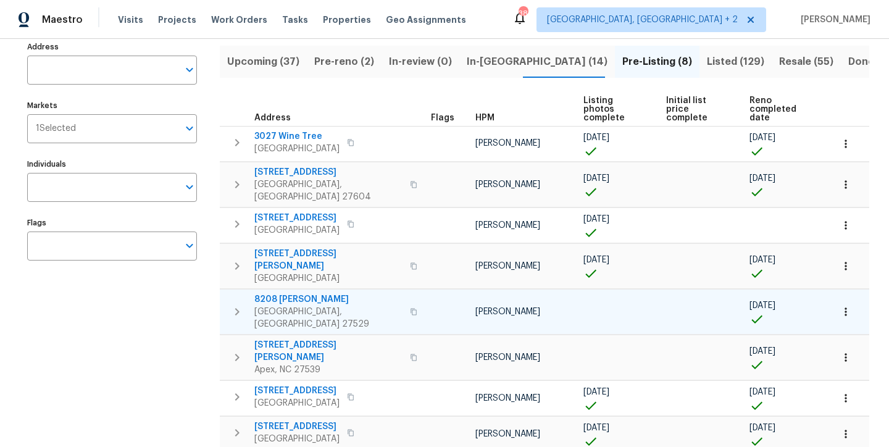
scroll to position [91, 0]
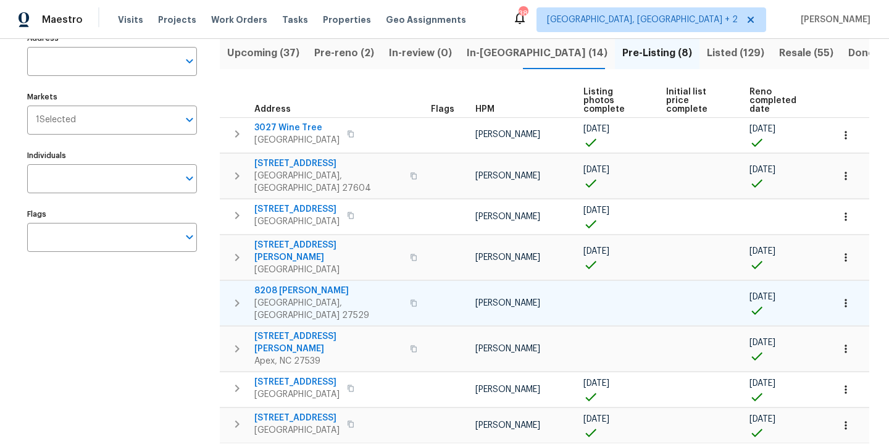
click at [241, 296] on icon "button" at bounding box center [237, 303] width 15 height 15
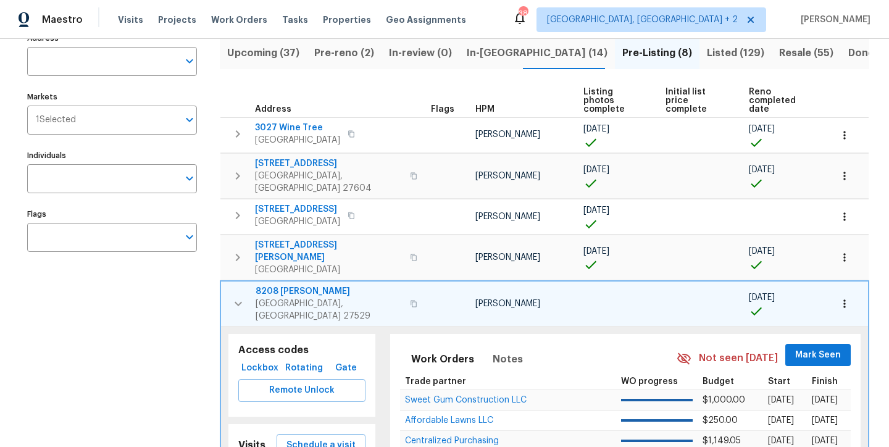
click at [274, 285] on span "8208 Diane Cir" at bounding box center [329, 291] width 147 height 12
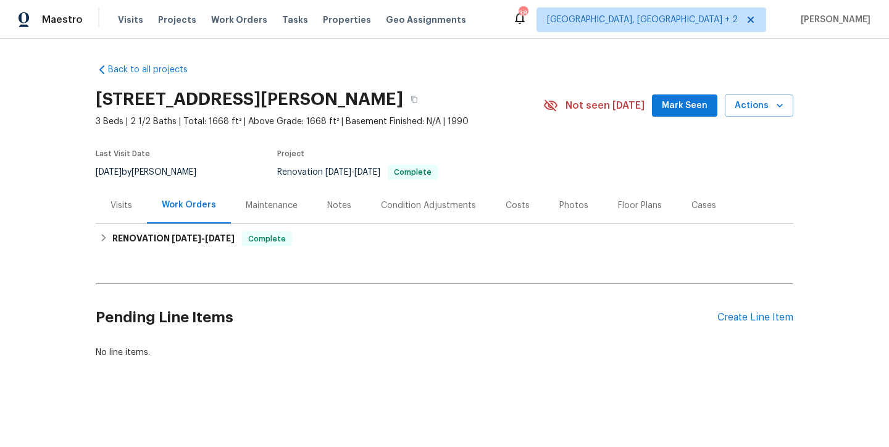
click at [444, 54] on div "Back to all projects [STREET_ADDRESS][PERSON_NAME] 3 Beds | 2 1/2 Baths | Total…" at bounding box center [445, 211] width 698 height 315
click at [559, 206] on div "Photos" at bounding box center [573, 205] width 29 height 12
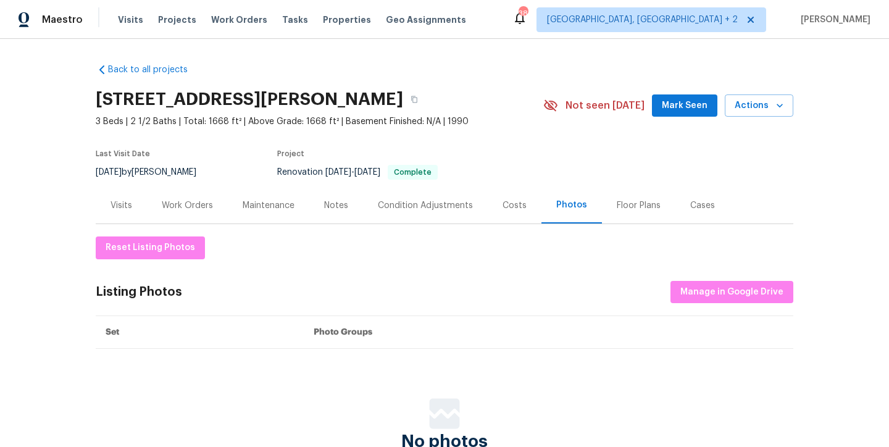
click at [520, 77] on div "Back to all projects [STREET_ADDRESS][PERSON_NAME] 3 Beds | 2 1/2 Baths | Total…" at bounding box center [445, 267] width 698 height 426
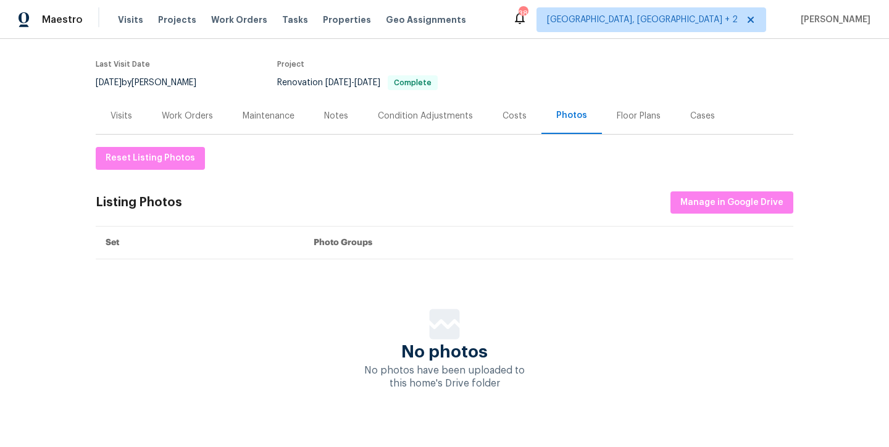
scroll to position [115, 0]
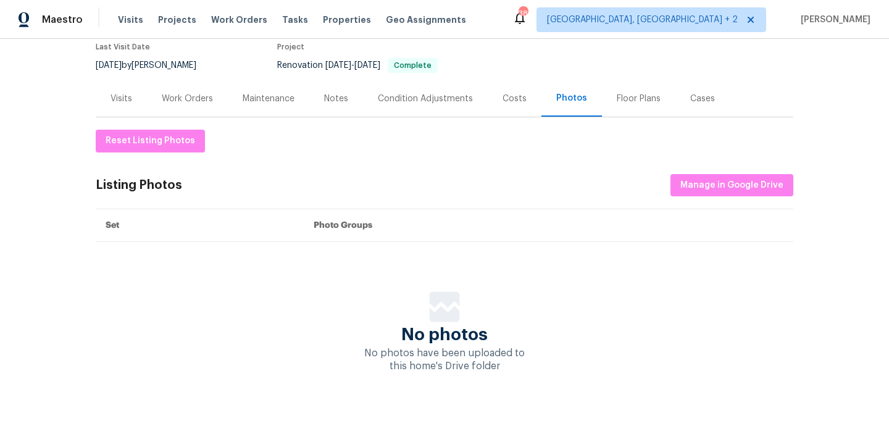
click at [488, 28] on div "Maestro Visits Projects Work Orders Tasks Properties Geo Assignments 38 [GEOGRA…" at bounding box center [444, 19] width 889 height 39
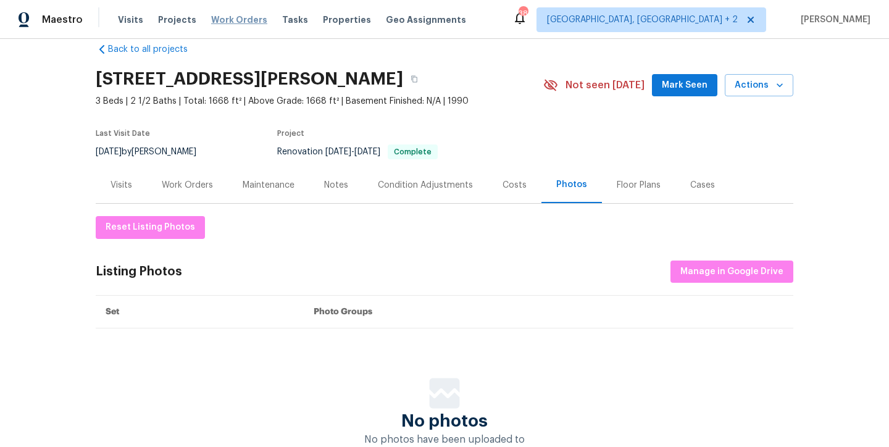
scroll to position [0, 0]
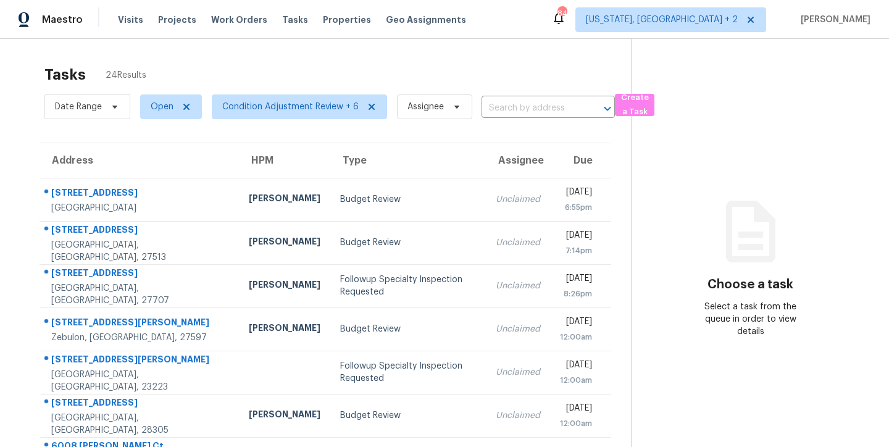
click at [28, 227] on div "Address HPM Type Assignee Due [STREET_ADDRESS] [PERSON_NAME] Budget Review Uncl…" at bounding box center [325, 377] width 611 height 468
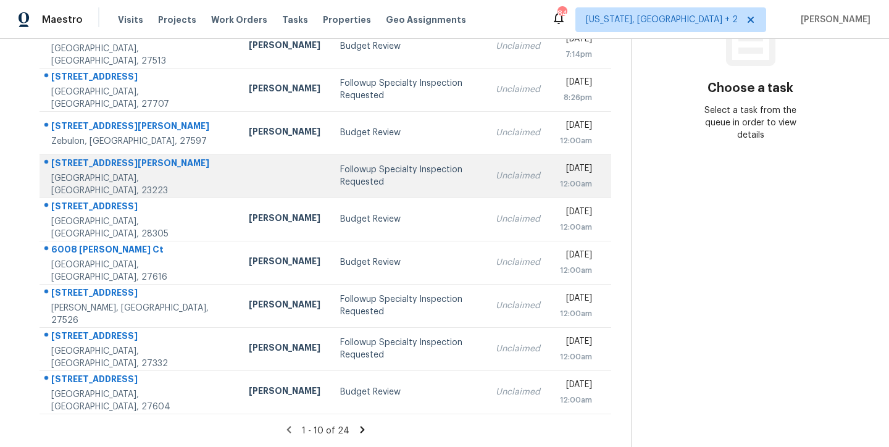
scroll to position [95, 0]
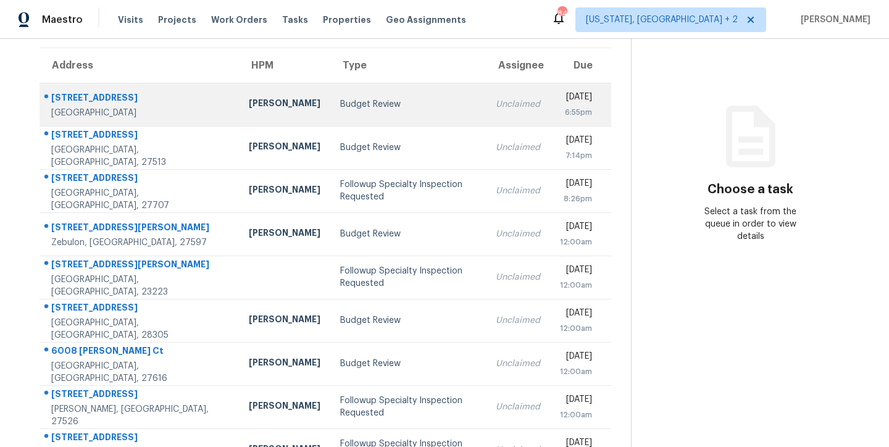
click at [340, 109] on div "Budget Review" at bounding box center [408, 104] width 136 height 12
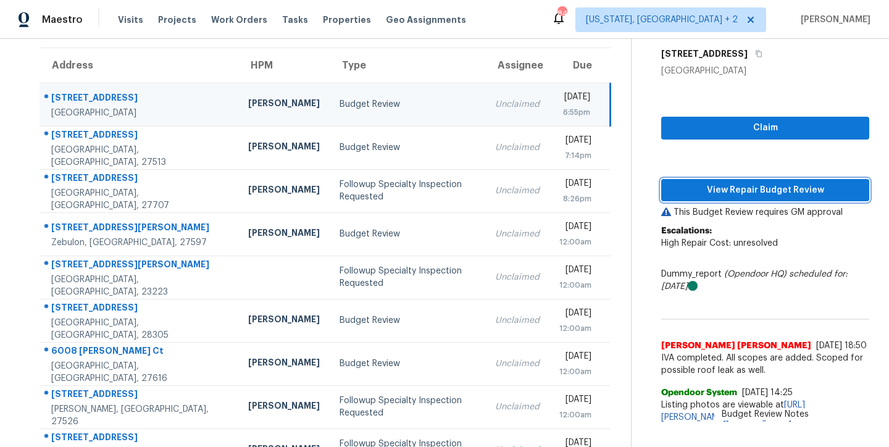
click at [725, 191] on span "View Repair Budget Review" at bounding box center [765, 190] width 188 height 15
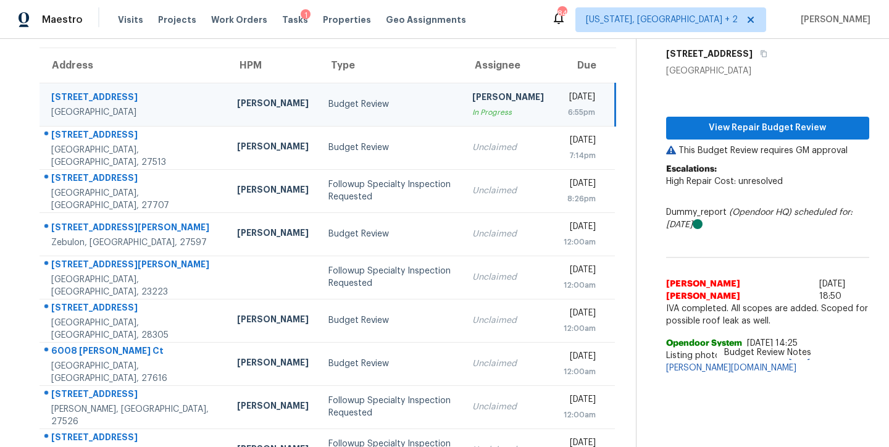
click at [529, 24] on div "Maestro Visits Projects Work Orders Tasks 1 Properties Geo Assignments 84 [US_S…" at bounding box center [444, 19] width 889 height 39
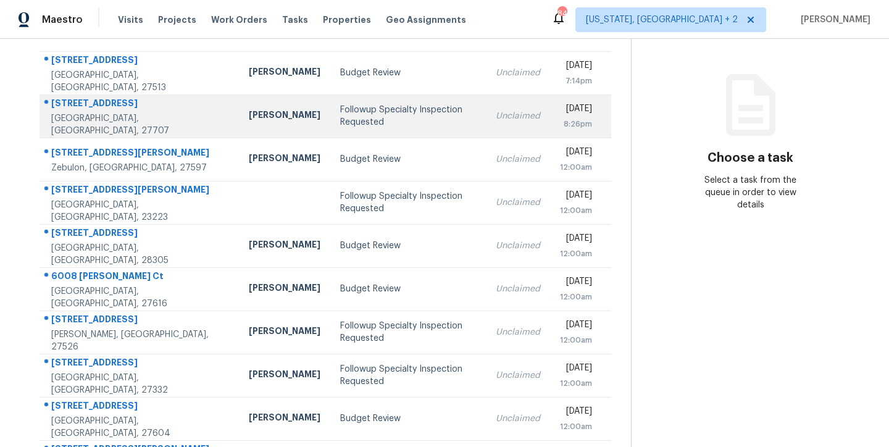
scroll to position [205, 0]
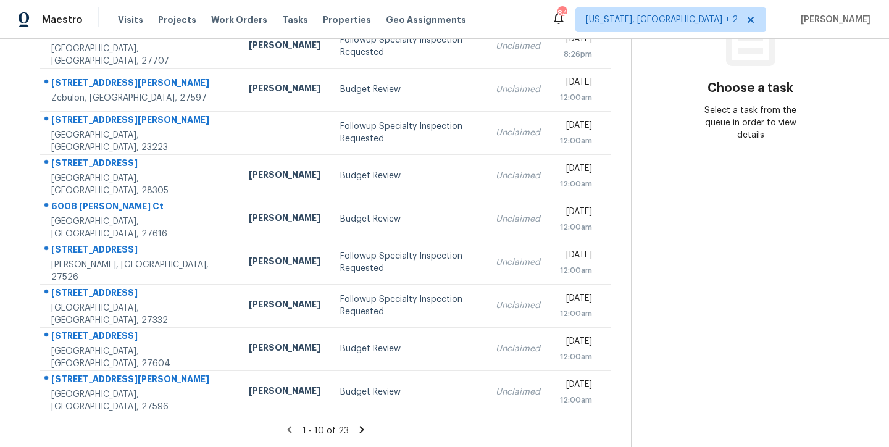
click at [359, 426] on icon at bounding box center [361, 429] width 4 height 7
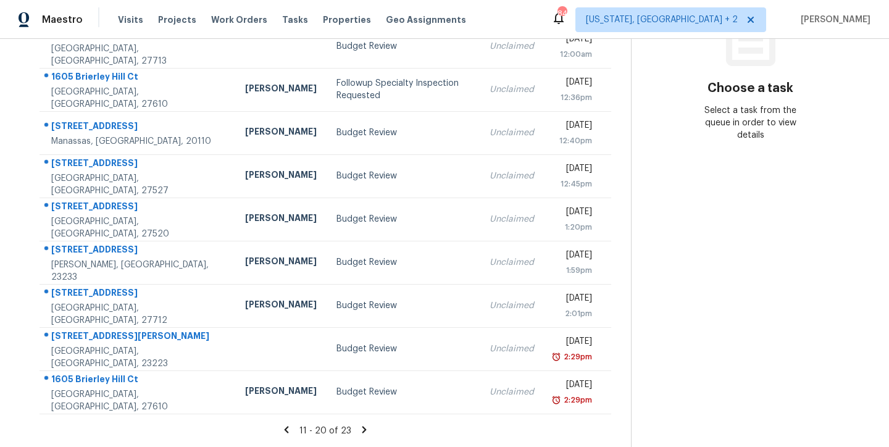
click at [362, 426] on icon at bounding box center [364, 429] width 4 height 7
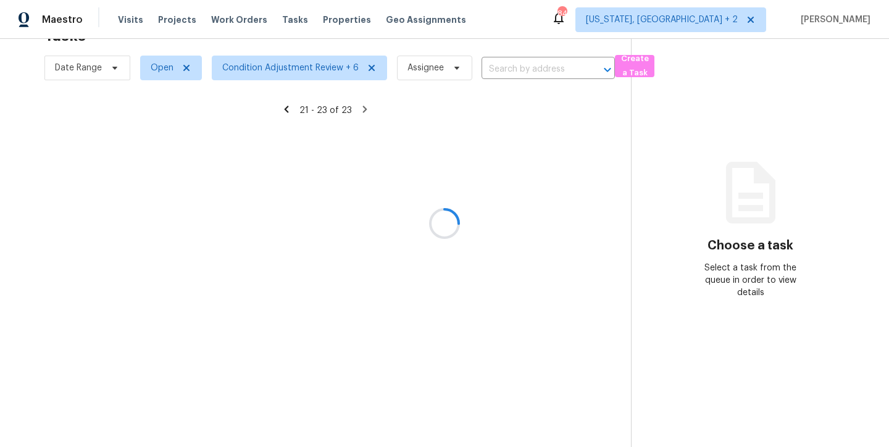
scroll to position [48, 0]
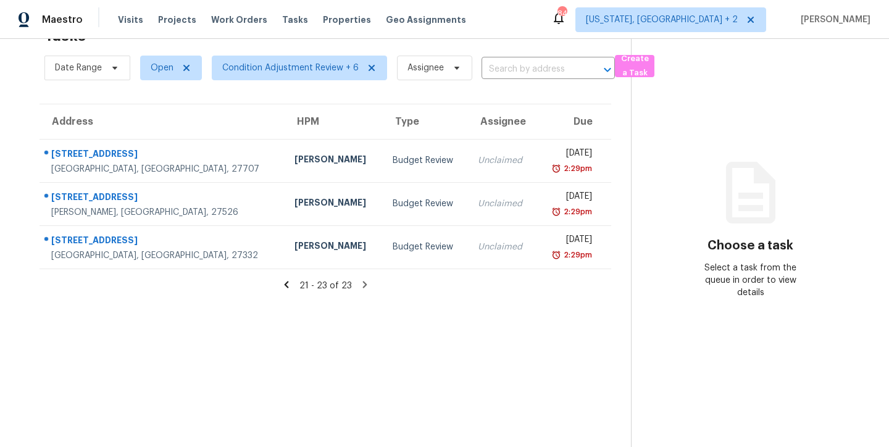
click at [282, 279] on icon at bounding box center [286, 284] width 11 height 11
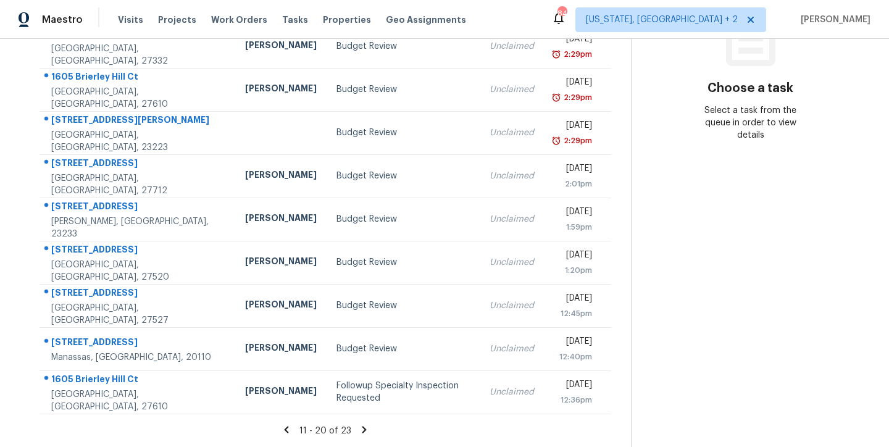
click at [283, 424] on icon at bounding box center [286, 429] width 11 height 11
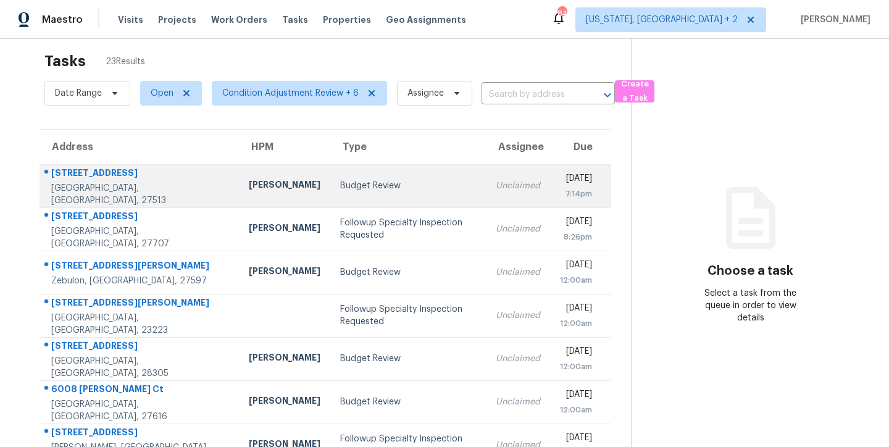
scroll to position [0, 0]
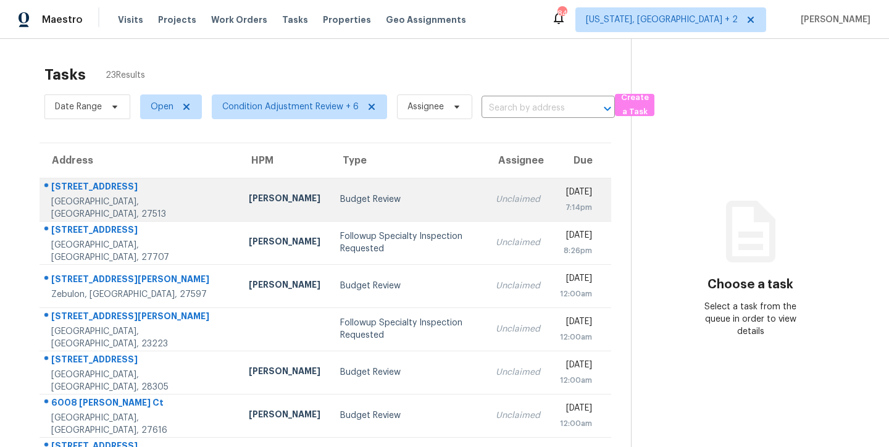
click at [496, 203] on div "Unclaimed" at bounding box center [518, 199] width 44 height 12
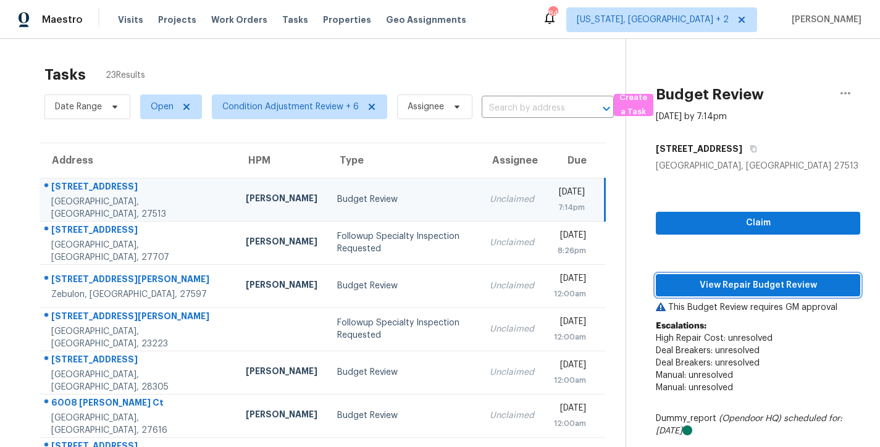
click at [805, 281] on span "View Repair Budget Review" at bounding box center [758, 285] width 185 height 15
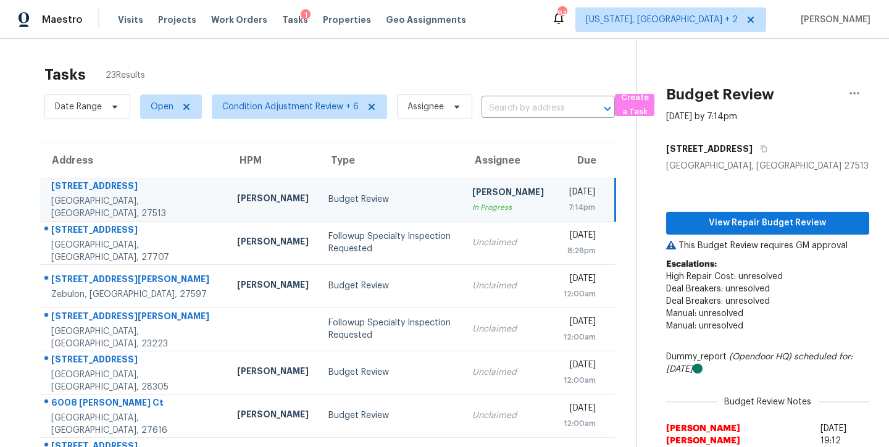
click at [577, 24] on div "Maestro Visits Projects Work Orders Tasks 1 Properties Geo Assignments 84 Washi…" at bounding box center [444, 19] width 889 height 39
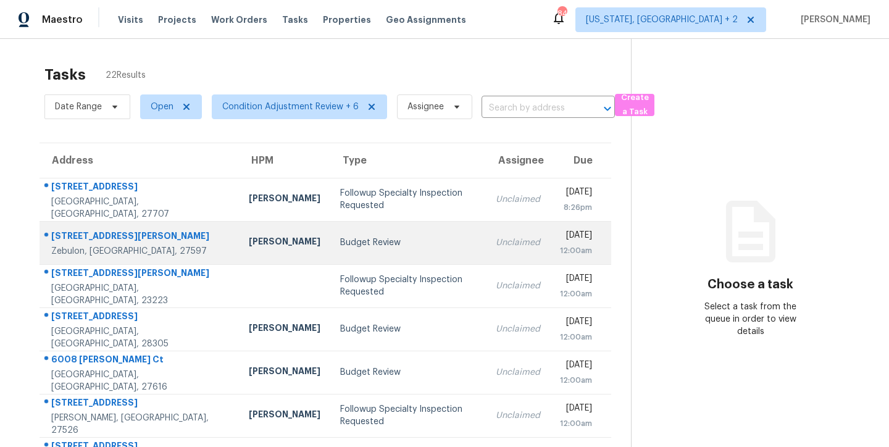
scroll to position [83, 0]
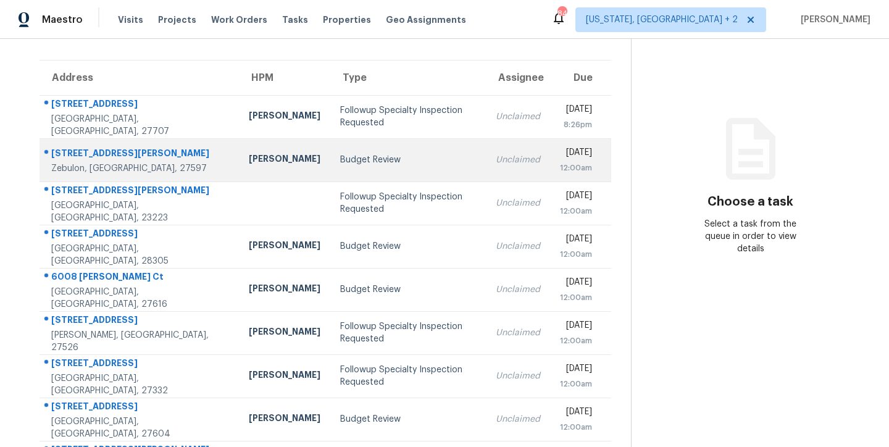
click at [340, 161] on div "Budget Review" at bounding box center [408, 160] width 136 height 12
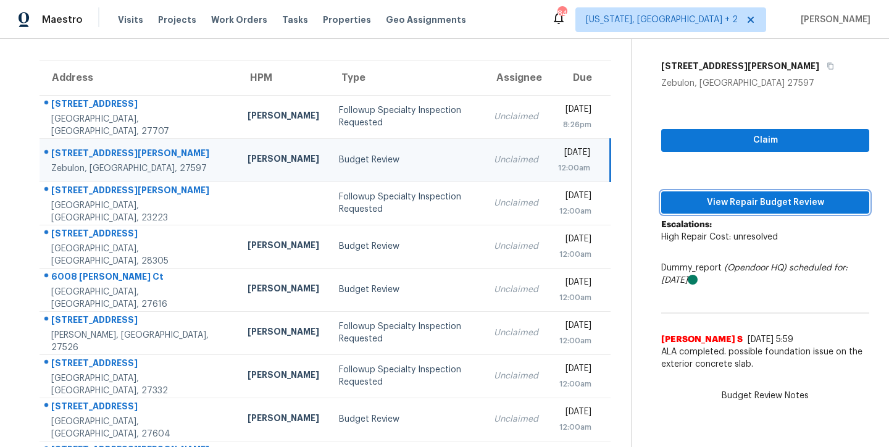
click at [811, 204] on span "View Repair Budget Review" at bounding box center [765, 202] width 188 height 15
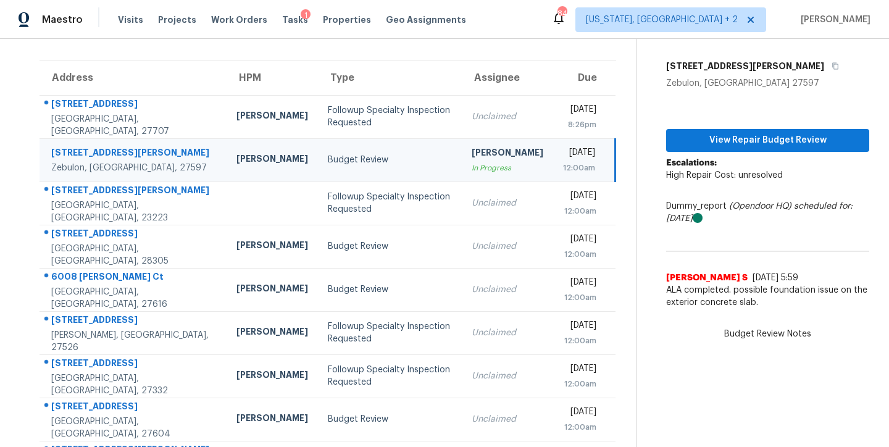
drag, startPoint x: 488, startPoint y: 23, endPoint x: 479, endPoint y: 25, distance: 9.3
click at [488, 23] on div "Maestro Visits Projects Work Orders Tasks 1 Properties Geo Assignments 84 [US_S…" at bounding box center [444, 19] width 889 height 39
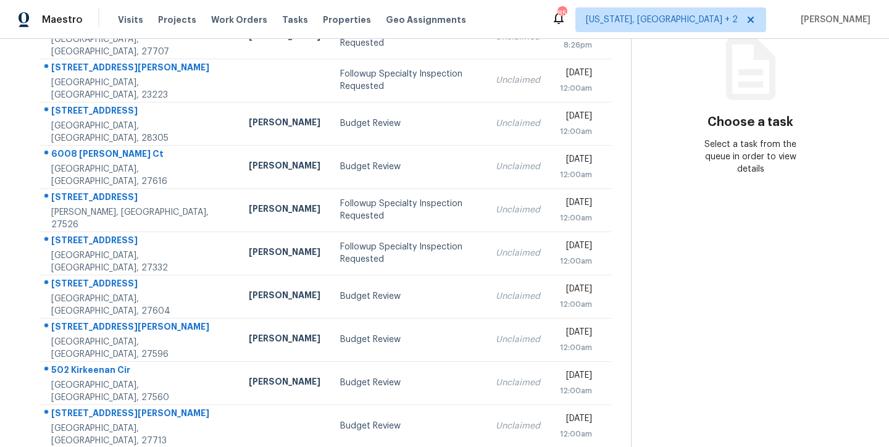
scroll to position [156, 0]
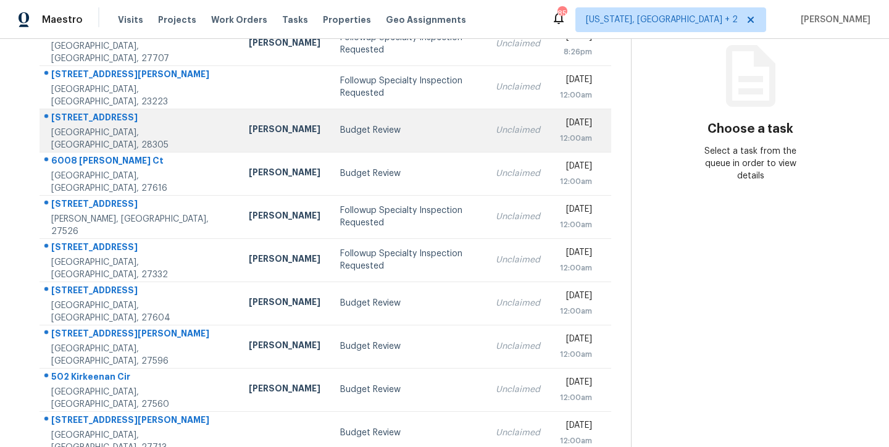
click at [340, 132] on div "Budget Review" at bounding box center [408, 130] width 136 height 12
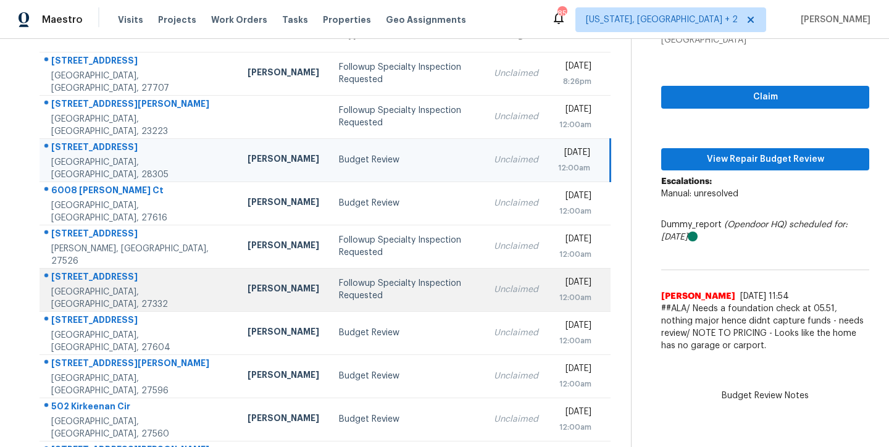
scroll to position [83, 0]
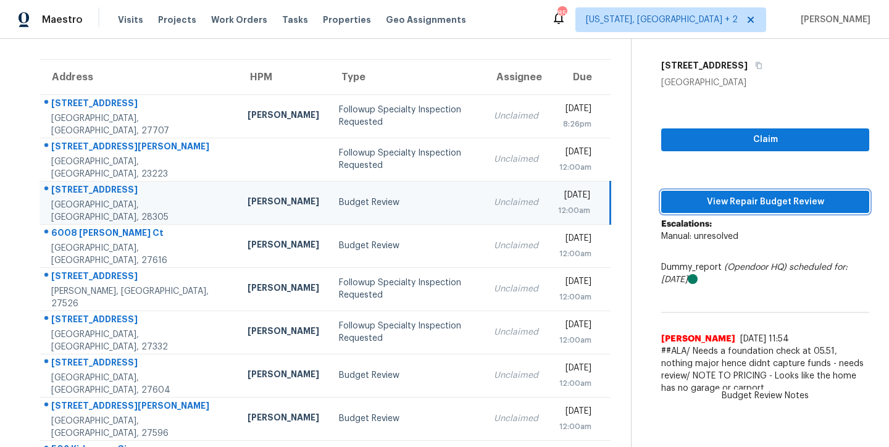
click at [756, 201] on span "View Repair Budget Review" at bounding box center [765, 202] width 188 height 15
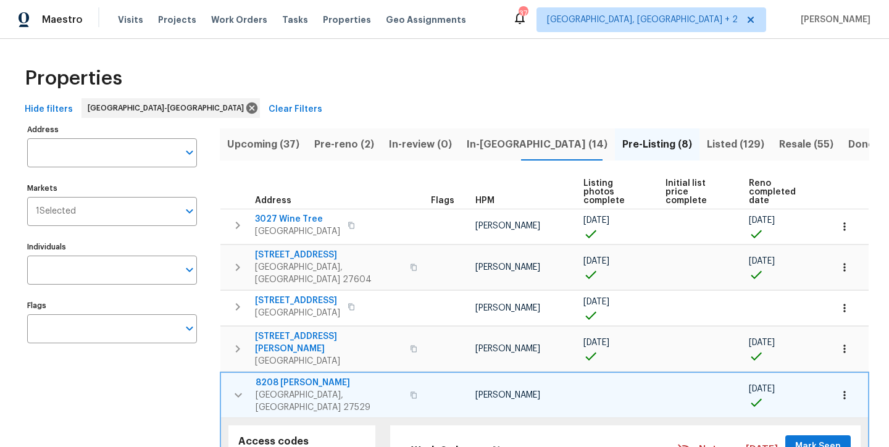
click at [356, 99] on div "Hide filters Raleigh-Durham Clear Filters" at bounding box center [445, 109] width 850 height 23
click at [337, 146] on span "Pre-reno (2)" at bounding box center [344, 144] width 60 height 17
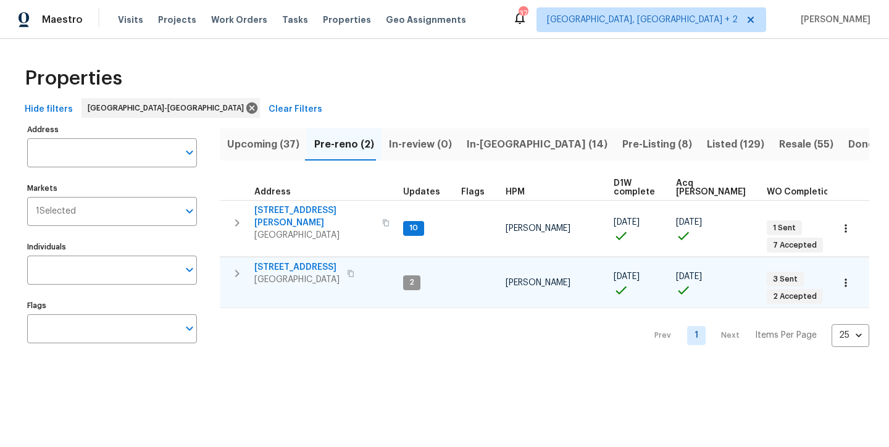
click at [241, 266] on icon "button" at bounding box center [237, 273] width 15 height 15
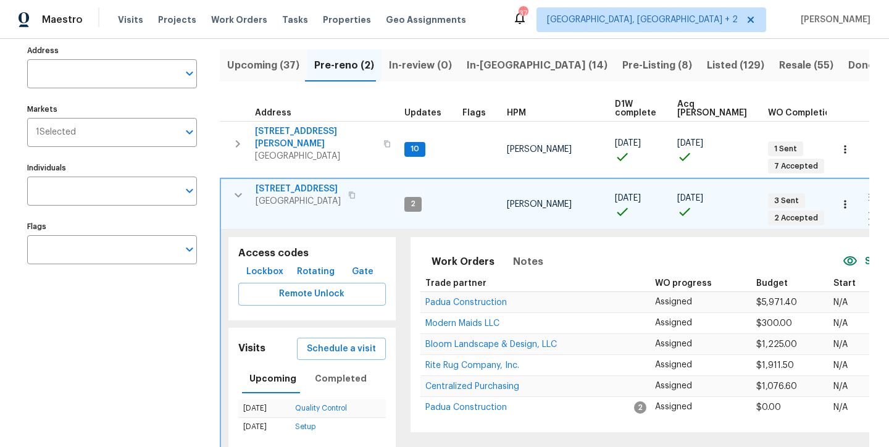
scroll to position [137, 0]
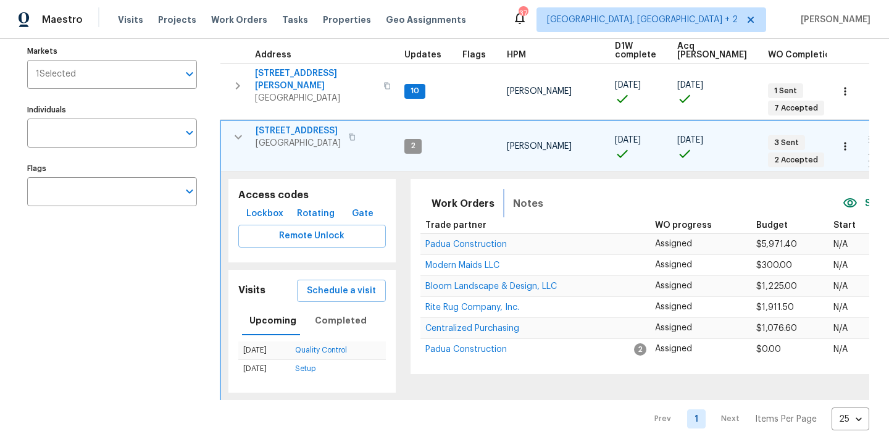
click at [513, 195] on span "Notes" at bounding box center [528, 203] width 30 height 17
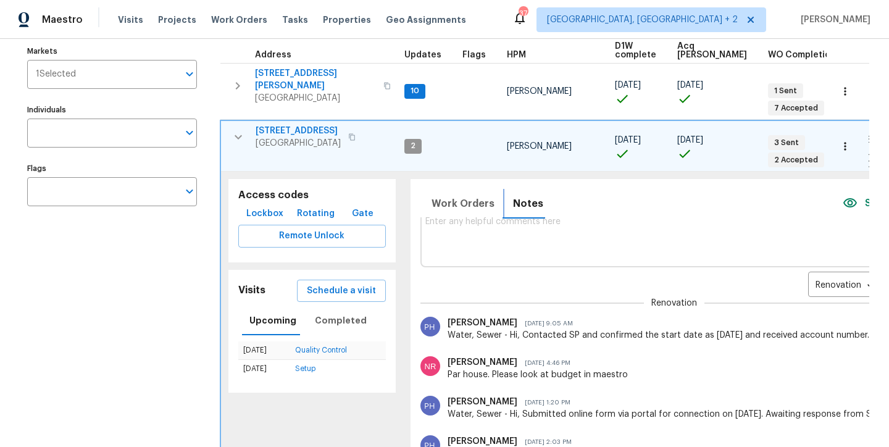
scroll to position [0, 0]
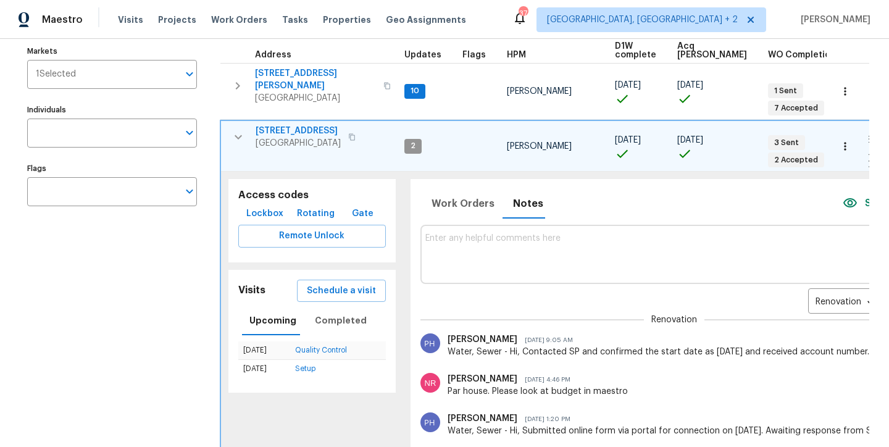
click at [271, 125] on span "100 Waterford Dr" at bounding box center [298, 131] width 85 height 12
click at [233, 130] on icon "button" at bounding box center [238, 137] width 15 height 15
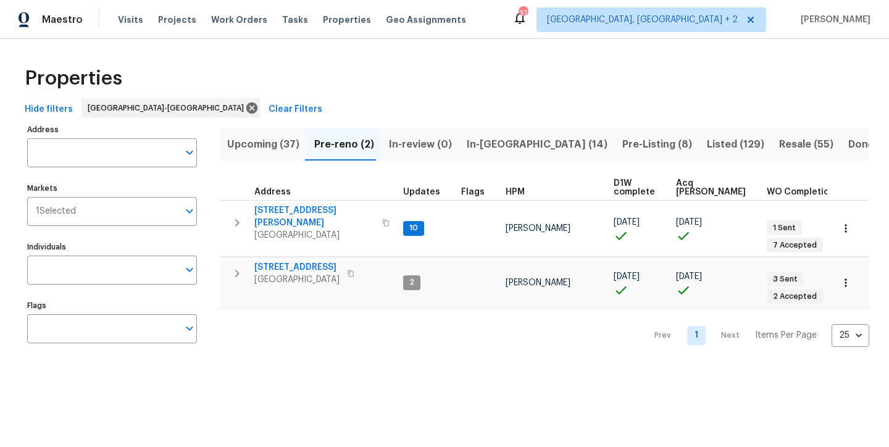
click at [549, 86] on div "Properties" at bounding box center [445, 79] width 850 height 40
click at [78, 41] on div "Properties Hide filters Raleigh-Durham Clear Filters Address Address Markets 1 …" at bounding box center [444, 207] width 889 height 337
click at [436, 67] on div "Properties" at bounding box center [445, 79] width 850 height 40
click at [152, 130] on label "Address" at bounding box center [112, 129] width 170 height 7
click at [152, 138] on input "Address" at bounding box center [102, 152] width 151 height 29
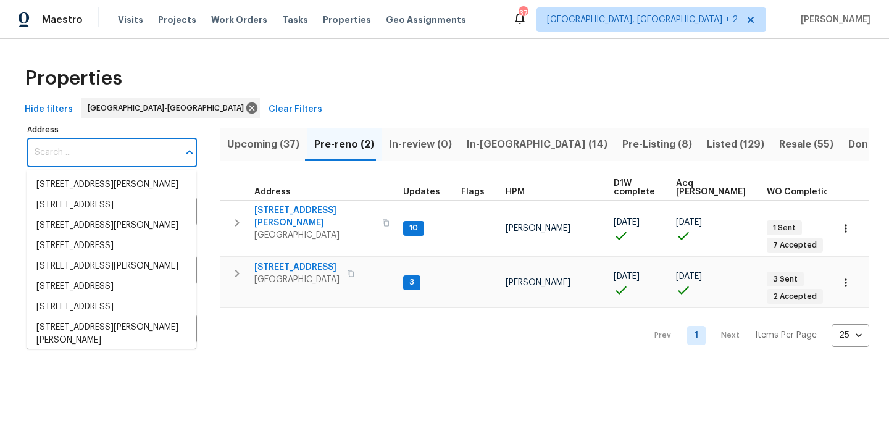
click at [181, 154] on button "Close" at bounding box center [189, 152] width 17 height 17
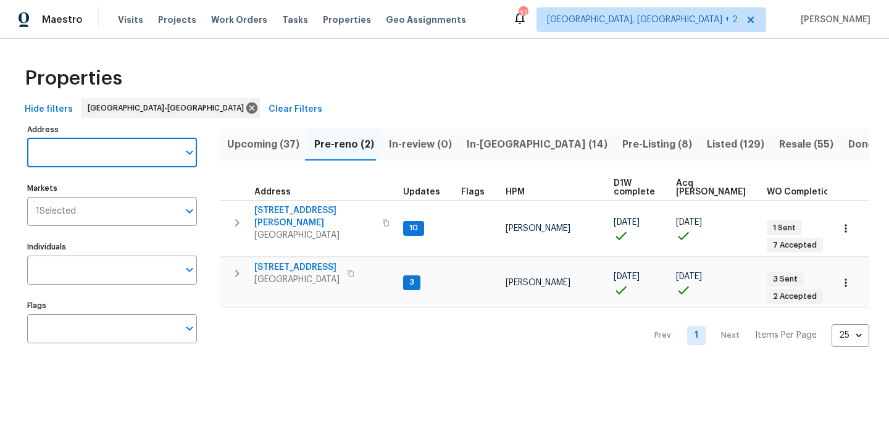
click at [317, 93] on div "Properties" at bounding box center [445, 79] width 850 height 40
click at [514, 31] on div "Maestro Visits Projects Work Orders Tasks Properties Geo Assignments 37 Charles…" at bounding box center [444, 19] width 889 height 39
click at [425, 93] on div "Properties" at bounding box center [445, 79] width 850 height 40
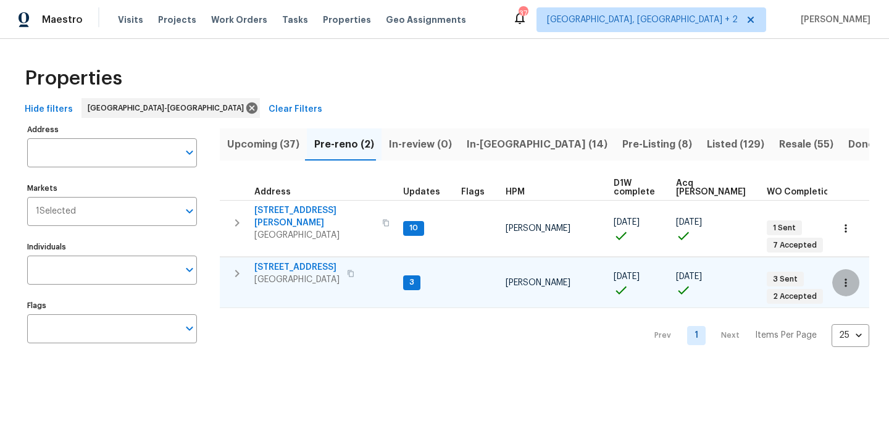
click at [840, 277] on icon "button" at bounding box center [846, 283] width 12 height 12
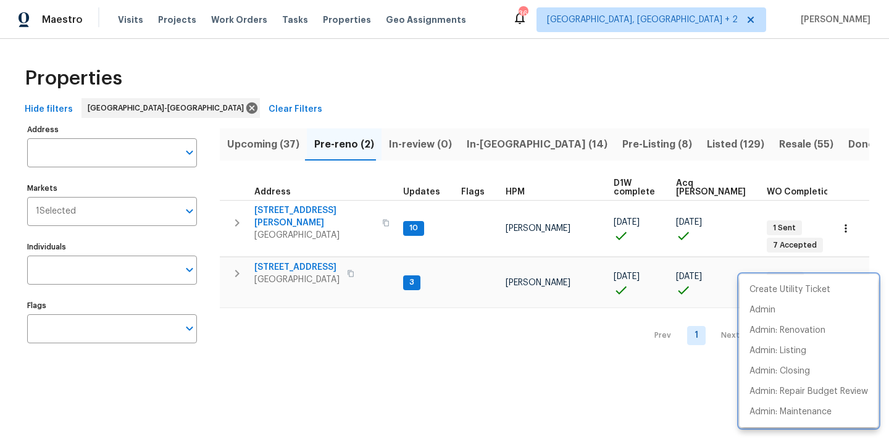
click at [547, 32] on div at bounding box center [444, 223] width 889 height 447
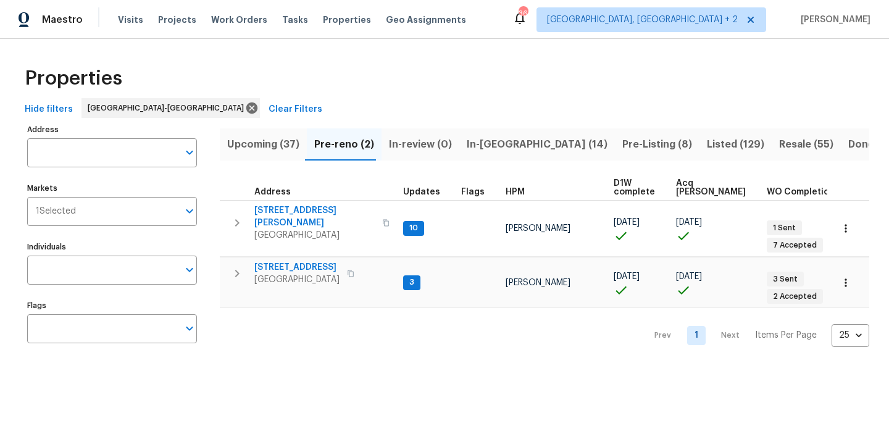
click at [331, 88] on div "Properties" at bounding box center [445, 79] width 850 height 40
click at [380, 84] on div "Properties" at bounding box center [445, 79] width 850 height 40
click at [534, 23] on div "Maestro Visits Projects Work Orders Tasks Properties Geo Assignments 36 Charles…" at bounding box center [444, 19] width 889 height 39
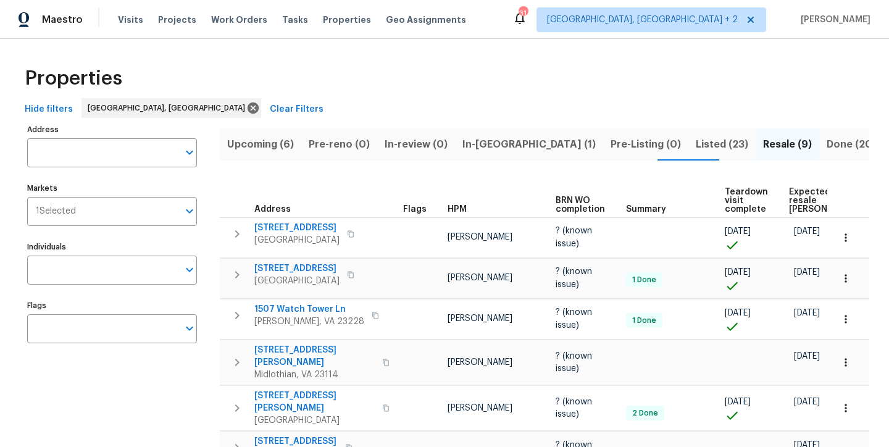
click at [283, 98] on div "Properties" at bounding box center [445, 79] width 850 height 40
click at [256, 143] on span "Upcoming (6)" at bounding box center [260, 144] width 67 height 17
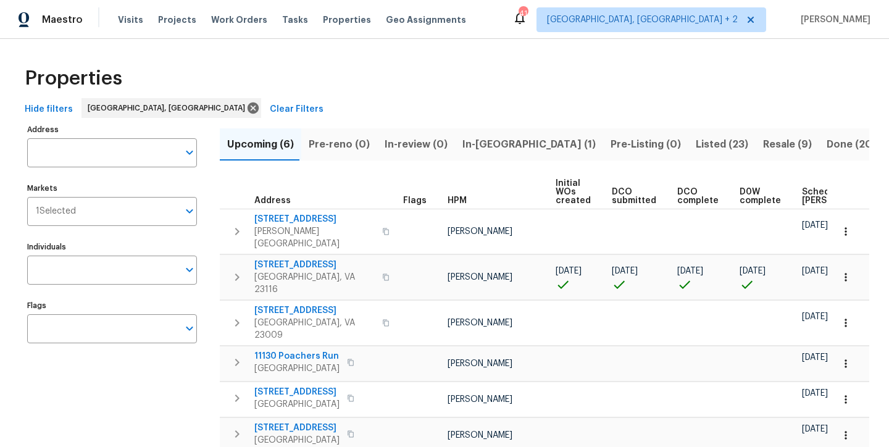
click at [500, 52] on div "Properties Hide filters Richmond, VA Clear Filters Address Address Markets 1 Se…" at bounding box center [444, 271] width 889 height 464
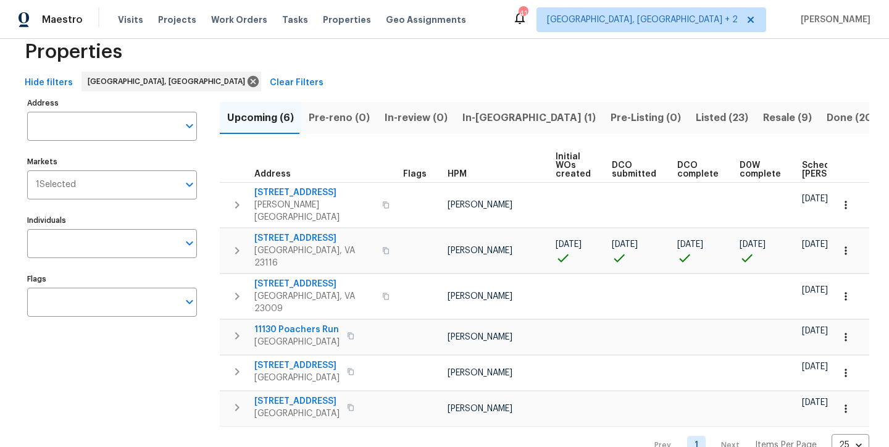
scroll to position [44, 0]
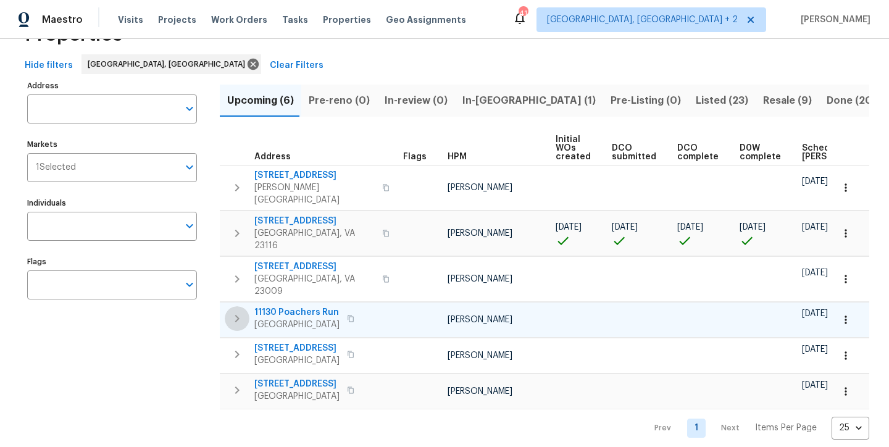
click at [236, 311] on icon "button" at bounding box center [237, 318] width 15 height 15
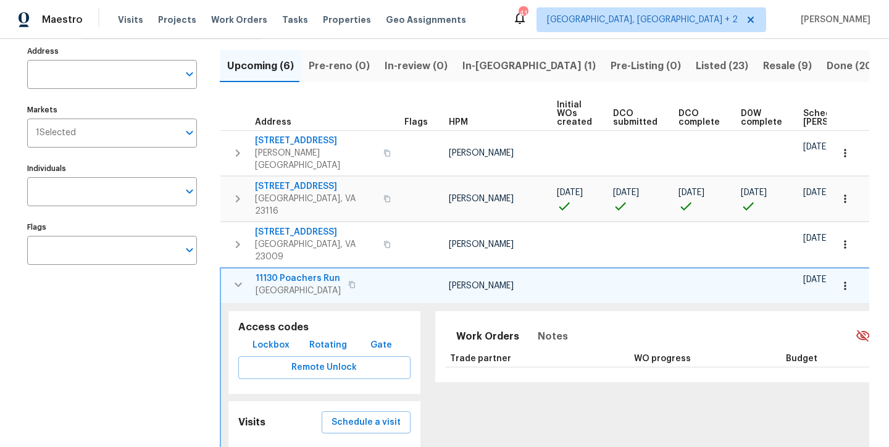
scroll to position [133, 0]
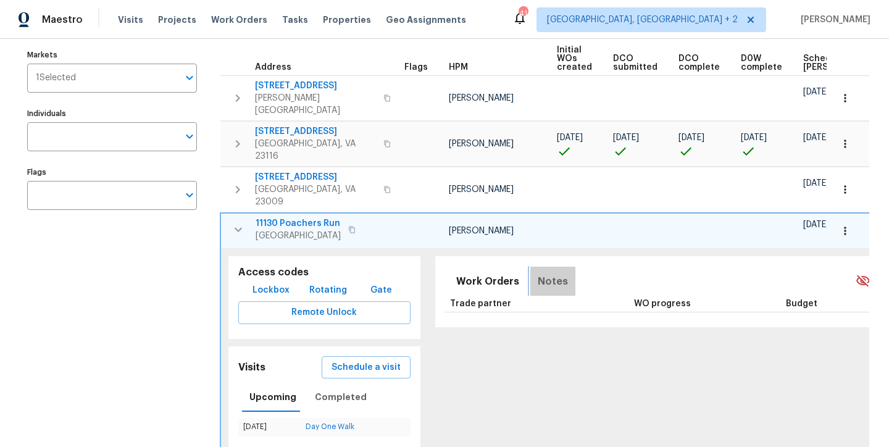
click at [543, 273] on span "Notes" at bounding box center [553, 281] width 30 height 17
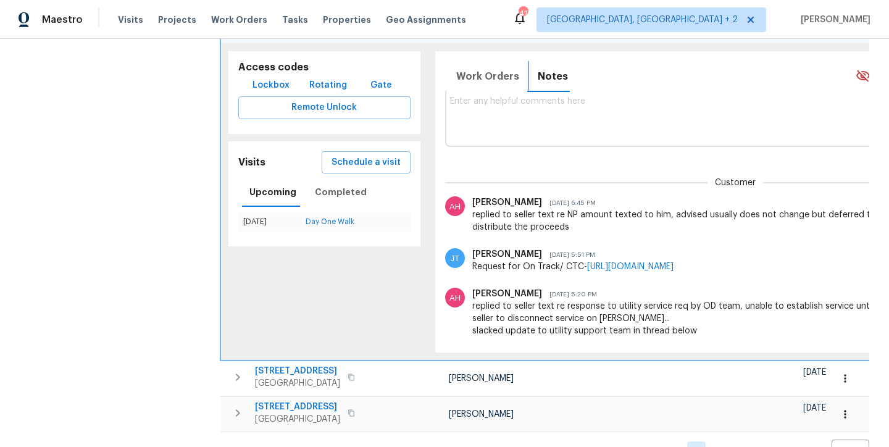
scroll to position [0, 147]
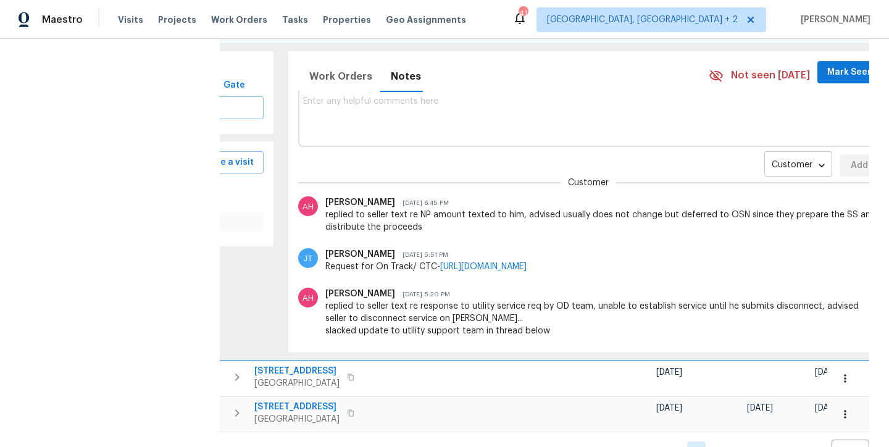
click at [728, 131] on body "Maestro Visits Projects Work Orders Tasks Properties Geo Assignments 41 Charles…" at bounding box center [444, 223] width 889 height 447
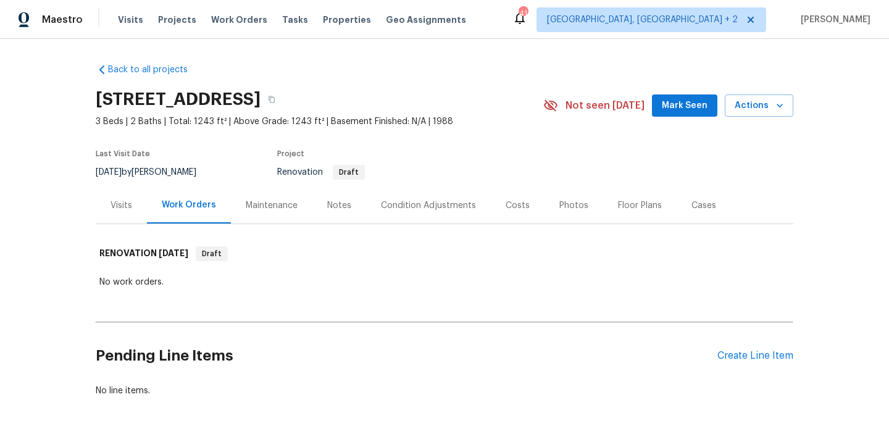
click at [386, 199] on div "Condition Adjustments" at bounding box center [428, 205] width 95 height 12
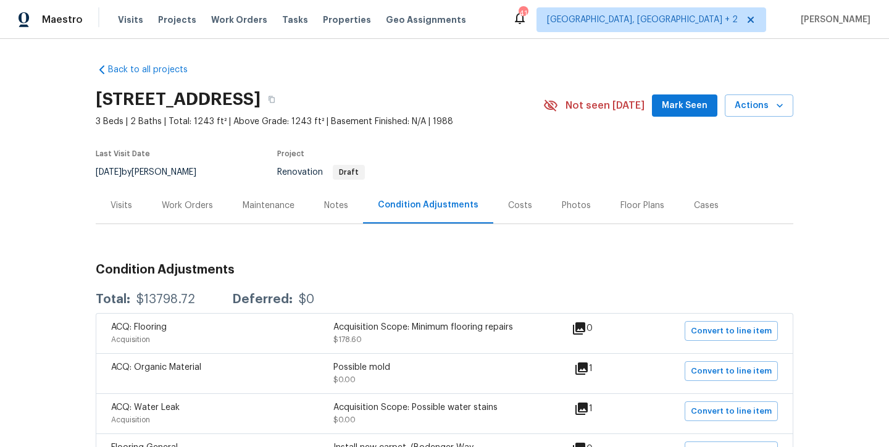
click at [504, 151] on div "Project" at bounding box center [395, 157] width 237 height 15
click at [273, 207] on div "Maintenance" at bounding box center [269, 205] width 52 height 12
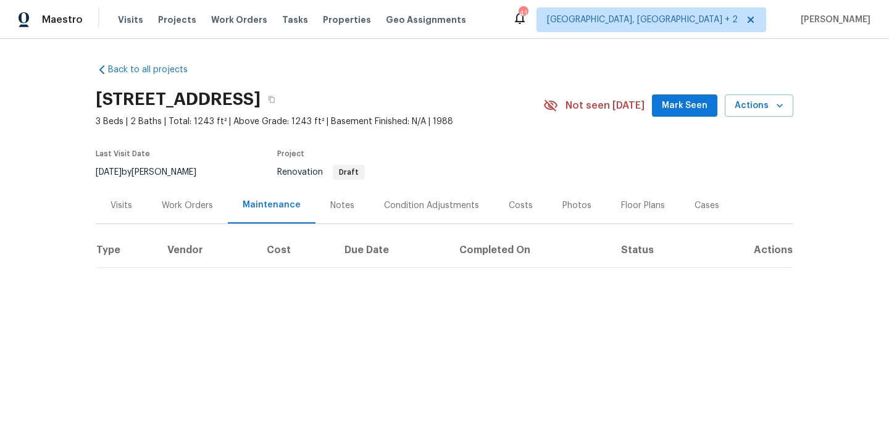
click at [339, 204] on div "Notes" at bounding box center [342, 205] width 24 height 12
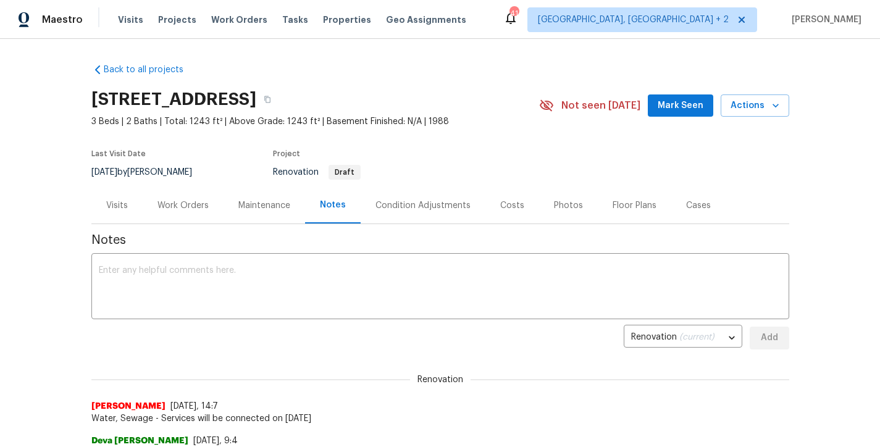
click at [512, 203] on div "Costs" at bounding box center [512, 205] width 24 height 12
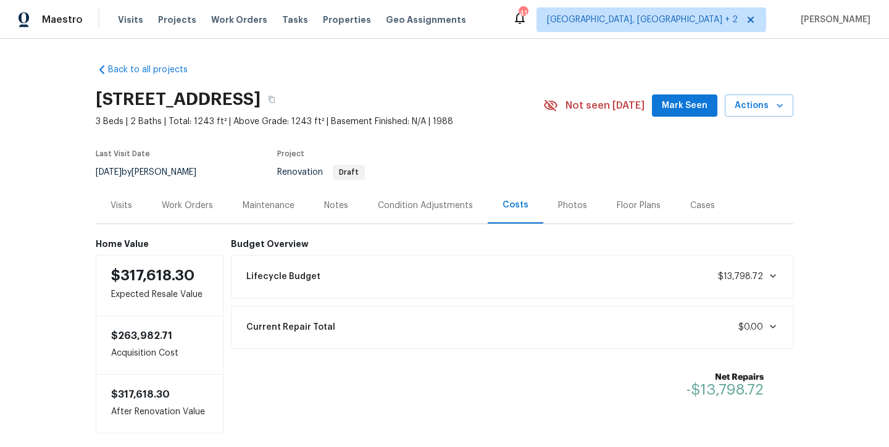
scroll to position [70, 0]
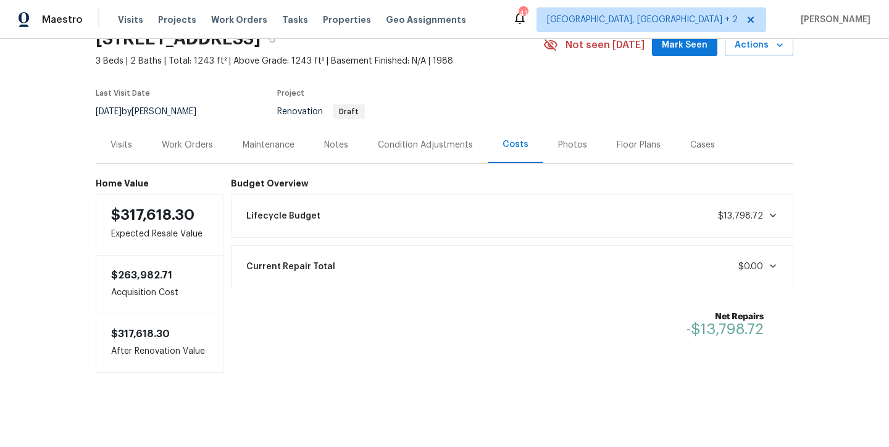
click at [388, 139] on div "Condition Adjustments" at bounding box center [425, 145] width 95 height 12
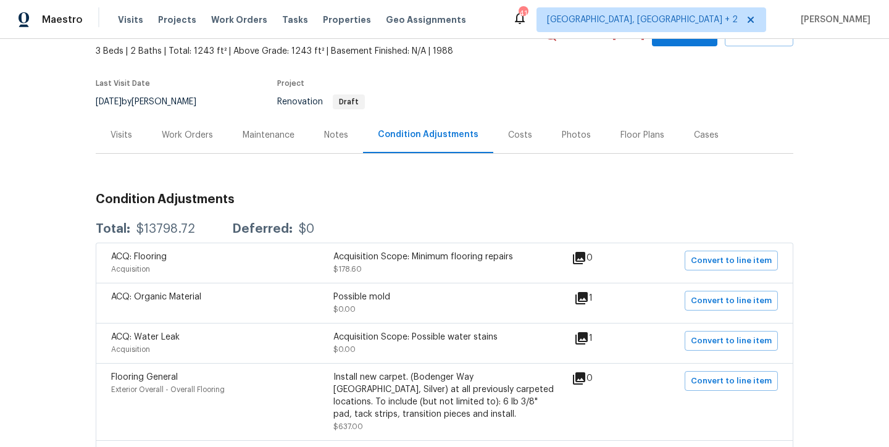
click at [495, 90] on div "Project" at bounding box center [395, 87] width 237 height 15
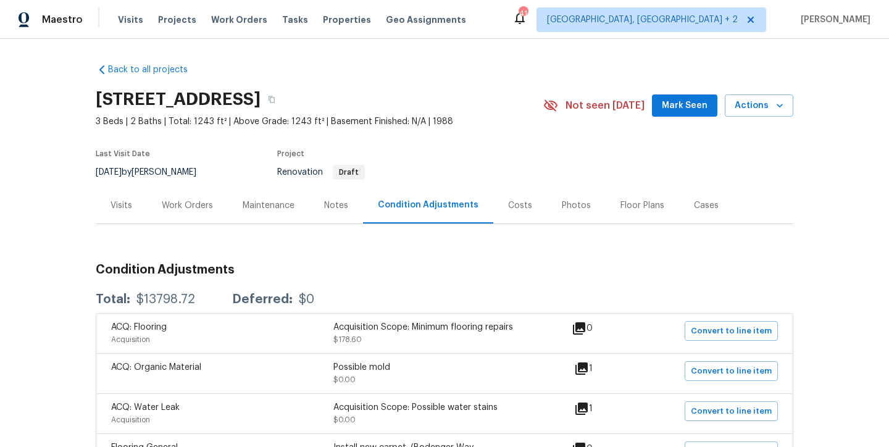
click at [487, 120] on span "3 Beds | 2 Baths | Total: 1243 ft² | Above Grade: 1243 ft² | Basement Finished:…" at bounding box center [320, 121] width 448 height 12
click at [531, 23] on div "Maestro Visits Projects Work Orders Tasks Properties Geo Assignments 41 Charles…" at bounding box center [444, 19] width 889 height 39
click at [535, 144] on section "11130 Poachers Run, Chesterfield, VA 23832 3 Beds | 2 Baths | Total: 1243 ft² |…" at bounding box center [445, 135] width 698 height 104
click at [185, 146] on div "Last Visit Date 8/26/2025 by Christopher Neilson Project Renovation Draft" at bounding box center [305, 165] width 419 height 44
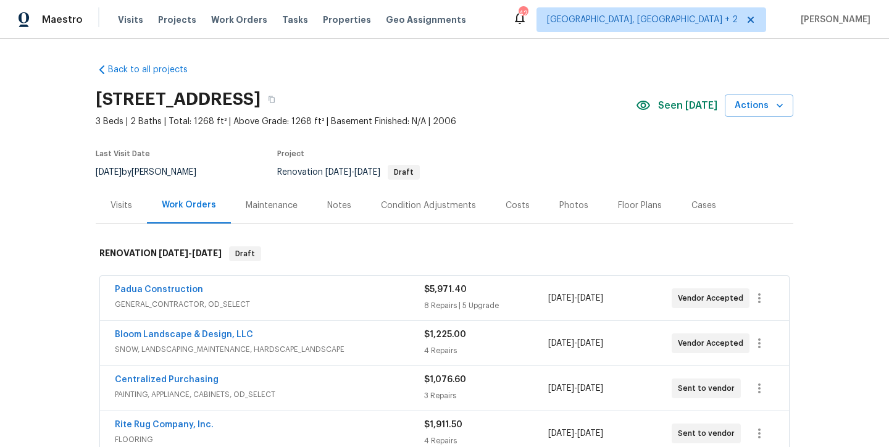
click at [410, 206] on div "Condition Adjustments" at bounding box center [428, 205] width 95 height 12
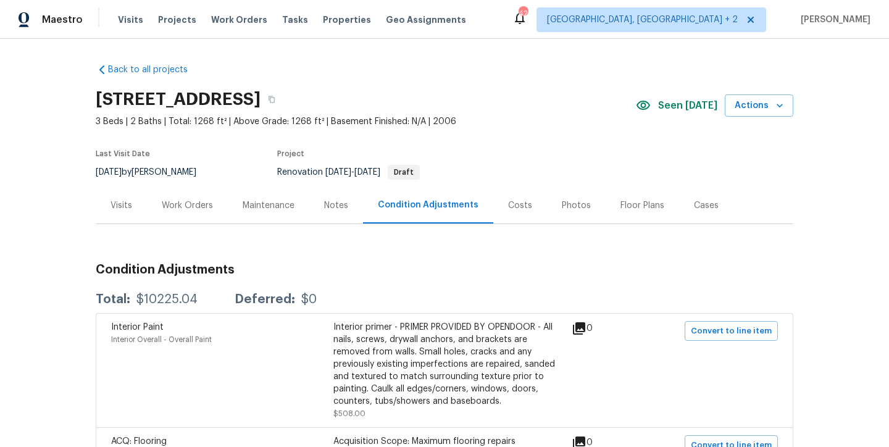
click at [508, 206] on div "Costs" at bounding box center [520, 205] width 24 height 12
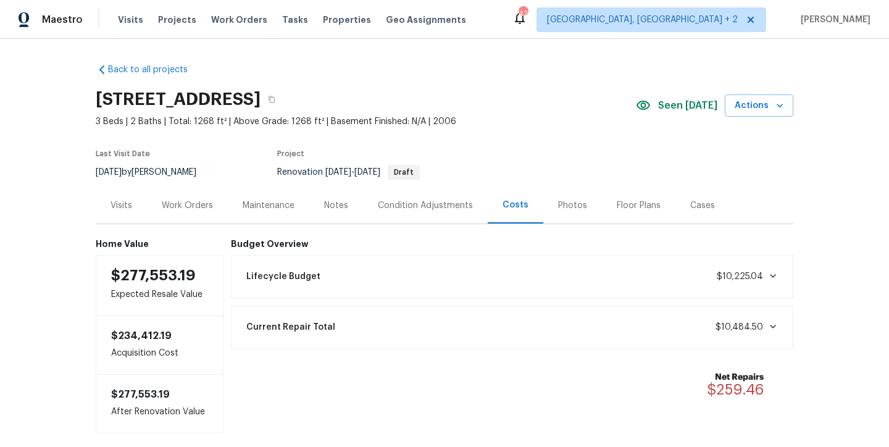
click at [514, 106] on div "[STREET_ADDRESS]" at bounding box center [366, 99] width 540 height 32
click at [530, 89] on div "[STREET_ADDRESS]" at bounding box center [366, 99] width 540 height 32
click at [516, 96] on div "[STREET_ADDRESS]" at bounding box center [366, 99] width 540 height 32
click at [488, 67] on div "Back to all projects [STREET_ADDRESS] 3 Beds | 2 Baths | Total: 1268 ft² | Abov…" at bounding box center [445, 244] width 698 height 380
click at [257, 54] on div "Back to all projects [STREET_ADDRESS] 3 Beds | 2 Baths | Total: 1268 ft² | Abov…" at bounding box center [445, 244] width 698 height 380
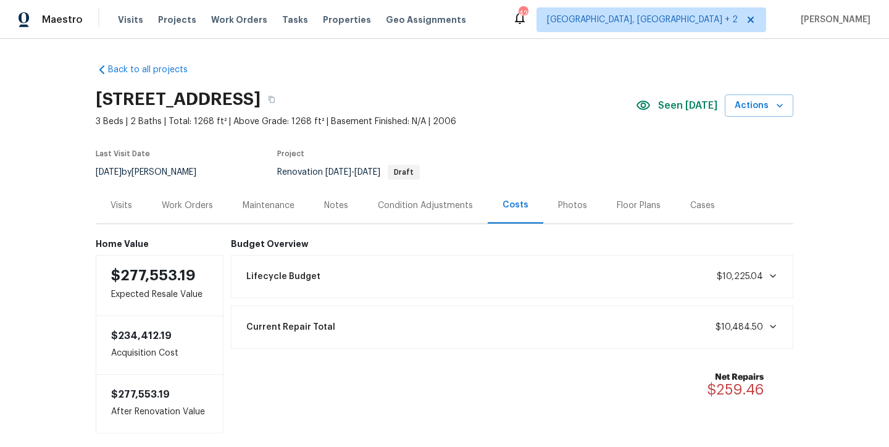
click at [175, 204] on div "Work Orders" at bounding box center [187, 205] width 51 height 12
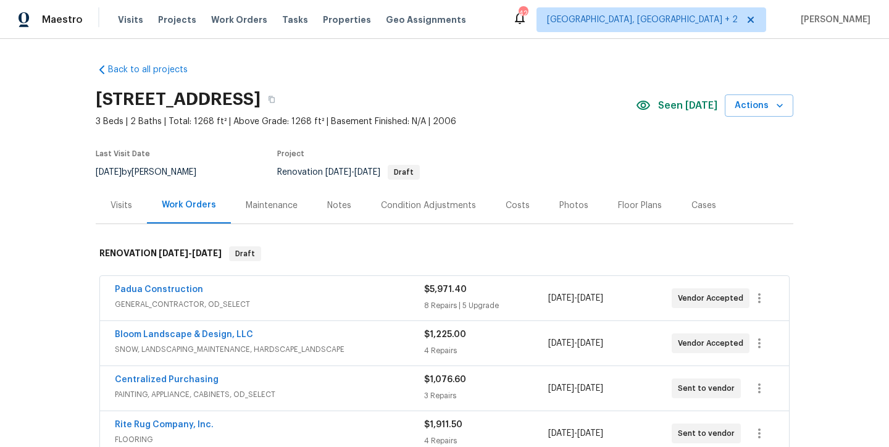
click at [20, 228] on div "Back to all projects [STREET_ADDRESS] 3 Beds | 2 Baths | Total: 1268 ft² | Abov…" at bounding box center [444, 243] width 889 height 408
click at [512, 22] on div "Maestro Visits Projects Work Orders Tasks Properties Geo Assignments [STREET_AD…" at bounding box center [444, 19] width 889 height 39
click at [425, 210] on div "Condition Adjustments" at bounding box center [428, 205] width 95 height 12
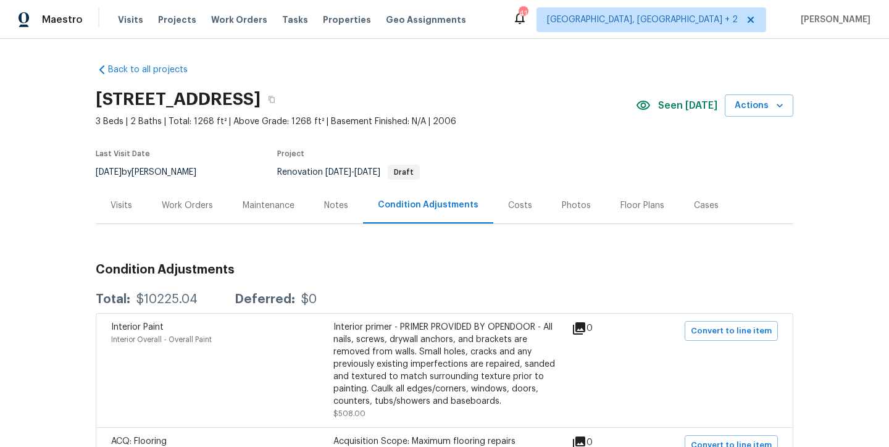
click at [511, 203] on div "Costs" at bounding box center [520, 205] width 24 height 12
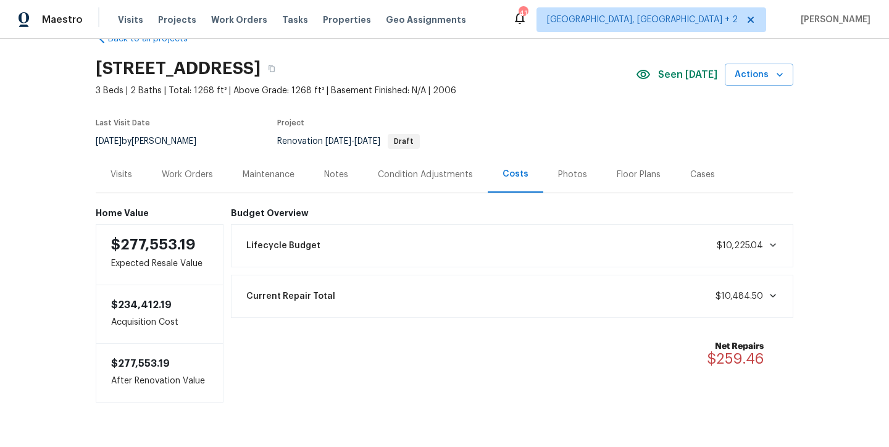
scroll to position [70, 0]
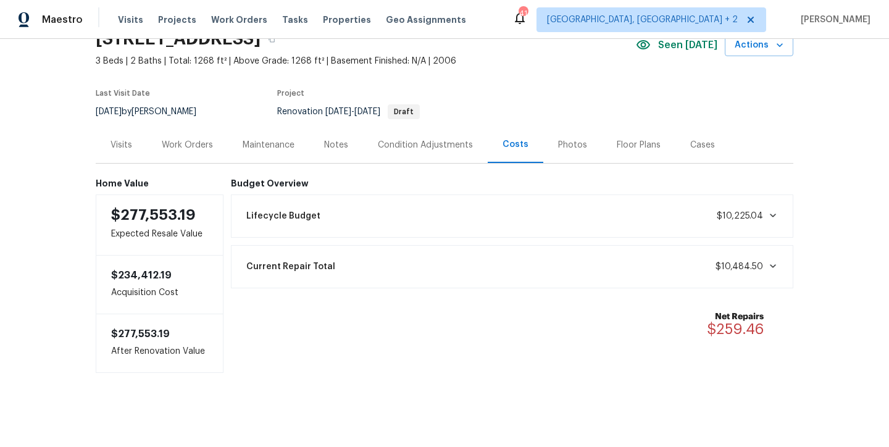
click at [800, 94] on div "Back to all projects [STREET_ADDRESS] 3 Beds | 2 Baths | Total: 1268 ft² | Abov…" at bounding box center [444, 243] width 889 height 408
click at [337, 143] on div "Notes" at bounding box center [336, 145] width 54 height 36
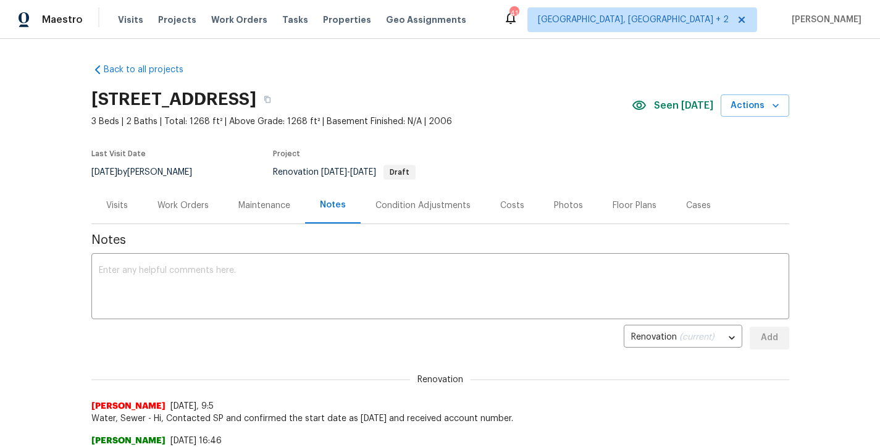
click at [423, 212] on div "Condition Adjustments" at bounding box center [423, 205] width 125 height 36
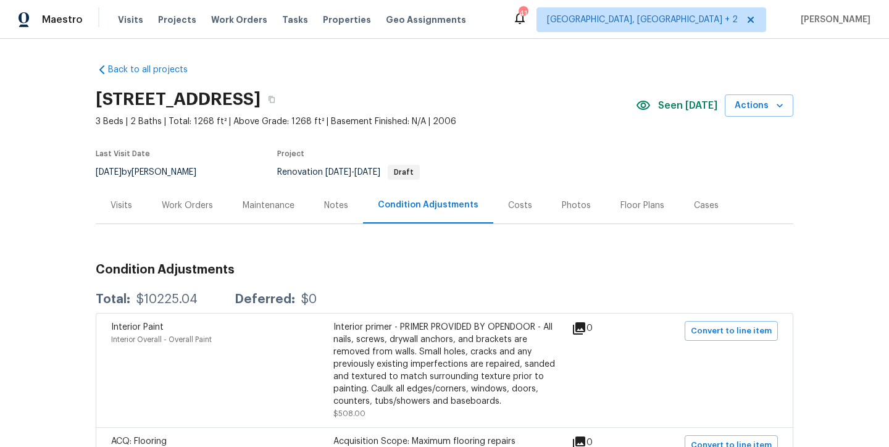
click at [546, 139] on section "[STREET_ADDRESS] 3 Beds | 2 Baths | Total: 1268 ft² | Above Grade: 1268 ft² | B…" at bounding box center [445, 135] width 698 height 104
click at [853, 213] on div "Back to all projects [STREET_ADDRESS] 3 Beds | 2 Baths | Total: 1268 ft² | Abov…" at bounding box center [444, 243] width 889 height 408
click at [576, 23] on div "Maestro Visits Projects Work Orders Tasks Properties Geo Assignments [STREET_AD…" at bounding box center [444, 19] width 889 height 39
drag, startPoint x: 804, startPoint y: 19, endPoint x: 884, endPoint y: 20, distance: 79.7
click at [884, 20] on div "Maestro Visits Projects Work Orders Tasks Properties Geo Assignments [STREET_AD…" at bounding box center [444, 19] width 889 height 39
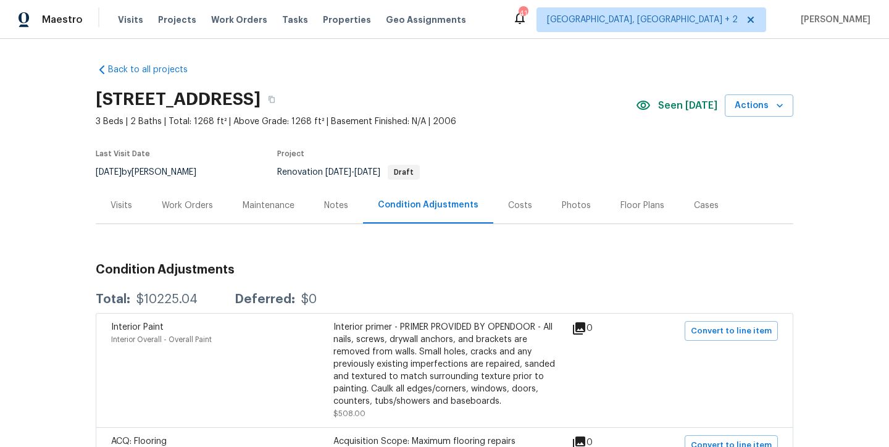
click at [847, 22] on span "[PERSON_NAME]" at bounding box center [833, 20] width 75 height 12
click at [491, 15] on div "Maestro Visits Projects Work Orders Tasks Properties Geo Assignments [STREET_AD…" at bounding box center [444, 19] width 889 height 39
click at [504, 114] on div "[STREET_ADDRESS]" at bounding box center [366, 99] width 540 height 32
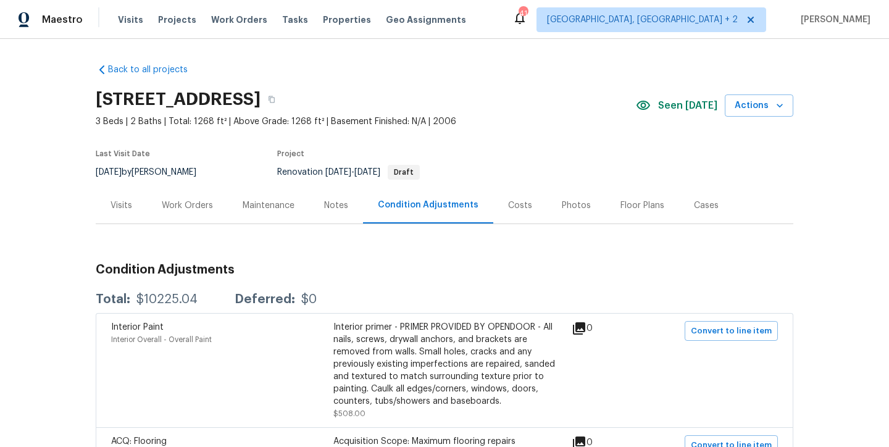
click at [540, 113] on div "[STREET_ADDRESS]" at bounding box center [366, 99] width 540 height 32
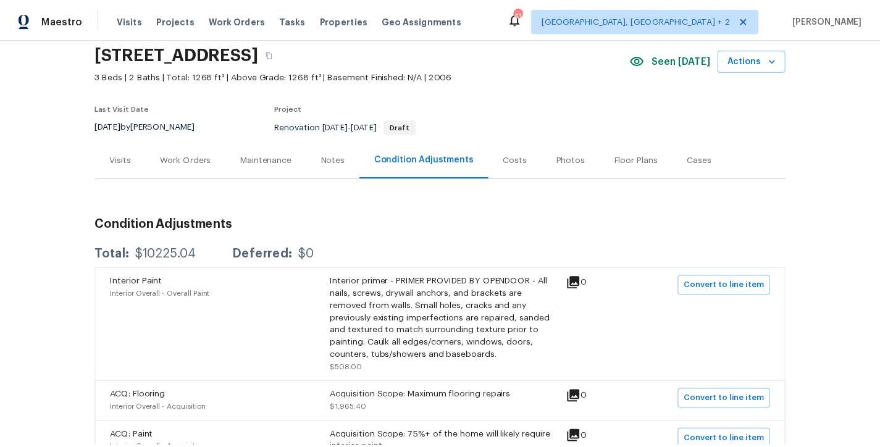
scroll to position [46, 0]
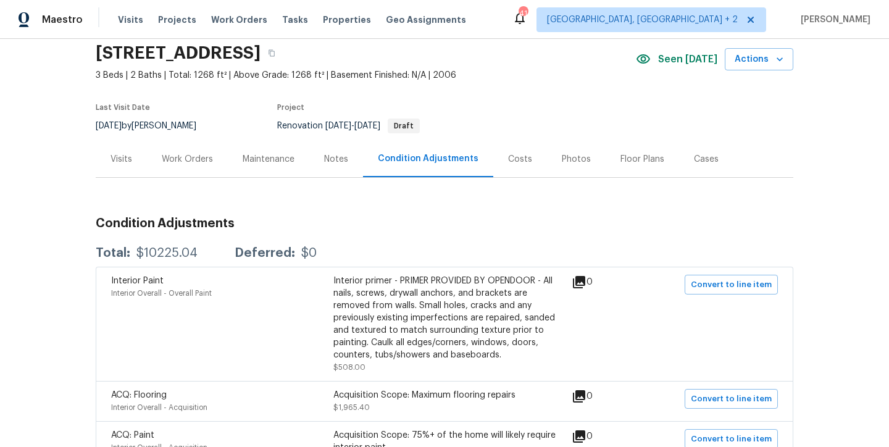
click at [329, 156] on div "Notes" at bounding box center [336, 159] width 24 height 12
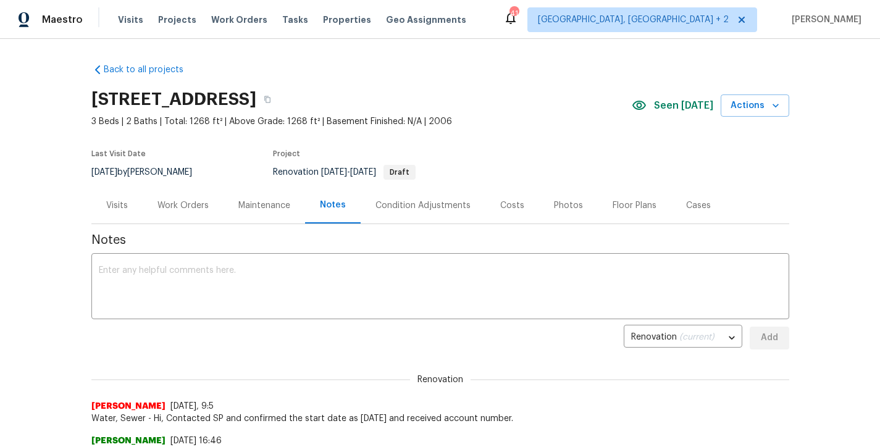
click at [506, 209] on div "Costs" at bounding box center [512, 205] width 24 height 12
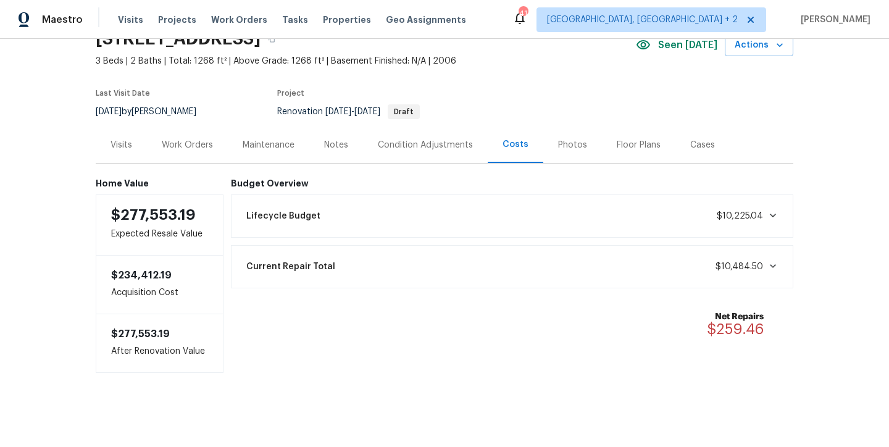
scroll to position [70, 0]
click at [543, 64] on section "[STREET_ADDRESS] 3 Beds | 2 Baths | Total: 1268 ft² | Above Grade: 1268 ft² | B…" at bounding box center [445, 75] width 698 height 104
click at [771, 261] on icon at bounding box center [773, 266] width 10 height 10
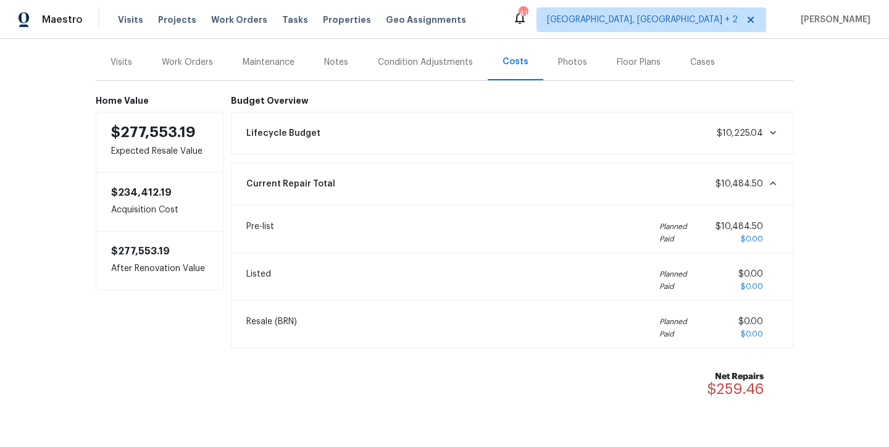
scroll to position [141, 0]
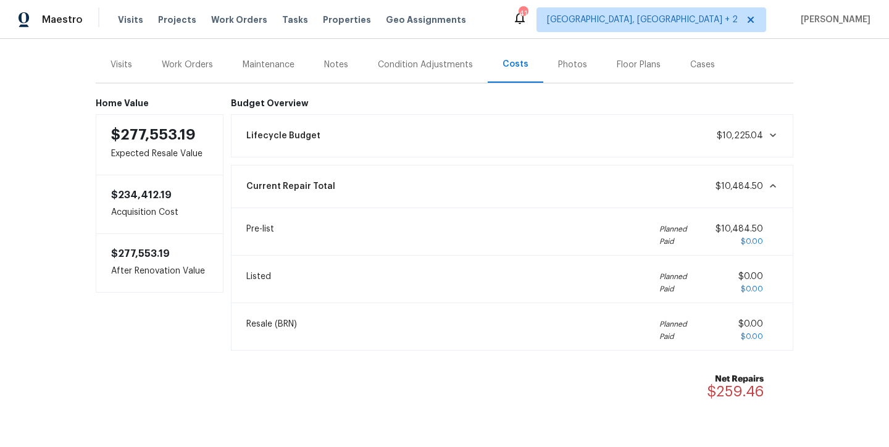
click at [818, 271] on div "Back to all projects [STREET_ADDRESS] 3 Beds | 2 Baths | Total: 1268 ft² | Abov…" at bounding box center [444, 243] width 889 height 408
click at [832, 136] on div "Back to all projects [STREET_ADDRESS] 3 Beds | 2 Baths | Total: 1268 ft² | Abov…" at bounding box center [444, 243] width 889 height 408
click at [509, 20] on div "Maestro Visits Projects Work Orders Tasks Properties Geo Assignments [STREET_AD…" at bounding box center [444, 19] width 889 height 39
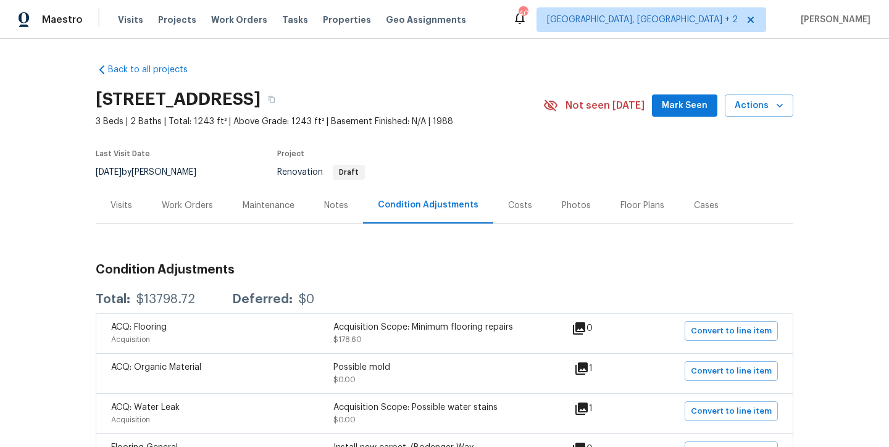
click at [511, 208] on div "Costs" at bounding box center [520, 205] width 24 height 12
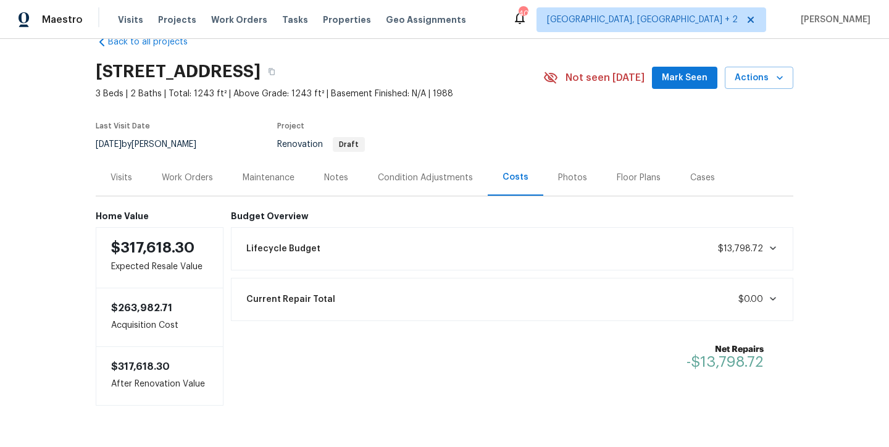
scroll to position [70, 0]
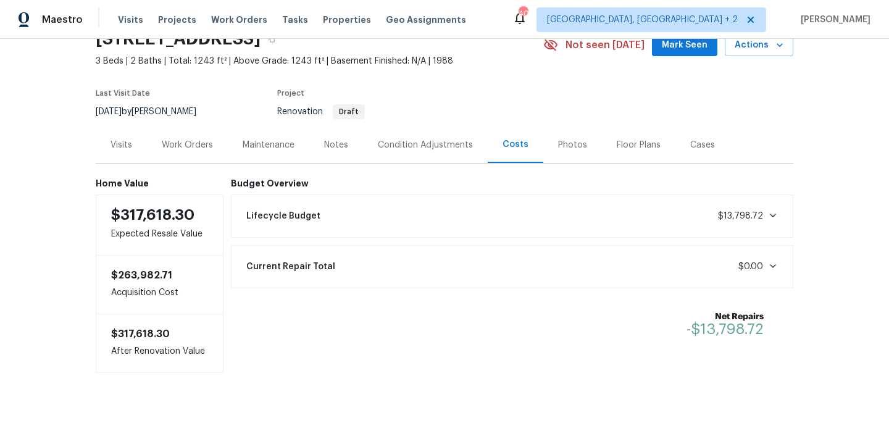
click at [772, 261] on icon at bounding box center [773, 266] width 10 height 10
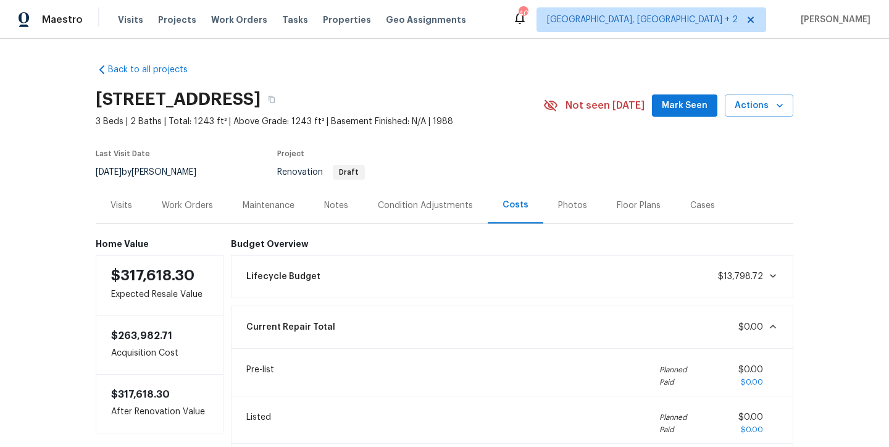
scroll to position [192, 0]
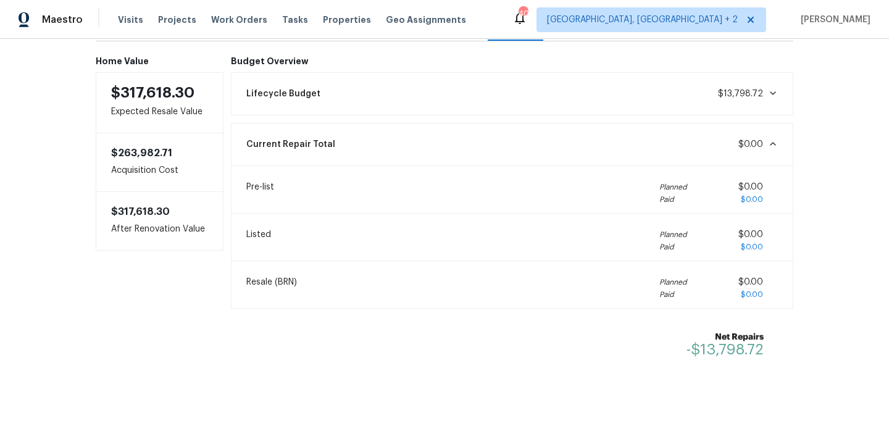
click at [835, 239] on div "Back to all projects 11130 Poachers Run, Chesterfield, VA 23832 3 Beds | 2 Bath…" at bounding box center [444, 243] width 889 height 408
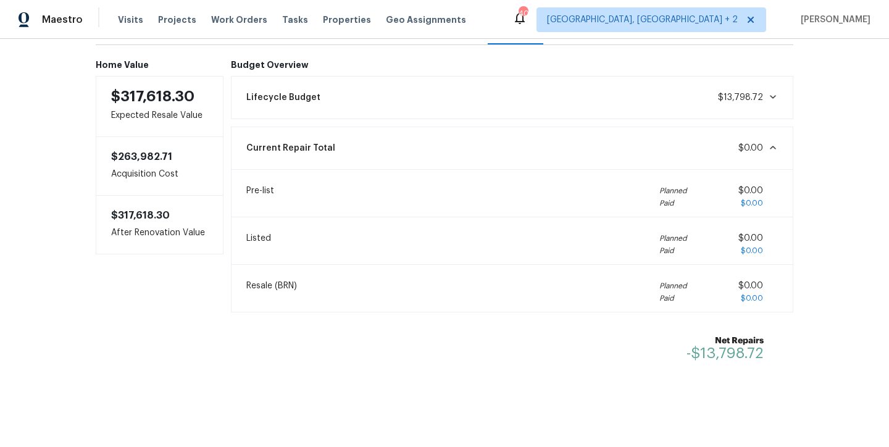
click at [837, 240] on div "Back to all projects 11130 Poachers Run, Chesterfield, VA 23832 3 Beds | 2 Bath…" at bounding box center [444, 243] width 889 height 408
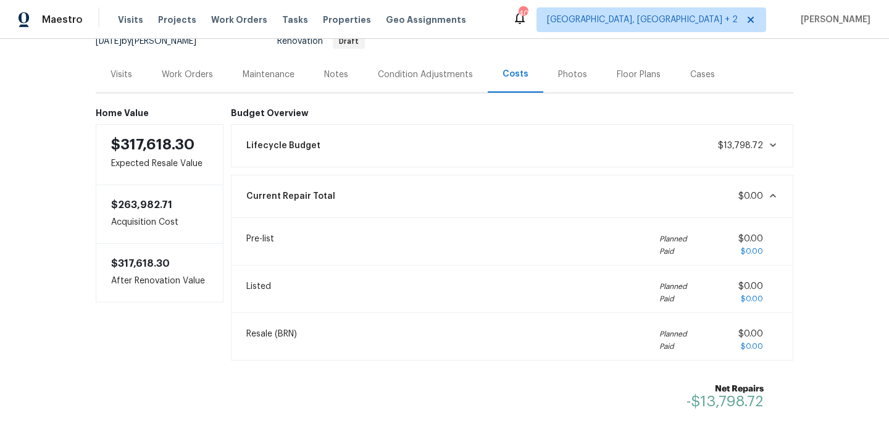
scroll to position [110, 0]
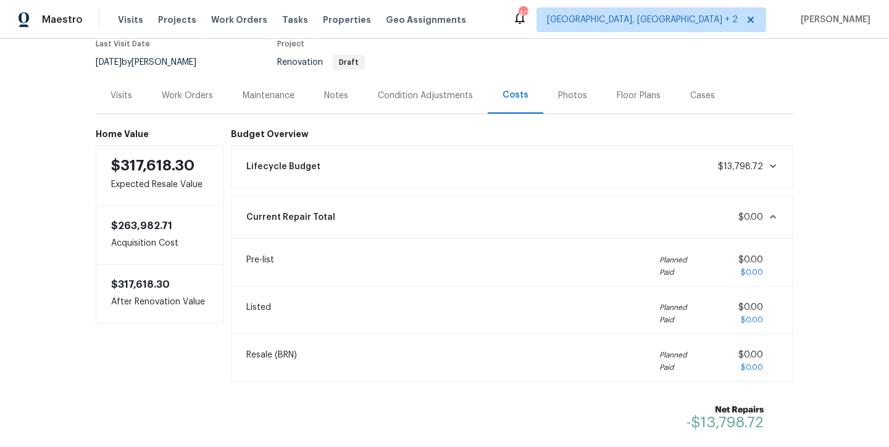
click at [772, 166] on icon at bounding box center [773, 166] width 10 height 10
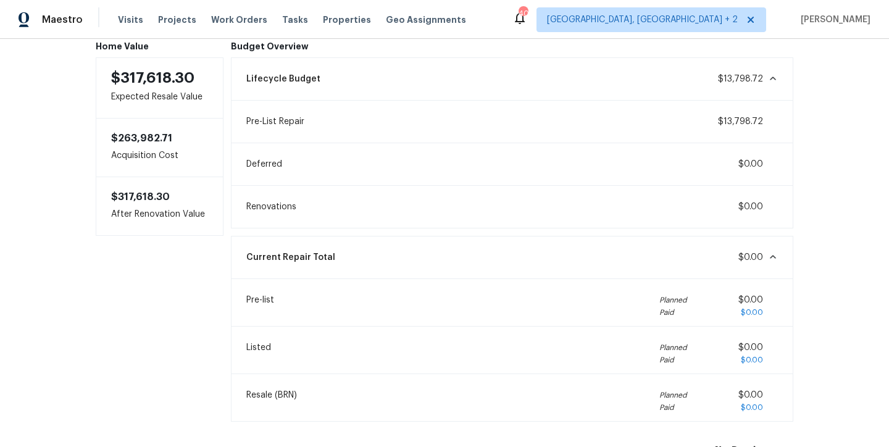
click at [770, 256] on icon at bounding box center [773, 257] width 6 height 4
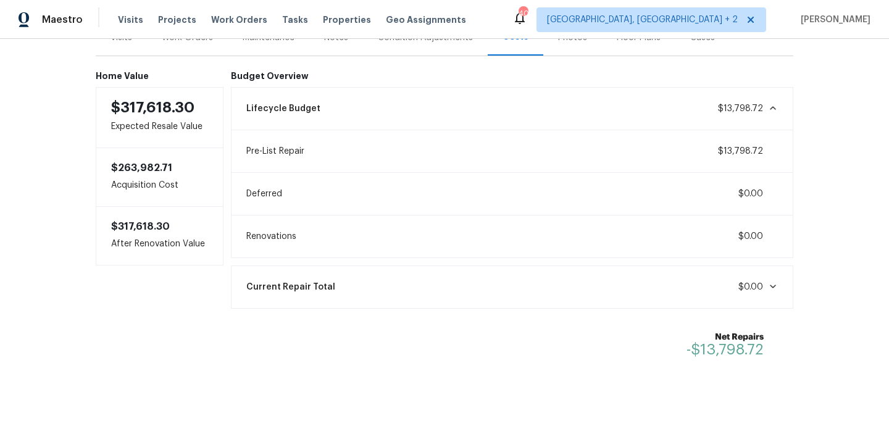
scroll to position [97, 0]
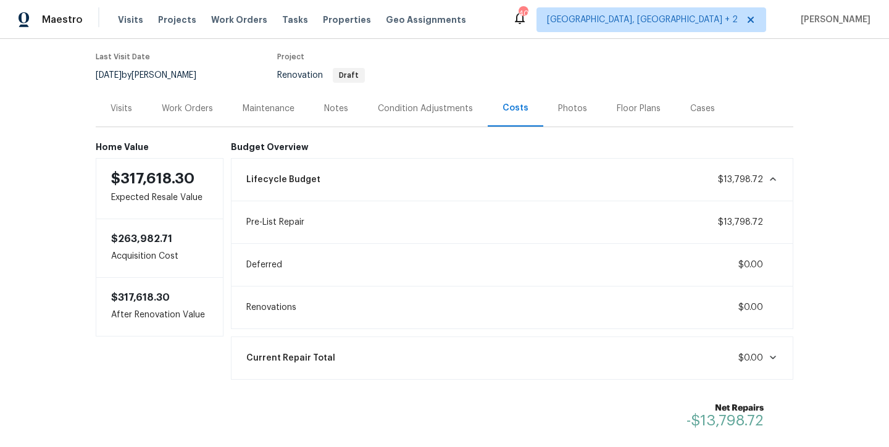
click at [483, 65] on div "Project" at bounding box center [395, 60] width 237 height 15
click at [522, 27] on div "Maestro Visits Projects Work Orders Tasks Properties Geo Assignments 40 Charles…" at bounding box center [444, 19] width 889 height 39
click at [508, 28] on div "Maestro Visits Projects Work Orders Tasks Properties Geo Assignments 40 Charles…" at bounding box center [444, 19] width 889 height 39
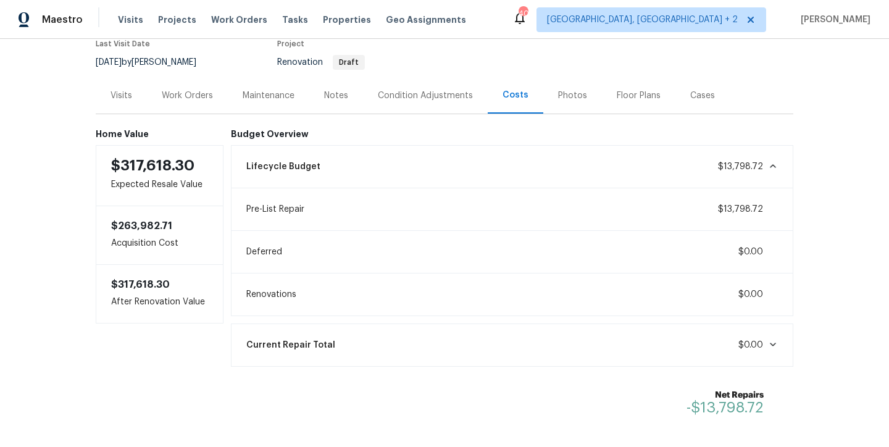
scroll to position [107, 0]
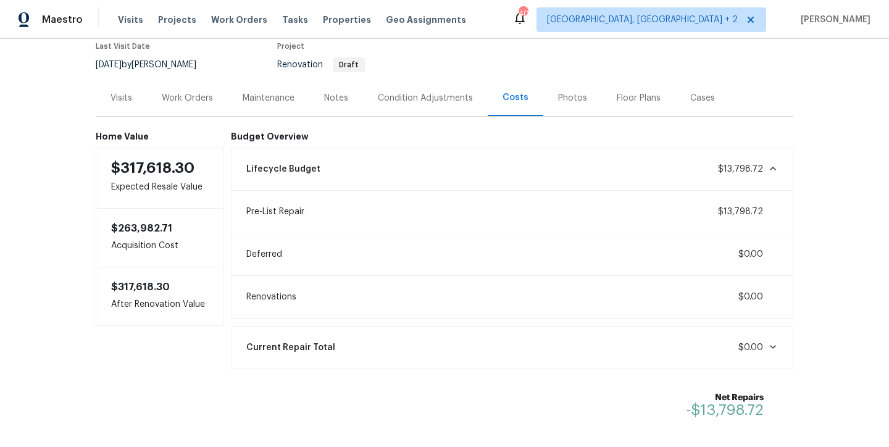
click at [548, 15] on div "Maestro Visits Projects Work Orders Tasks Properties Geo Assignments 40 Charles…" at bounding box center [444, 19] width 889 height 39
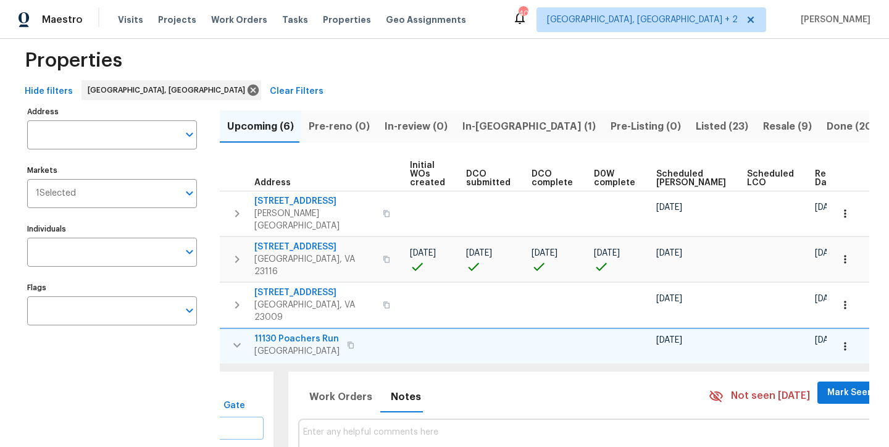
scroll to position [16, 0]
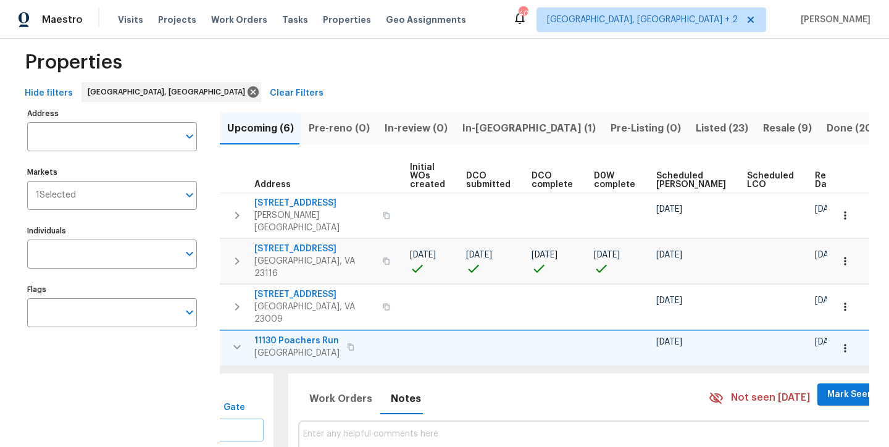
click at [839, 342] on icon "button" at bounding box center [845, 348] width 12 height 12
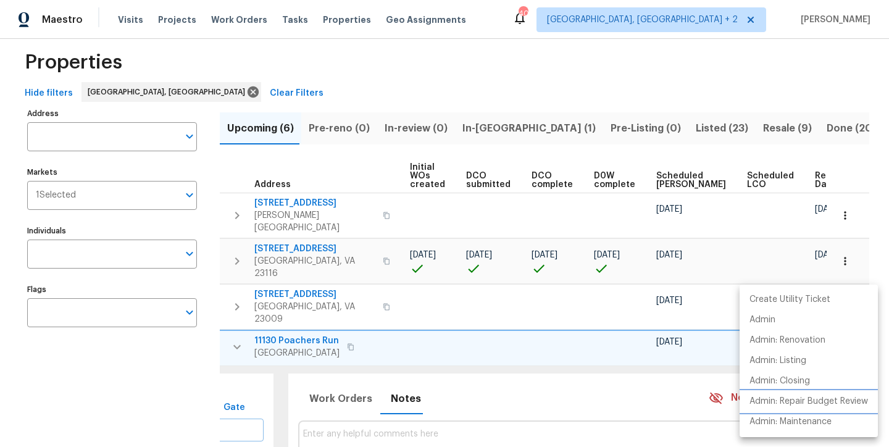
click at [816, 404] on p "Admin: Repair Budget Review" at bounding box center [809, 401] width 119 height 13
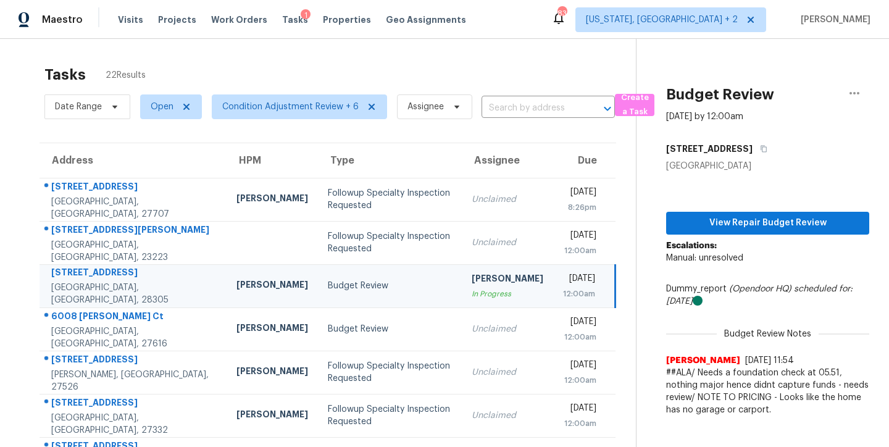
click at [534, 20] on div "Maestro Visits Projects Work Orders Tasks 1 Properties Geo Assignments 83 [US_S…" at bounding box center [444, 19] width 889 height 39
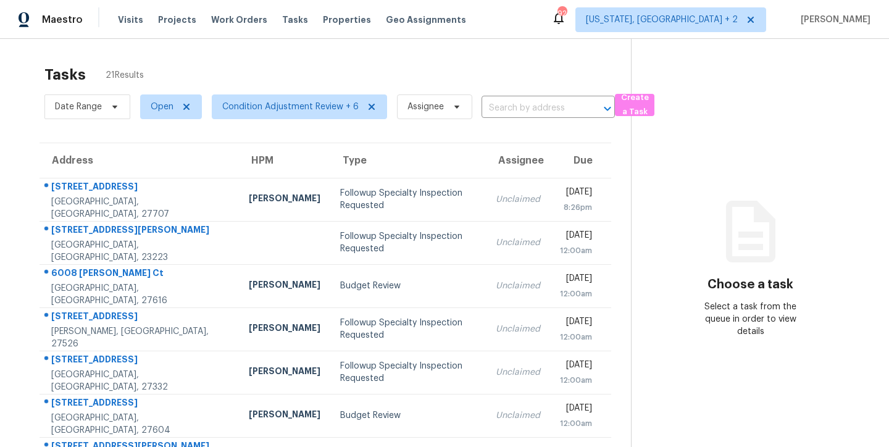
click at [517, 59] on div "Tasks 21 Results" at bounding box center [337, 75] width 587 height 32
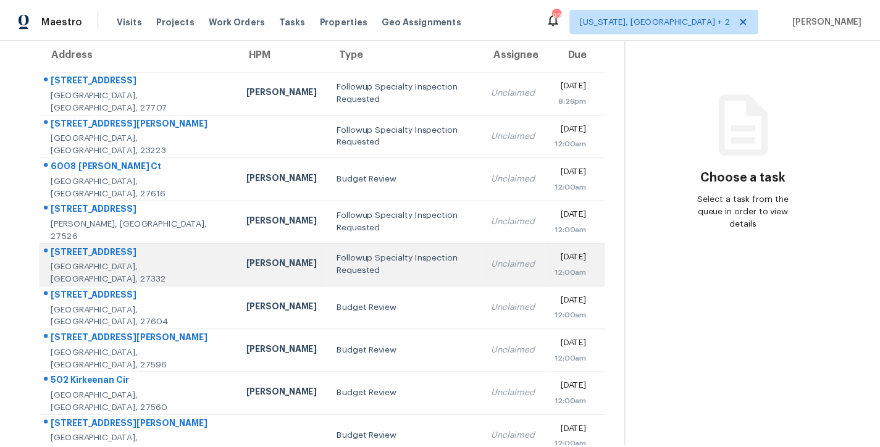
scroll to position [85, 0]
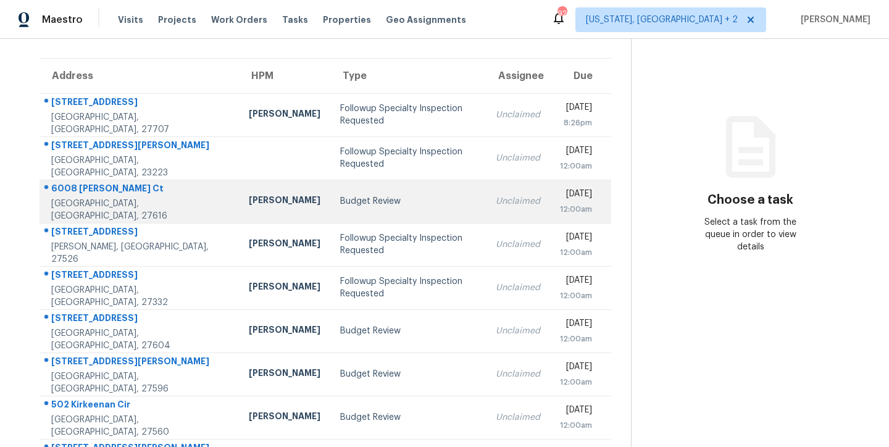
click at [340, 204] on div "Budget Review" at bounding box center [408, 201] width 136 height 12
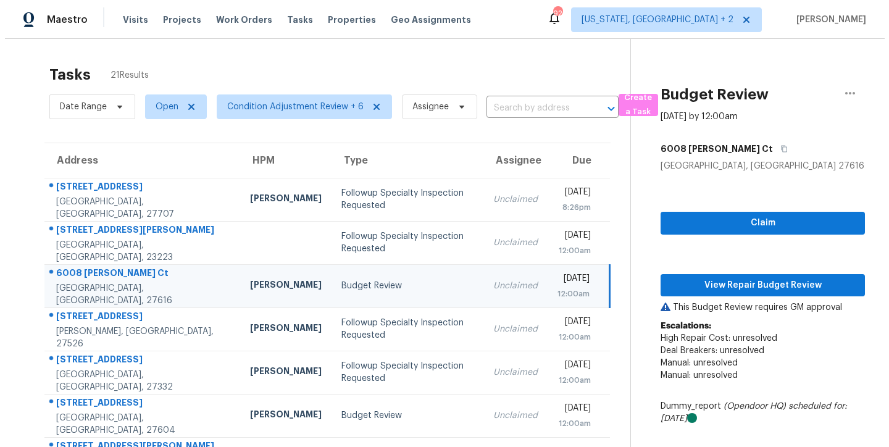
scroll to position [205, 0]
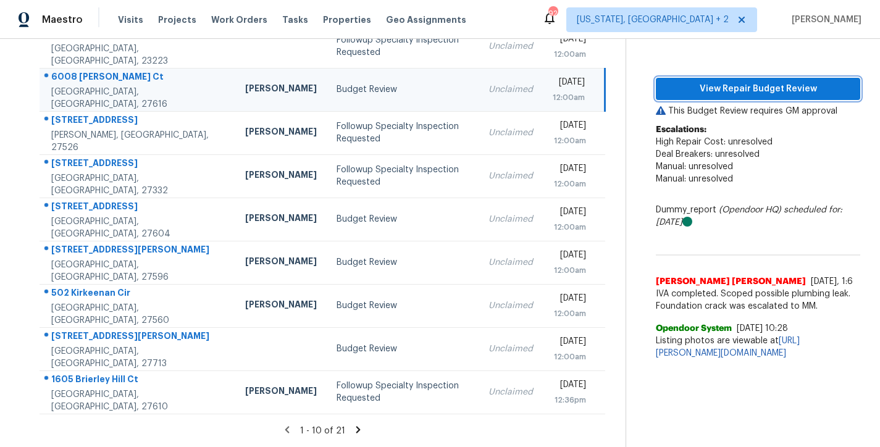
click at [709, 82] on span "View Repair Budget Review" at bounding box center [758, 89] width 185 height 15
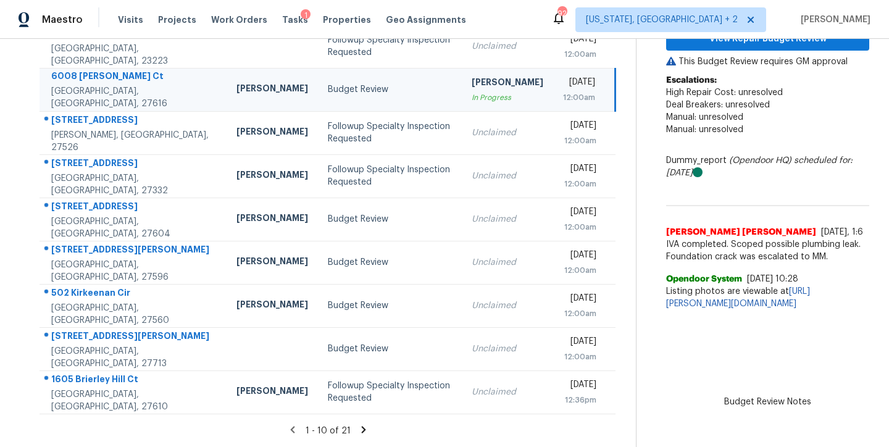
click at [506, 20] on div "Maestro Visits Projects Work Orders Tasks 1 Properties Geo Assignments 92 [US_S…" at bounding box center [444, 19] width 889 height 39
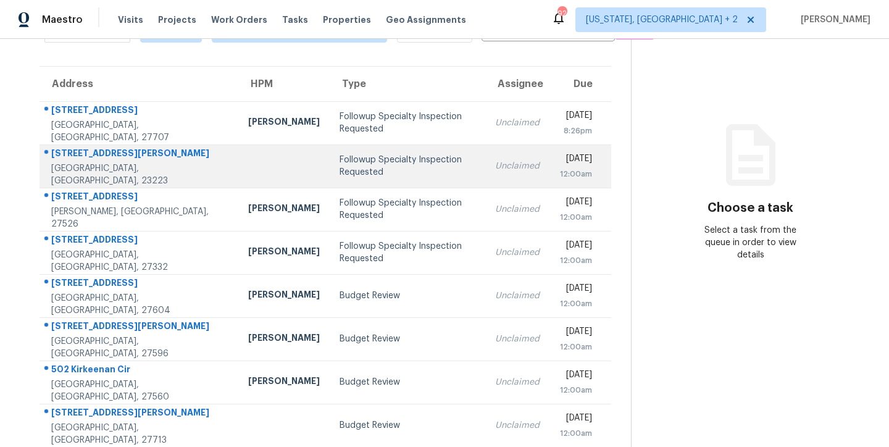
scroll to position [205, 0]
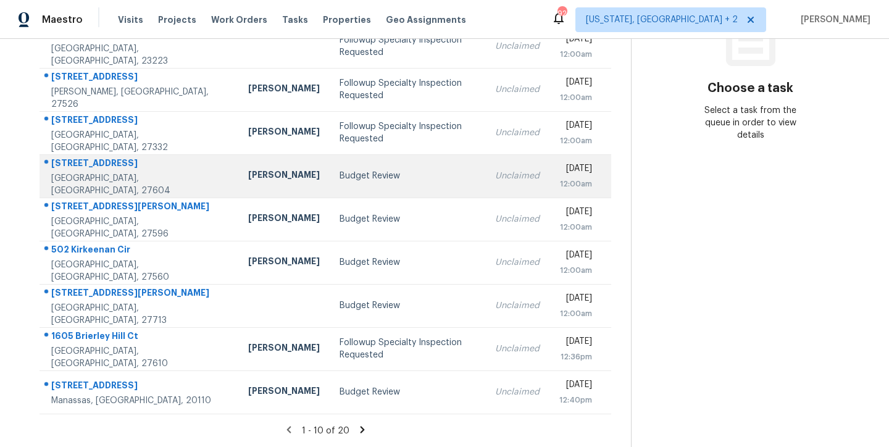
click at [238, 159] on td "Joseph White" at bounding box center [283, 175] width 91 height 43
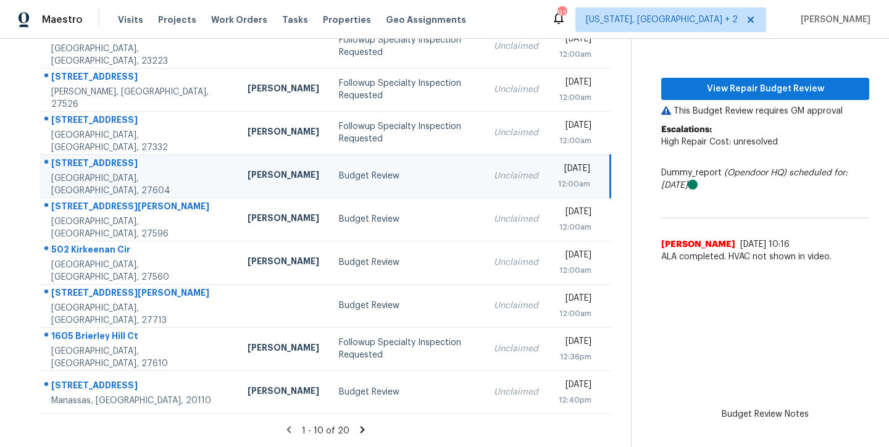
click at [360, 426] on icon at bounding box center [362, 429] width 4 height 7
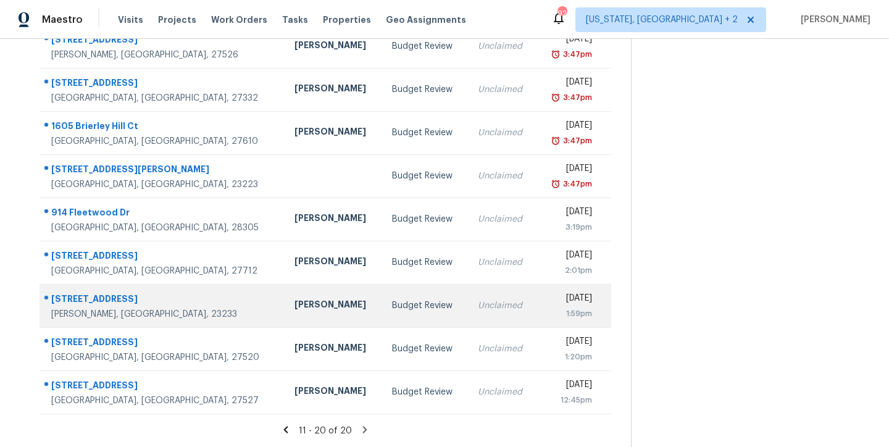
scroll to position [0, 0]
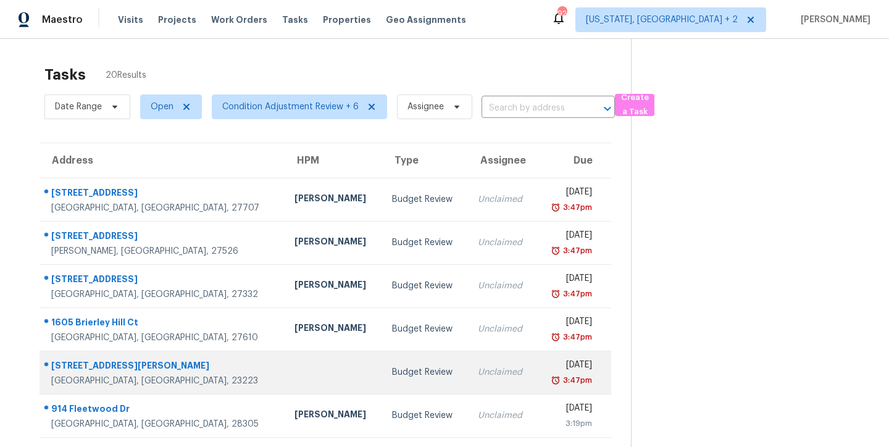
click at [478, 372] on div "Unclaimed" at bounding box center [502, 372] width 49 height 12
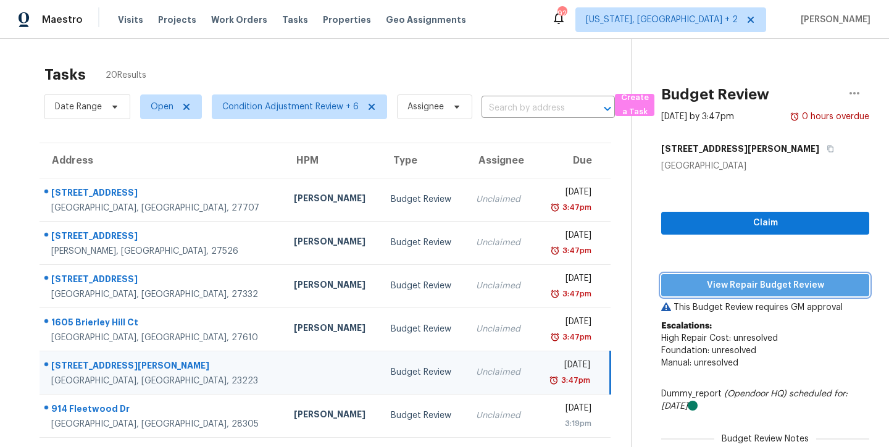
click at [782, 286] on span "View Repair Budget Review" at bounding box center [765, 285] width 188 height 15
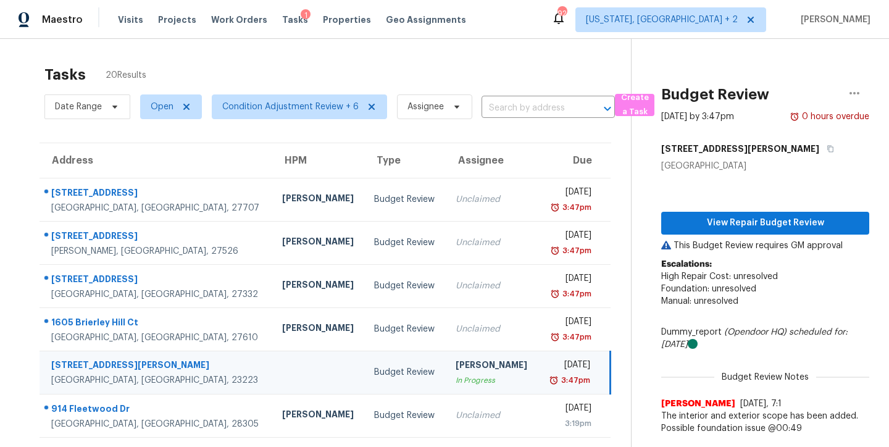
click at [530, 20] on div "Maestro Visits Projects Work Orders Tasks 1 Properties Geo Assignments 92 Washi…" at bounding box center [444, 19] width 889 height 39
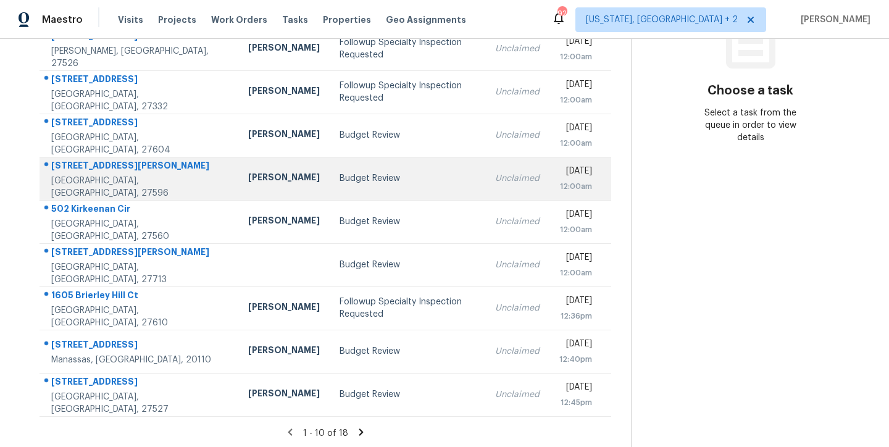
scroll to position [205, 0]
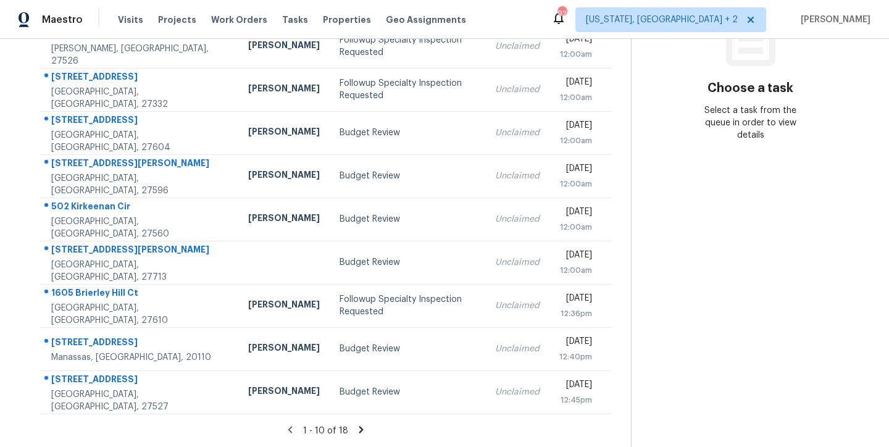
click at [359, 426] on icon at bounding box center [361, 429] width 4 height 7
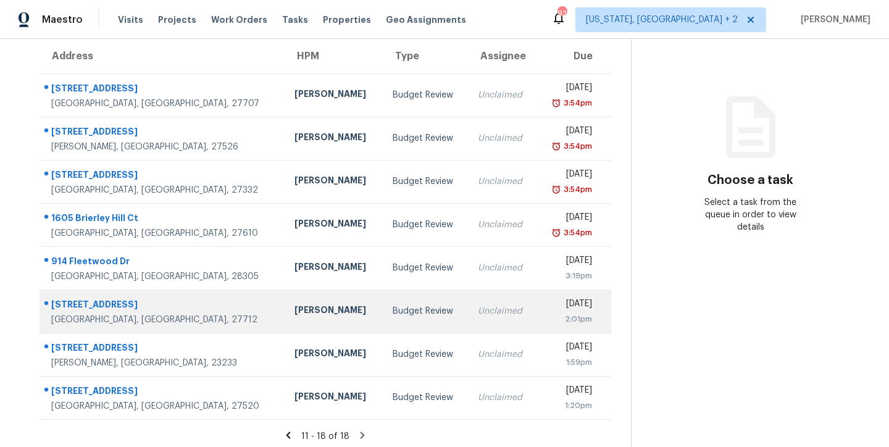
scroll to position [93, 0]
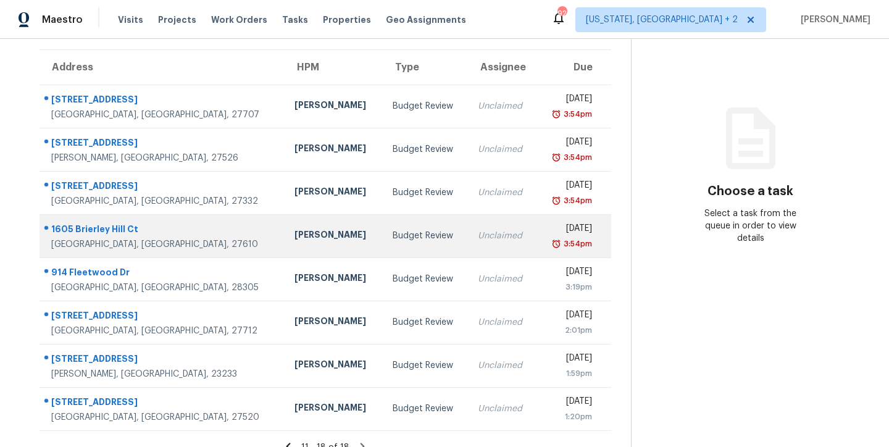
click at [388, 242] on td "Budget Review" at bounding box center [426, 235] width 86 height 43
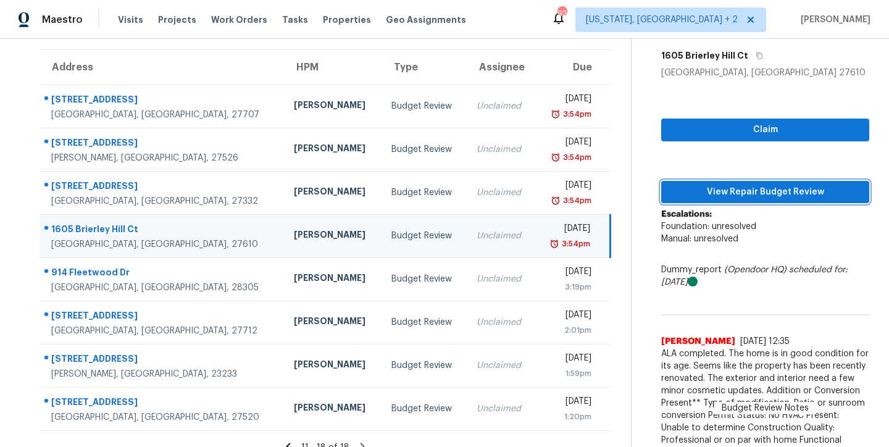
click at [826, 197] on span "View Repair Budget Review" at bounding box center [765, 192] width 188 height 15
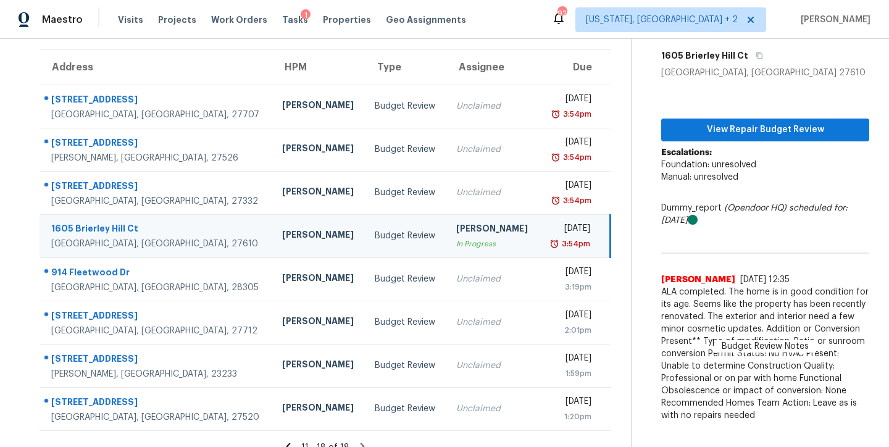
click at [504, 20] on div "Maestro Visits Projects Work Orders Tasks 1 Properties Geo Assignments 92 [US_S…" at bounding box center [444, 19] width 889 height 39
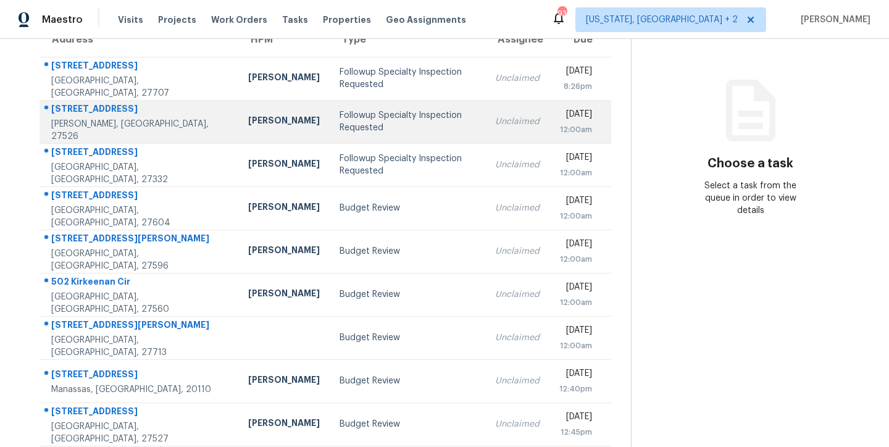
scroll to position [205, 0]
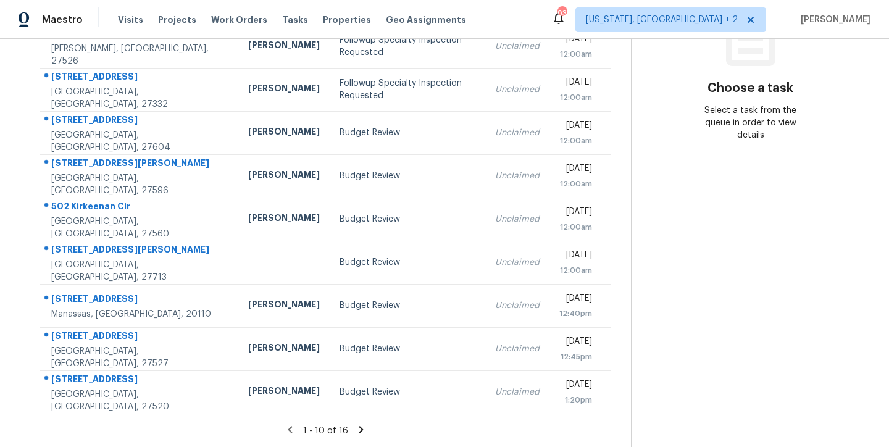
click at [356, 424] on icon at bounding box center [361, 429] width 11 height 11
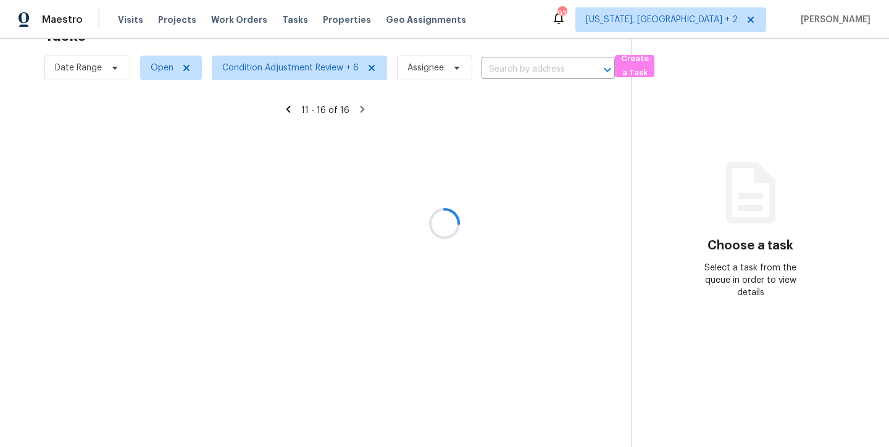
scroll to position [48, 0]
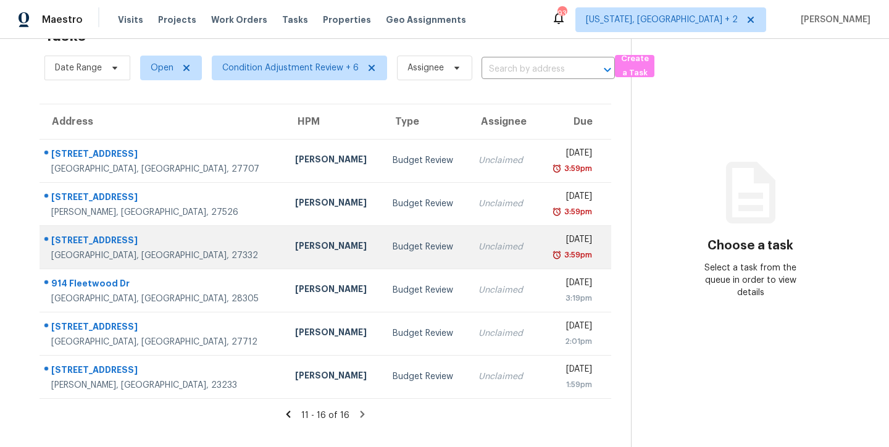
click at [395, 232] on td "Budget Review" at bounding box center [426, 246] width 86 height 43
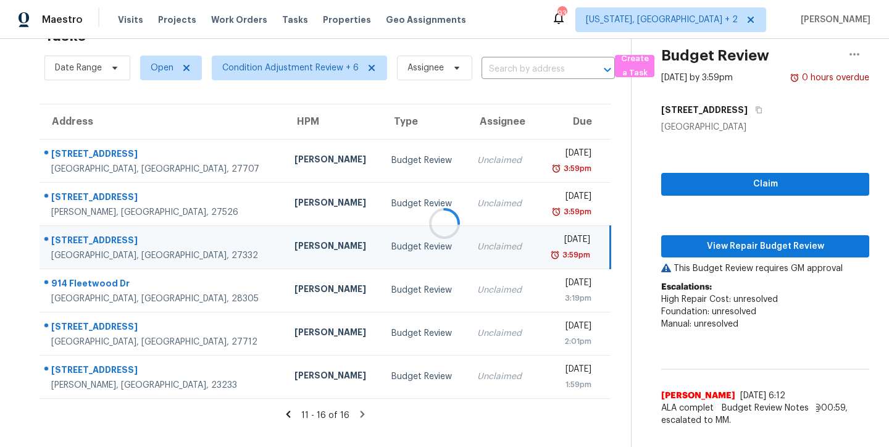
scroll to position [65, 0]
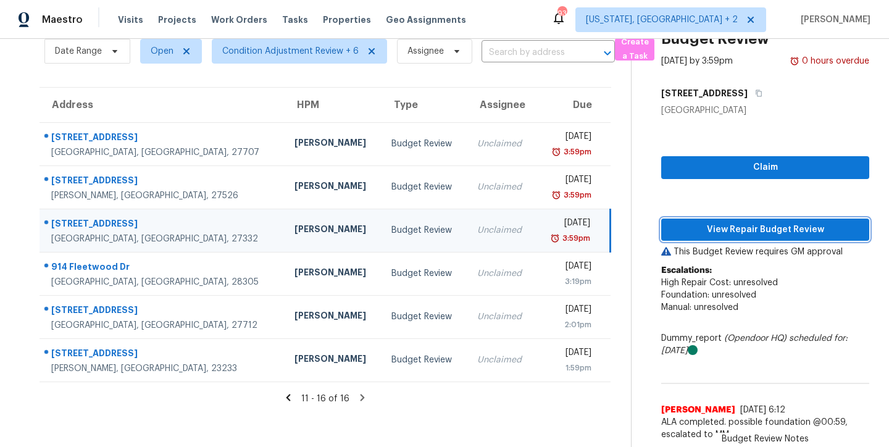
click at [763, 222] on span "View Repair Budget Review" at bounding box center [765, 229] width 188 height 15
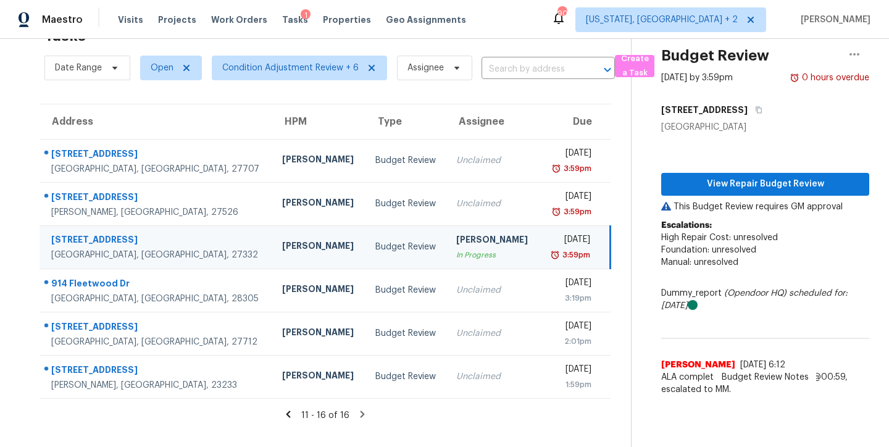
scroll to position [48, 0]
click at [525, 21] on div "Maestro Visits Projects Work Orders Tasks 1 Properties Geo Assignments 90 Washi…" at bounding box center [444, 19] width 889 height 39
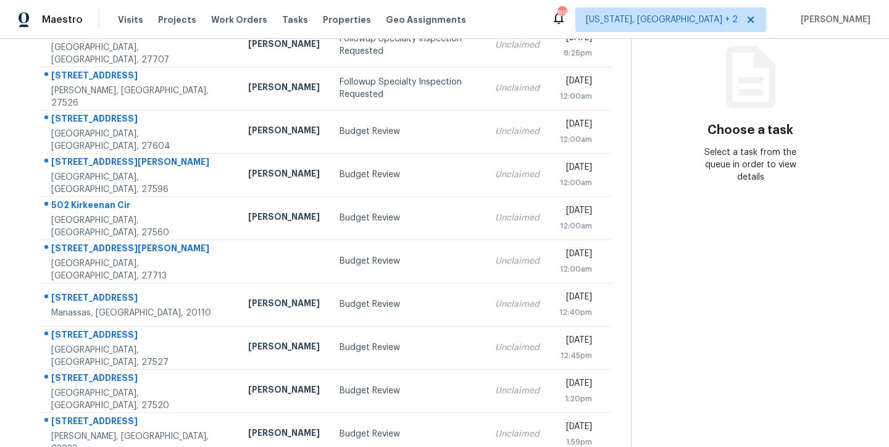
scroll to position [205, 0]
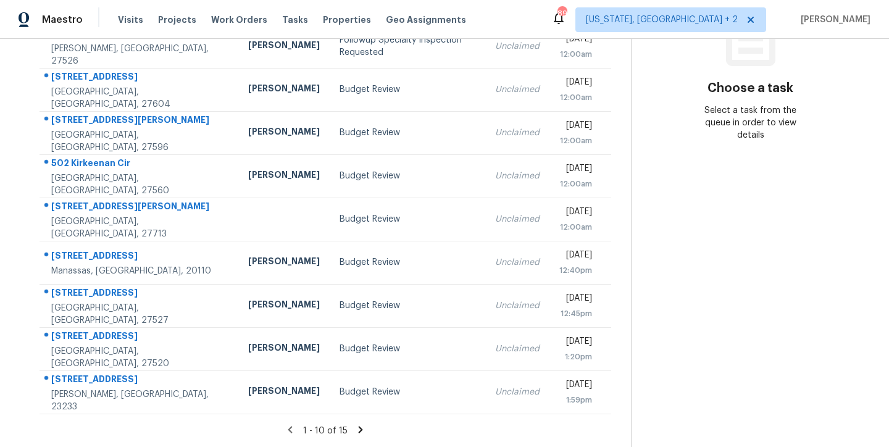
click at [359, 426] on icon at bounding box center [361, 429] width 4 height 7
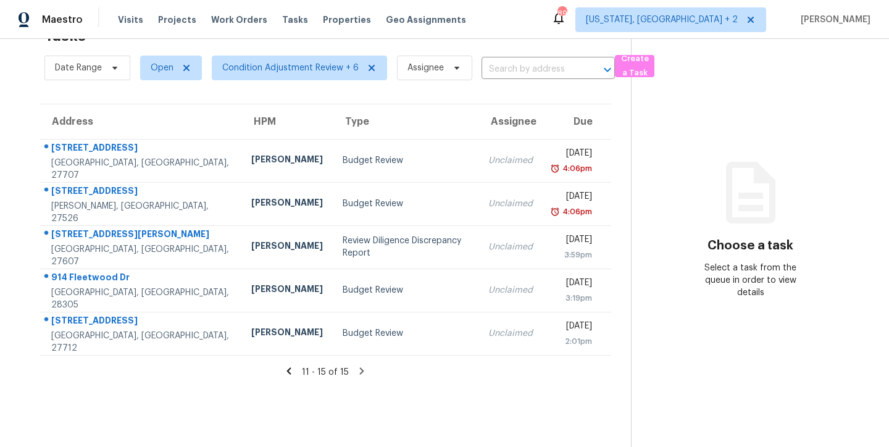
click at [480, 398] on section "Tasks 15 Results Date Range Open Condition Adjustment Review + 6 Assignee ​ Cre…" at bounding box center [325, 233] width 611 height 427
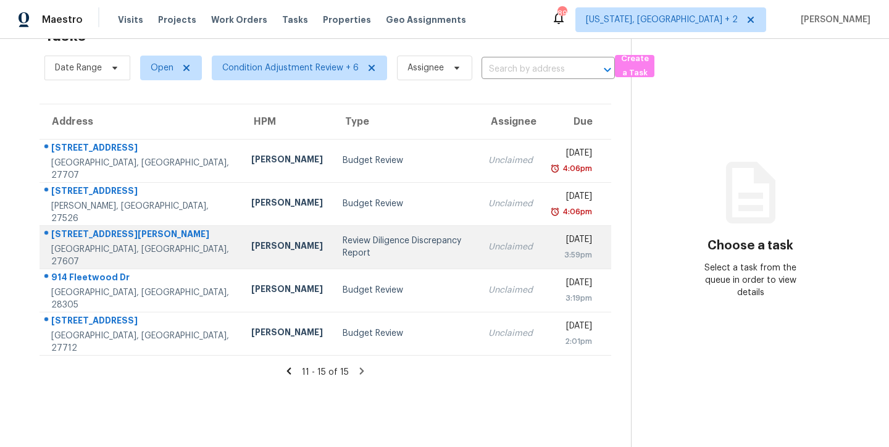
click at [333, 248] on td "Review Diligence Discrepancy Report" at bounding box center [406, 246] width 146 height 43
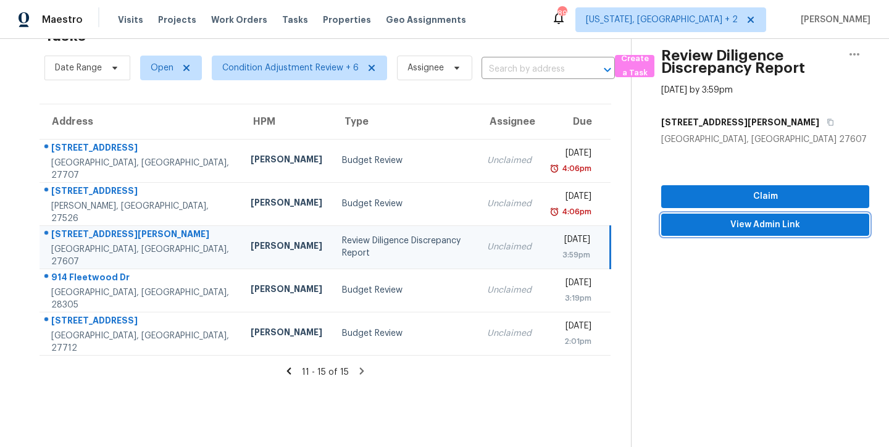
click at [793, 217] on span "View Admin Link" at bounding box center [765, 224] width 188 height 15
click at [561, 20] on div "Maestro Visits Projects Work Orders Tasks Properties Geo Assignments 89 Washing…" at bounding box center [444, 19] width 889 height 39
click at [850, 53] on icon "button" at bounding box center [855, 54] width 10 height 2
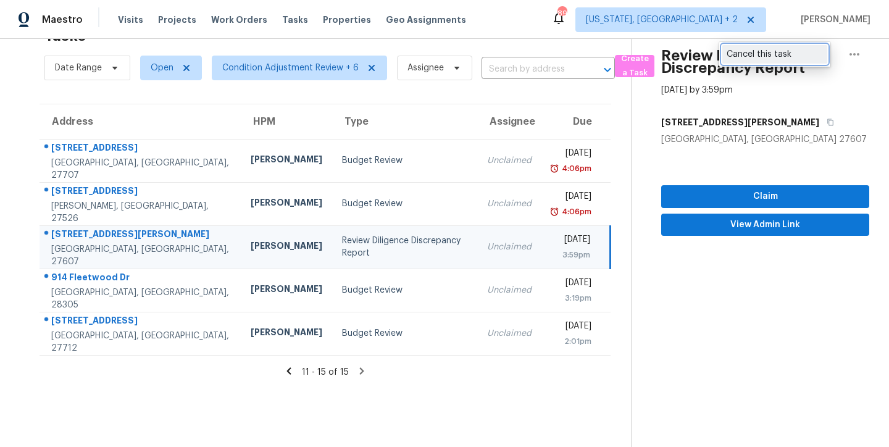
click at [756, 57] on div "Cancel this task" at bounding box center [775, 54] width 96 height 12
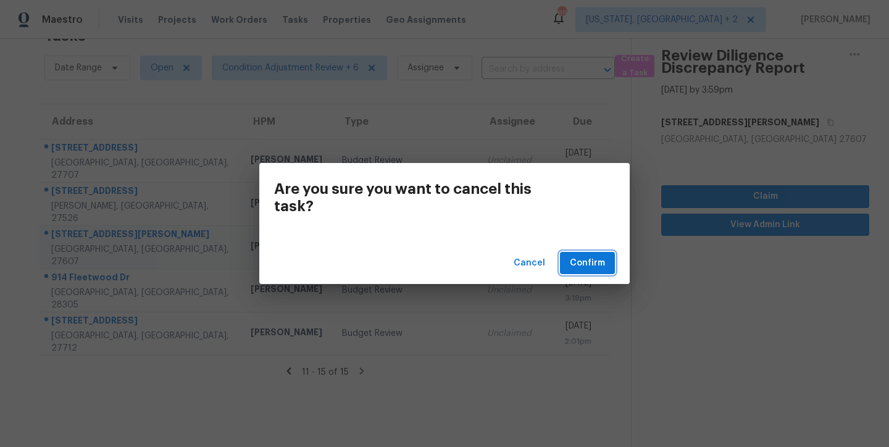
click at [589, 262] on span "Confirm" at bounding box center [587, 263] width 35 height 15
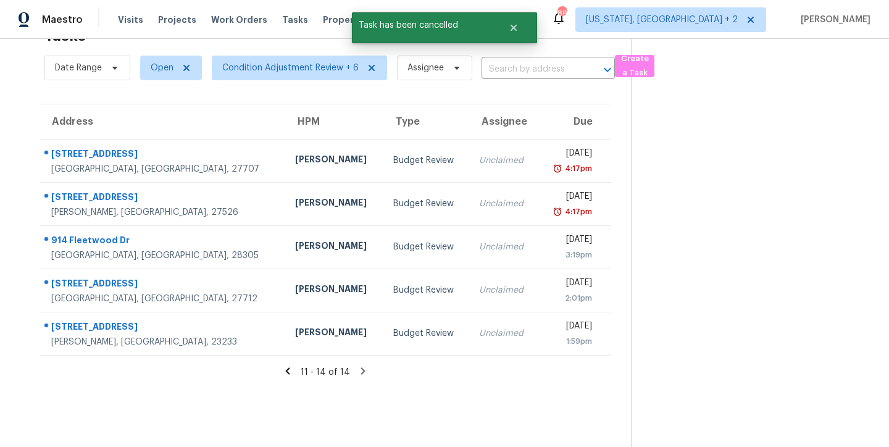
click at [144, 390] on section "Tasks 14 Results Date Range Open Condition Adjustment Review + 6 Assignee ​ Cre…" at bounding box center [325, 233] width 611 height 427
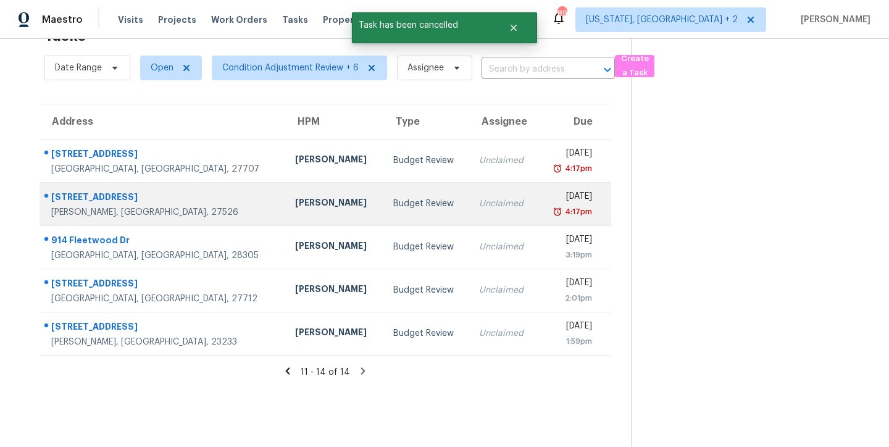
click at [393, 191] on td "Budget Review" at bounding box center [426, 203] width 86 height 43
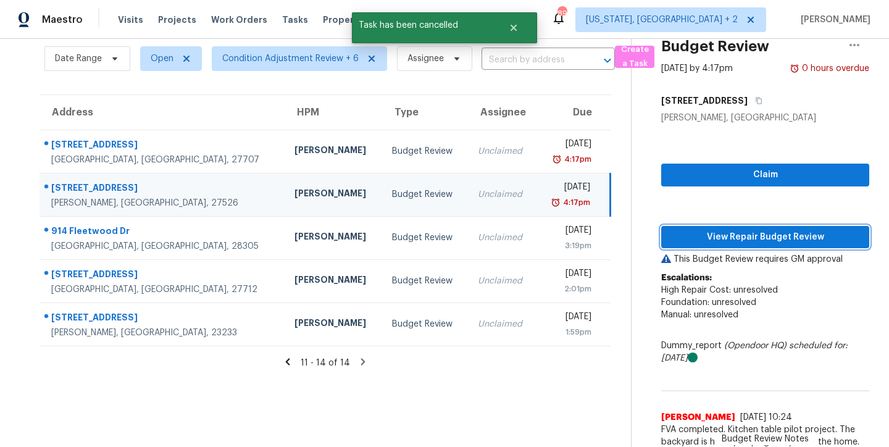
click at [762, 237] on span "View Repair Budget Review" at bounding box center [765, 237] width 188 height 15
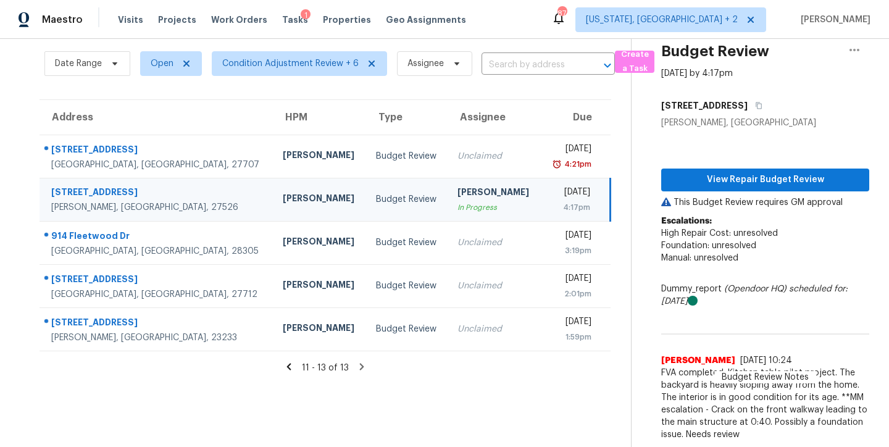
click at [558, 12] on div "Maestro Visits Projects Work Orders Tasks 1 Properties Geo Assignments 87 Washi…" at bounding box center [444, 19] width 889 height 39
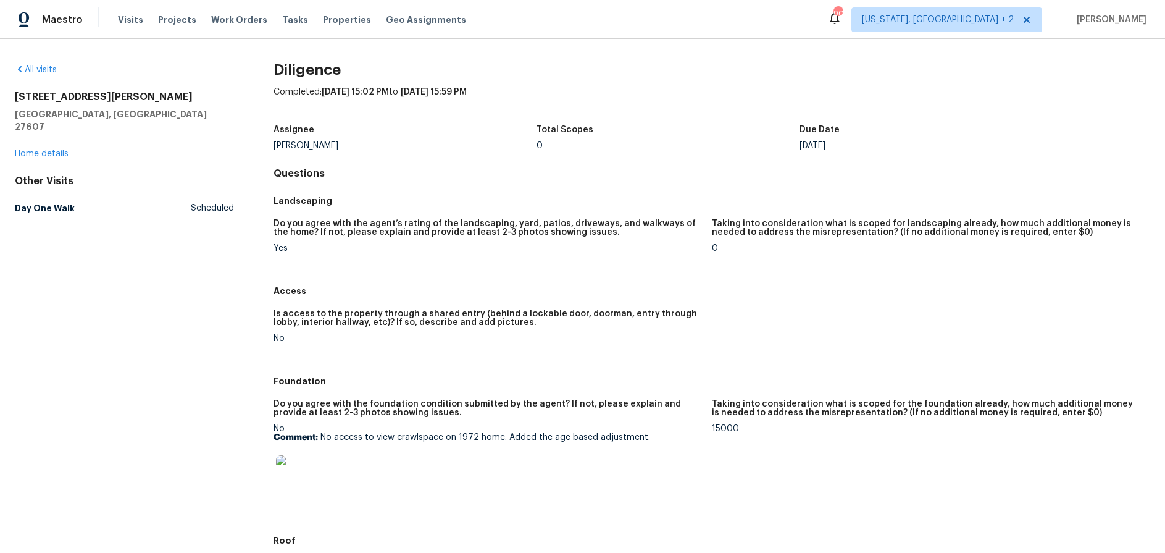
click at [286, 446] on img at bounding box center [296, 475] width 40 height 40
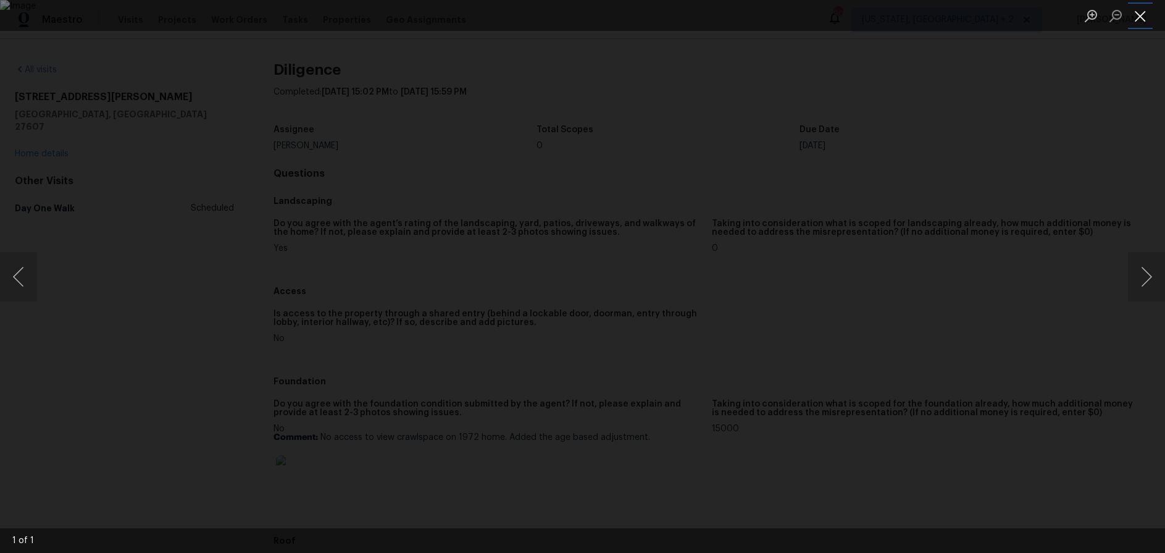
click at [889, 22] on button "Close lightbox" at bounding box center [1140, 16] width 25 height 22
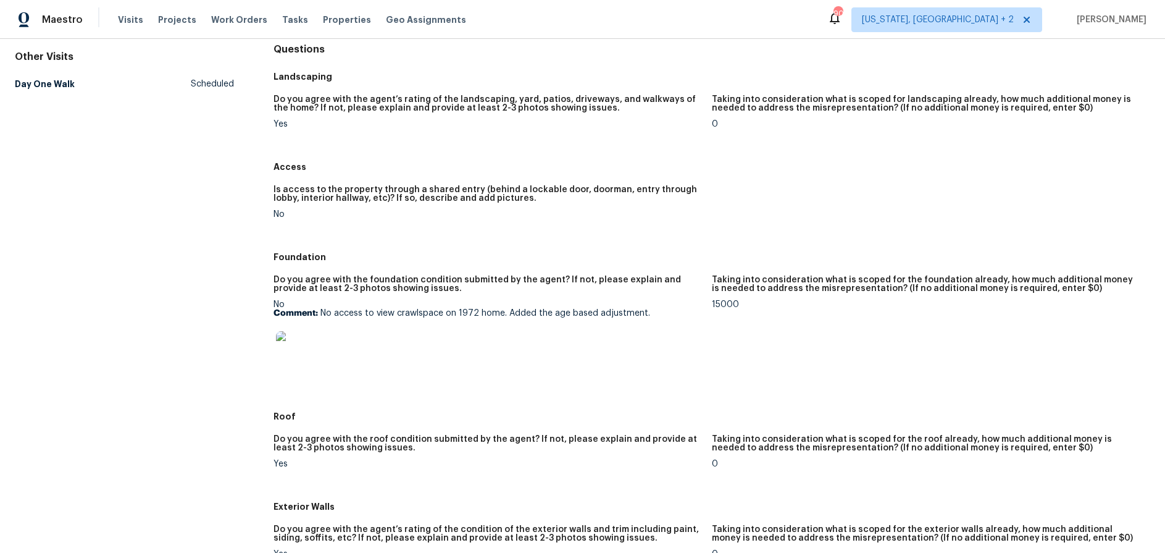
scroll to position [107, 0]
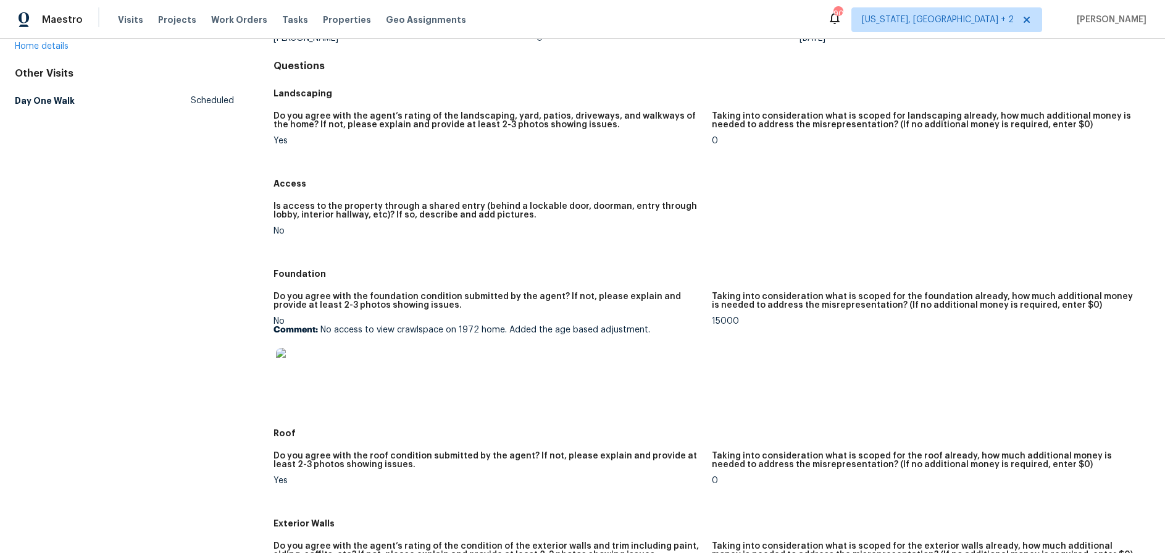
click at [542, 19] on div "Maestro Visits Projects Work Orders Tasks Properties Geo Assignments 90 [US_STA…" at bounding box center [582, 19] width 1165 height 39
click at [556, 17] on div "Maestro Visits Projects Work Orders Tasks Properties Geo Assignments 90 [US_STA…" at bounding box center [582, 19] width 1165 height 39
click at [546, 14] on div "Maestro Visits Projects Work Orders Tasks Properties Geo Assignments 90 [US_STA…" at bounding box center [582, 19] width 1165 height 39
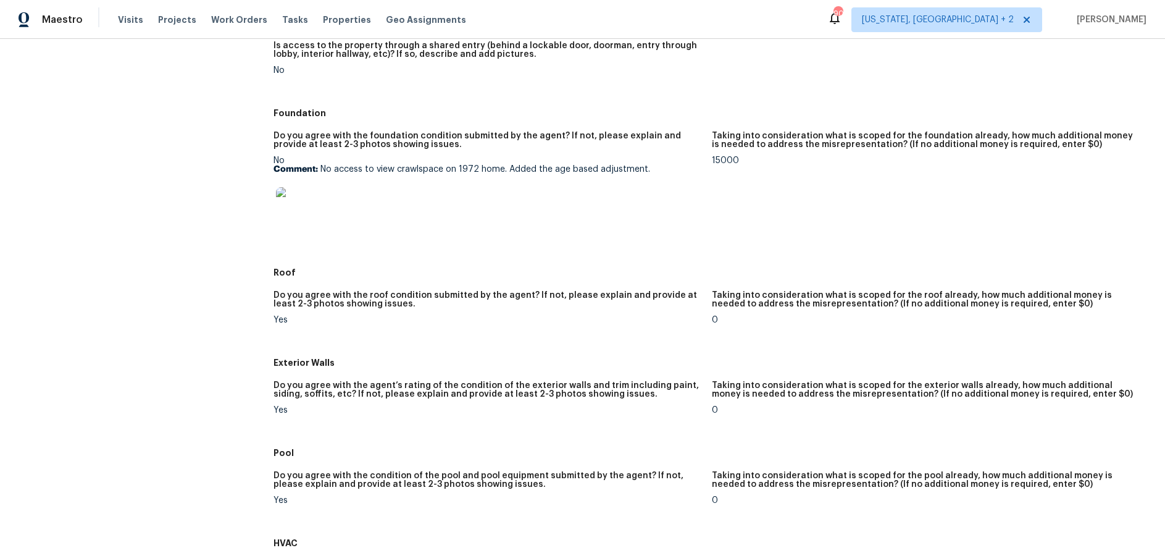
scroll to position [224, 0]
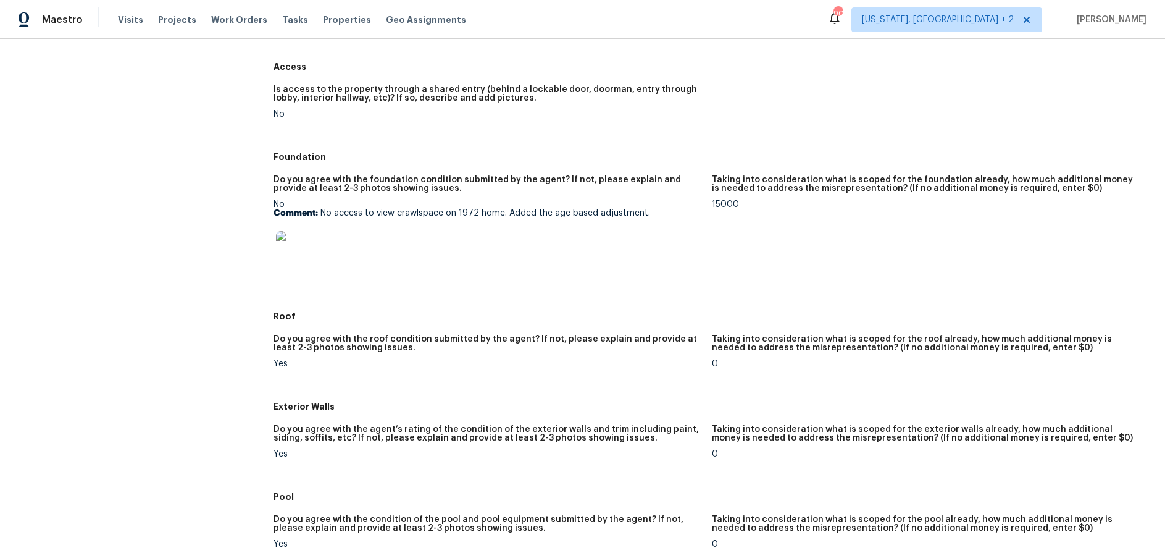
click at [291, 246] on img at bounding box center [296, 251] width 40 height 40
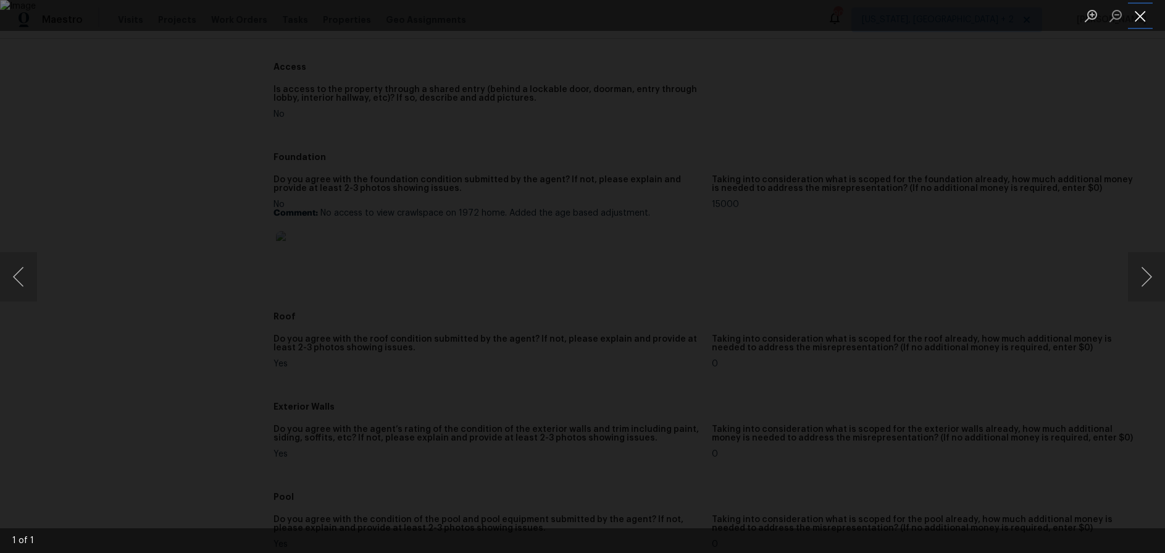
click at [889, 20] on button "Close lightbox" at bounding box center [1140, 16] width 25 height 22
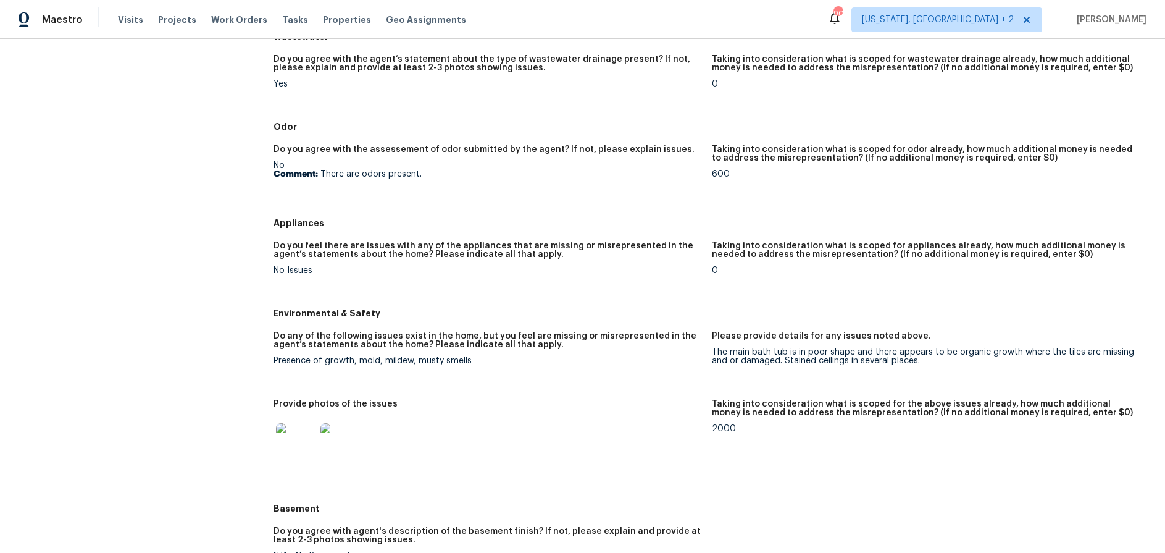
scroll to position [1138, 0]
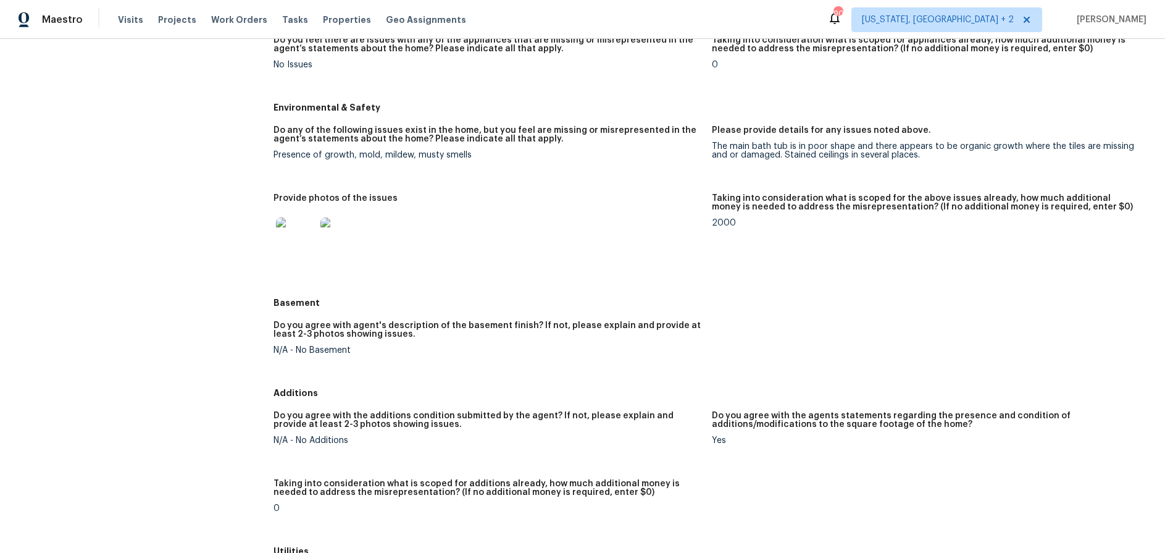
click at [293, 236] on img at bounding box center [296, 237] width 40 height 40
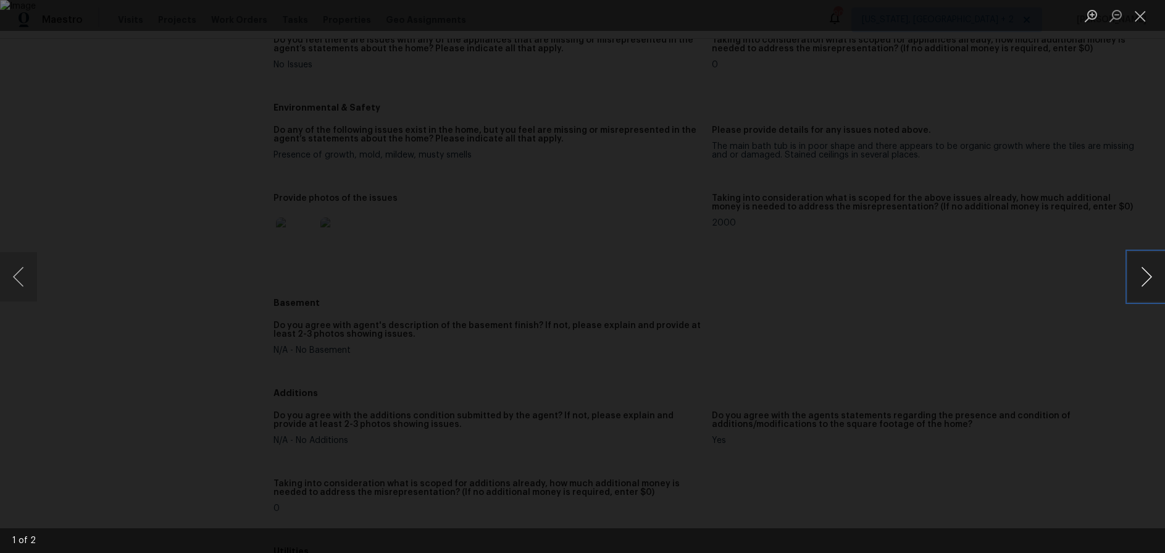
click at [889, 277] on button "Next image" at bounding box center [1146, 276] width 37 height 49
click at [889, 14] on button "Close lightbox" at bounding box center [1140, 16] width 25 height 22
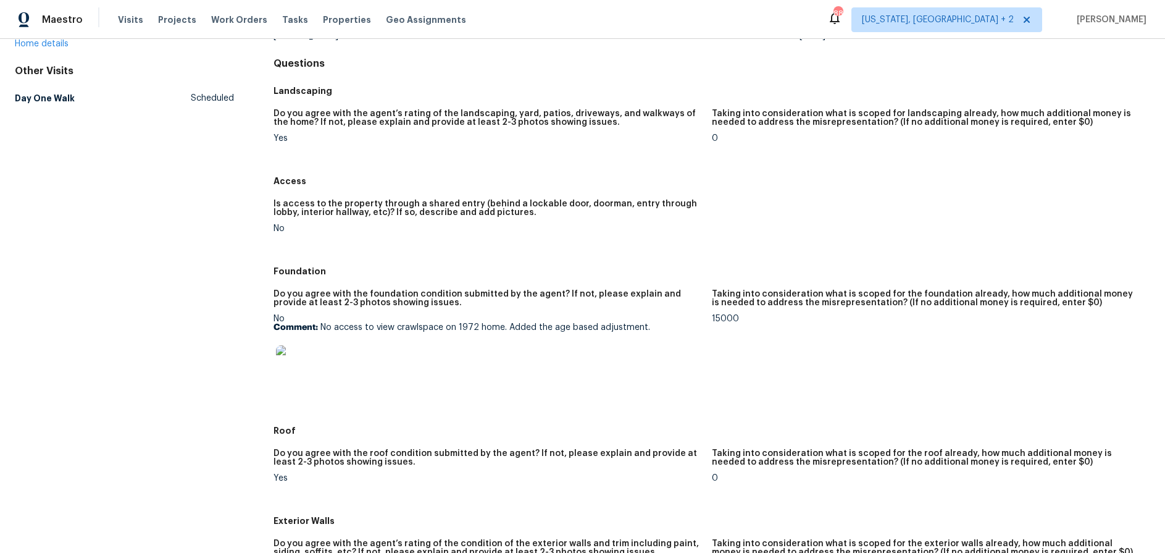
scroll to position [239, 0]
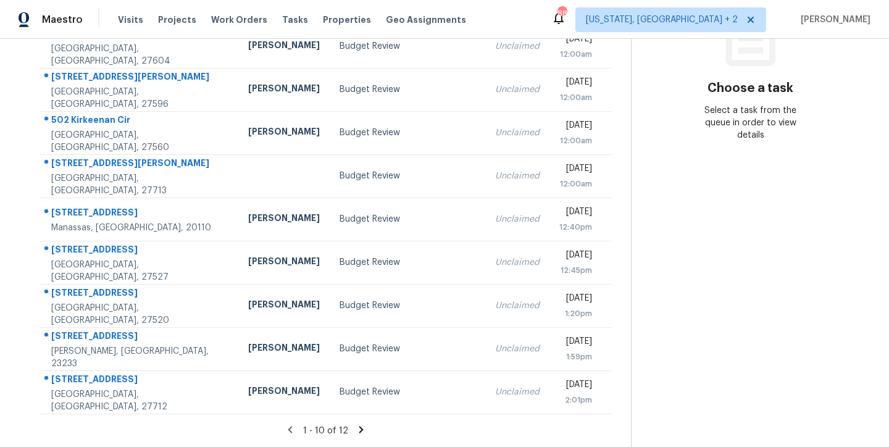
click at [359, 426] on icon at bounding box center [361, 429] width 4 height 7
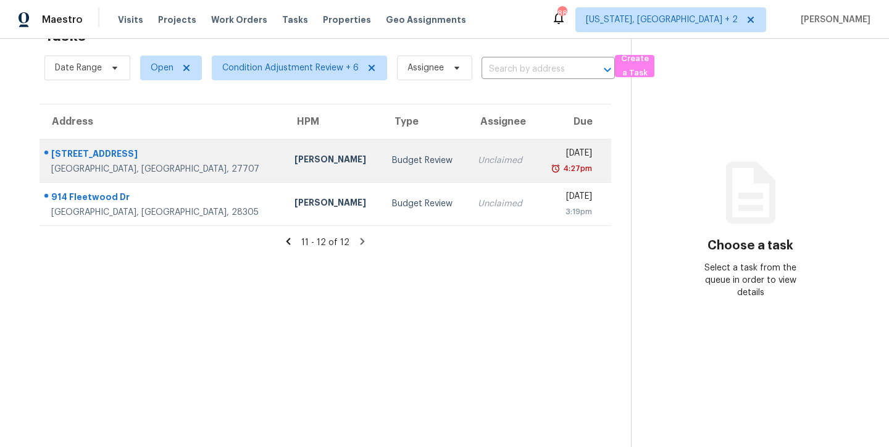
click at [392, 156] on div "Budget Review" at bounding box center [425, 160] width 66 height 12
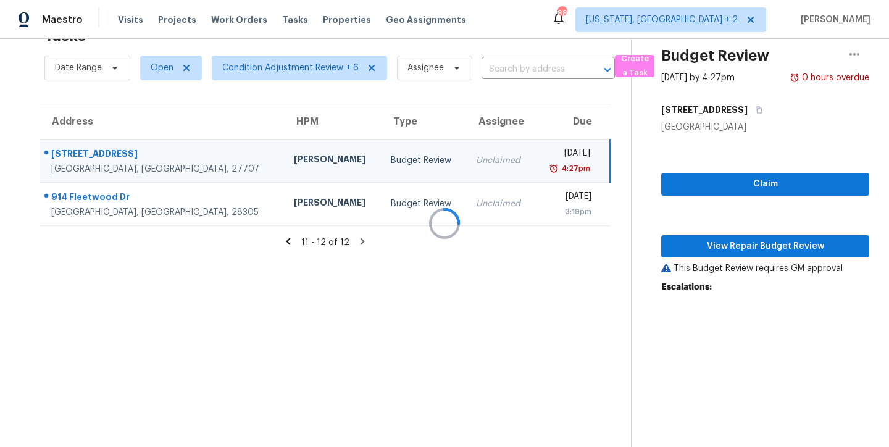
scroll to position [161, 0]
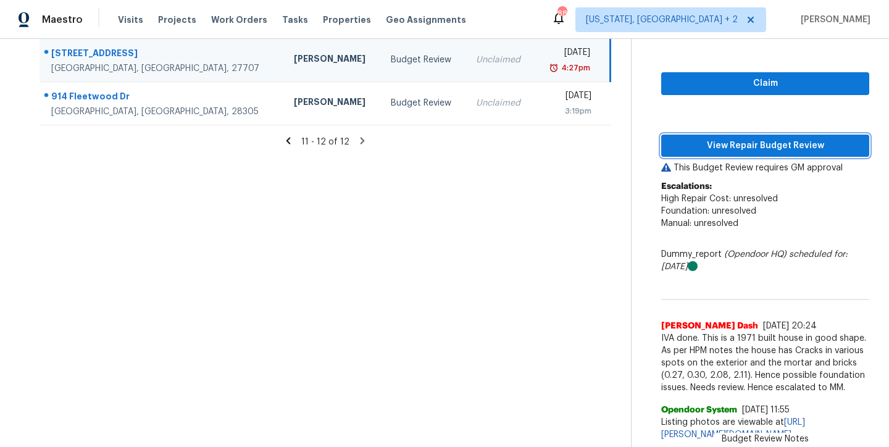
click at [795, 138] on span "View Repair Budget Review" at bounding box center [765, 145] width 188 height 15
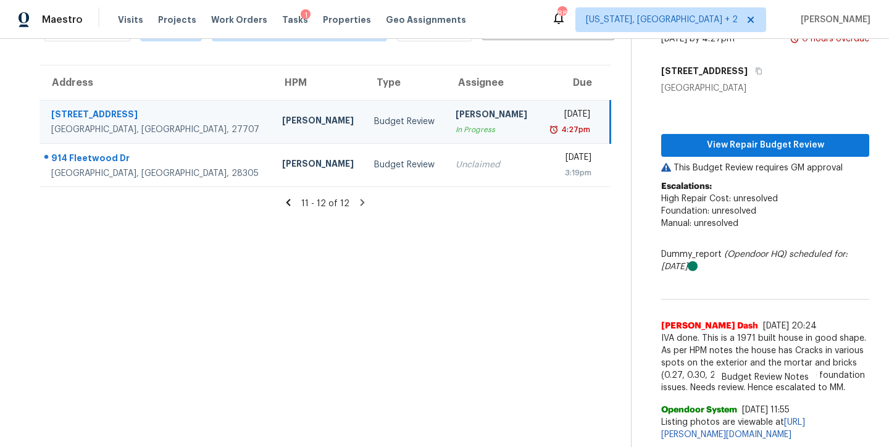
scroll to position [99, 0]
click at [507, 23] on div "Maestro Visits Projects Work Orders Tasks 1 Properties Geo Assignments 88 Washi…" at bounding box center [444, 19] width 889 height 39
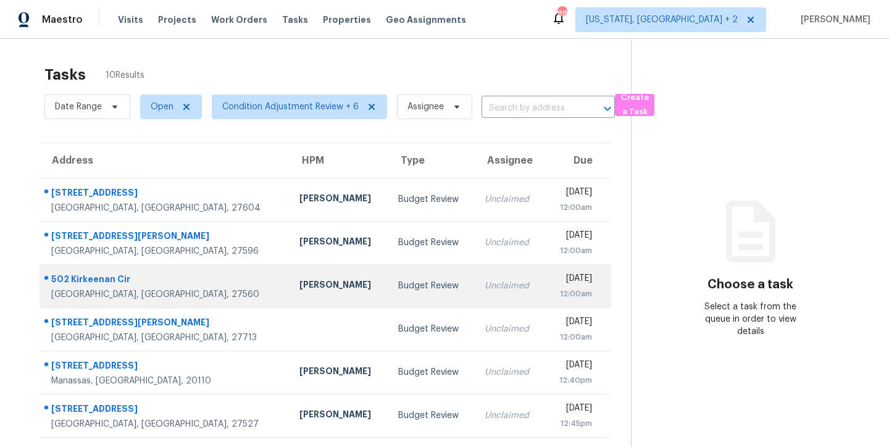
scroll to position [2, 0]
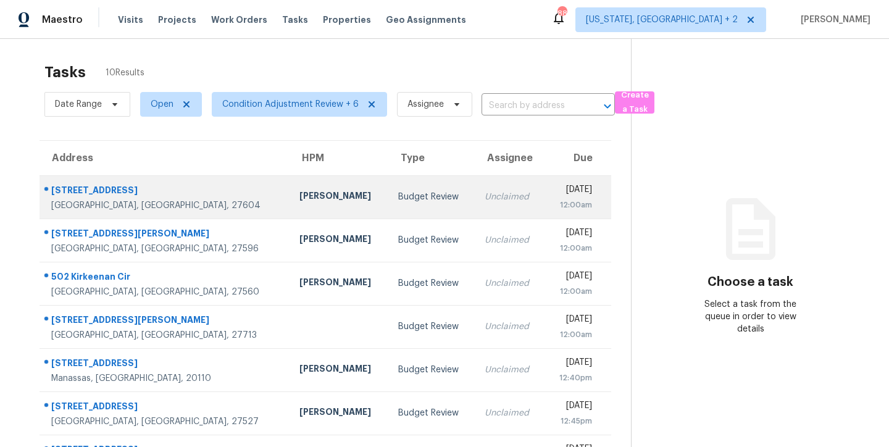
click at [554, 187] on div "[DATE]" at bounding box center [573, 190] width 38 height 15
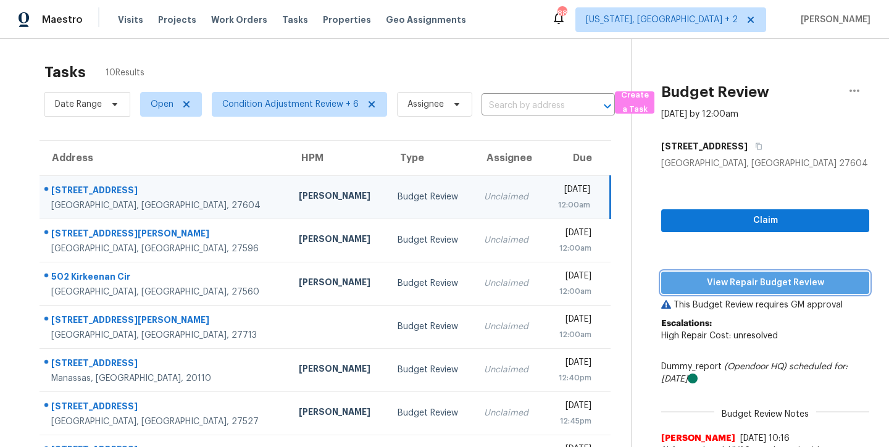
click at [807, 284] on span "View Repair Budget Review" at bounding box center [765, 282] width 188 height 15
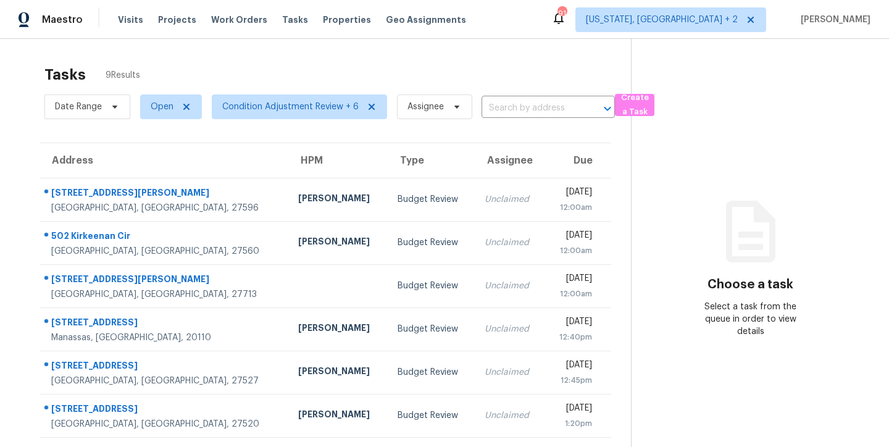
click at [375, 65] on div "Tasks 9 Results" at bounding box center [337, 75] width 587 height 32
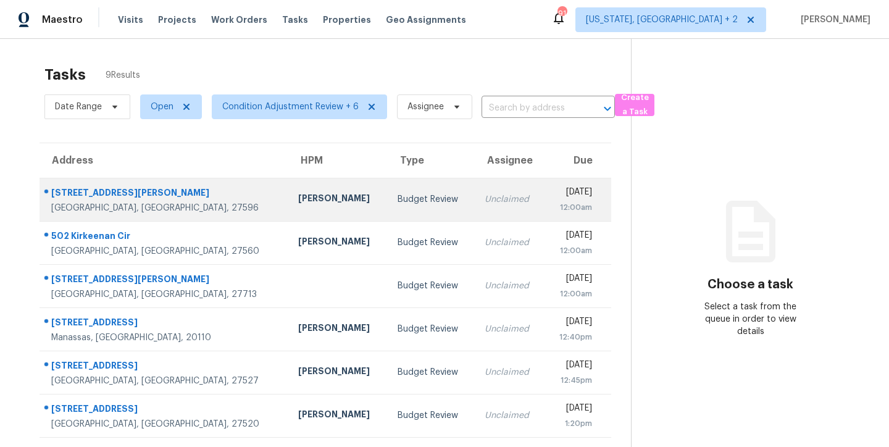
click at [475, 207] on td "Unclaimed" at bounding box center [510, 199] width 70 height 43
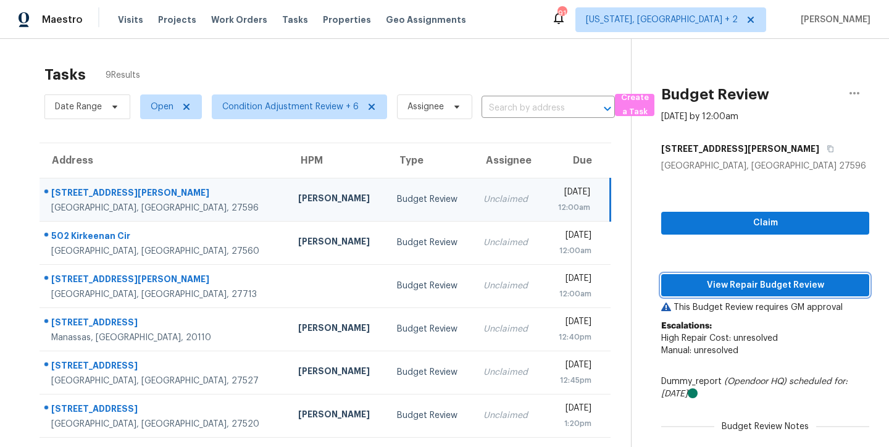
click at [821, 283] on span "View Repair Budget Review" at bounding box center [765, 285] width 188 height 15
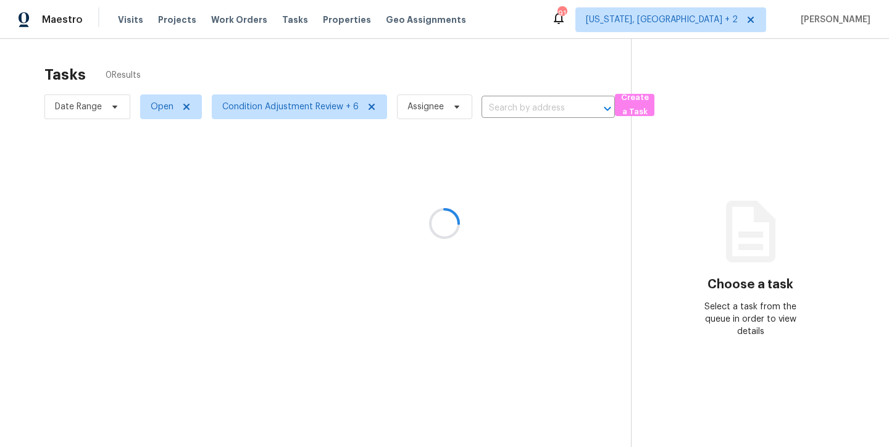
click at [580, 20] on div at bounding box center [444, 223] width 889 height 447
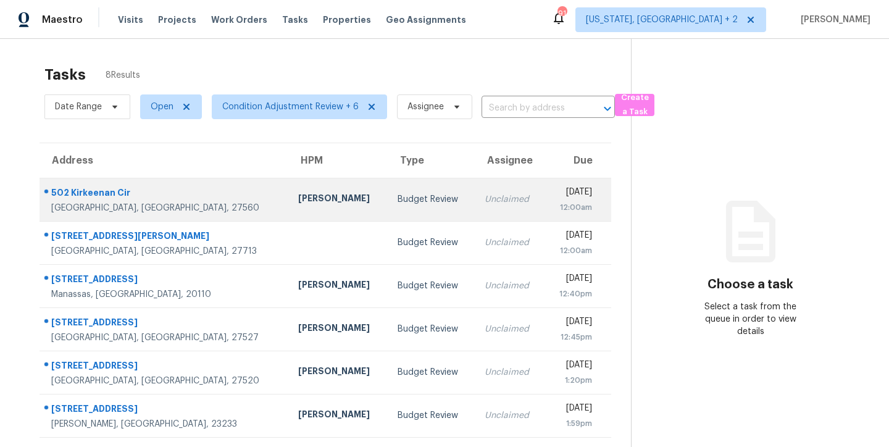
click at [388, 189] on td "Budget Review" at bounding box center [431, 199] width 87 height 43
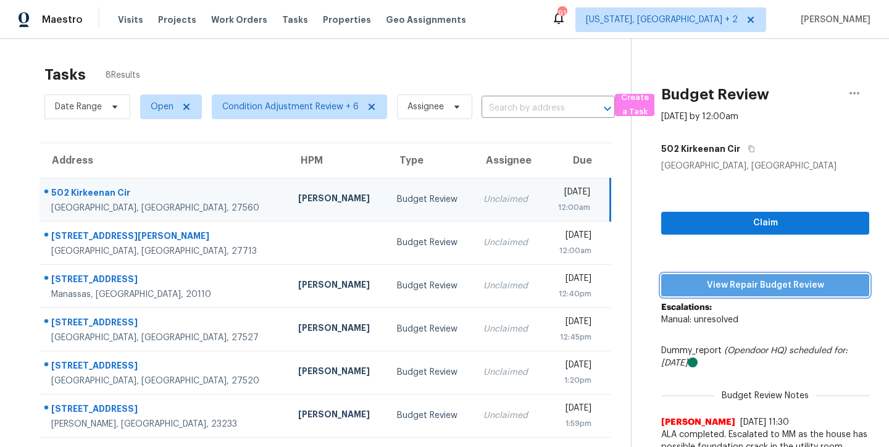
click at [806, 290] on span "View Repair Budget Review" at bounding box center [765, 285] width 188 height 15
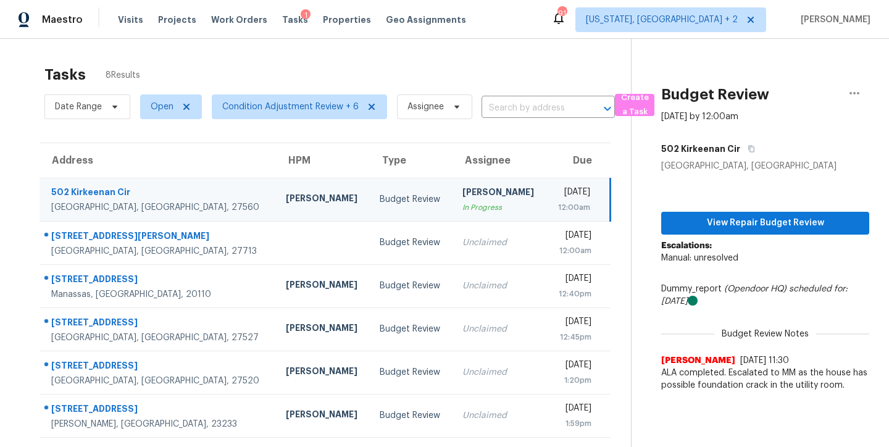
click at [558, 28] on div "Maestro Visits Projects Work Orders Tasks 1 Properties Geo Assignments 91 Washi…" at bounding box center [444, 19] width 889 height 39
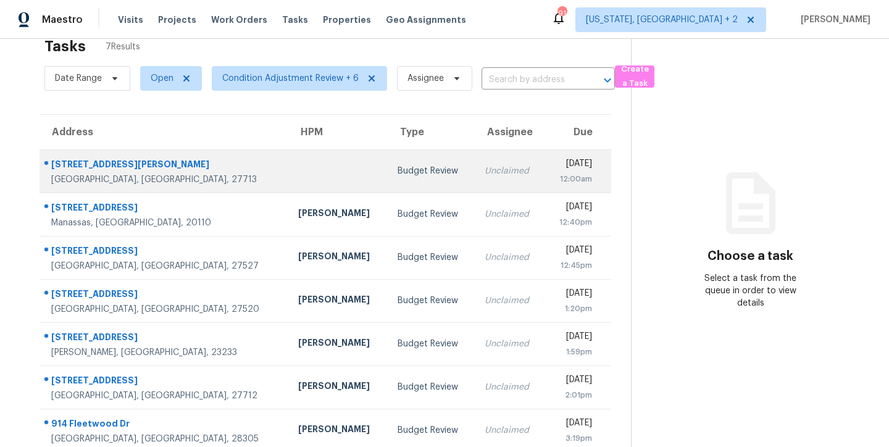
scroll to position [52, 0]
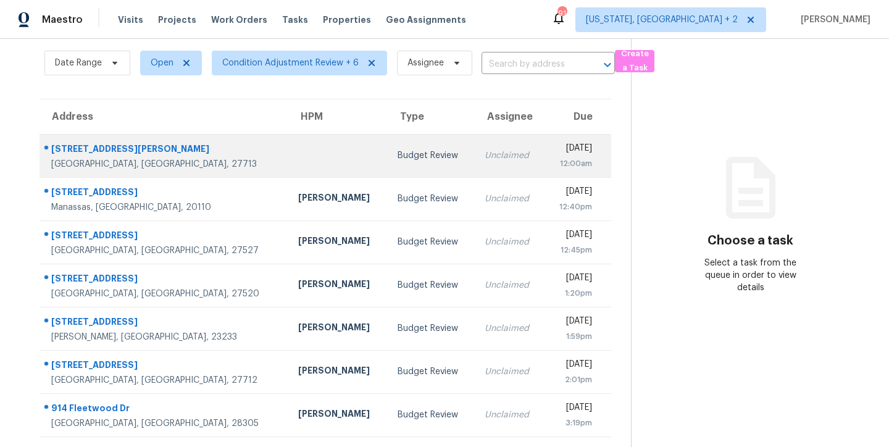
click at [288, 134] on td at bounding box center [337, 155] width 99 height 43
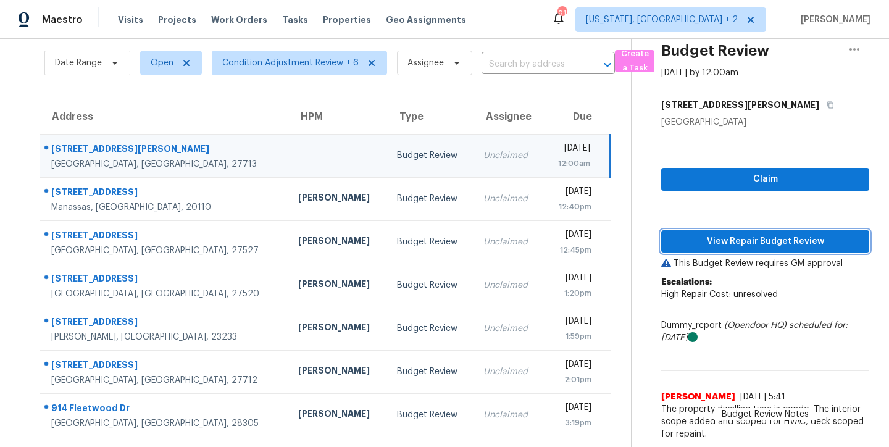
click at [815, 234] on span "View Repair Budget Review" at bounding box center [765, 241] width 188 height 15
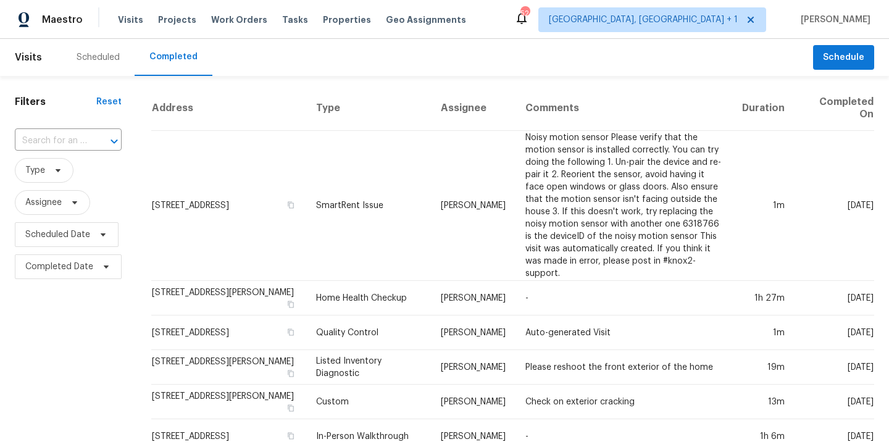
click at [391, 54] on div "Scheduled Completed" at bounding box center [437, 57] width 751 height 37
click at [128, 18] on span "Visits" at bounding box center [130, 20] width 25 height 12
click at [85, 57] on div "Scheduled" at bounding box center [98, 57] width 43 height 12
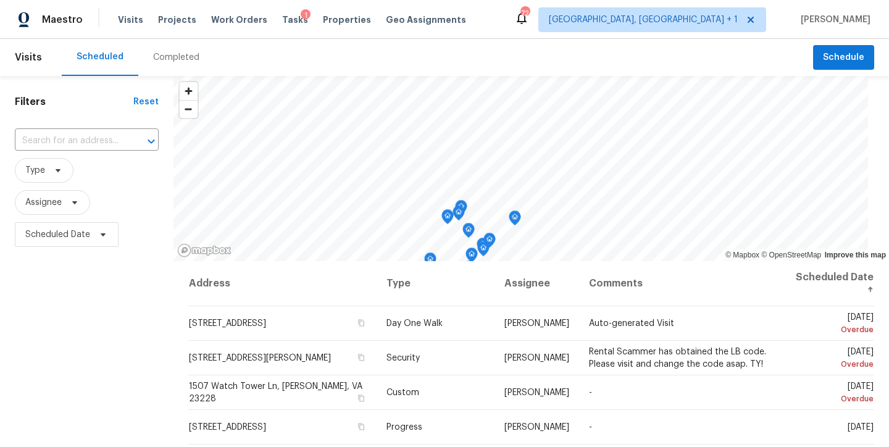
click at [511, 48] on div "Scheduled Completed" at bounding box center [437, 57] width 751 height 37
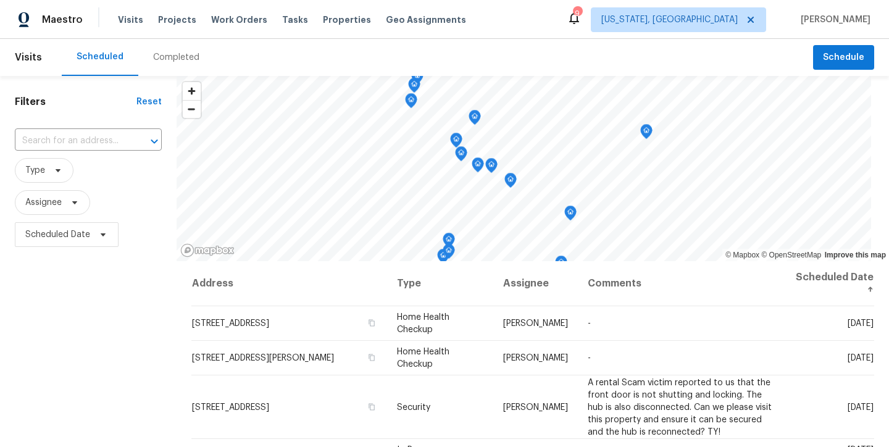
click at [49, 321] on div "Filters Reset ​ Type Assignee Scheduled Date" at bounding box center [88, 347] width 177 height 543
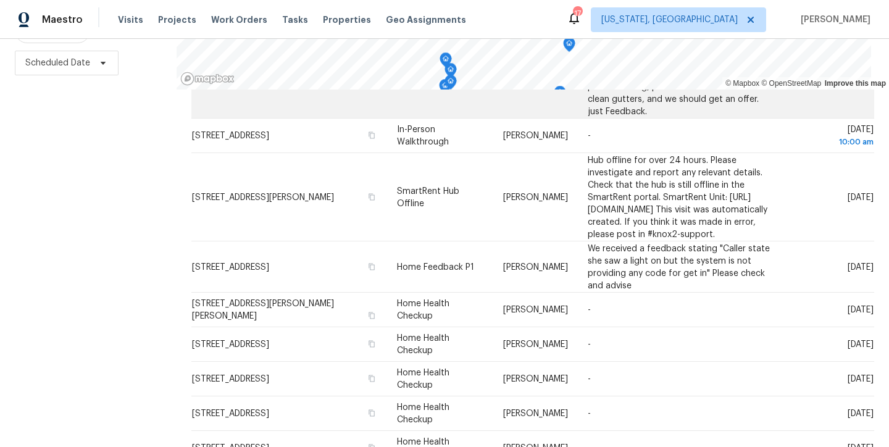
scroll to position [639, 0]
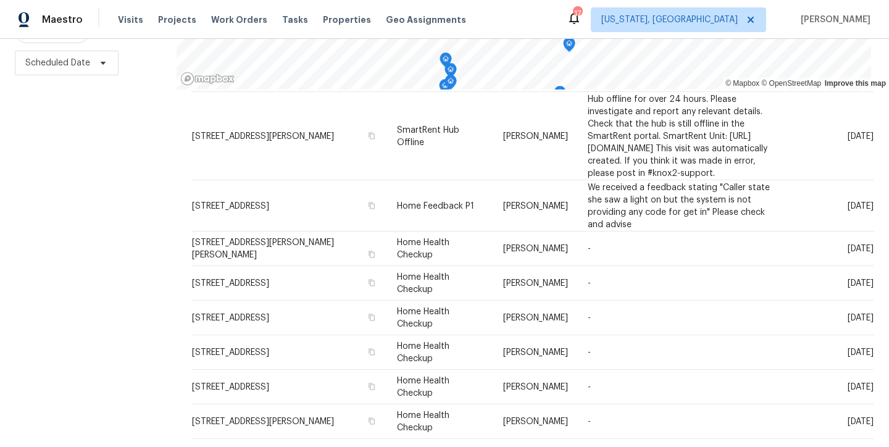
click at [564, 446] on icon at bounding box center [569, 454] width 11 height 11
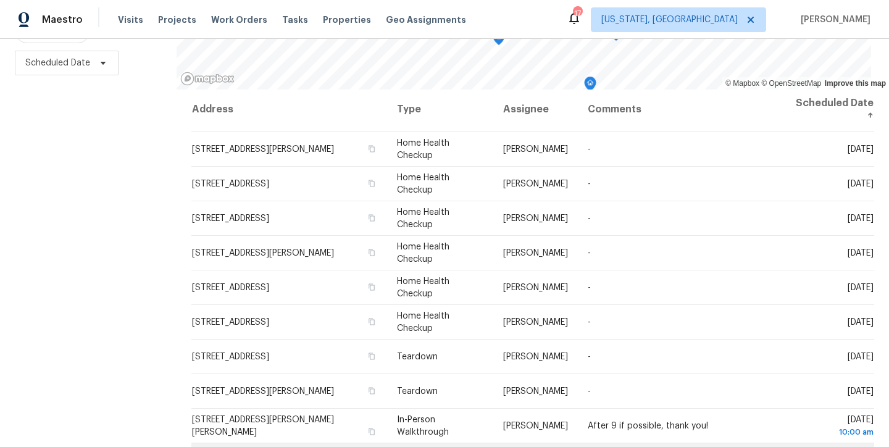
scroll to position [0, 0]
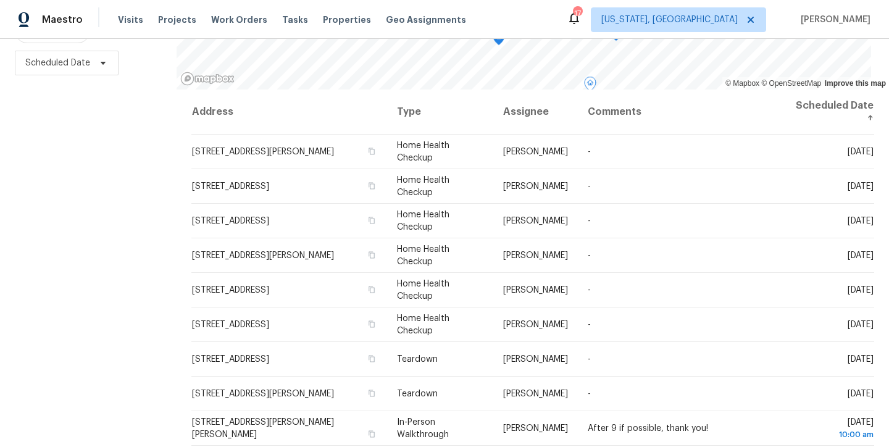
click at [8, 188] on div "Filters Reset ​ Type Assignee Scheduled Date" at bounding box center [88, 175] width 177 height 543
click at [556, 20] on div "Maestro Visits Projects Work Orders Tasks Properties Geo Assignments 17 Washing…" at bounding box center [444, 19] width 889 height 39
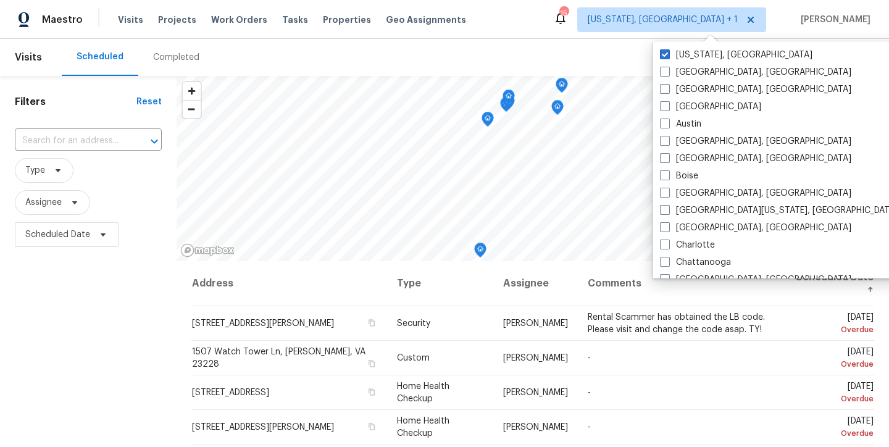
scroll to position [649, 0]
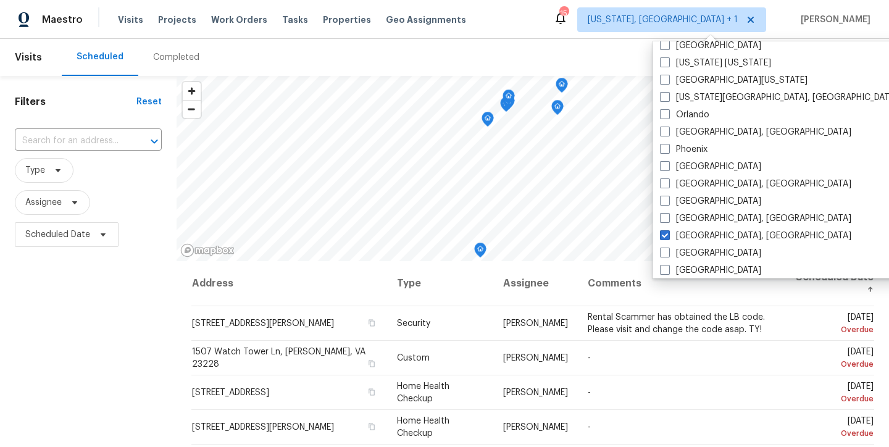
click at [598, 57] on div "Scheduled Completed" at bounding box center [437, 57] width 751 height 37
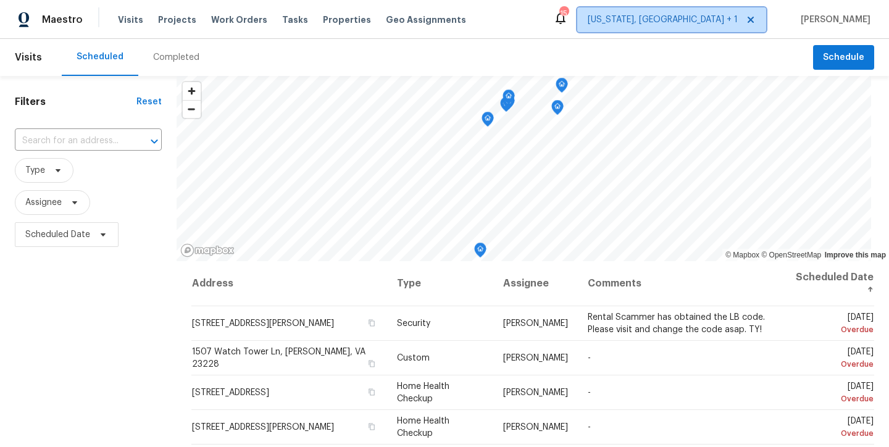
click at [692, 23] on span "Washington, DC + 1" at bounding box center [663, 20] width 150 height 12
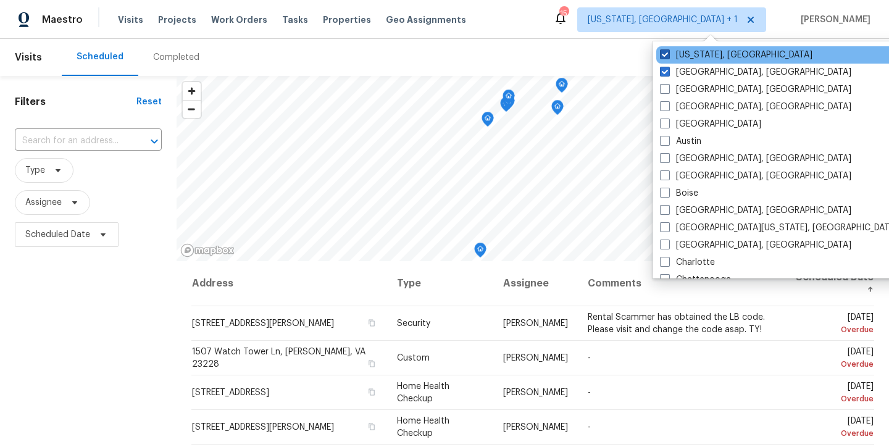
click at [680, 52] on label "[US_STATE], [GEOGRAPHIC_DATA]" at bounding box center [736, 55] width 153 height 12
click at [668, 52] on input "[US_STATE], [GEOGRAPHIC_DATA]" at bounding box center [664, 53] width 8 height 8
checkbox input "false"
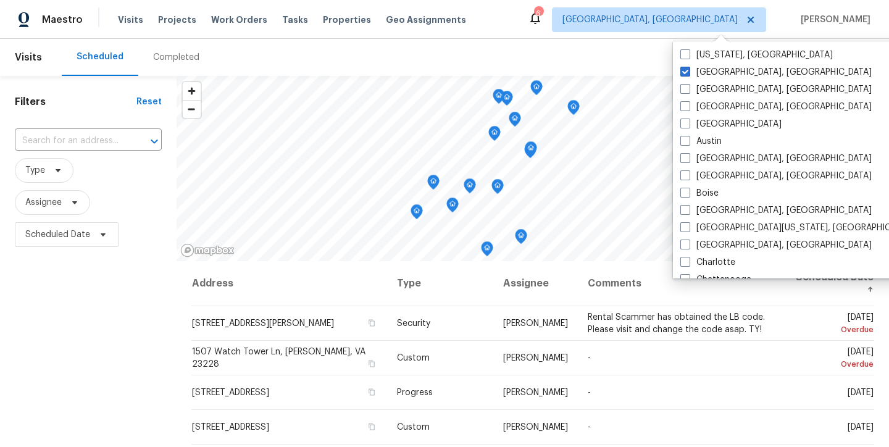
click at [529, 11] on div "Maestro Visits Projects Work Orders Tasks Properties Geo Assignments 6 Richmond…" at bounding box center [444, 19] width 889 height 39
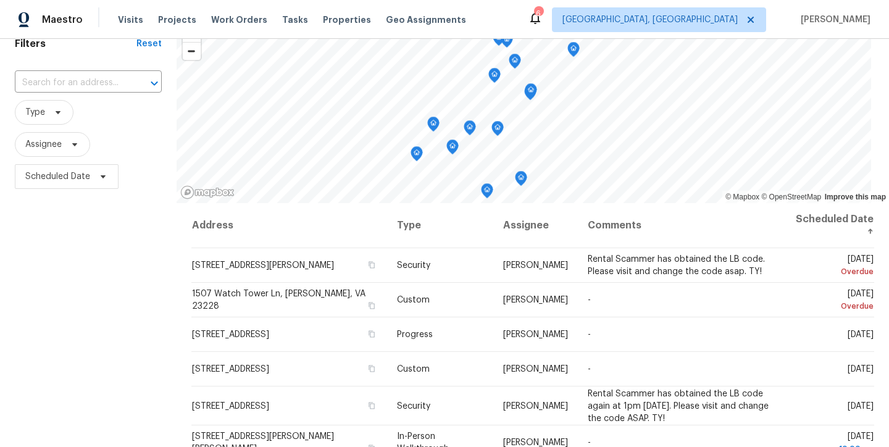
scroll to position [181, 0]
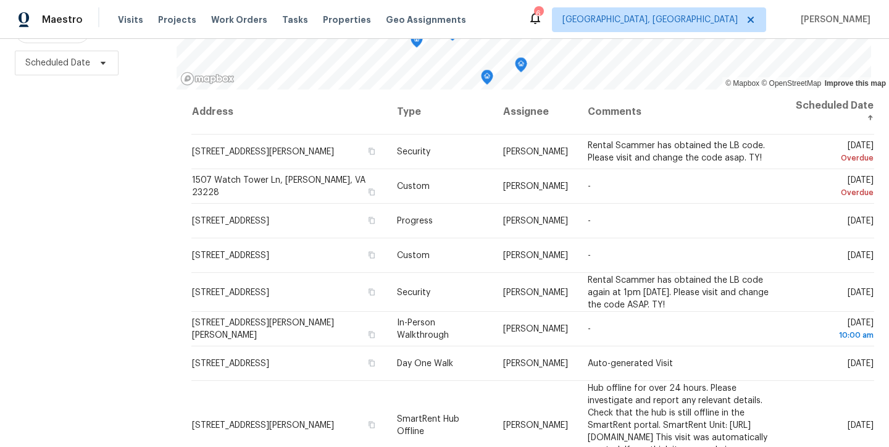
click at [134, 273] on div "Filters Reset ​ Type Assignee Scheduled Date" at bounding box center [88, 175] width 177 height 543
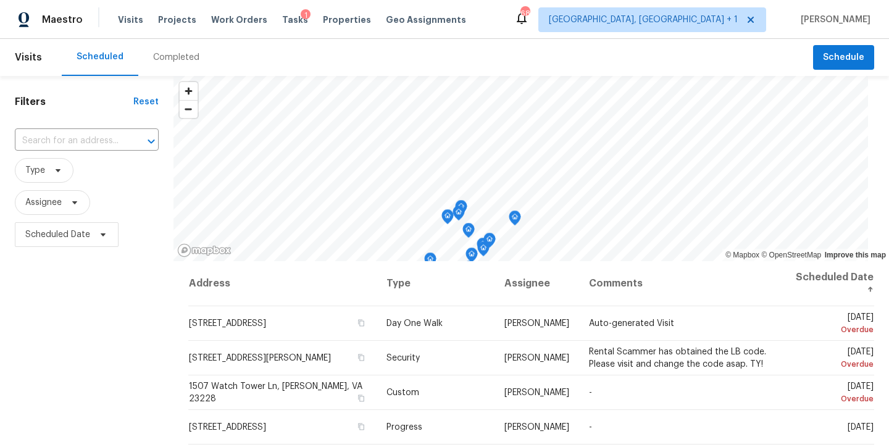
click at [111, 305] on div "Filters Reset ​ Type Assignee Scheduled Date" at bounding box center [87, 347] width 174 height 543
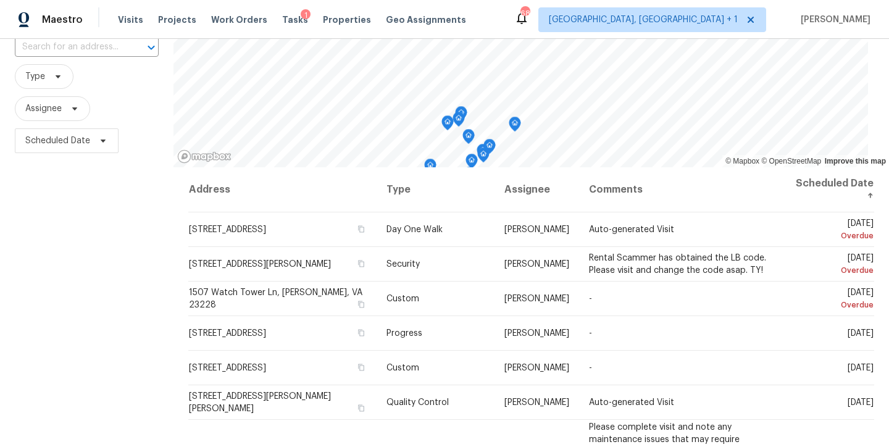
scroll to position [114, 0]
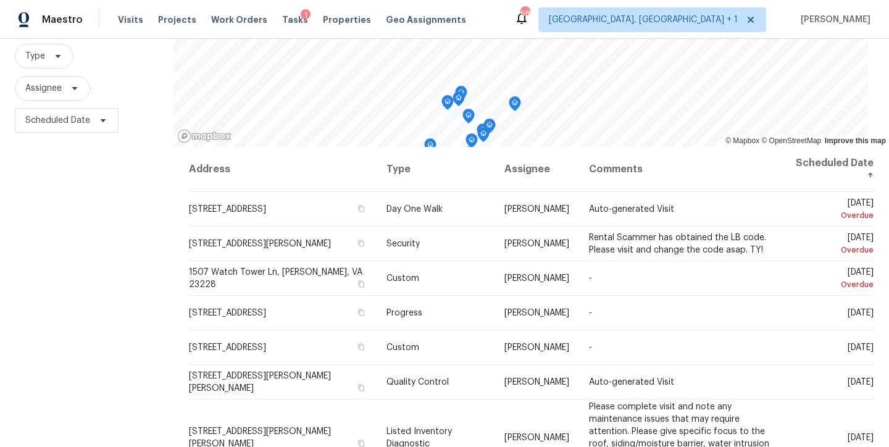
click at [90, 274] on div "Filters Reset ​ Type Assignee Scheduled Date" at bounding box center [87, 233] width 174 height 543
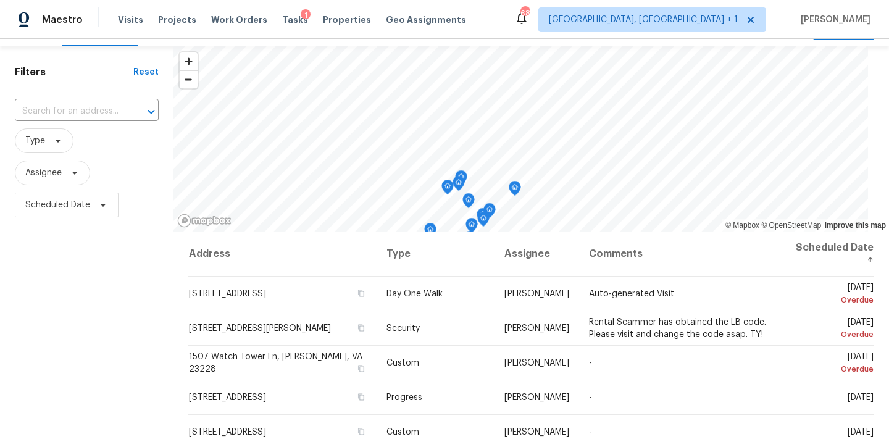
scroll to position [0, 0]
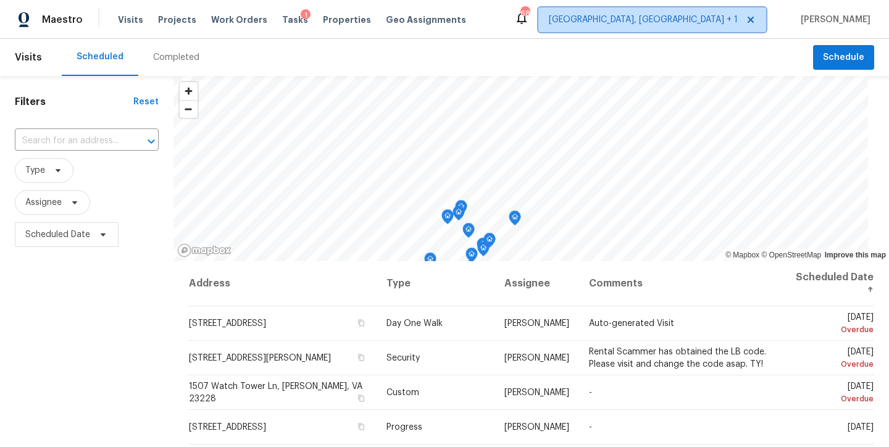
click at [683, 17] on span "[GEOGRAPHIC_DATA], [GEOGRAPHIC_DATA] + 1" at bounding box center [643, 20] width 189 height 12
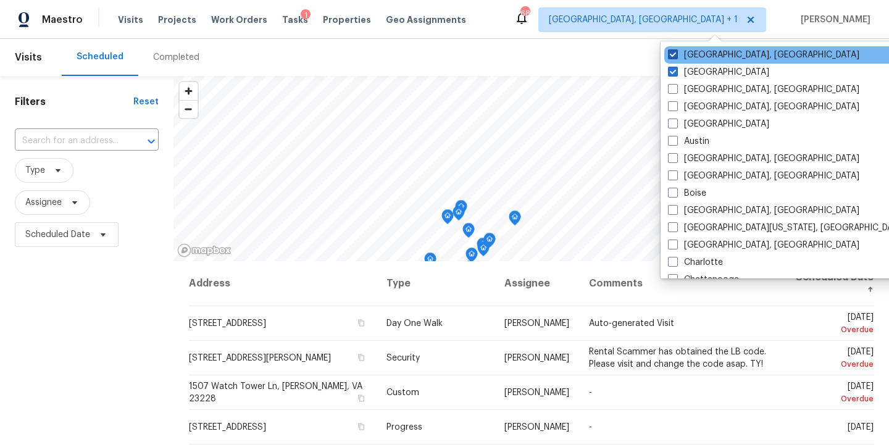
click at [671, 51] on span at bounding box center [673, 54] width 10 height 10
click at [671, 51] on input "[GEOGRAPHIC_DATA], [GEOGRAPHIC_DATA]" at bounding box center [672, 53] width 8 height 8
checkbox input "false"
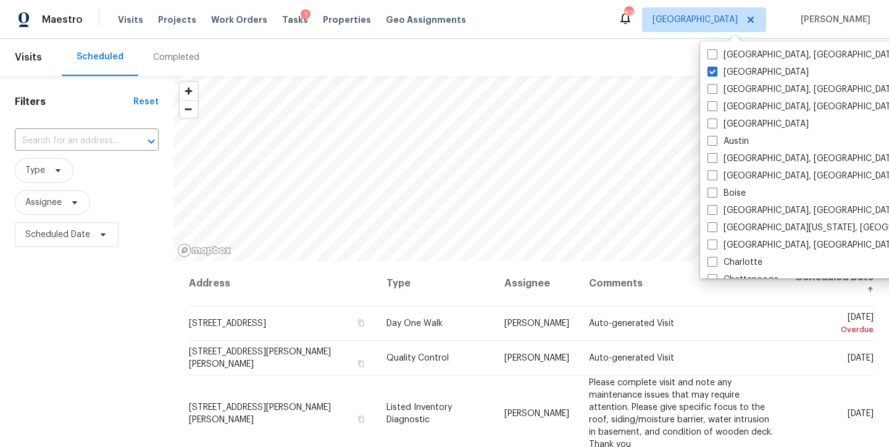
click at [561, 21] on div "Maestro Visits Projects Work Orders Tasks 1 Properties Geo Assignments 62 Ralei…" at bounding box center [444, 19] width 889 height 39
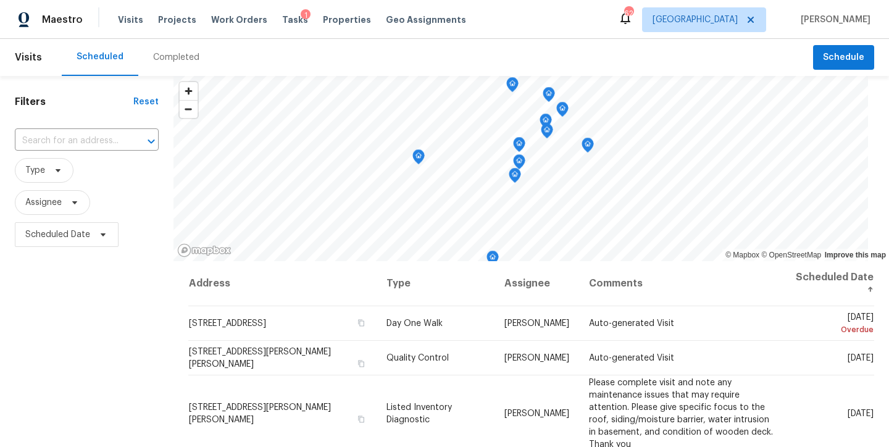
click at [71, 329] on div "Filters Reset ​ Type Assignee Scheduled Date" at bounding box center [87, 347] width 174 height 543
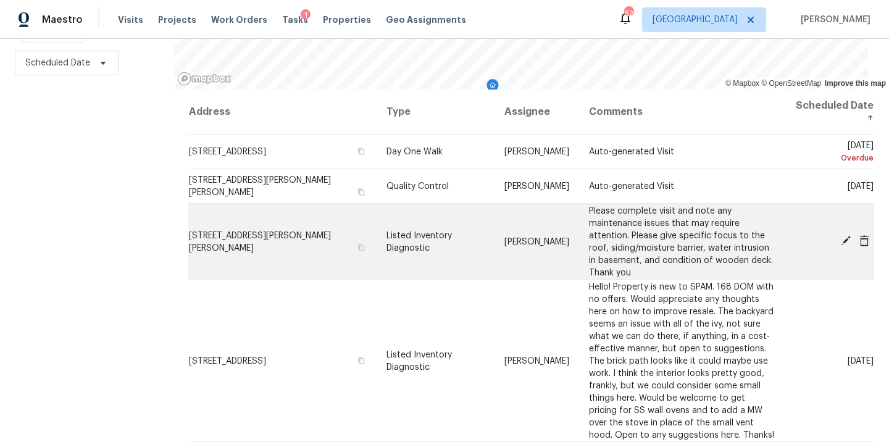
scroll to position [88, 0]
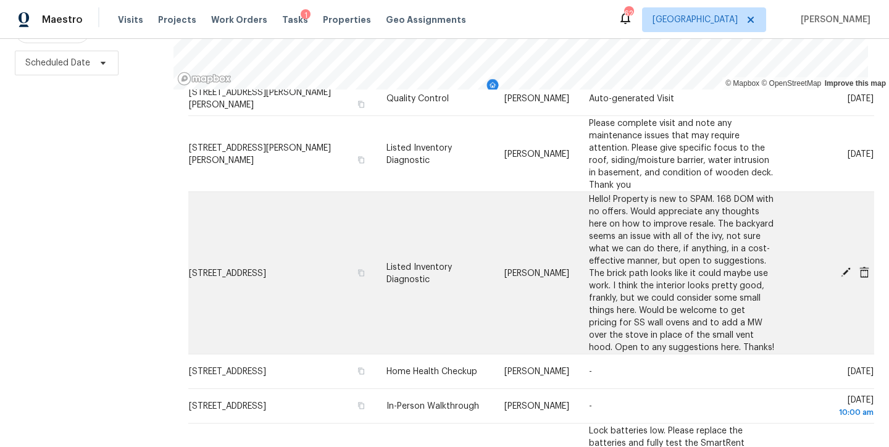
click at [841, 267] on icon at bounding box center [846, 272] width 10 height 10
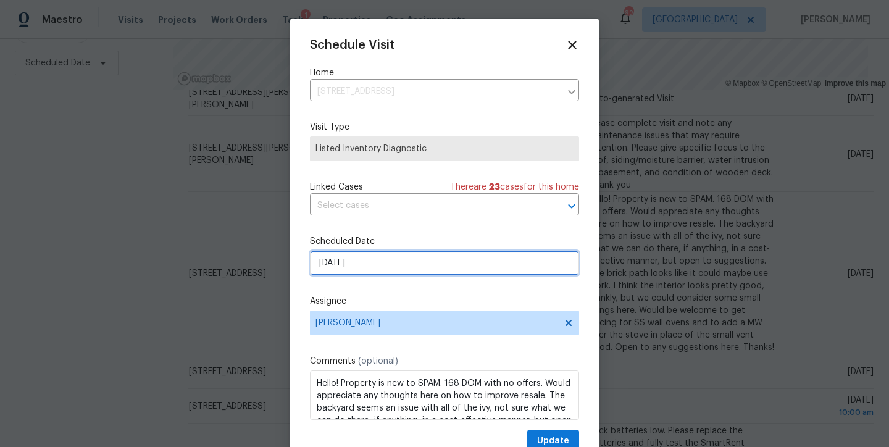
click at [354, 264] on input "9/17/2025" at bounding box center [444, 263] width 269 height 25
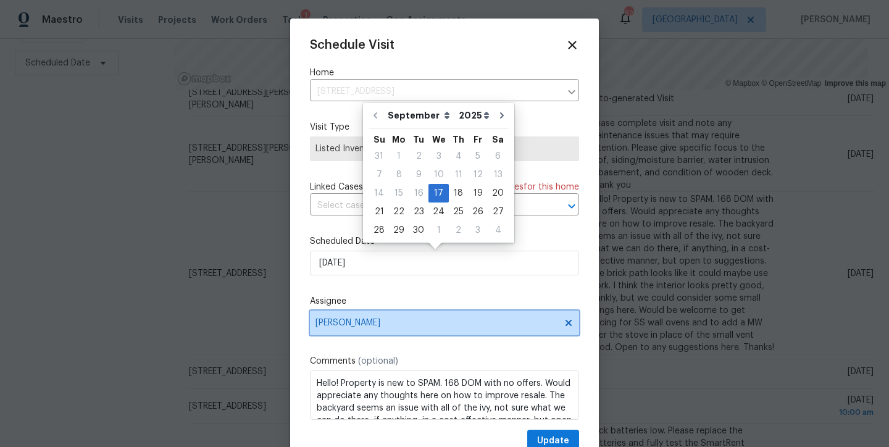
click at [335, 333] on span "[PERSON_NAME]" at bounding box center [444, 323] width 269 height 25
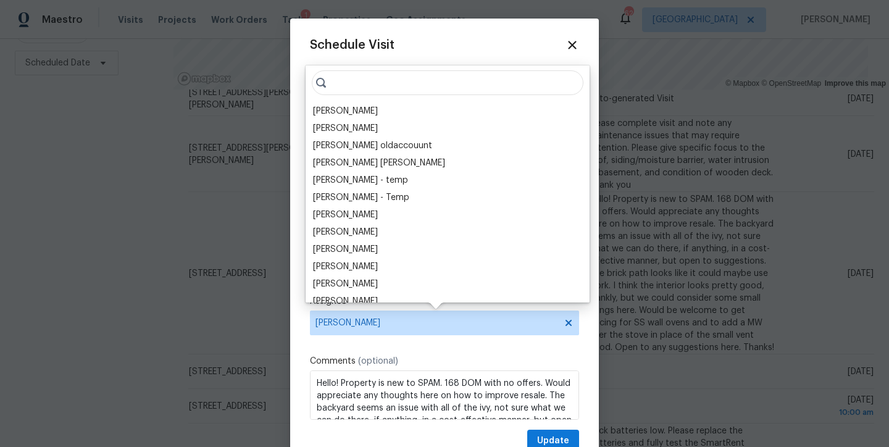
click at [214, 291] on div at bounding box center [444, 223] width 889 height 447
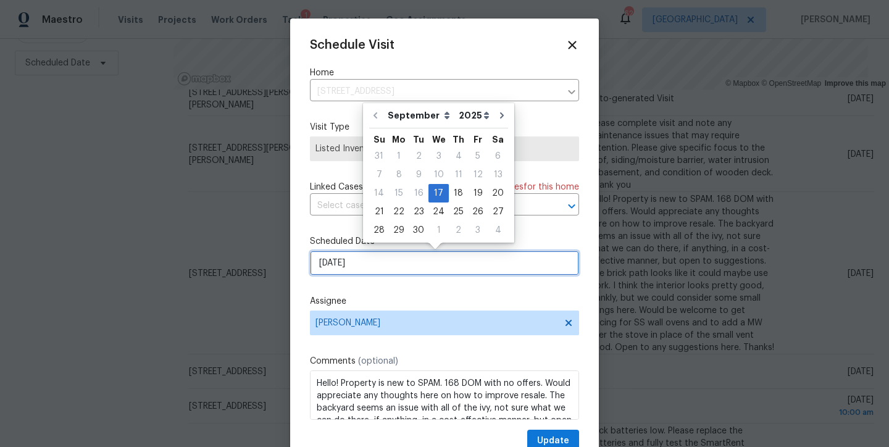
click at [359, 267] on input "9/17/2025" at bounding box center [444, 263] width 269 height 25
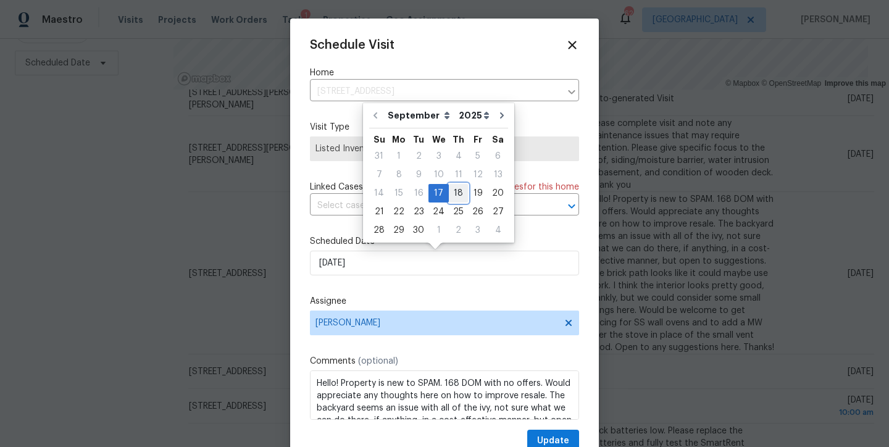
click at [449, 190] on div "18" at bounding box center [458, 193] width 19 height 17
type input "9/18/2025"
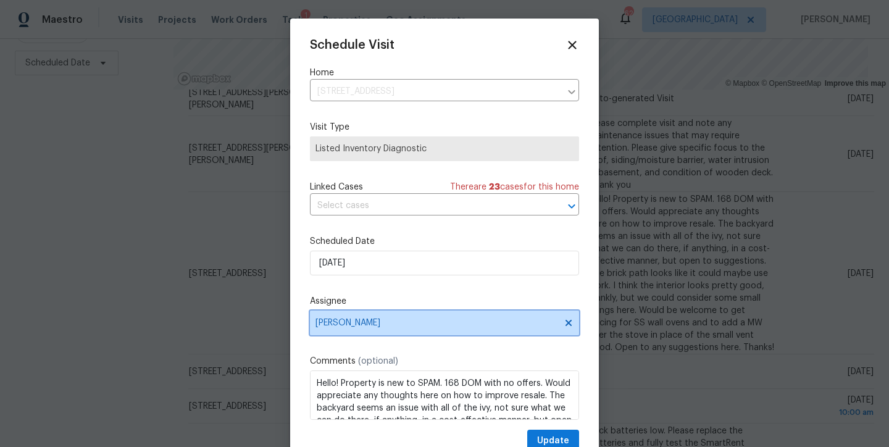
click at [411, 316] on span "[PERSON_NAME]" at bounding box center [444, 323] width 269 height 25
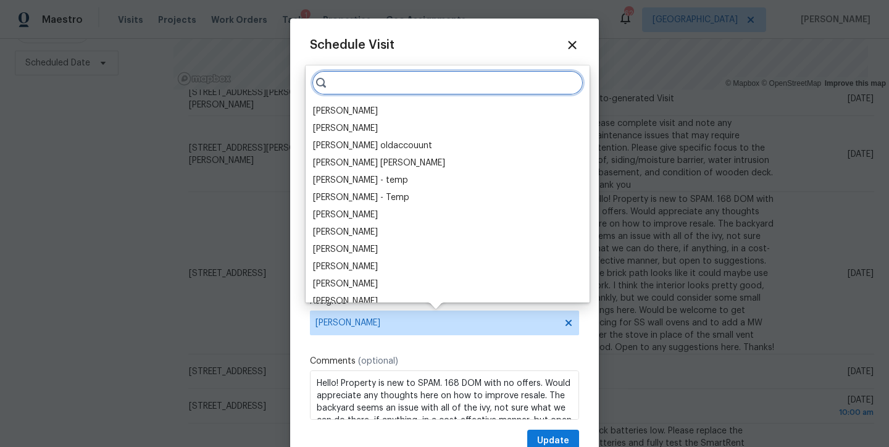
click at [358, 78] on input "search" at bounding box center [448, 82] width 272 height 25
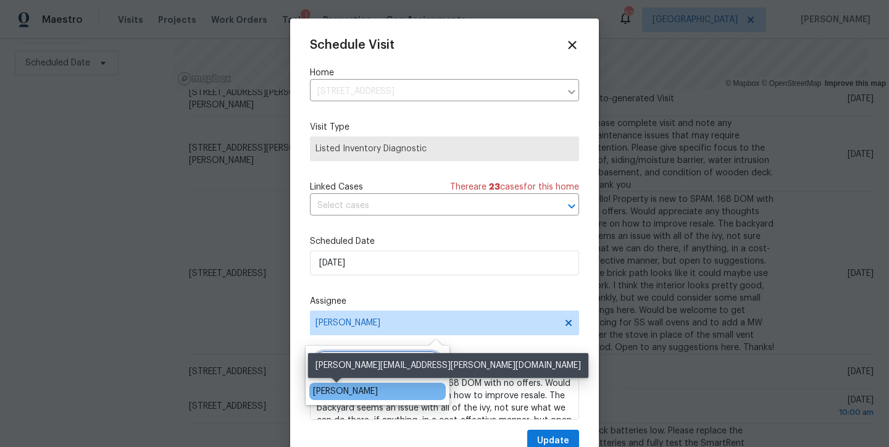
type input "lee pr"
click at [343, 390] on div "Lee Privette" at bounding box center [345, 391] width 65 height 12
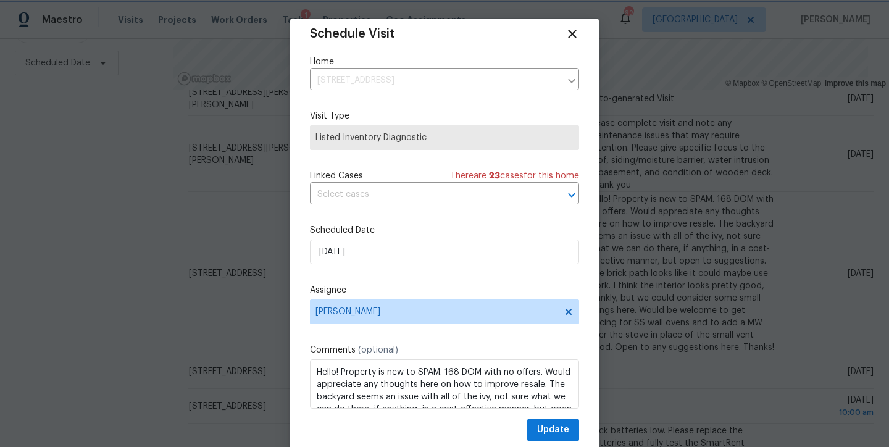
scroll to position [22, 0]
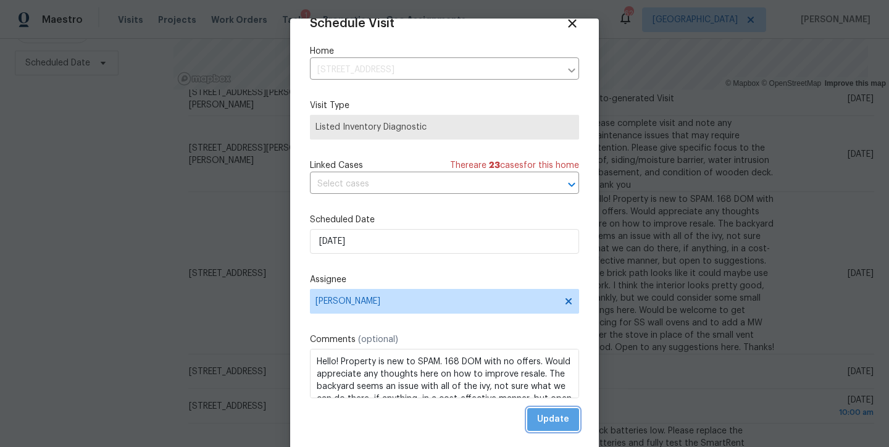
drag, startPoint x: 552, startPoint y: 424, endPoint x: 355, endPoint y: 345, distance: 212.2
click at [552, 424] on span "Update" at bounding box center [553, 419] width 32 height 15
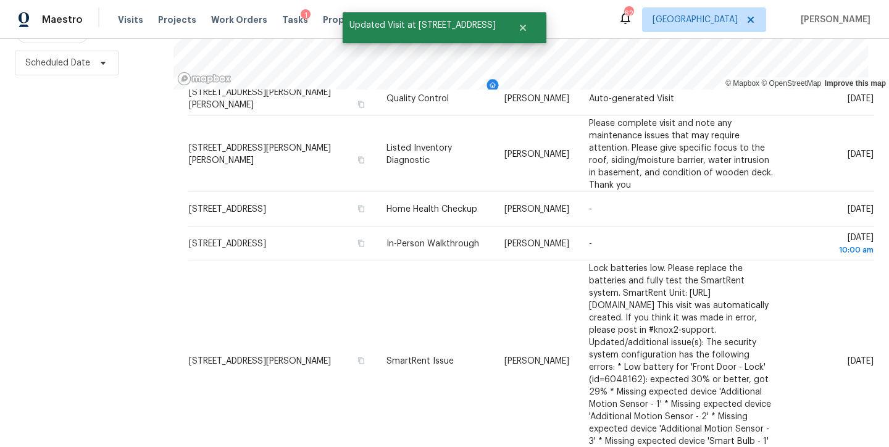
click at [35, 287] on div "Filters Reset ​ Type Assignee Scheduled Date" at bounding box center [87, 175] width 174 height 543
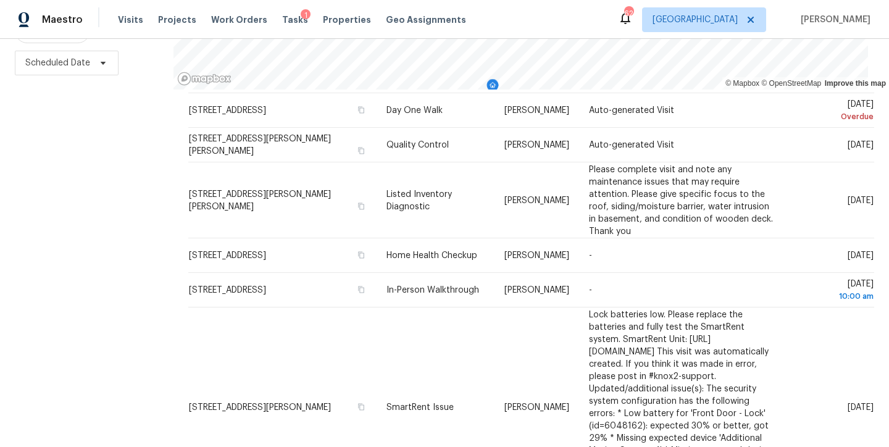
scroll to position [38, 0]
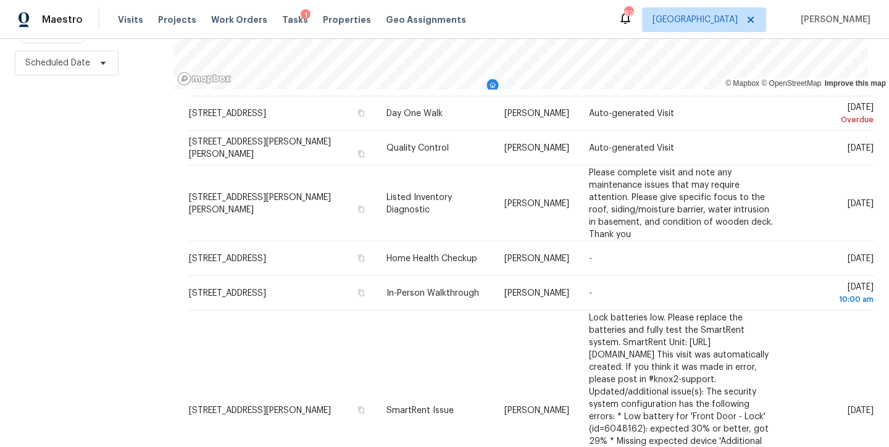
click at [76, 275] on div "Filters Reset ​ Type Assignee Scheduled Date" at bounding box center [87, 175] width 174 height 543
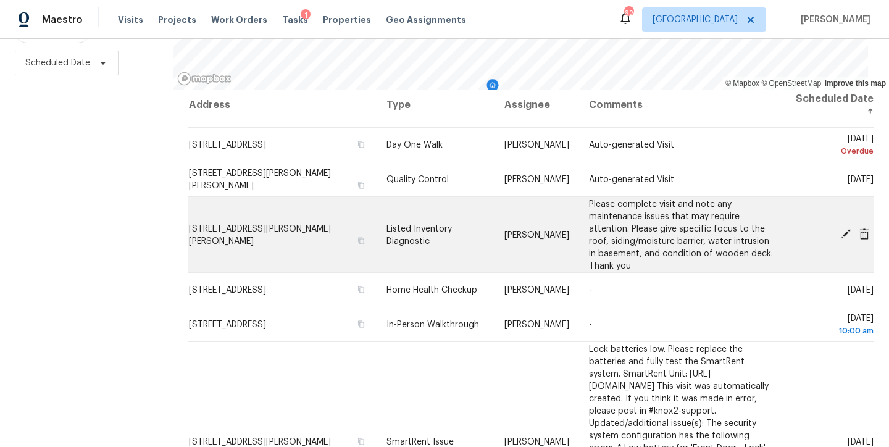
scroll to position [0, 0]
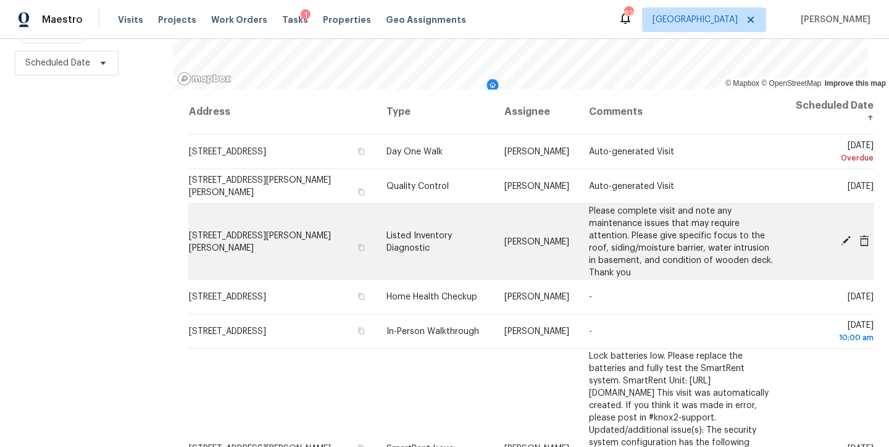
click at [841, 236] on icon at bounding box center [846, 241] width 10 height 10
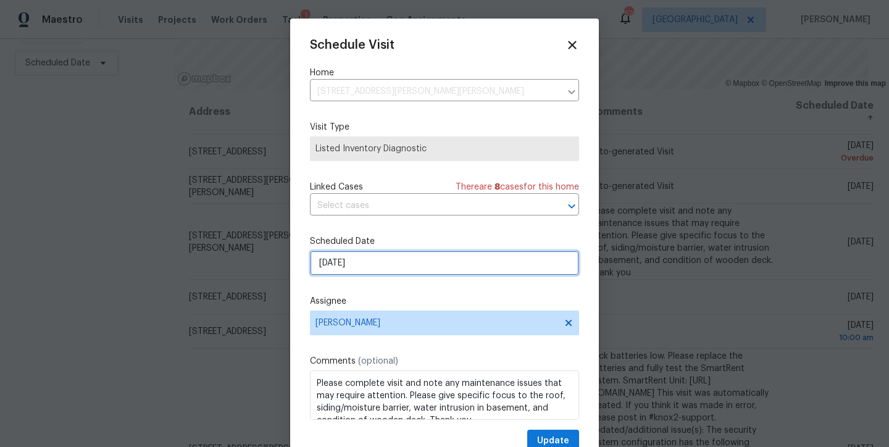
click at [358, 263] on input "9/17/2025" at bounding box center [444, 263] width 269 height 25
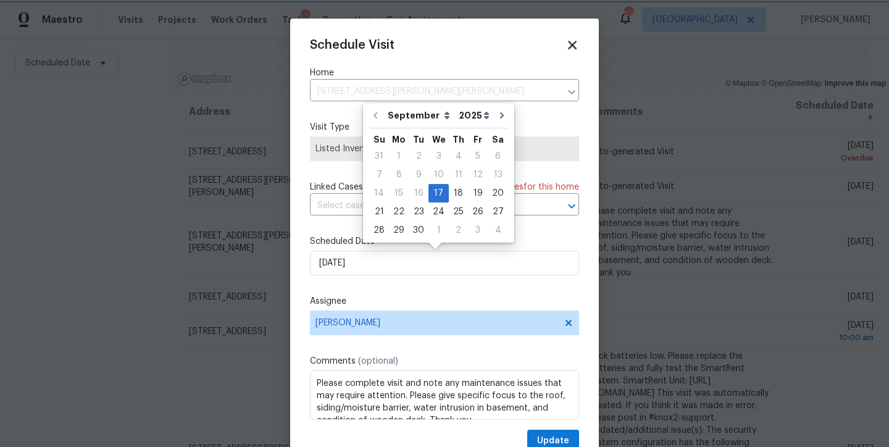
click at [565, 41] on icon at bounding box center [572, 45] width 14 height 14
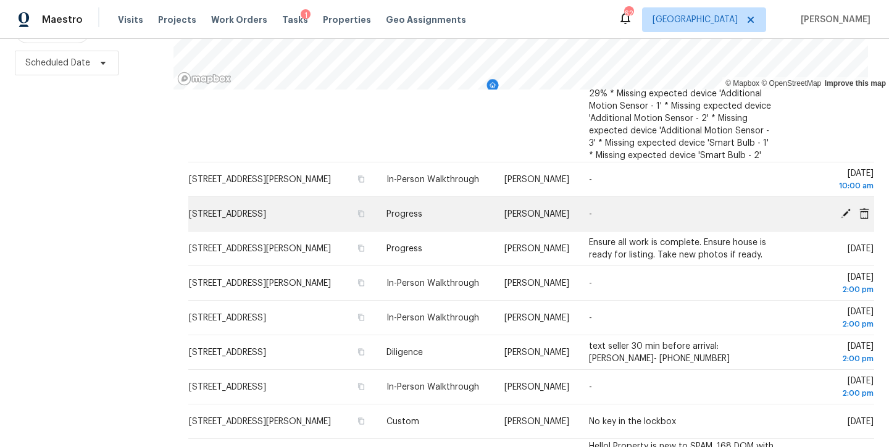
scroll to position [405, 0]
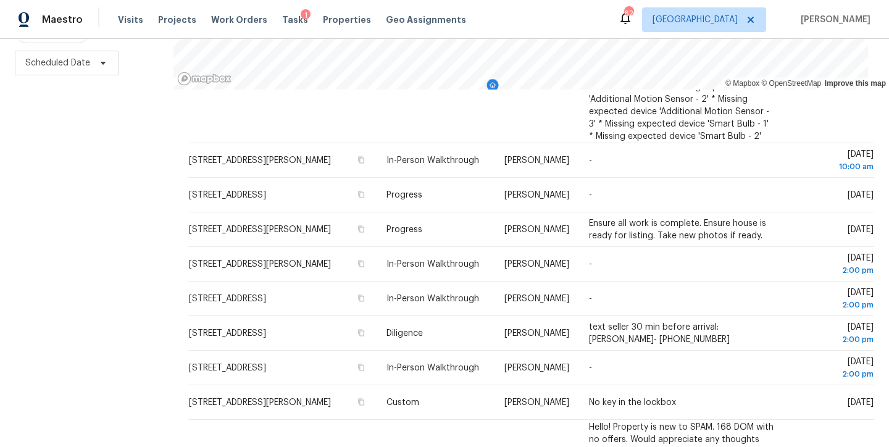
click at [498, 23] on div "Maestro Visits Projects Work Orders Tasks 1 Properties Geo Assignments 62 Ralei…" at bounding box center [444, 19] width 889 height 39
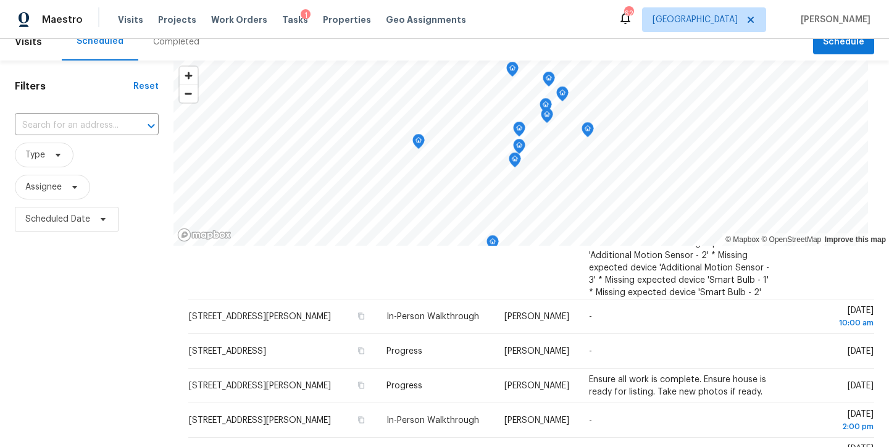
scroll to position [0, 0]
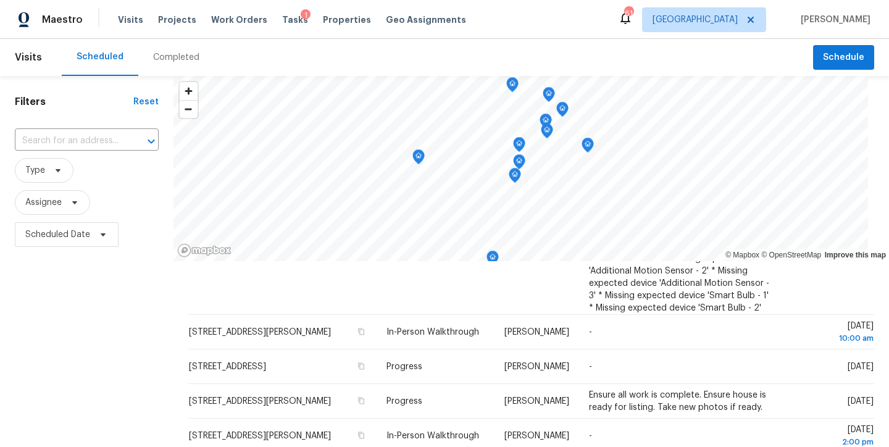
click at [64, 337] on div "Filters Reset ​ Type Assignee Scheduled Date" at bounding box center [87, 347] width 174 height 543
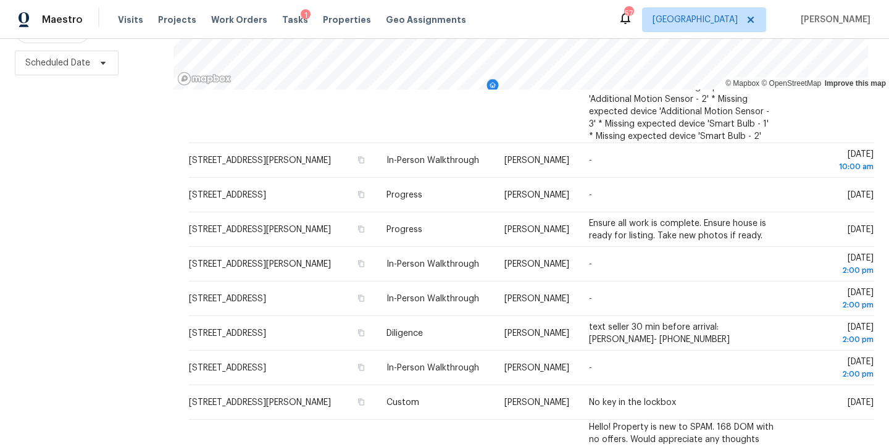
click at [114, 220] on div "Filters Reset ​ Type Assignee Scheduled Date" at bounding box center [87, 175] width 174 height 543
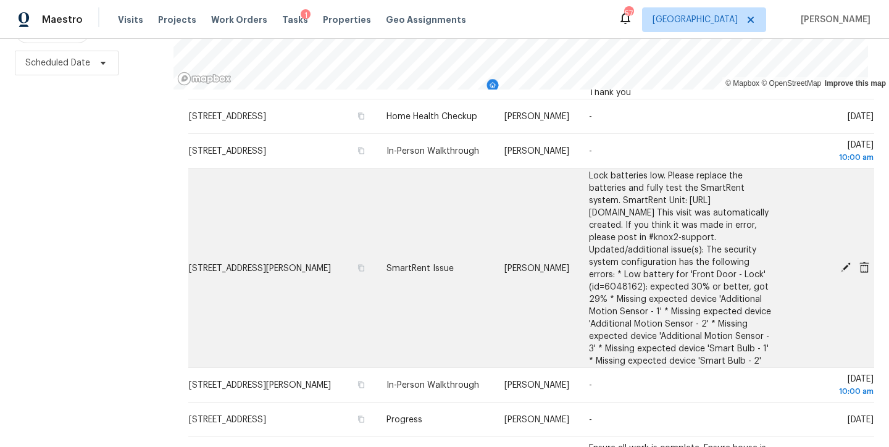
scroll to position [260, 0]
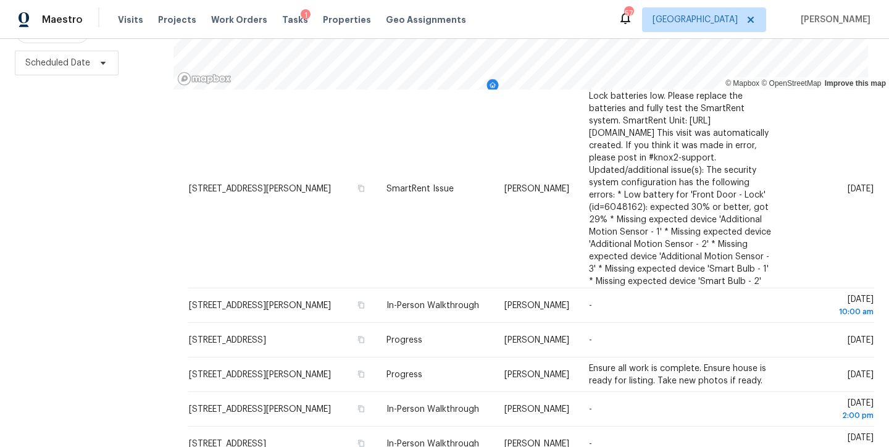
click at [50, 303] on div "Filters Reset ​ Type Assignee Scheduled Date" at bounding box center [87, 175] width 174 height 543
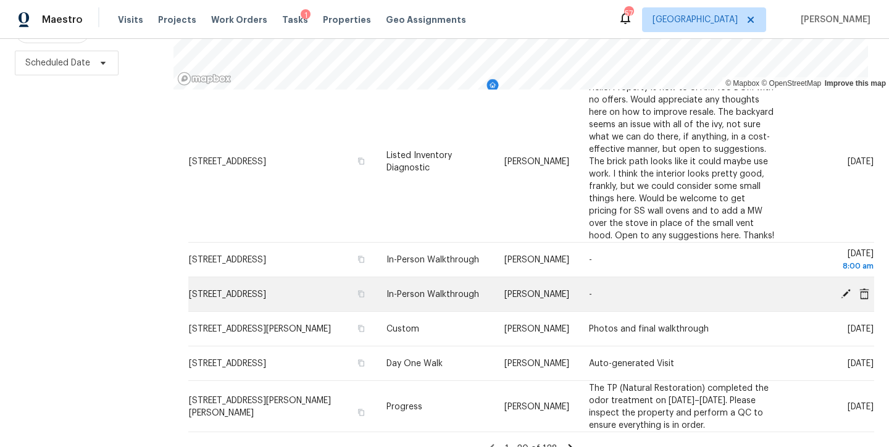
scroll to position [750, 0]
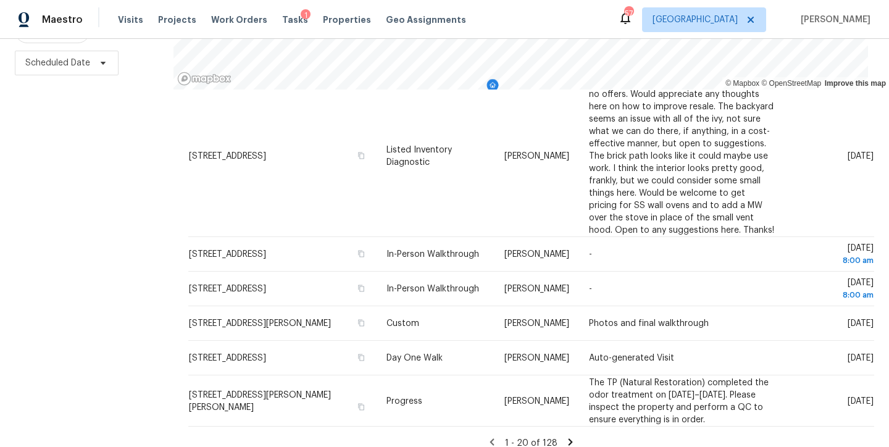
click at [569, 438] on icon at bounding box center [571, 441] width 4 height 7
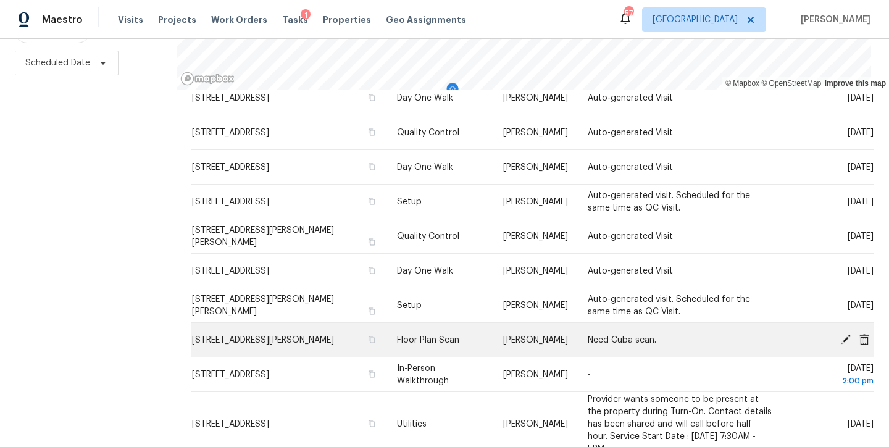
scroll to position [445, 0]
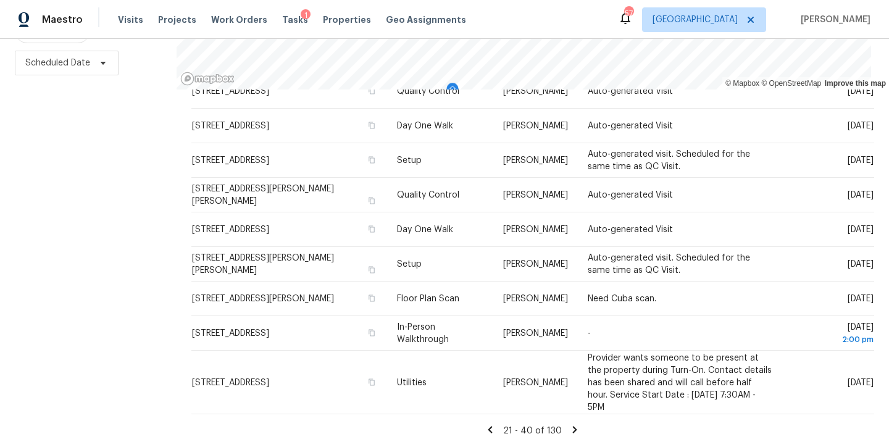
click at [485, 424] on icon at bounding box center [490, 429] width 11 height 11
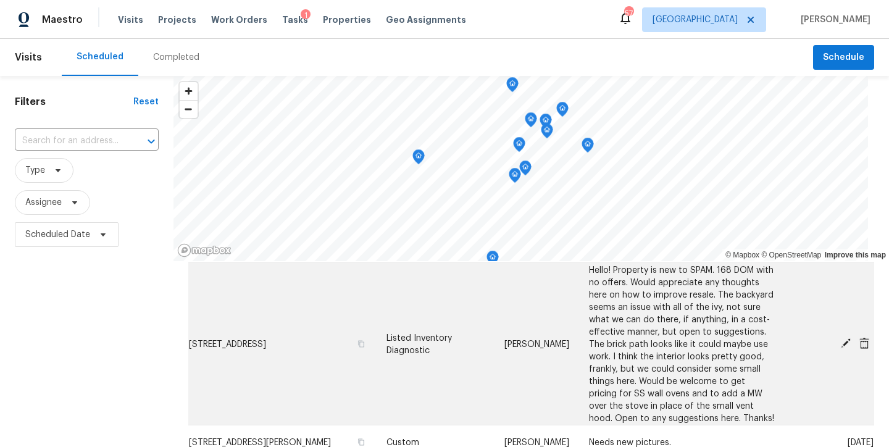
scroll to position [0, 0]
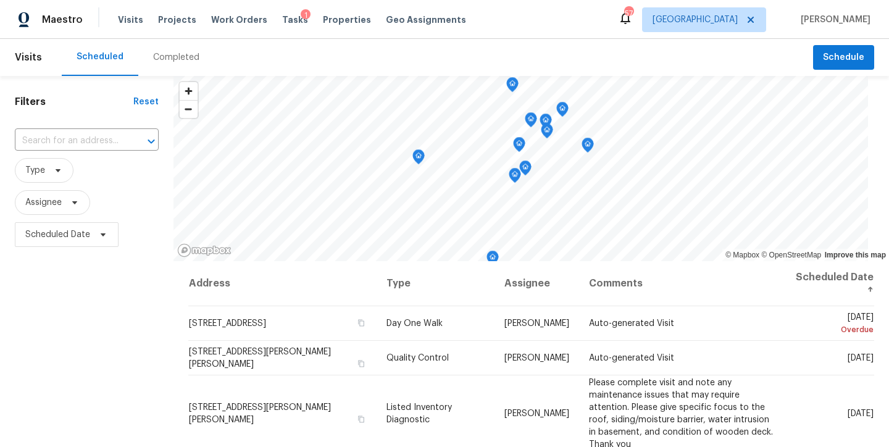
click at [107, 367] on div "Filters Reset ​ Type Assignee Scheduled Date" at bounding box center [87, 347] width 174 height 543
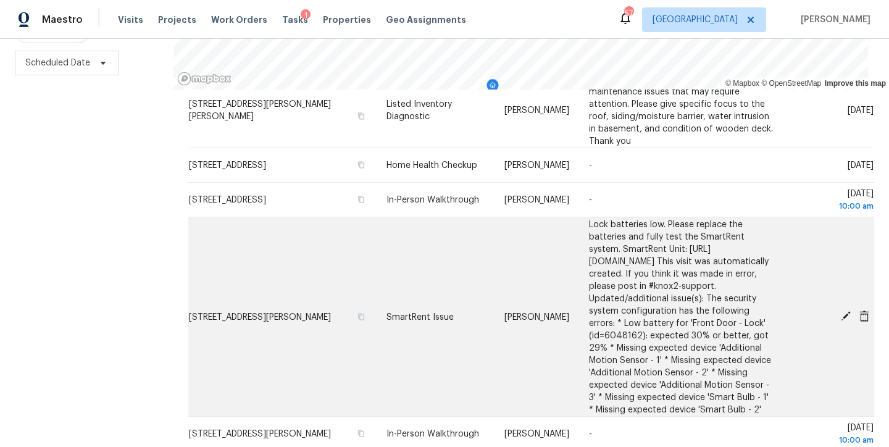
click at [840, 311] on icon at bounding box center [845, 316] width 11 height 11
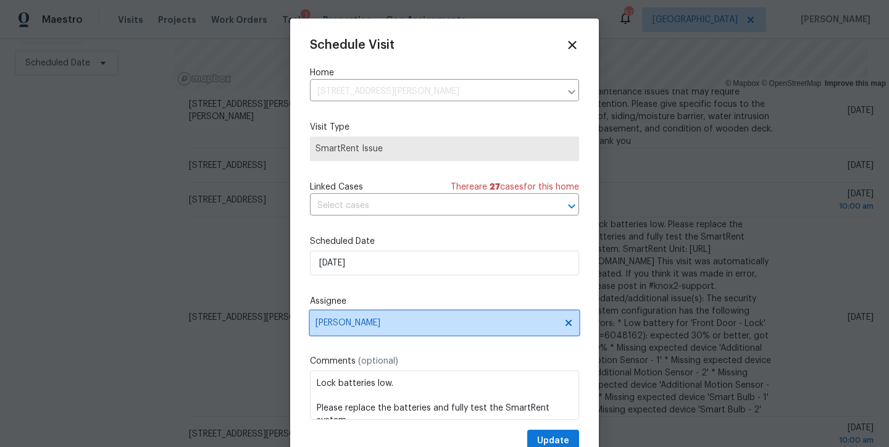
click at [378, 322] on span "[PERSON_NAME]" at bounding box center [437, 323] width 242 height 10
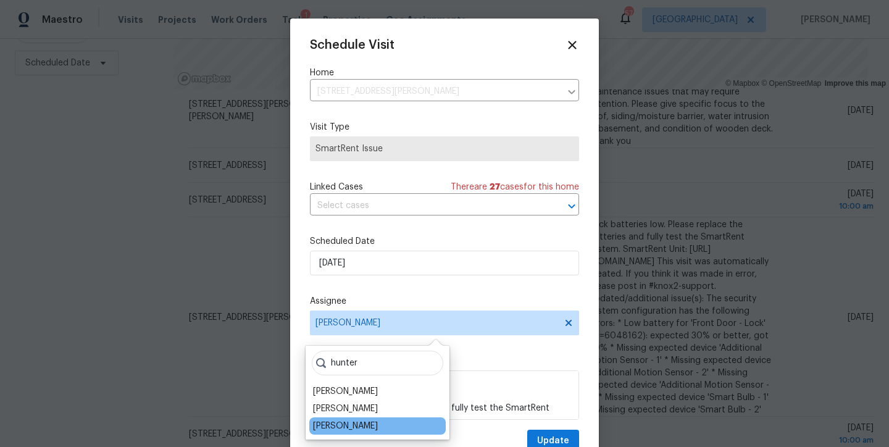
type input "hunter"
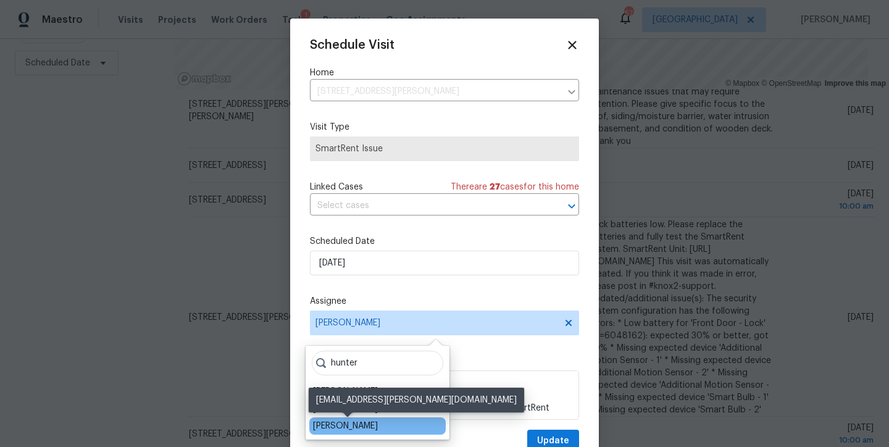
click at [366, 427] on div "Hunter Anderson" at bounding box center [345, 426] width 65 height 12
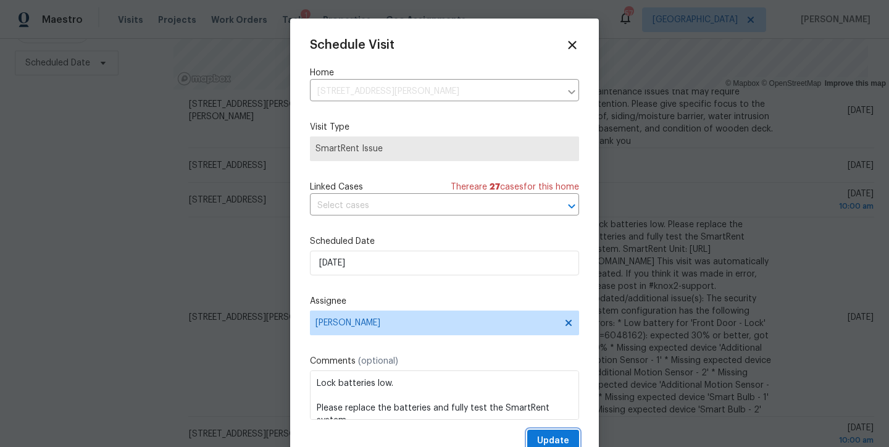
click at [537, 436] on span "Update" at bounding box center [553, 440] width 32 height 15
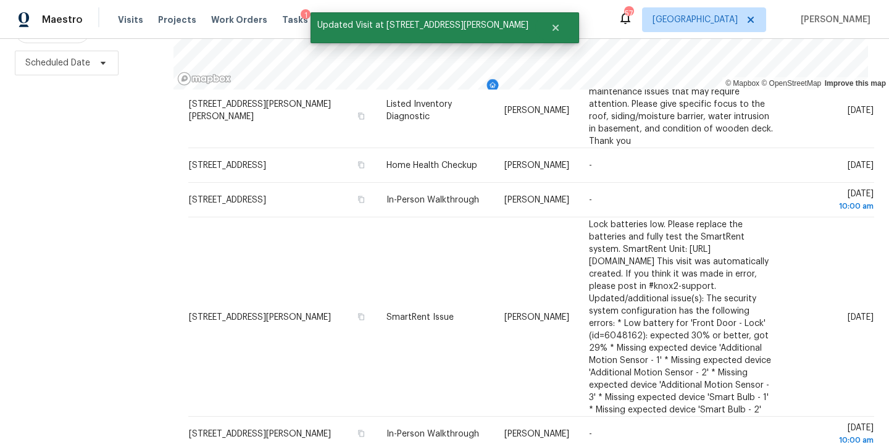
click at [107, 282] on div "Filters Reset ​ Type Assignee Scheduled Date" at bounding box center [87, 175] width 174 height 543
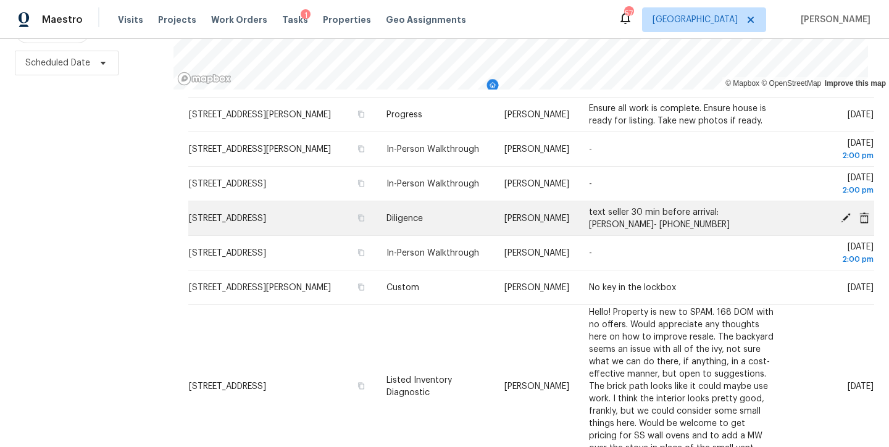
scroll to position [537, 0]
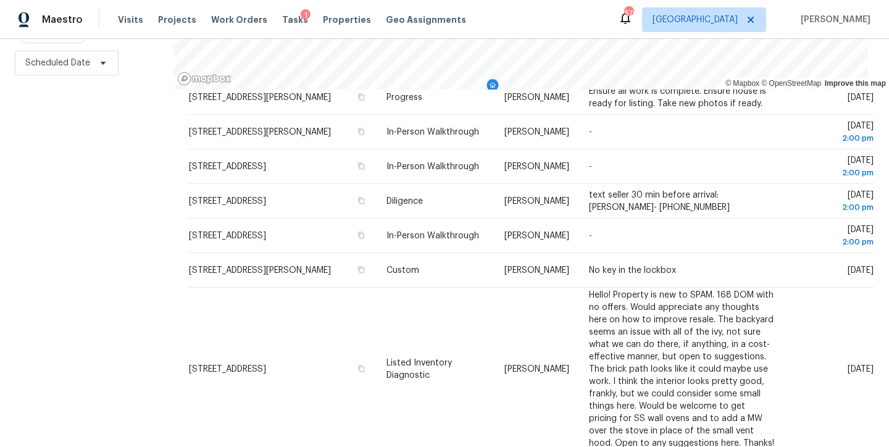
click at [126, 219] on div "Filters Reset ​ Type Assignee Scheduled Date" at bounding box center [87, 175] width 174 height 543
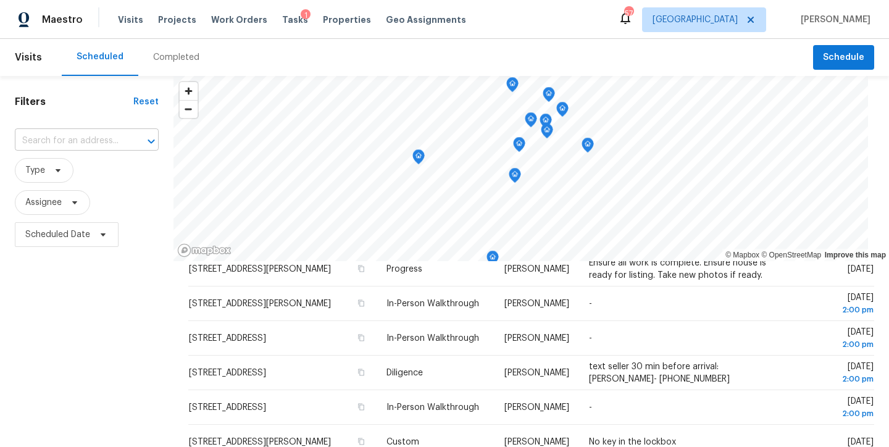
click at [43, 141] on input "text" at bounding box center [69, 141] width 109 height 19
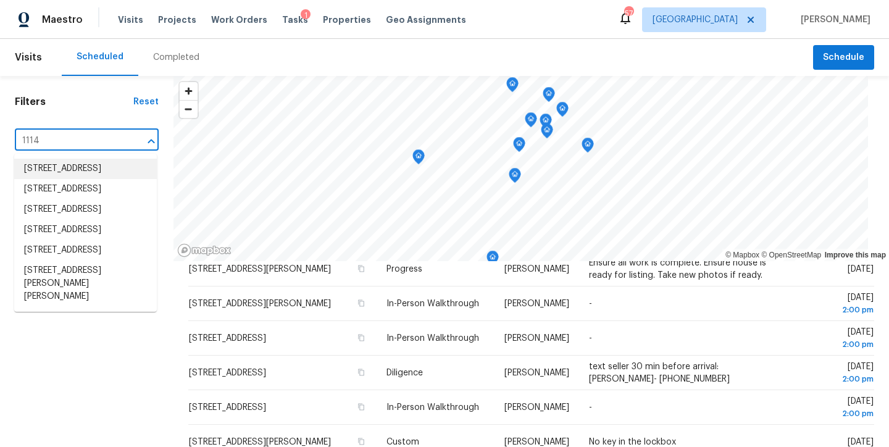
type input "1114 n"
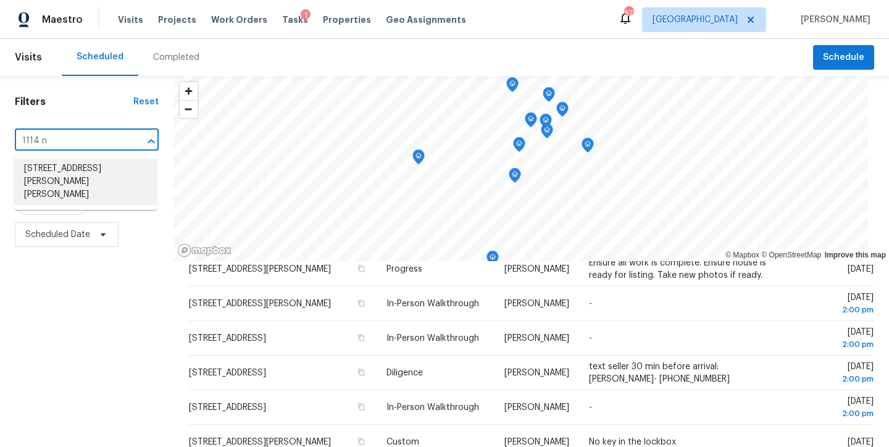
click at [66, 176] on li "1114 Noor Ln, Fuquay Varina, NC 27526" at bounding box center [85, 182] width 143 height 46
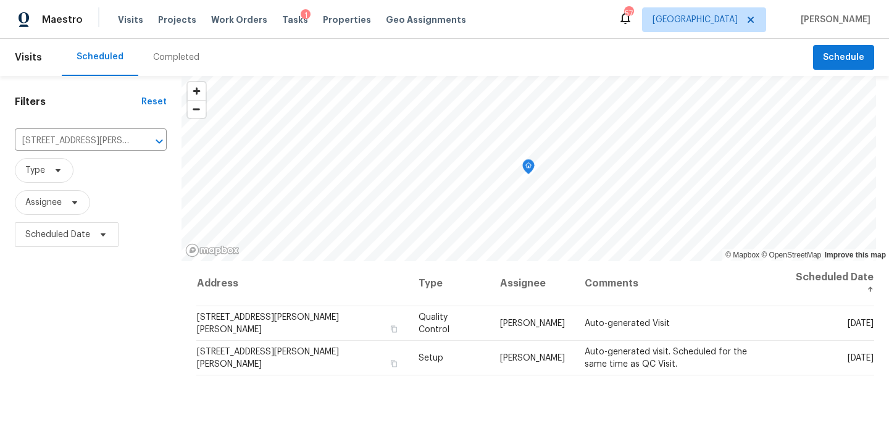
scroll to position [2, 0]
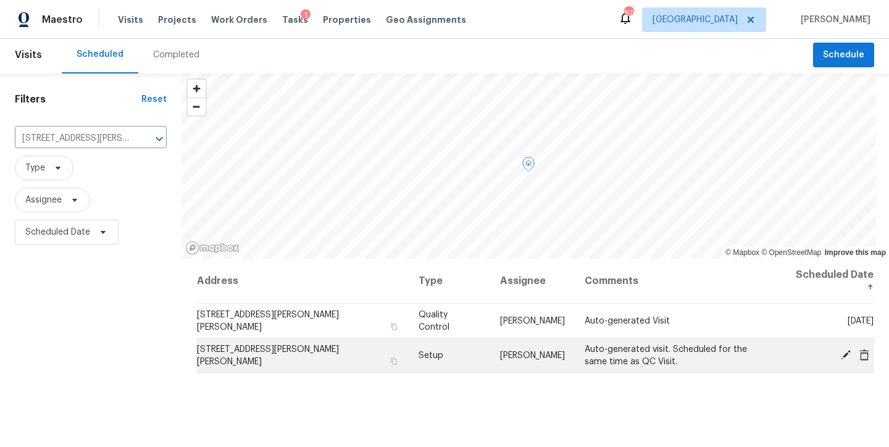
click at [841, 349] on icon at bounding box center [846, 354] width 10 height 10
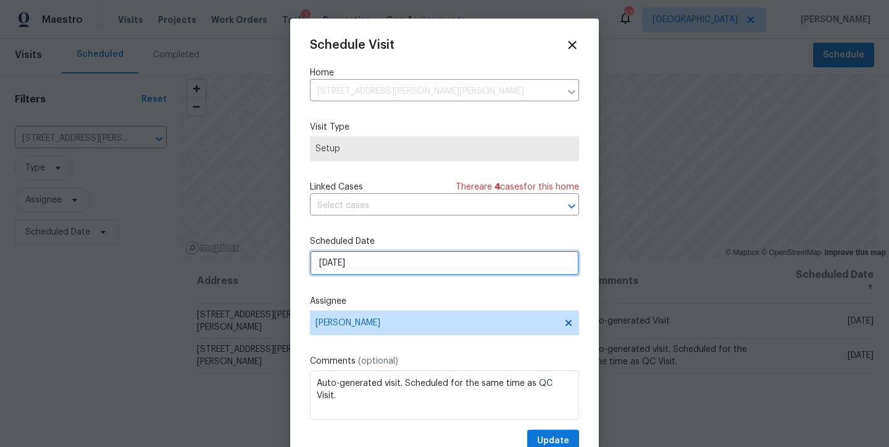
click at [362, 261] on input "9/22/2025" at bounding box center [444, 263] width 269 height 25
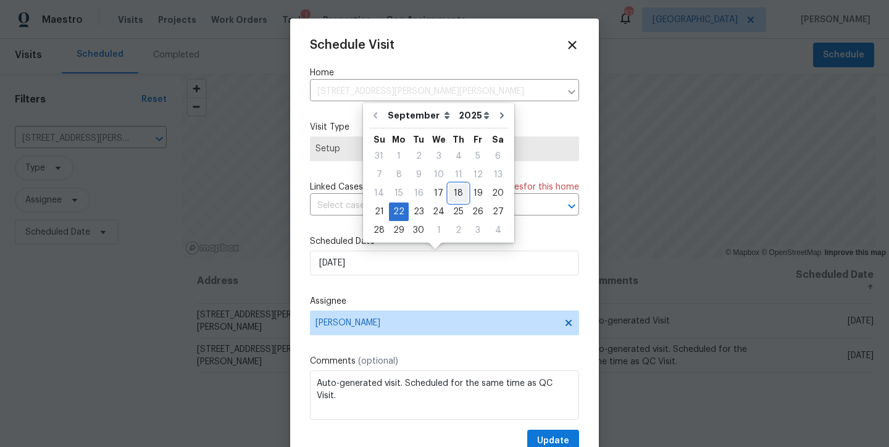
click at [449, 191] on div "18" at bounding box center [458, 193] width 19 height 17
type input "9/18/2025"
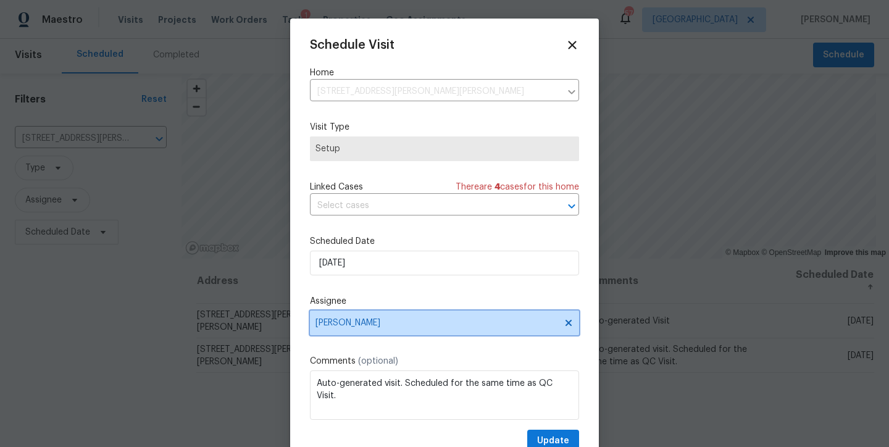
click at [374, 322] on span "Wayne Putnam" at bounding box center [437, 323] width 242 height 10
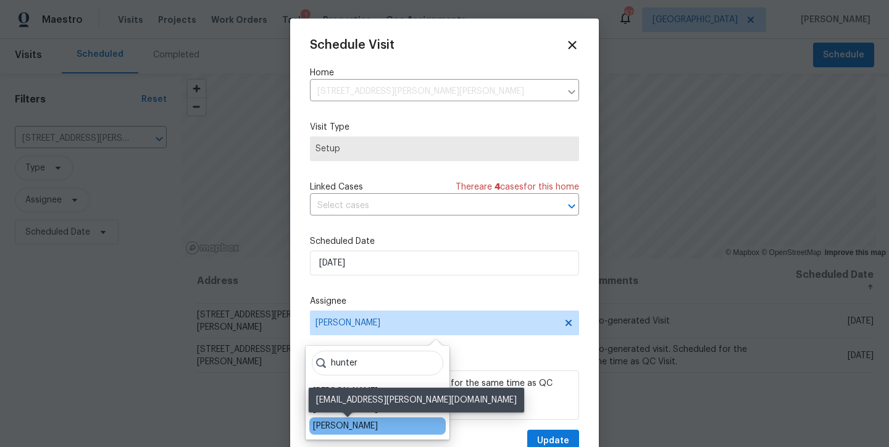
type input "hunter"
click at [370, 425] on div "Hunter Anderson" at bounding box center [345, 426] width 65 height 12
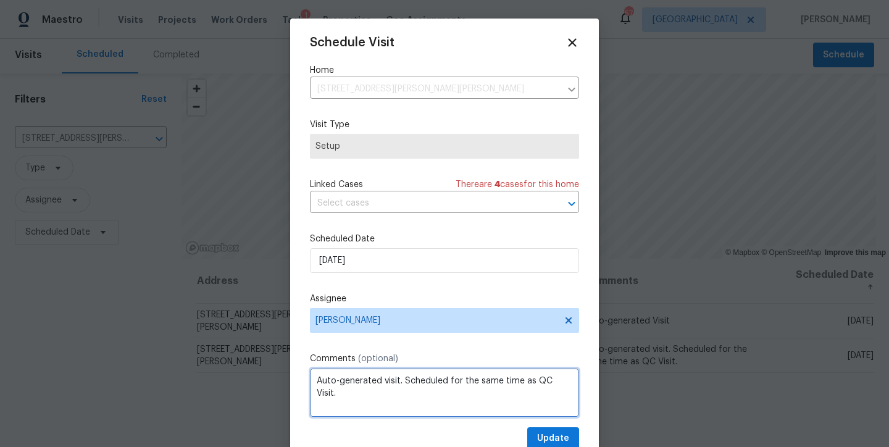
click at [348, 400] on textarea "Auto-generated visit. Scheduled for the same time as QC Visit." at bounding box center [444, 392] width 269 height 49
drag, startPoint x: 345, startPoint y: 399, endPoint x: 296, endPoint y: 370, distance: 56.4
click at [296, 370] on div "Schedule Visit Home 1114 Noor Ln, Fuquay Varina, NC 27526 ​ Visit Type Setup Li…" at bounding box center [444, 235] width 309 height 432
type textarea "N"
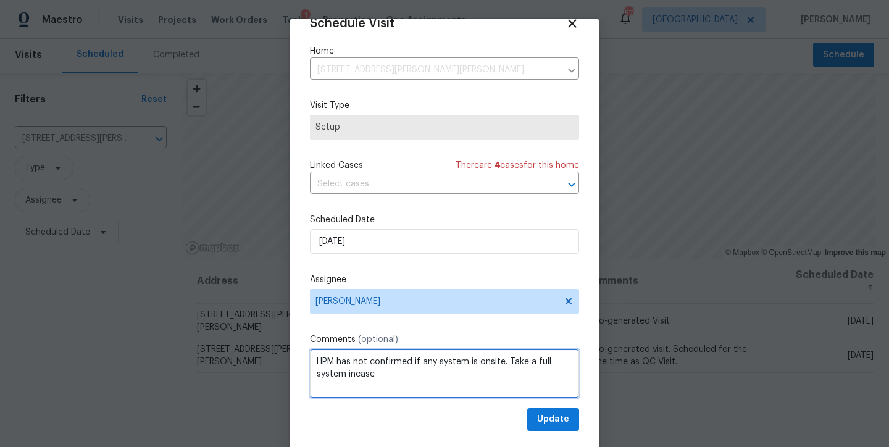
type textarea "HPM has not confirmed if any system is onsite. Take a full system incase"
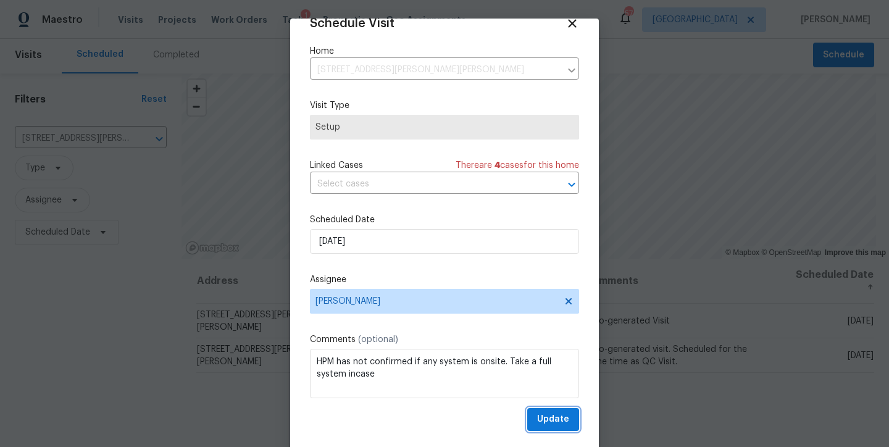
click at [542, 420] on span "Update" at bounding box center [553, 419] width 32 height 15
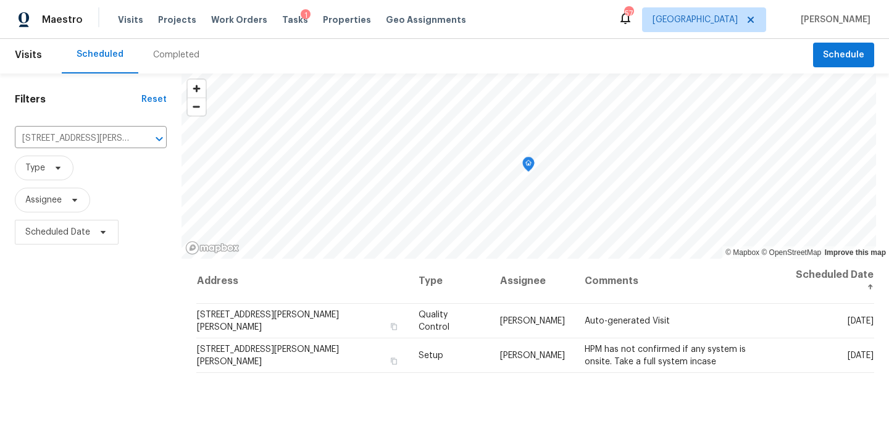
scroll to position [0, 0]
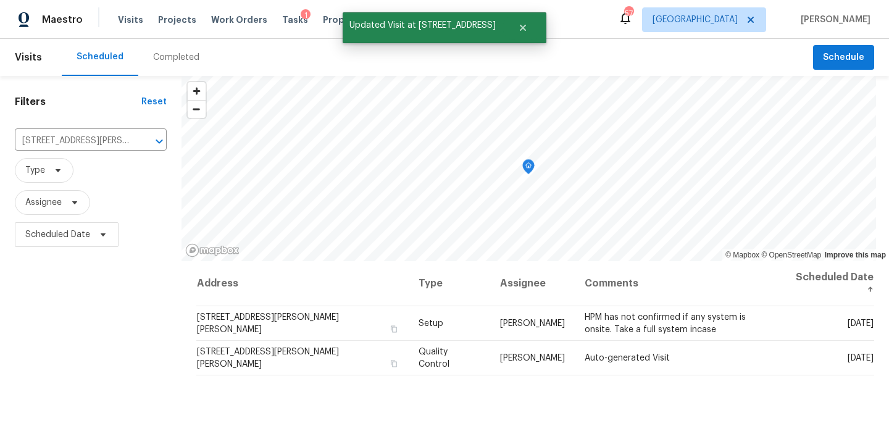
click at [91, 358] on div "Filters Reset 1114 Noor Ln, Fuquay Varina, NC 27526 ​ Type Assignee Scheduled D…" at bounding box center [91, 347] width 182 height 543
click at [144, 142] on icon "Clear" at bounding box center [143, 141] width 12 height 12
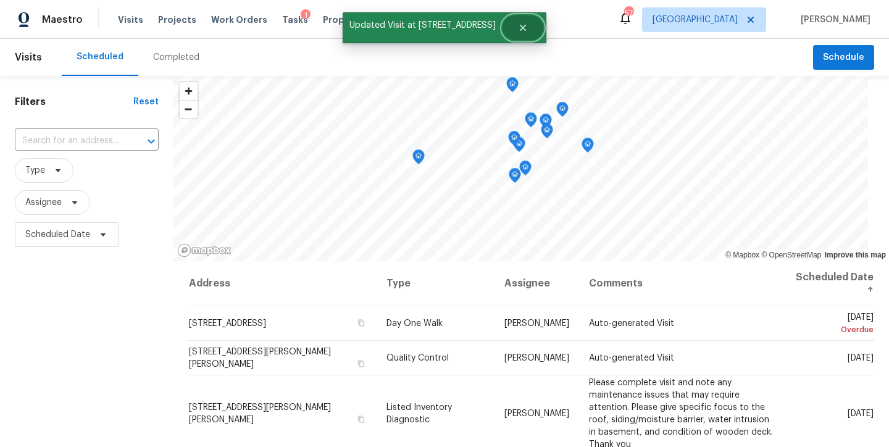
drag, startPoint x: 515, startPoint y: 27, endPoint x: 522, endPoint y: 26, distance: 7.4
click at [520, 26] on icon "Close" at bounding box center [523, 28] width 6 height 6
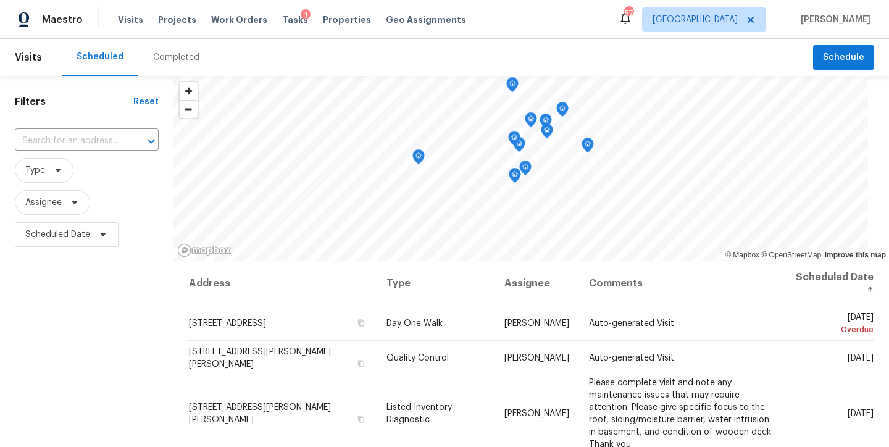
click at [580, 30] on div "Maestro Visits Projects Work Orders Tasks 1 Properties Geo Assignments 57 Ralei…" at bounding box center [444, 19] width 889 height 39
click at [105, 314] on div "Filters Reset ​ Type Assignee Scheduled Date" at bounding box center [87, 347] width 174 height 543
click at [611, 39] on div "Scheduled Completed" at bounding box center [437, 57] width 751 height 37
click at [91, 306] on div "Filters Reset ​ Type Assignee Scheduled Date" at bounding box center [87, 347] width 174 height 543
click at [52, 333] on div "Filters Reset ​ Type Assignee Scheduled Date" at bounding box center [87, 347] width 174 height 543
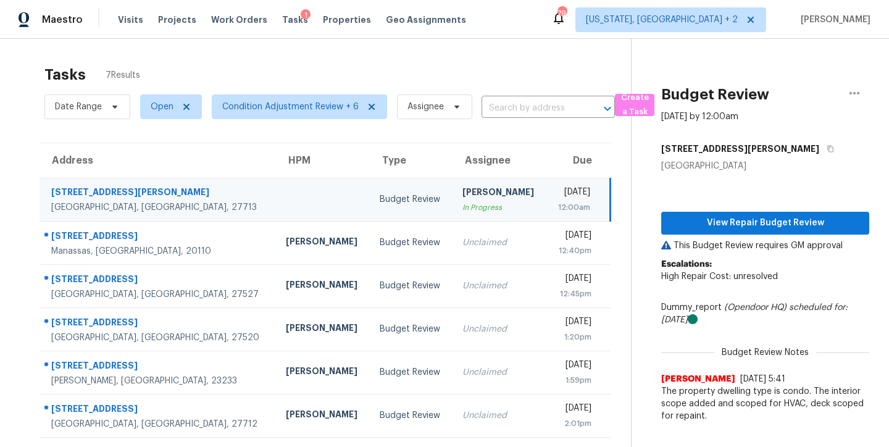
scroll to position [52, 0]
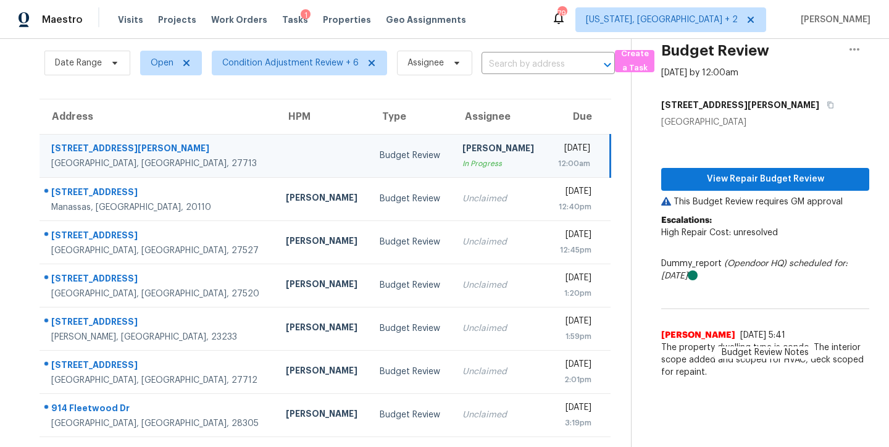
click at [498, 19] on div "Maestro Visits Projects Work Orders Tasks 1 Properties Geo Assignments 79 [US_S…" at bounding box center [444, 19] width 889 height 39
